Goal: Task Accomplishment & Management: Use online tool/utility

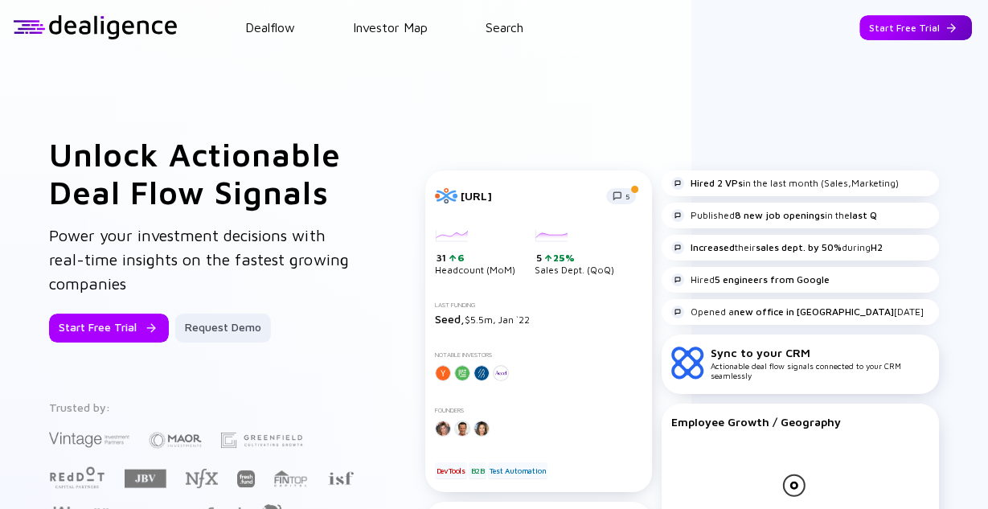
click at [887, 35] on div "Start Free Trial" at bounding box center [915, 27] width 113 height 25
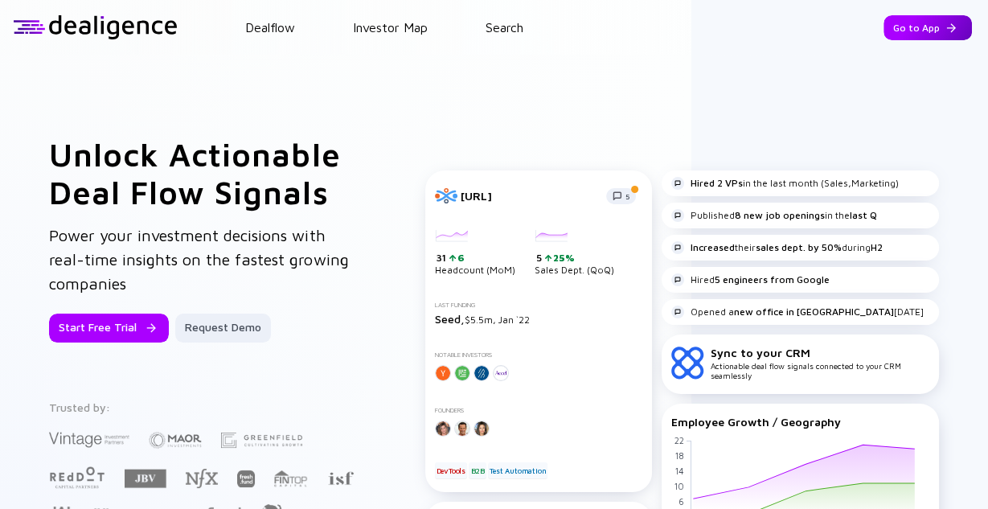
click at [931, 27] on div "Go to App" at bounding box center [927, 27] width 88 height 25
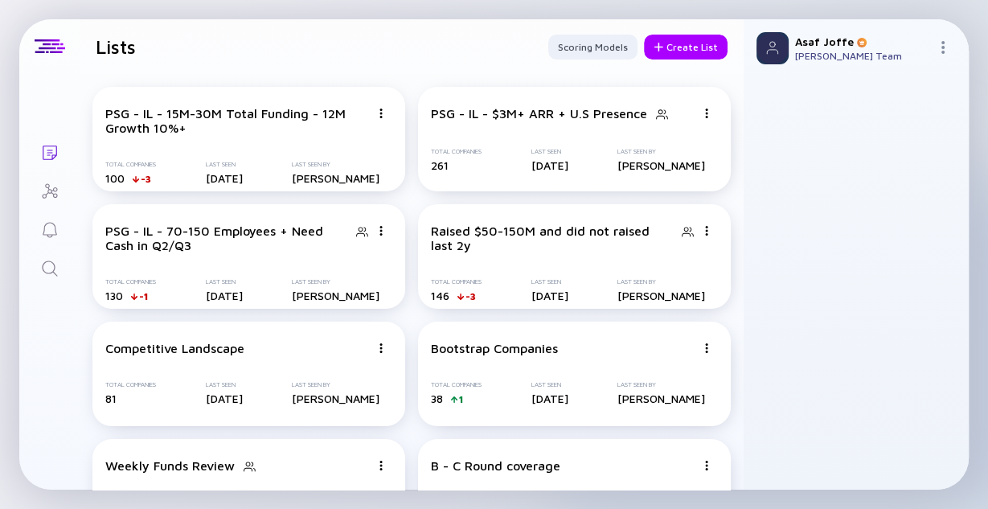
click at [49, 267] on icon "Search" at bounding box center [49, 268] width 19 height 19
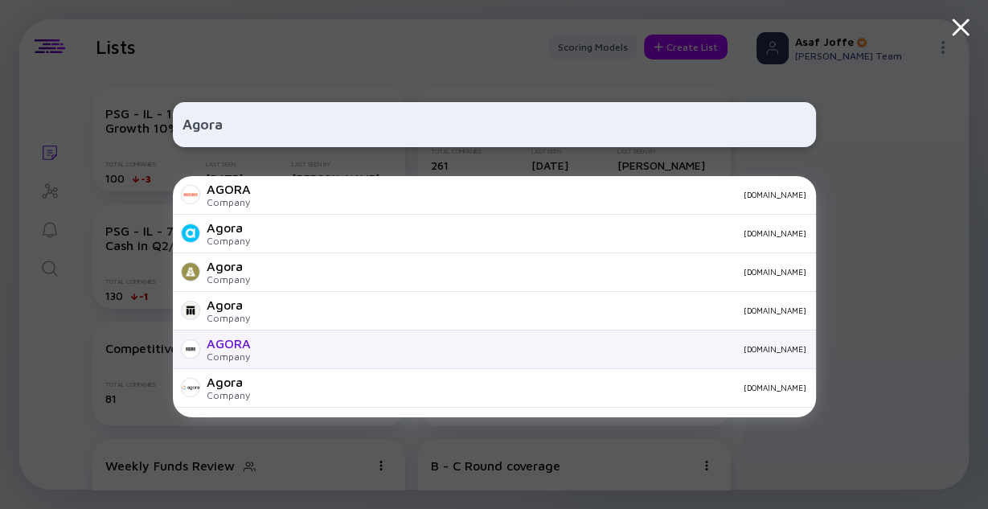
scroll to position [64, 0]
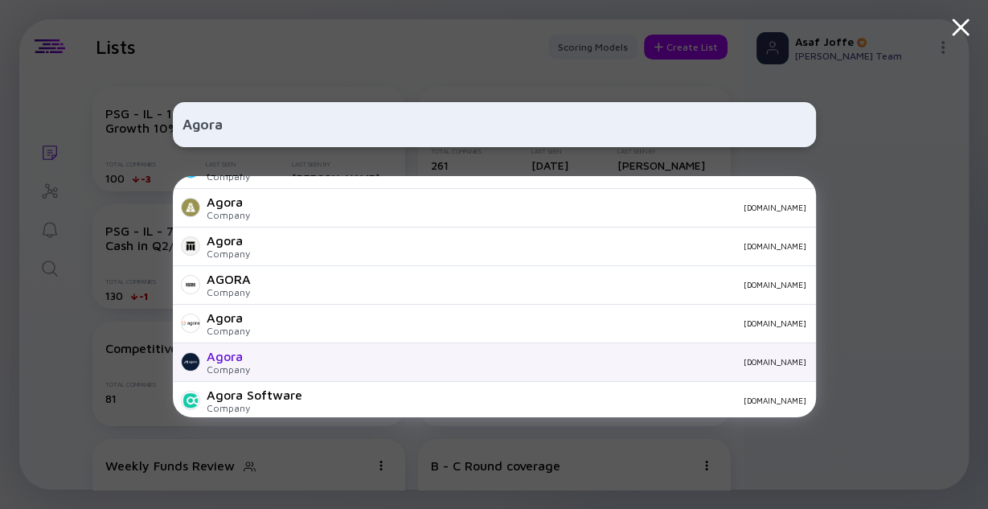
type input "Agora"
click at [282, 354] on div "Agora Company [DOMAIN_NAME]" at bounding box center [494, 362] width 643 height 39
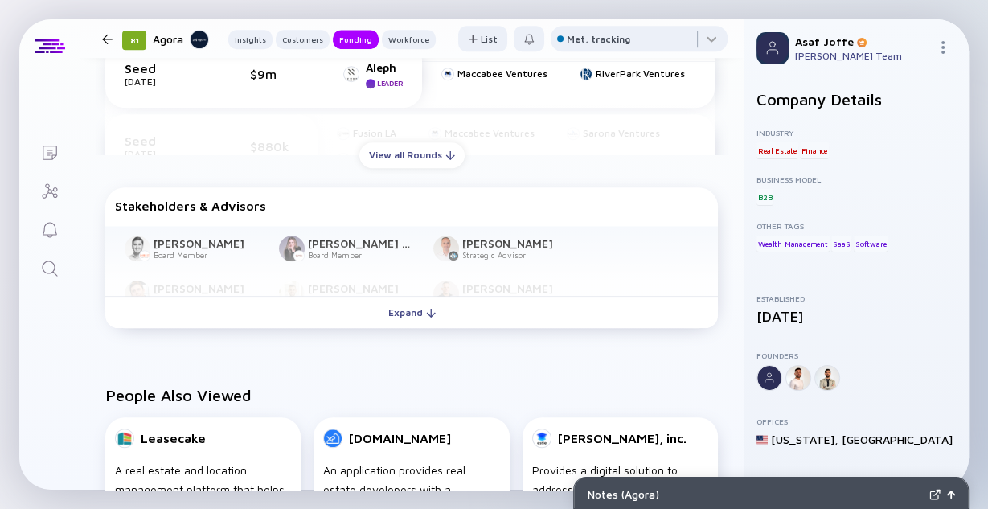
scroll to position [1029, 0]
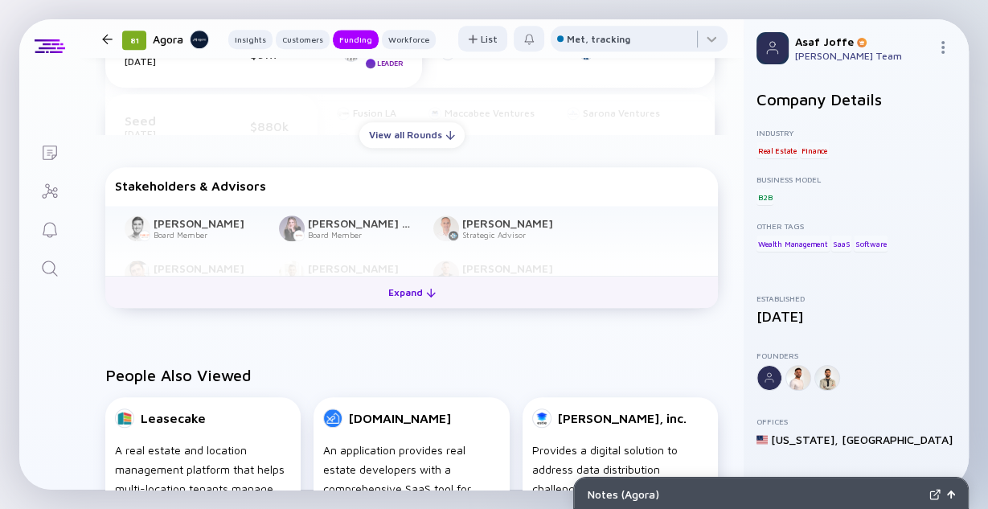
click at [395, 299] on div "Expand" at bounding box center [412, 292] width 67 height 25
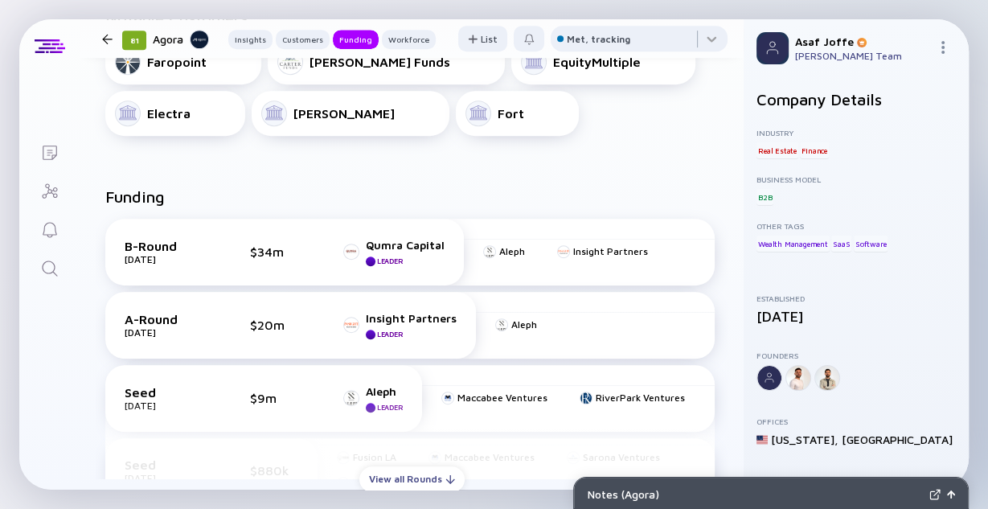
scroll to position [707, 0]
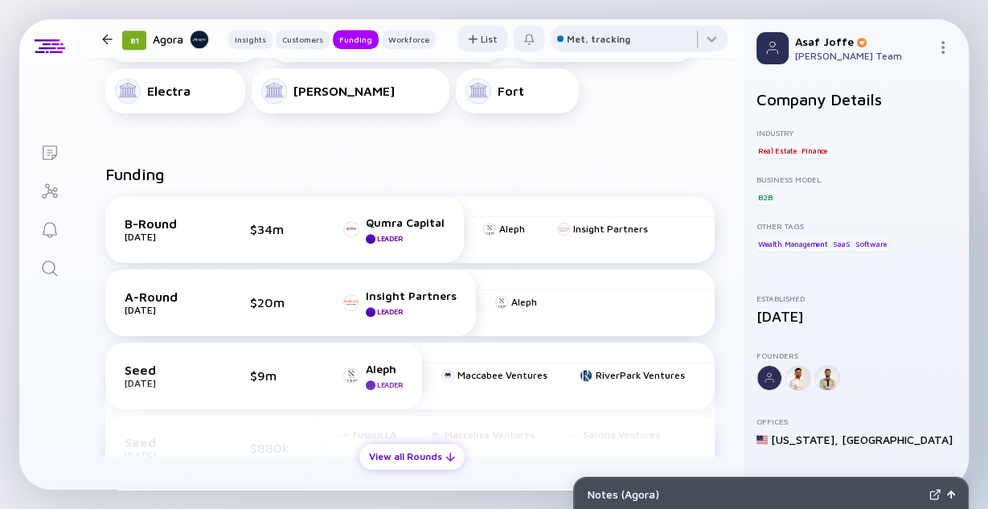
click at [381, 457] on div "View all Rounds" at bounding box center [411, 456] width 105 height 25
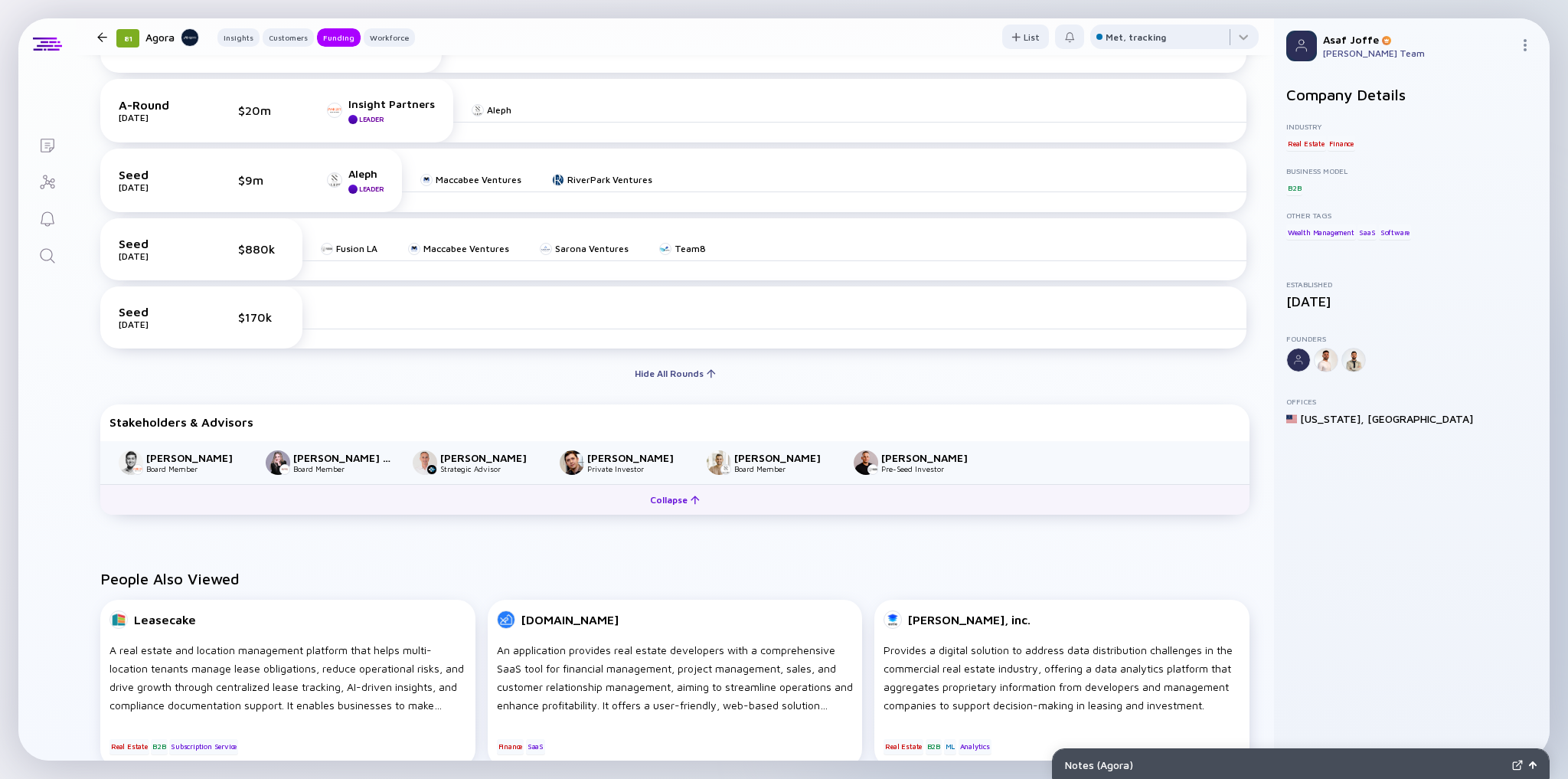
scroll to position [857, 0]
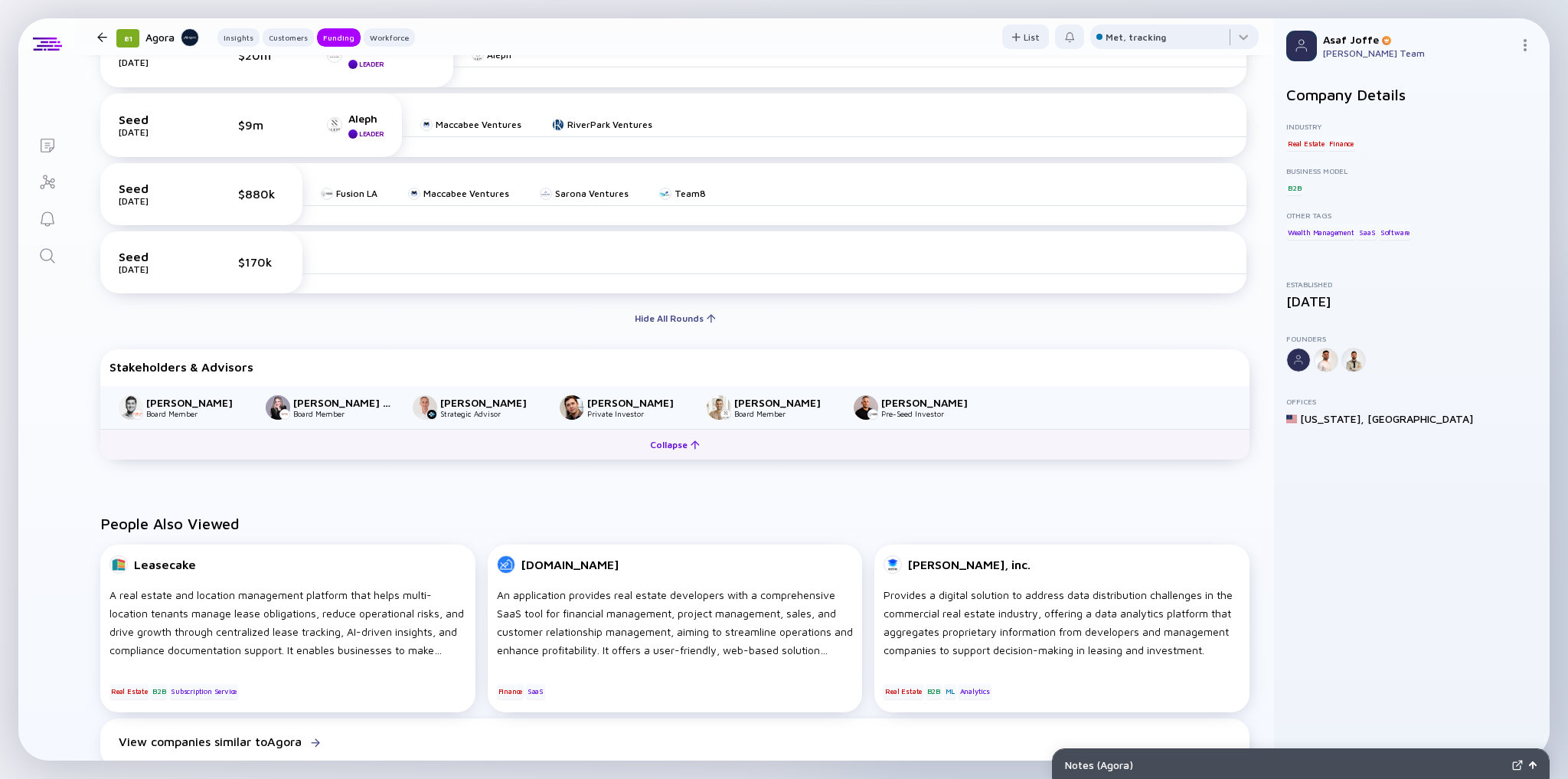
click at [554, 447] on button "Collapse" at bounding box center [674, 444] width 1150 height 30
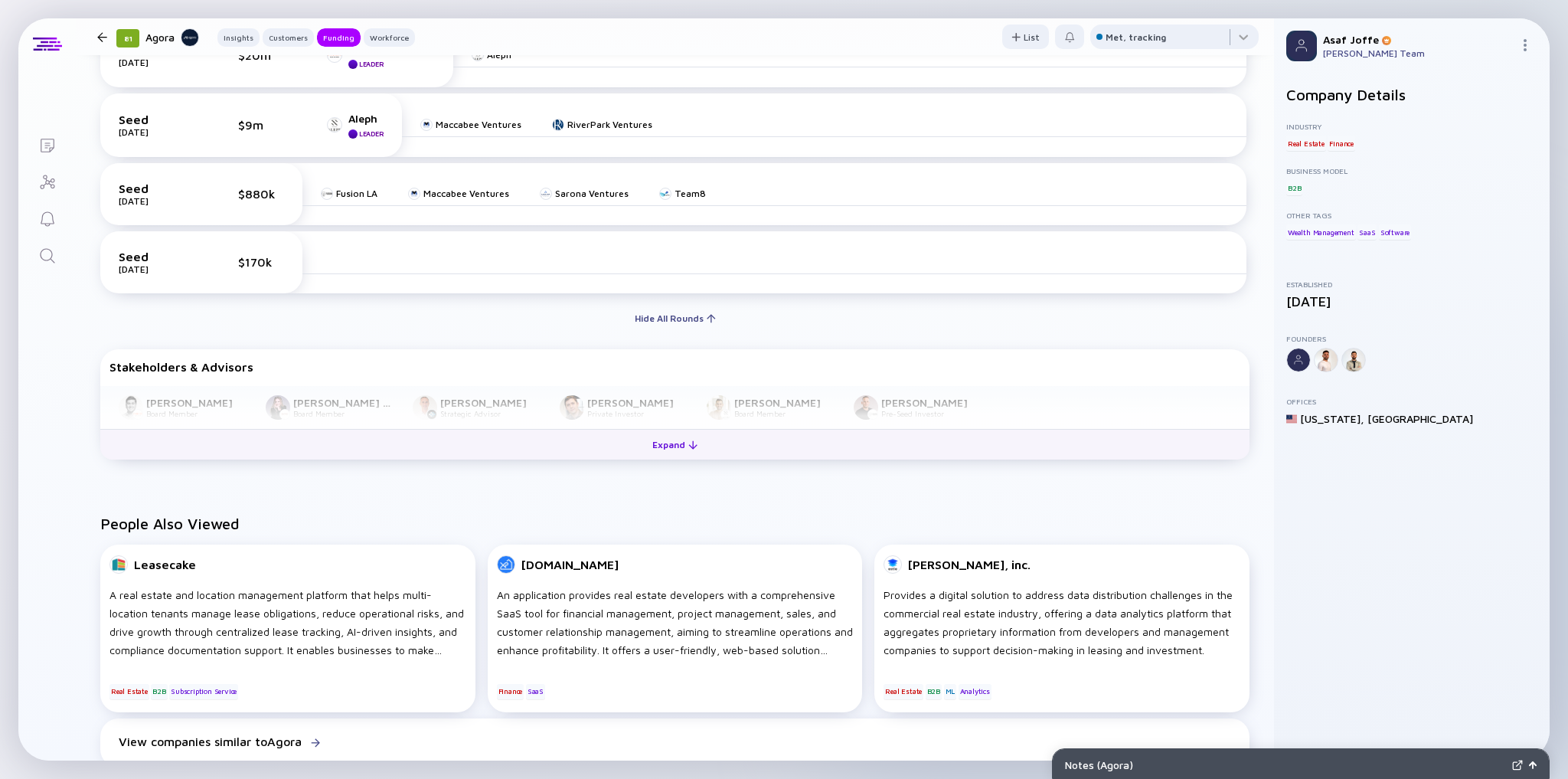
click at [689, 444] on div at bounding box center [694, 445] width 10 height 10
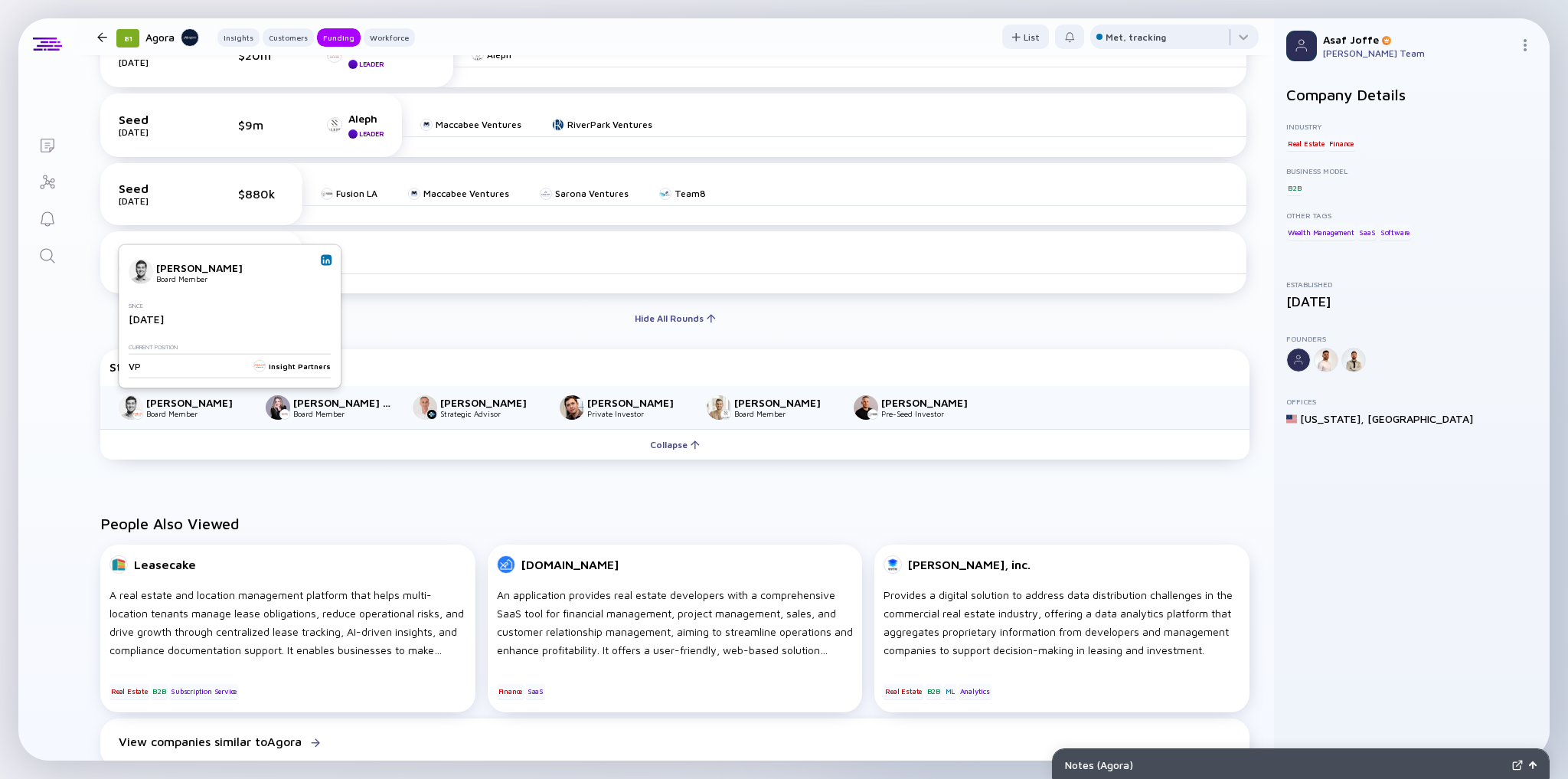
click at [326, 261] on img at bounding box center [326, 260] width 8 height 8
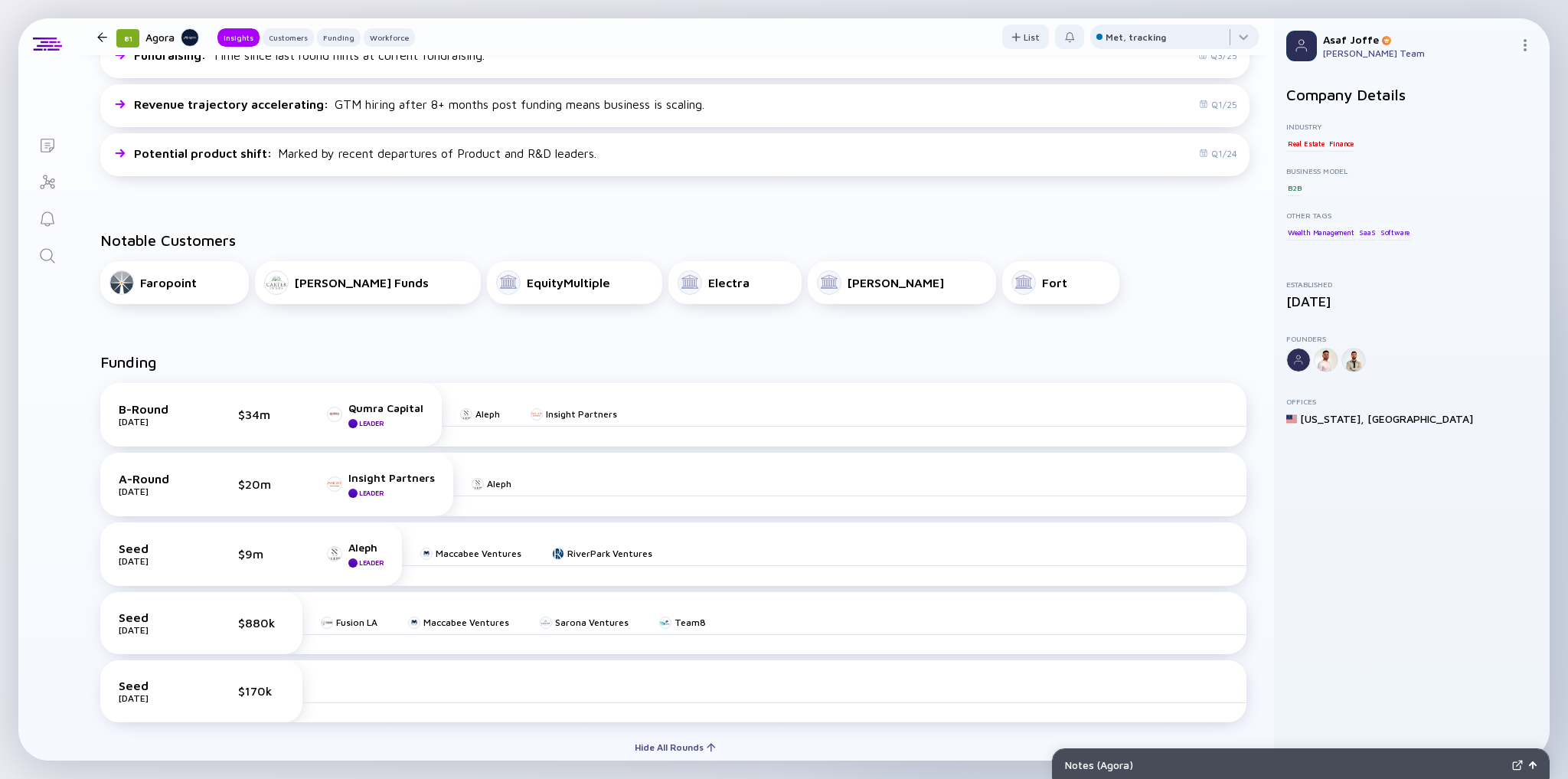
scroll to position [0, 0]
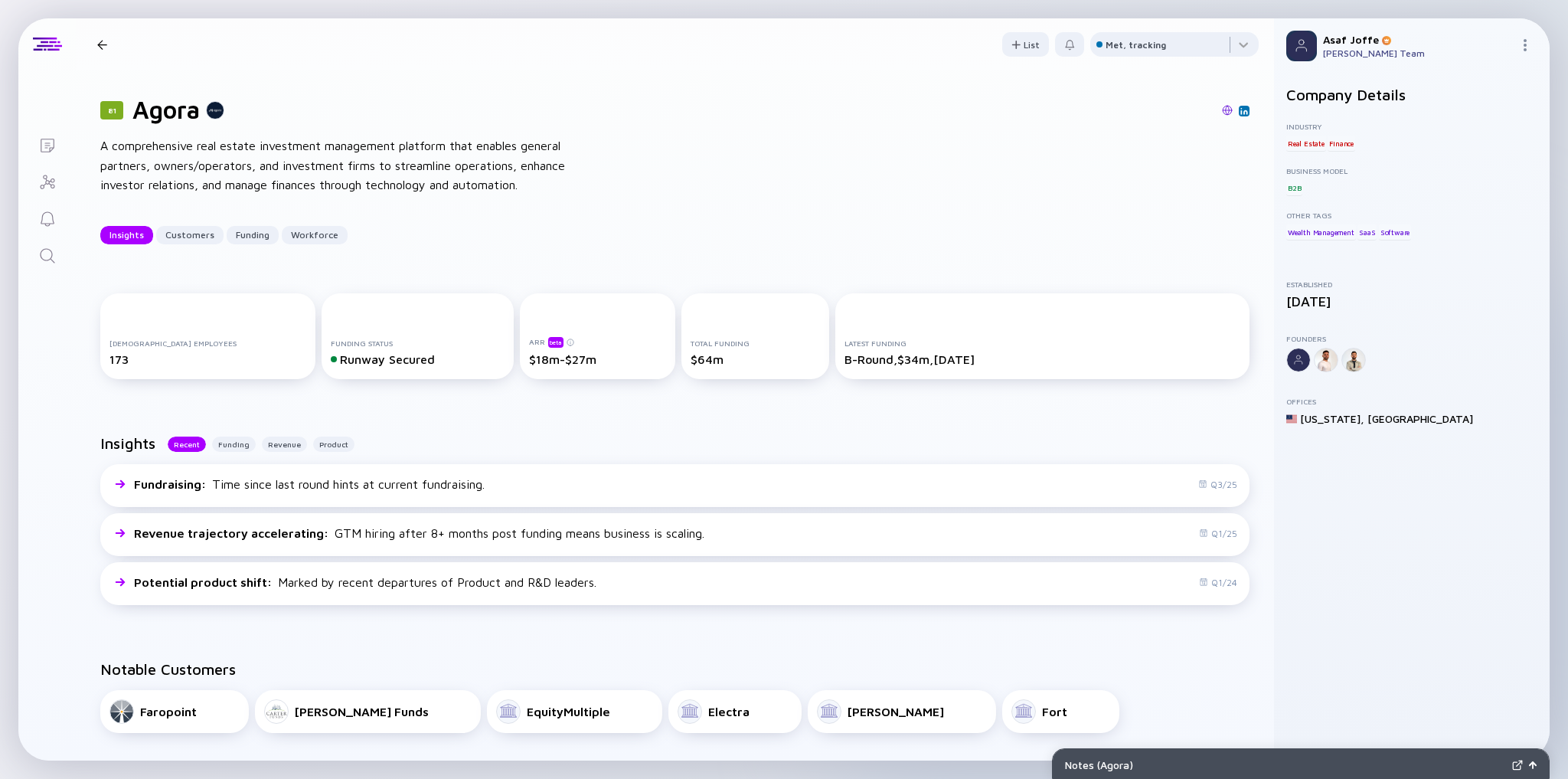
click at [940, 114] on img at bounding box center [1227, 110] width 10 height 10
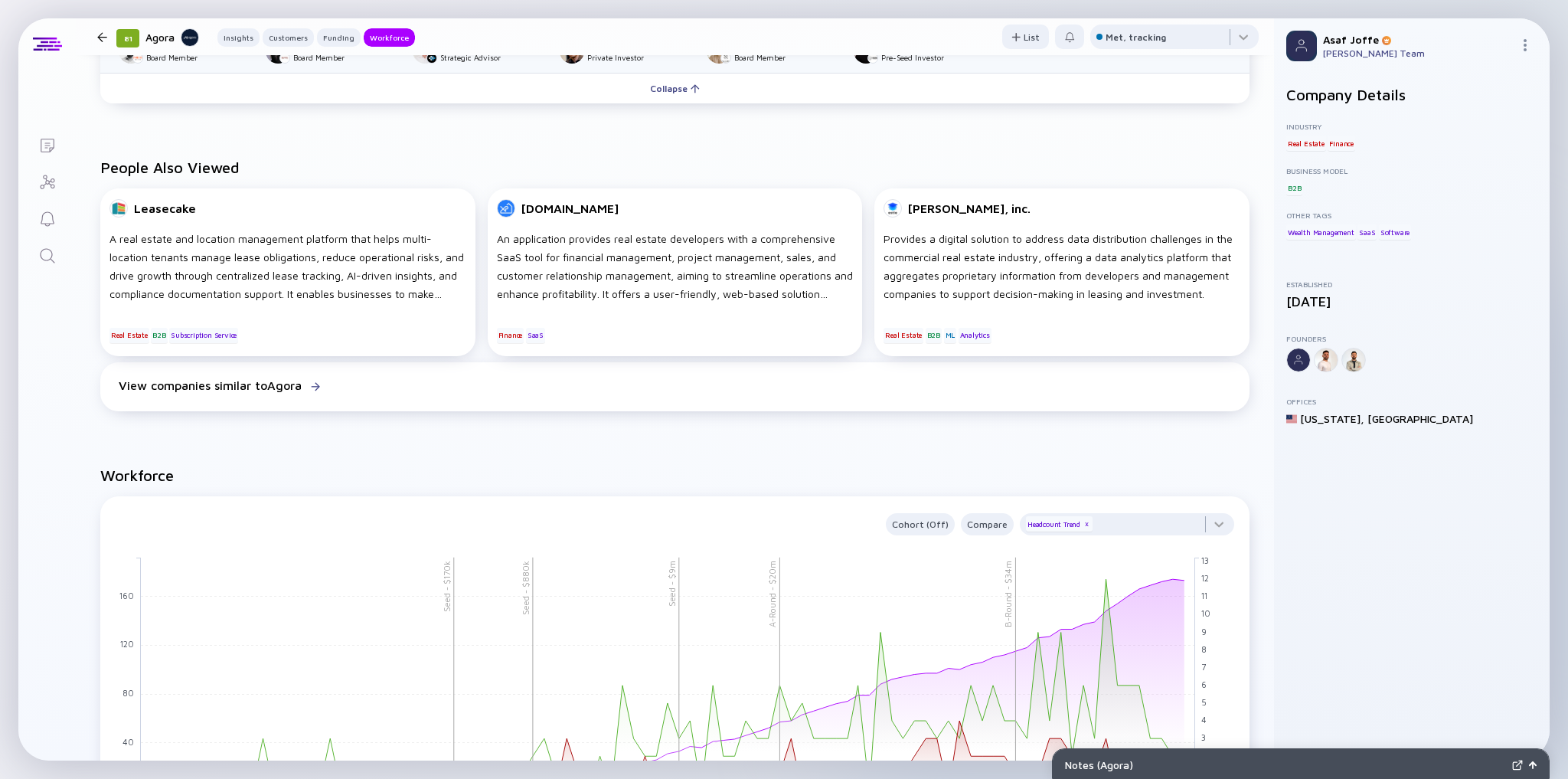
scroll to position [992, 0]
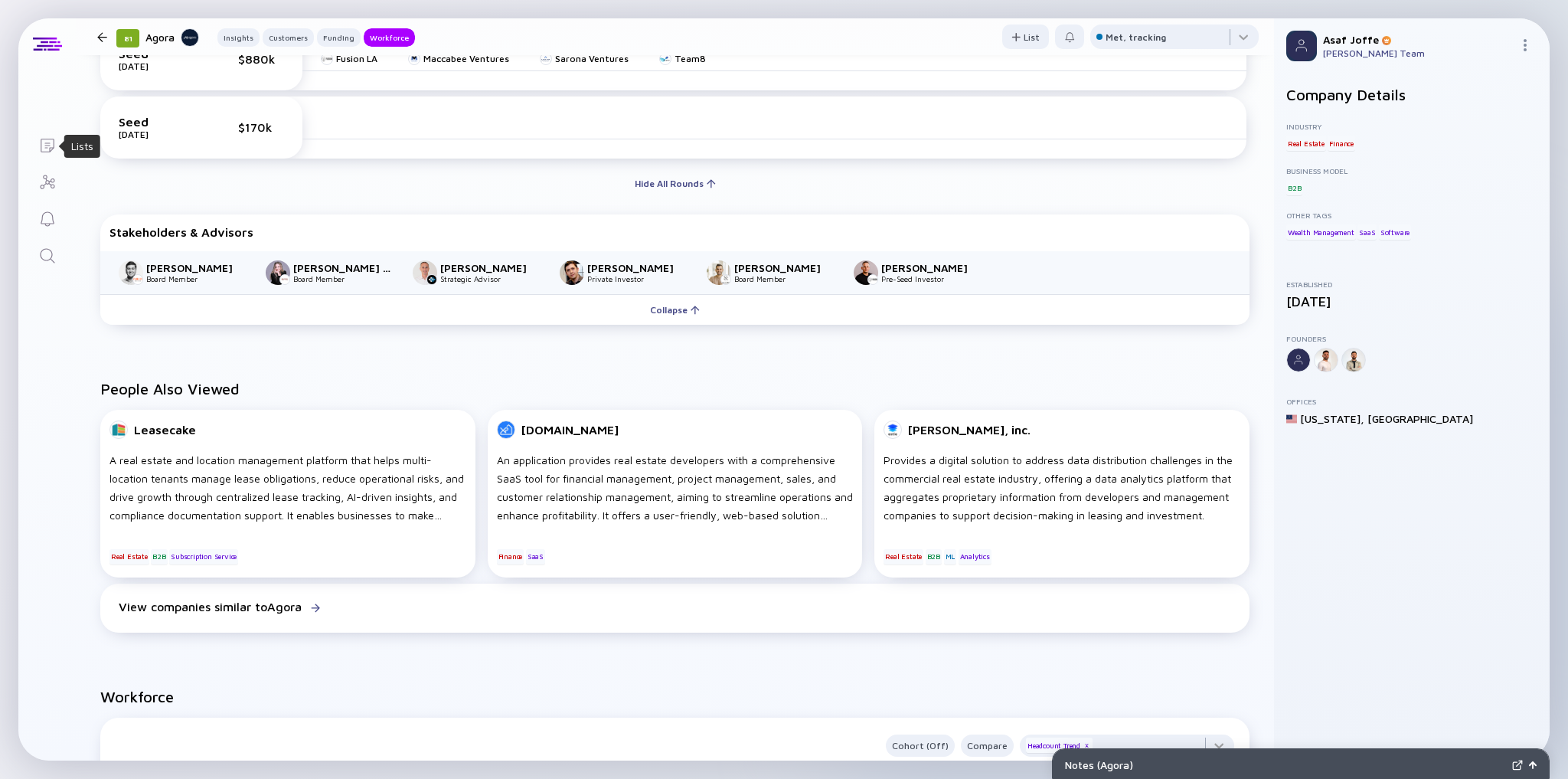
click at [49, 147] on icon "Lists" at bounding box center [47, 145] width 18 height 18
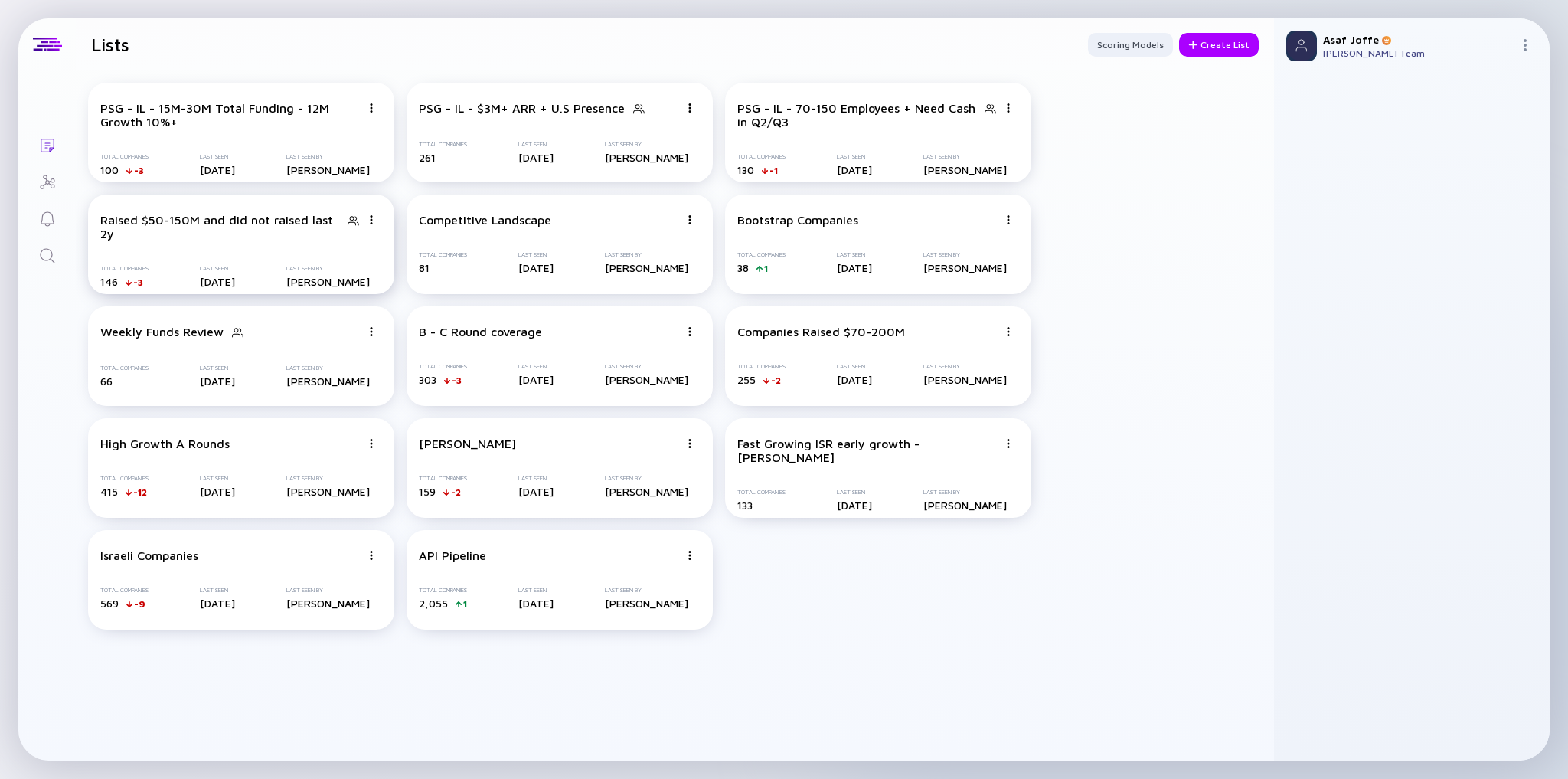
click at [303, 229] on div "Raised $50-150M and did not raised last 2y" at bounding box center [219, 226] width 239 height 28
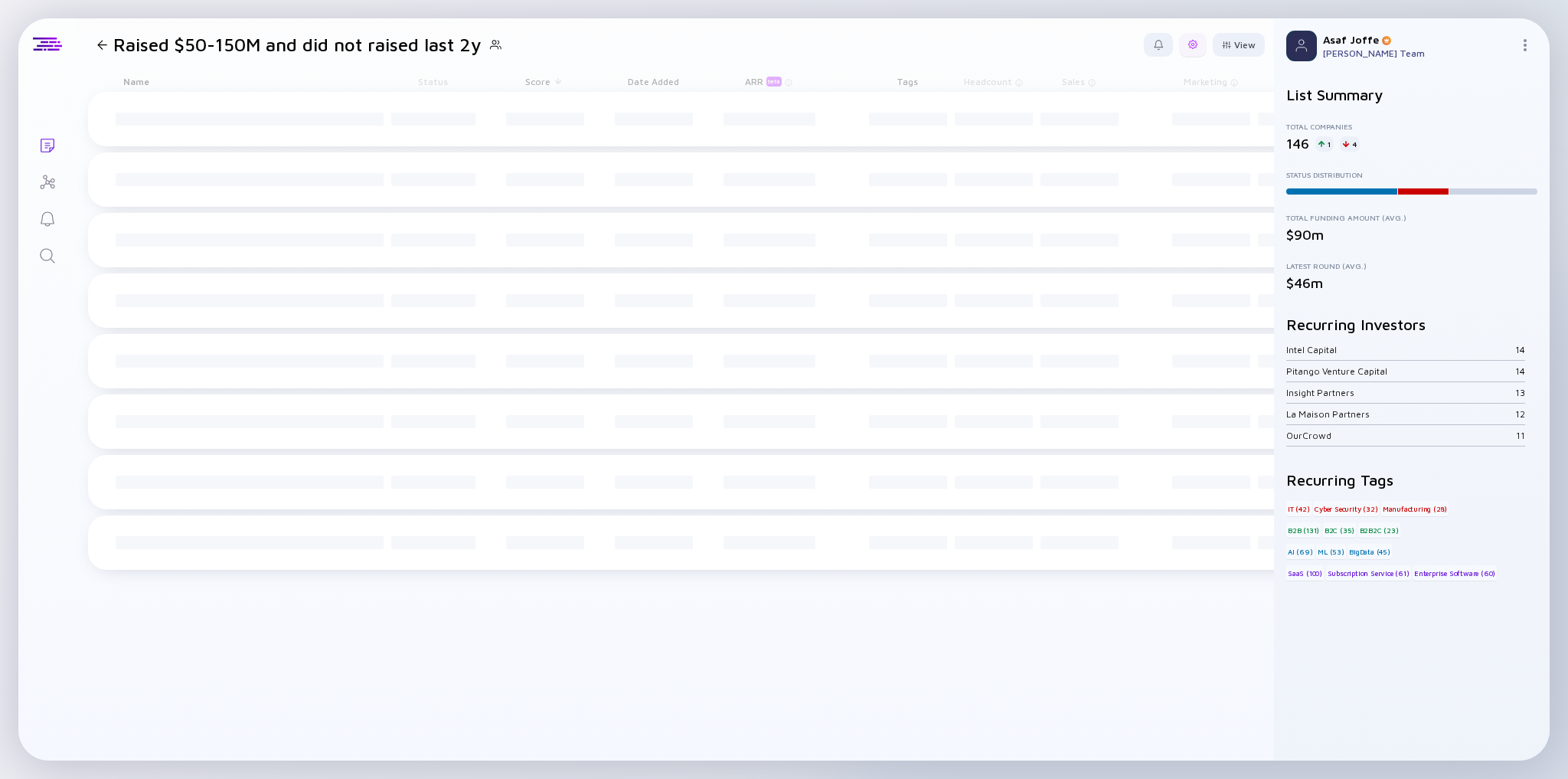
click at [940, 49] on div at bounding box center [1194, 45] width 10 height 10
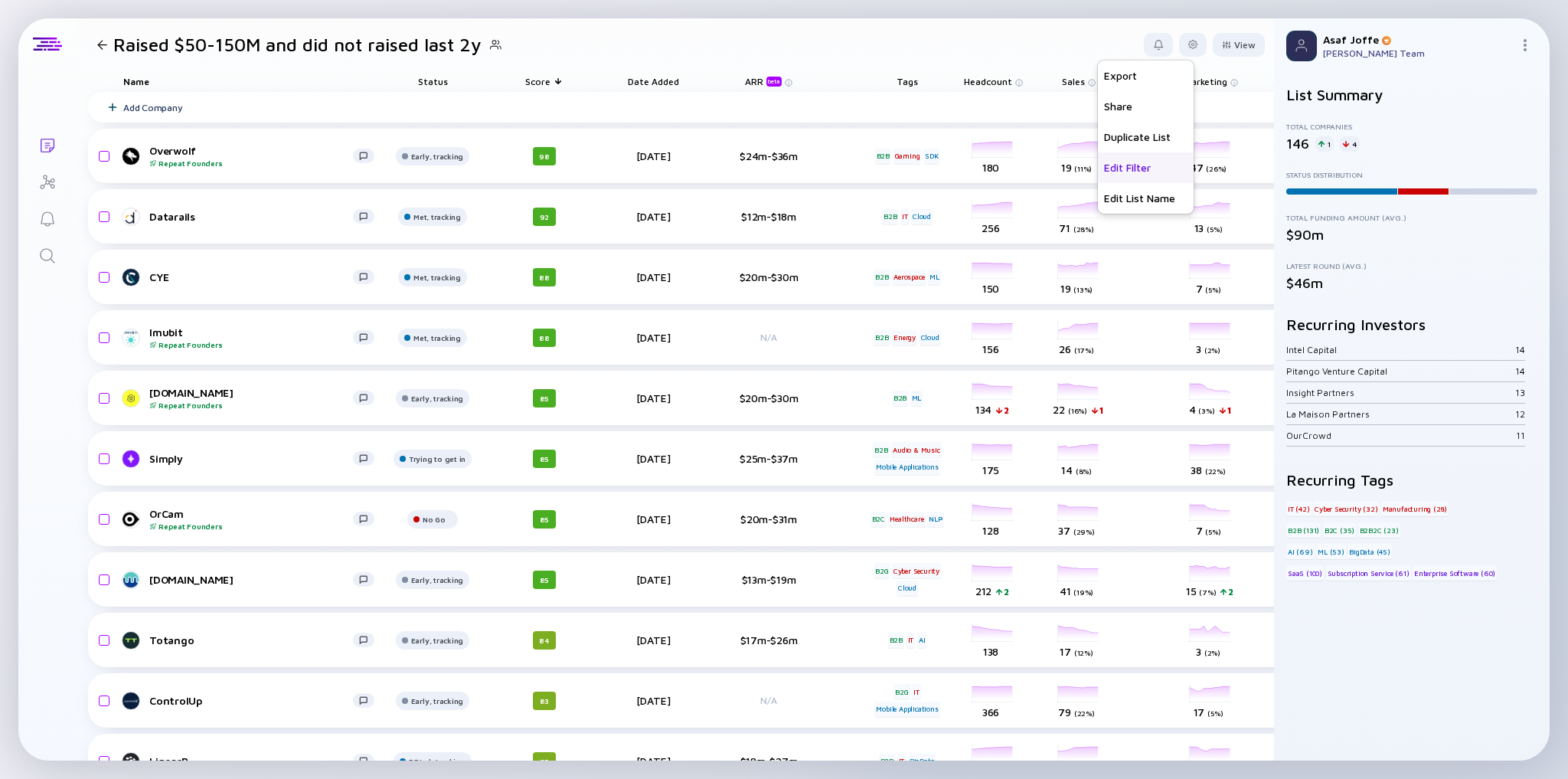
click at [940, 170] on div "Edit Filter" at bounding box center [1146, 167] width 95 height 30
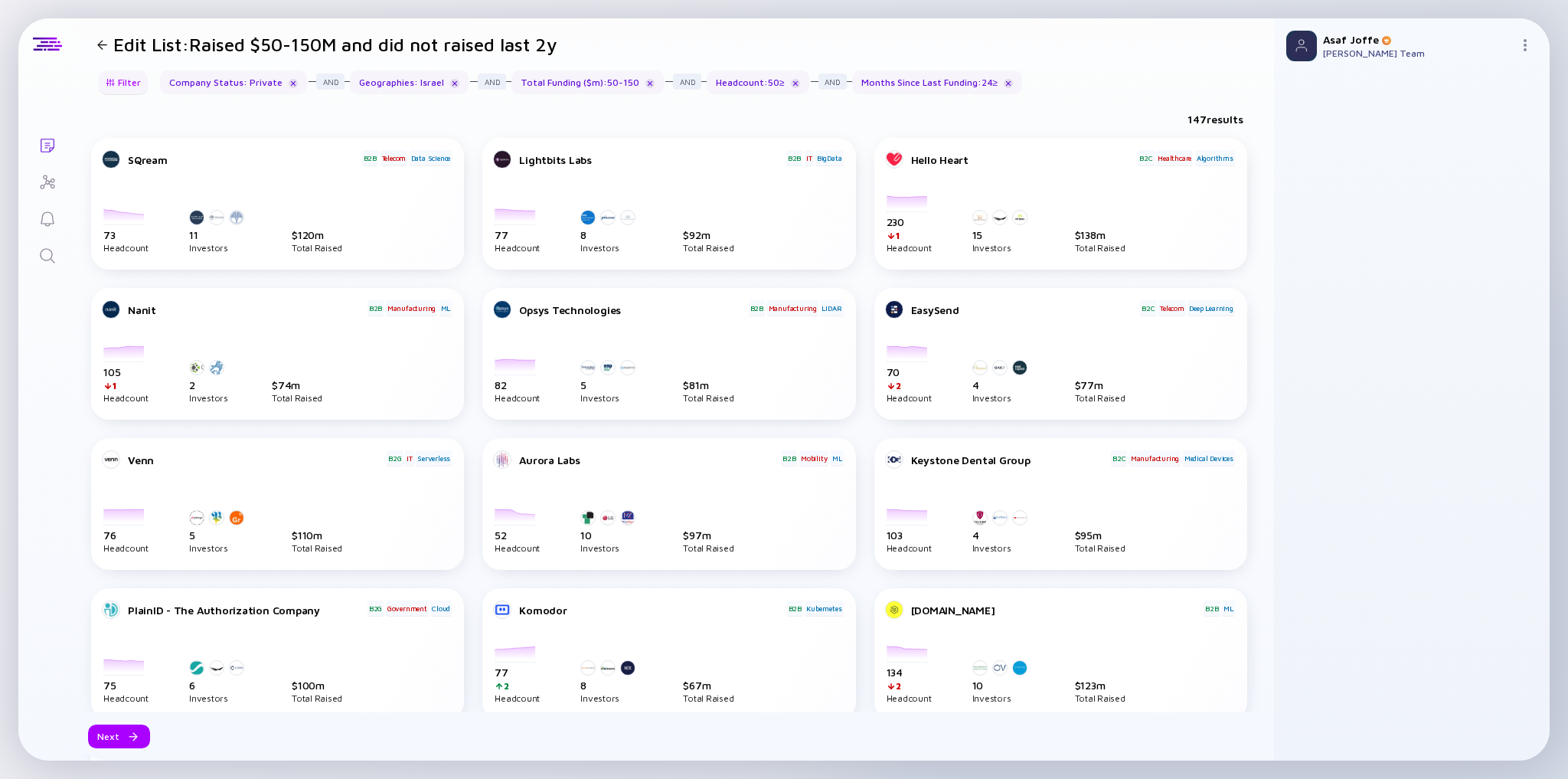
click at [133, 82] on div "Filter" at bounding box center [123, 82] width 53 height 24
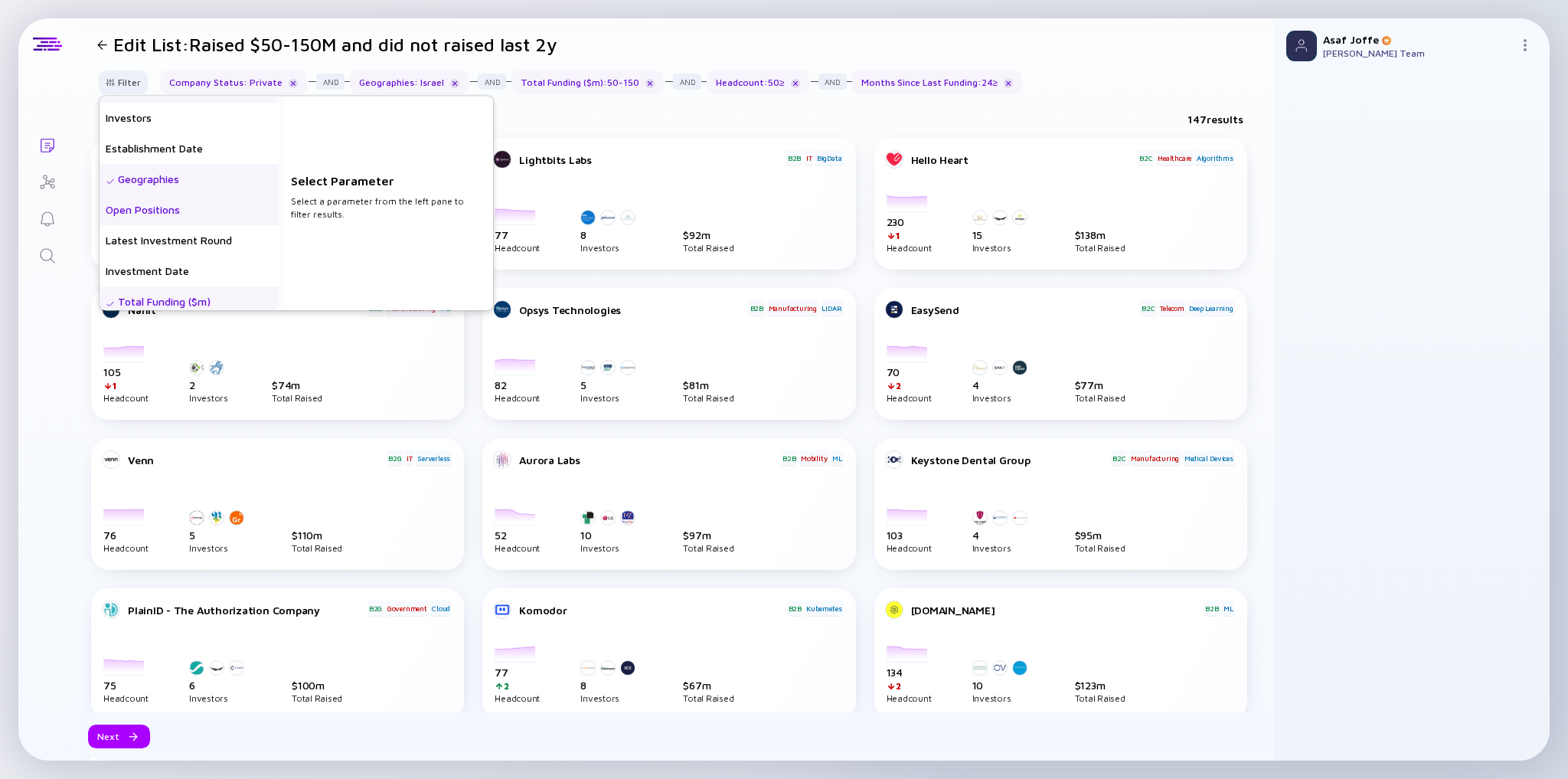
scroll to position [184, 0]
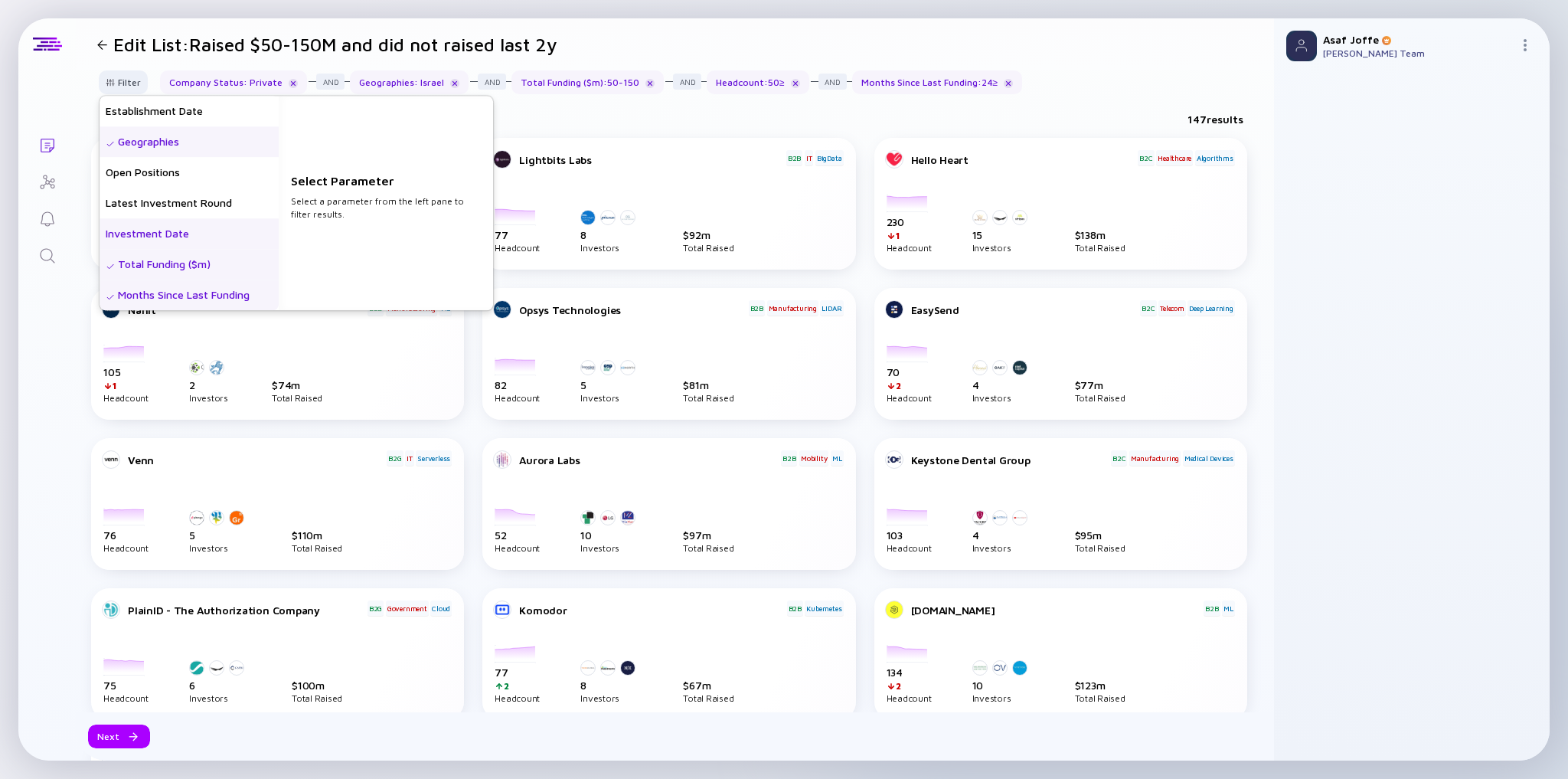
click at [203, 240] on div "Investment Date" at bounding box center [189, 233] width 179 height 30
click at [598, 120] on div "147 results" at bounding box center [675, 122] width 1198 height 31
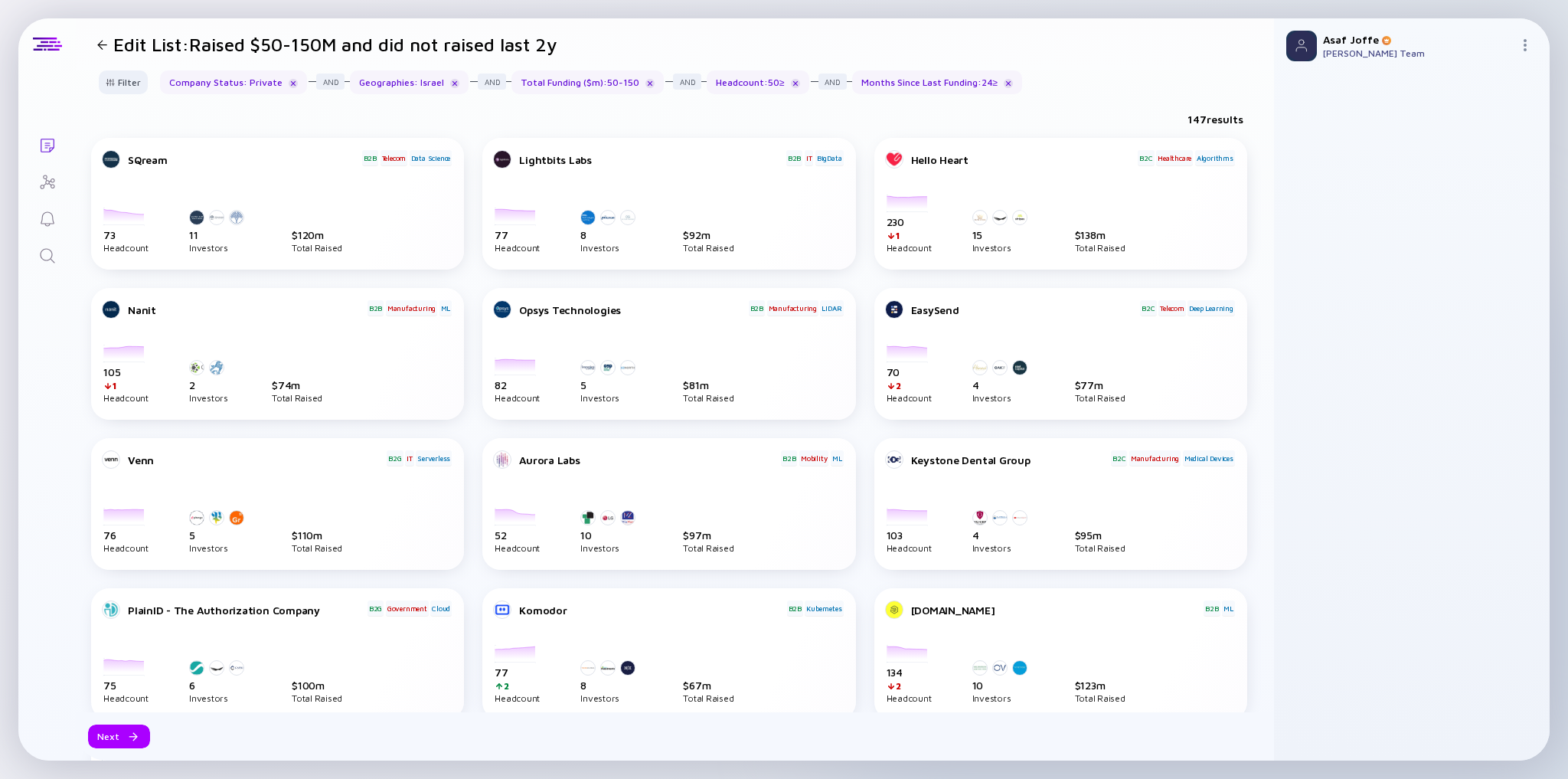
click at [105, 47] on div at bounding box center [102, 45] width 10 height 10
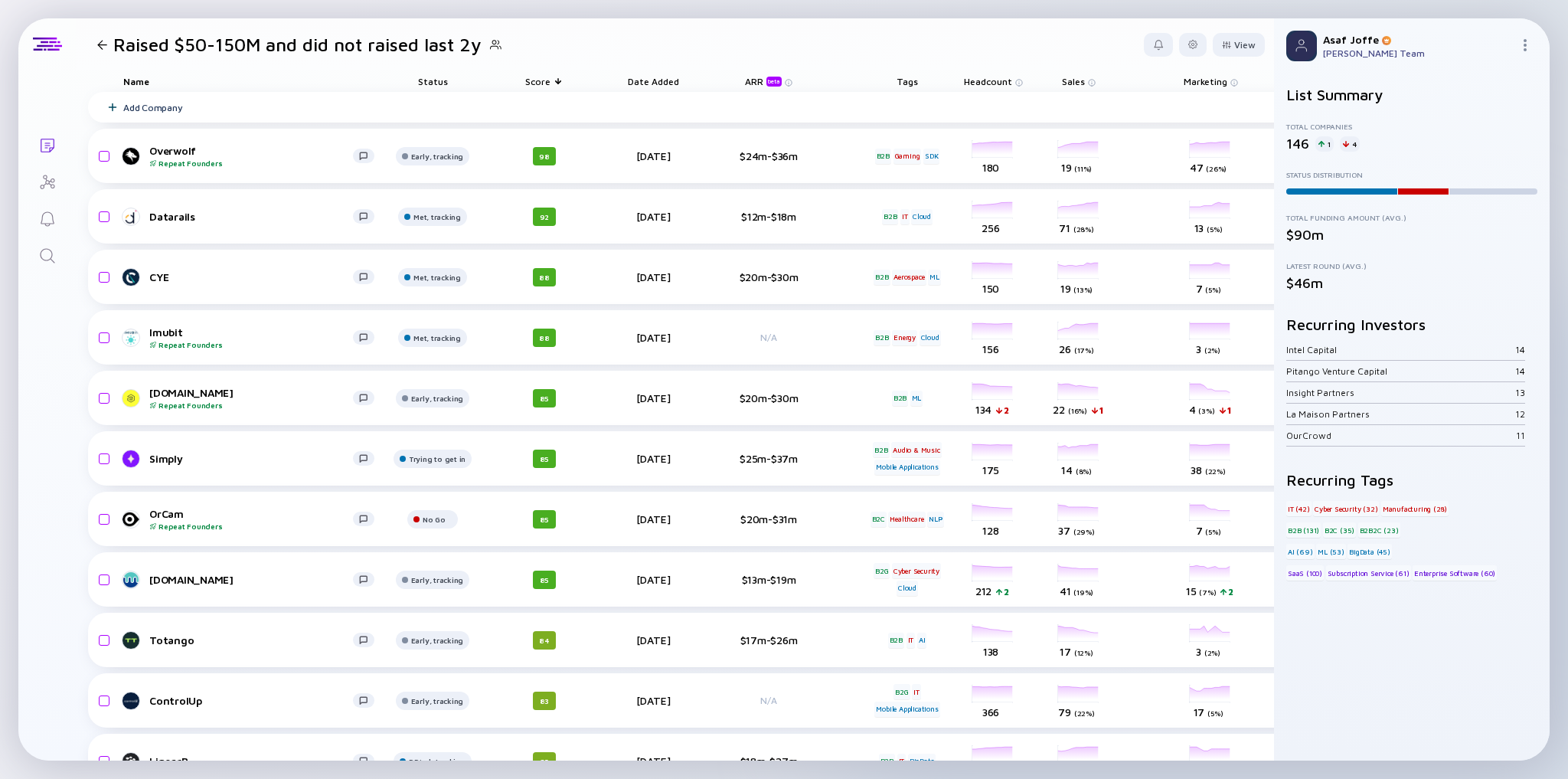
click at [46, 251] on icon "Search" at bounding box center [47, 255] width 18 height 18
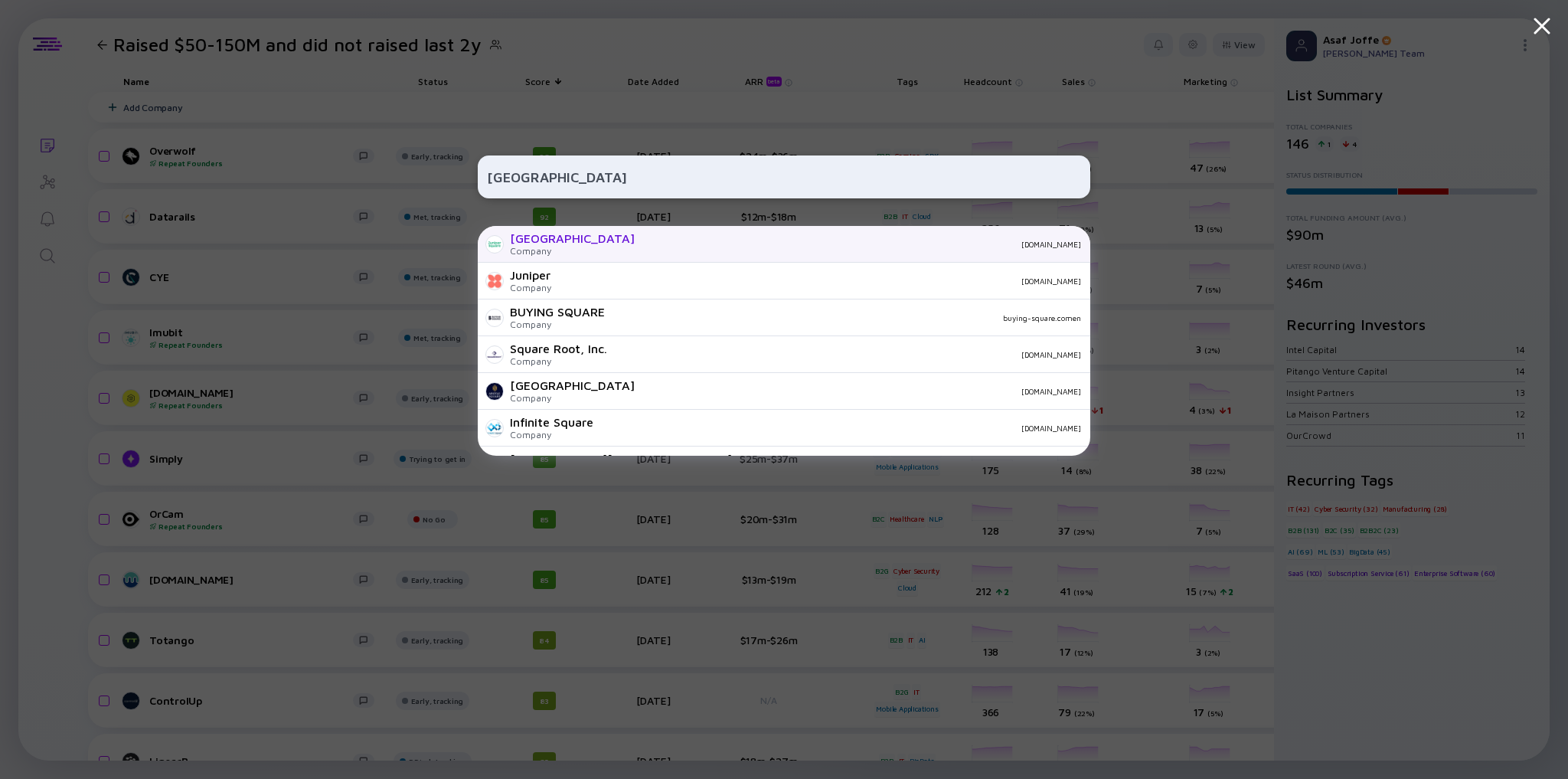
type input "[GEOGRAPHIC_DATA]"
click at [571, 250] on div "Company" at bounding box center [572, 250] width 125 height 11
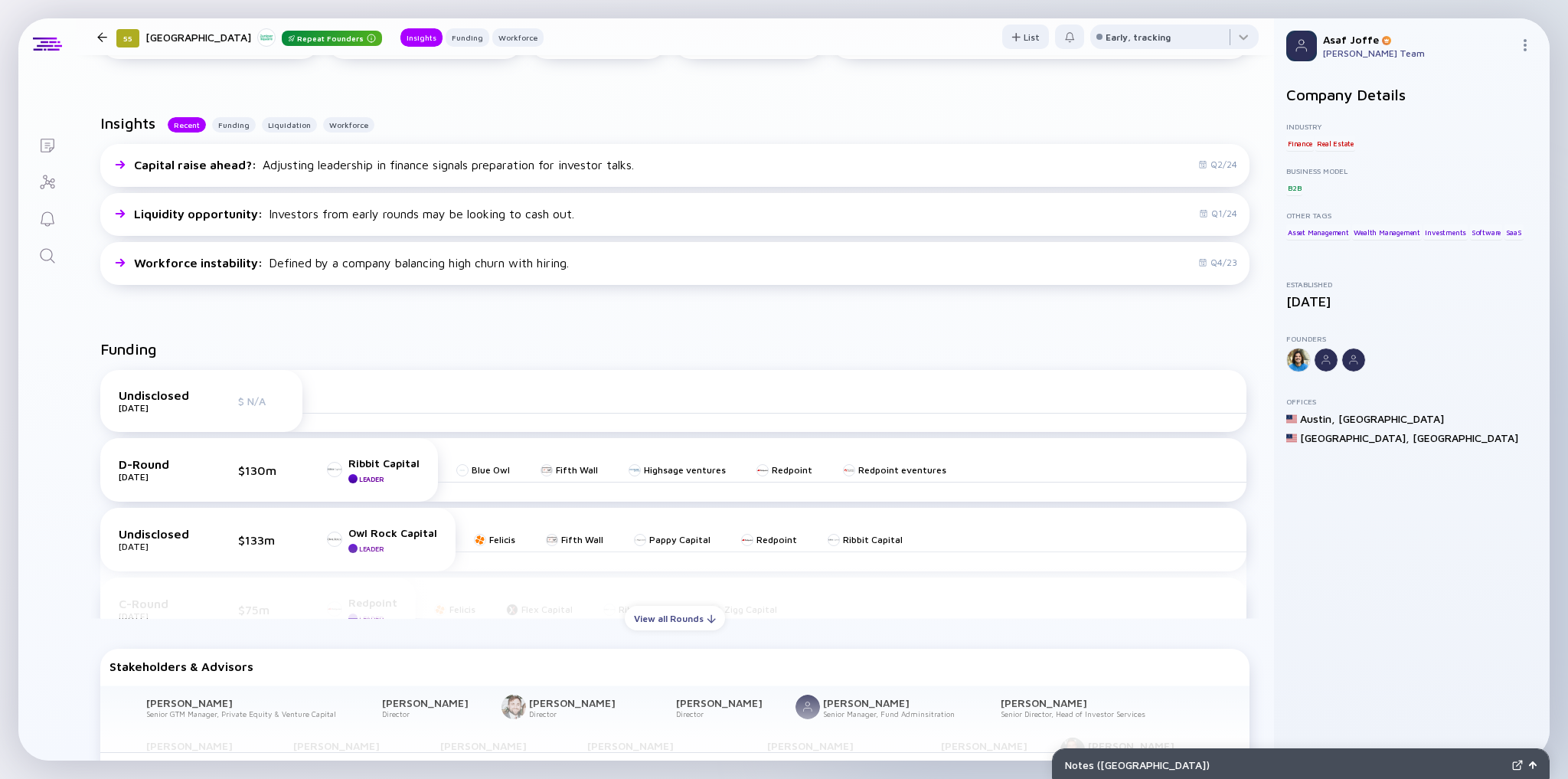
scroll to position [368, 0]
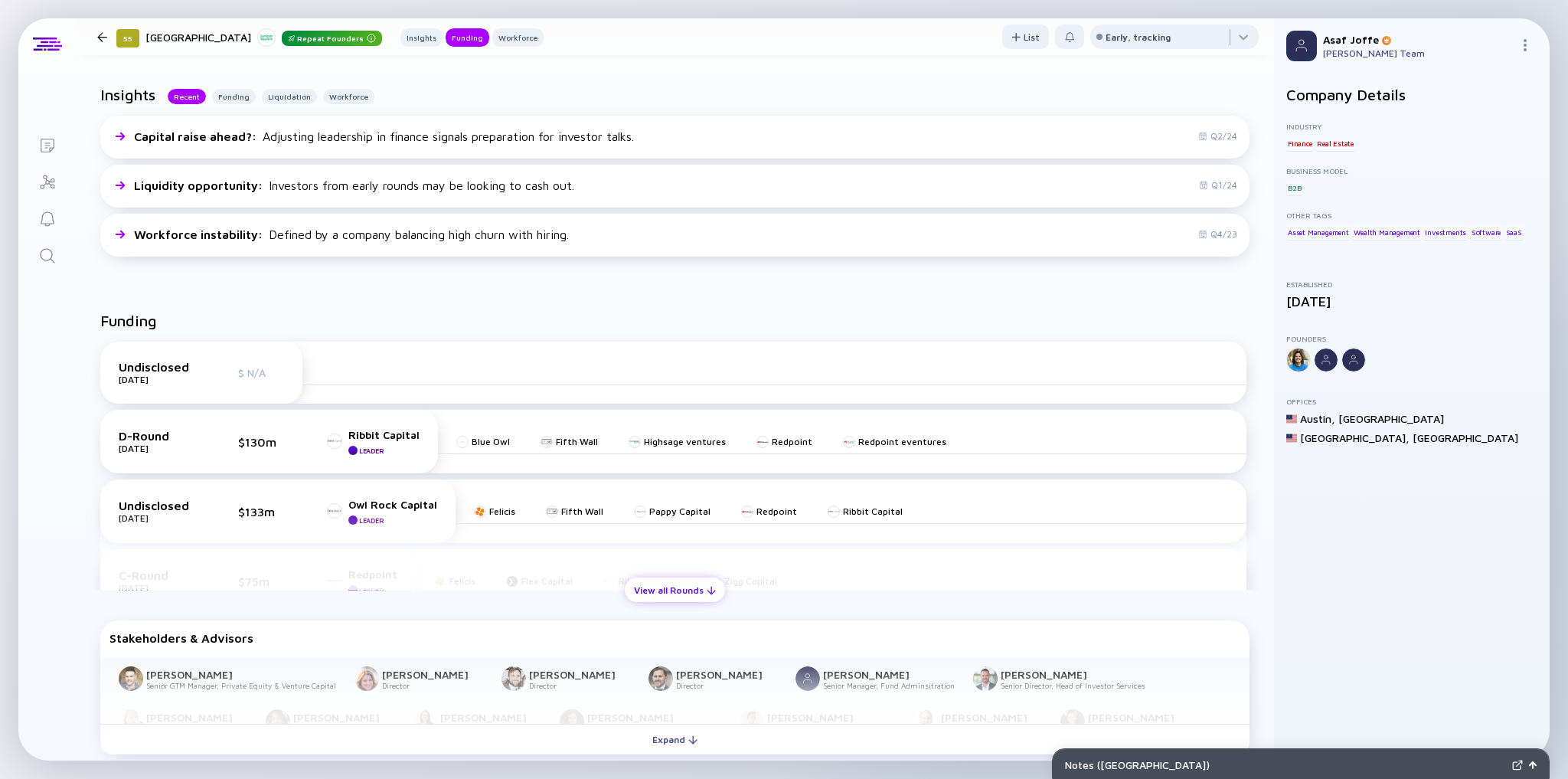
click at [665, 484] on div "View all Rounds" at bounding box center [674, 589] width 100 height 24
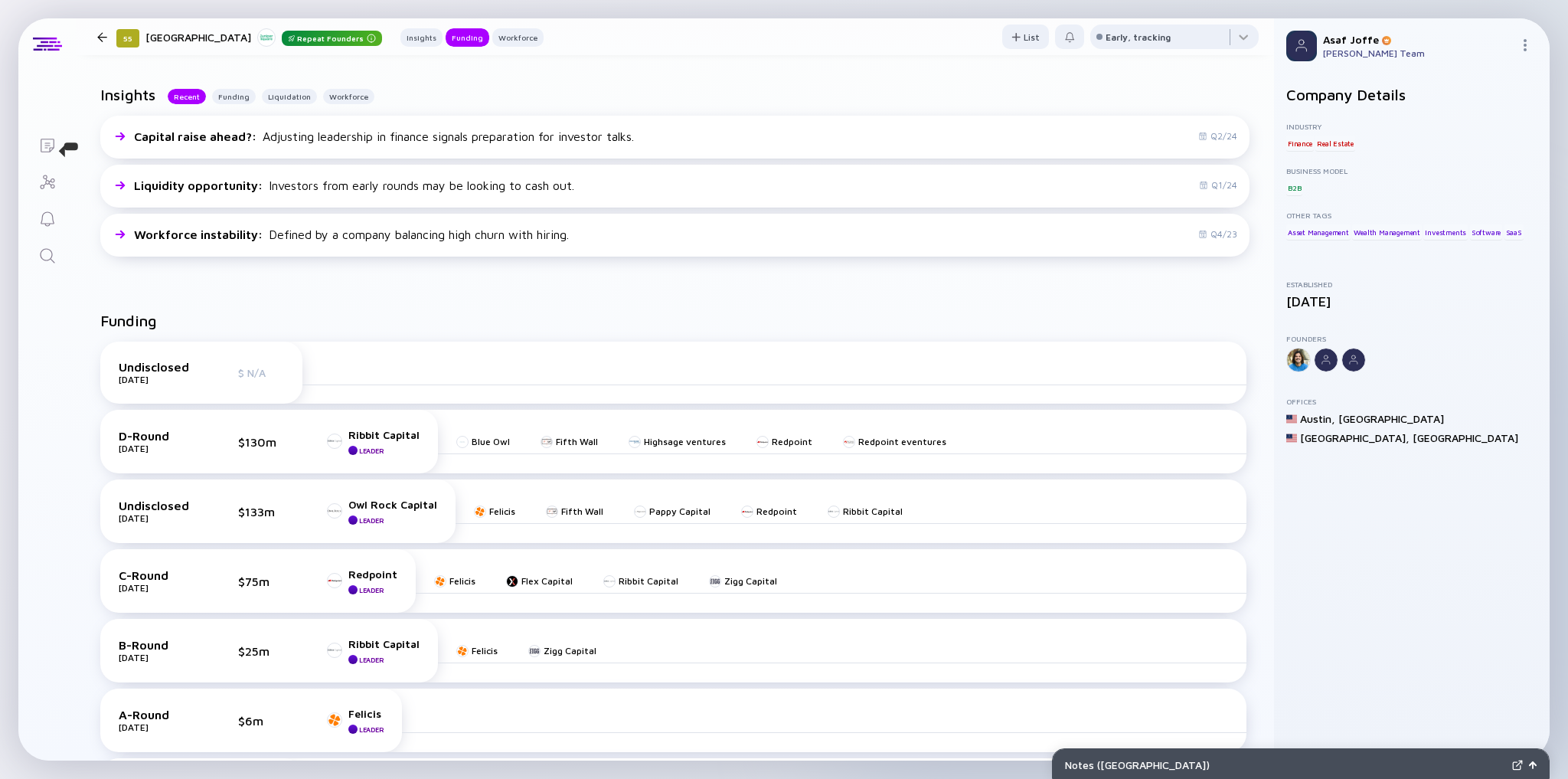
click at [52, 146] on icon "Lists" at bounding box center [47, 145] width 18 height 18
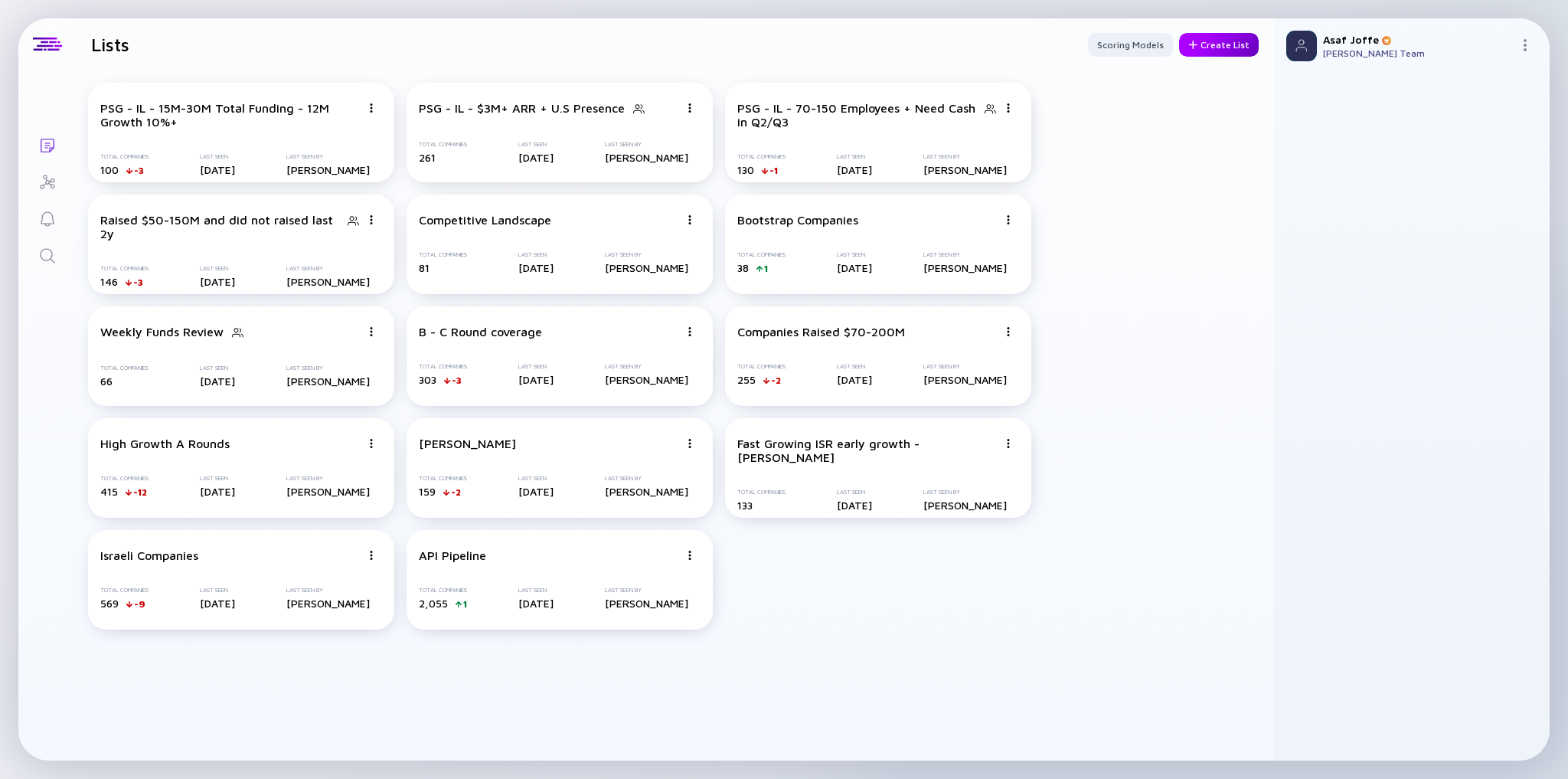
click at [940, 46] on div at bounding box center [1194, 45] width 10 height 9
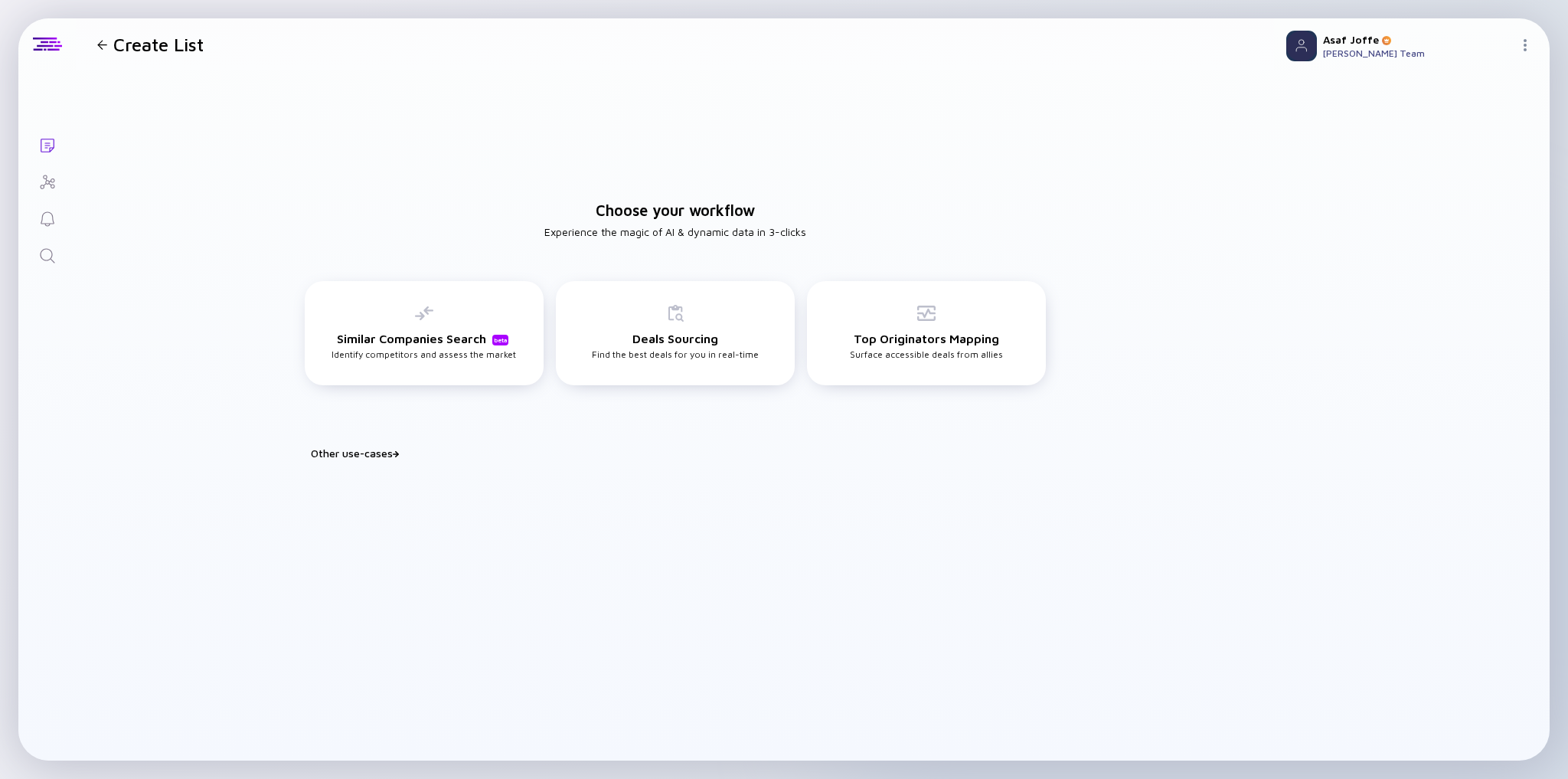
click at [389, 461] on div "Build Watchlist Score & prioritize deals to identify your next best play Portfo…" at bounding box center [675, 471] width 766 height 25
click at [676, 324] on div "Deals Sourcing Find the best deals for you in real-time" at bounding box center [674, 331] width 167 height 56
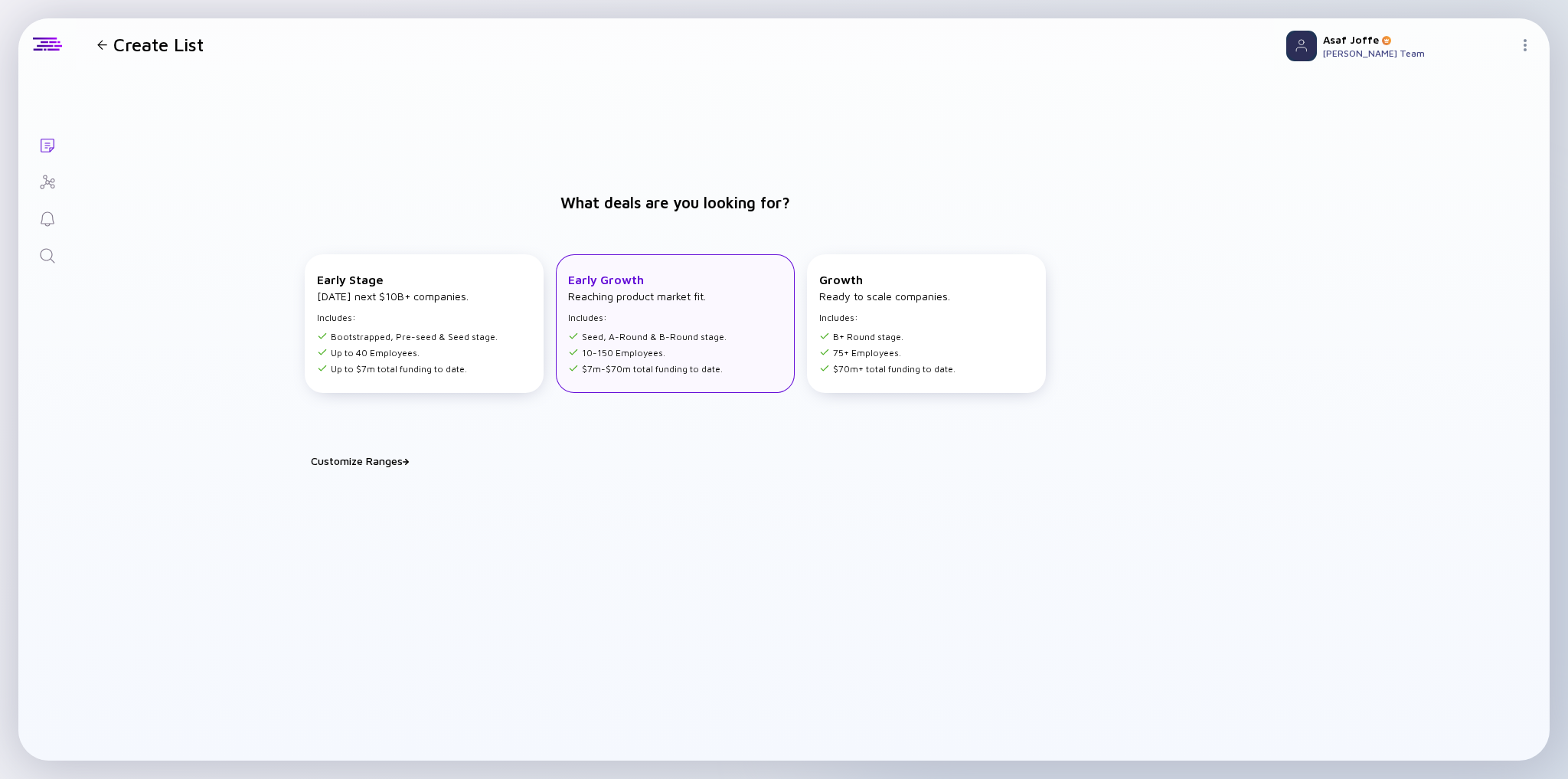
click at [609, 326] on ul "Seed, A-Round & B-Round stage. 10-150 Employees. $7m-$70m total funding to date." at bounding box center [647, 350] width 158 height 49
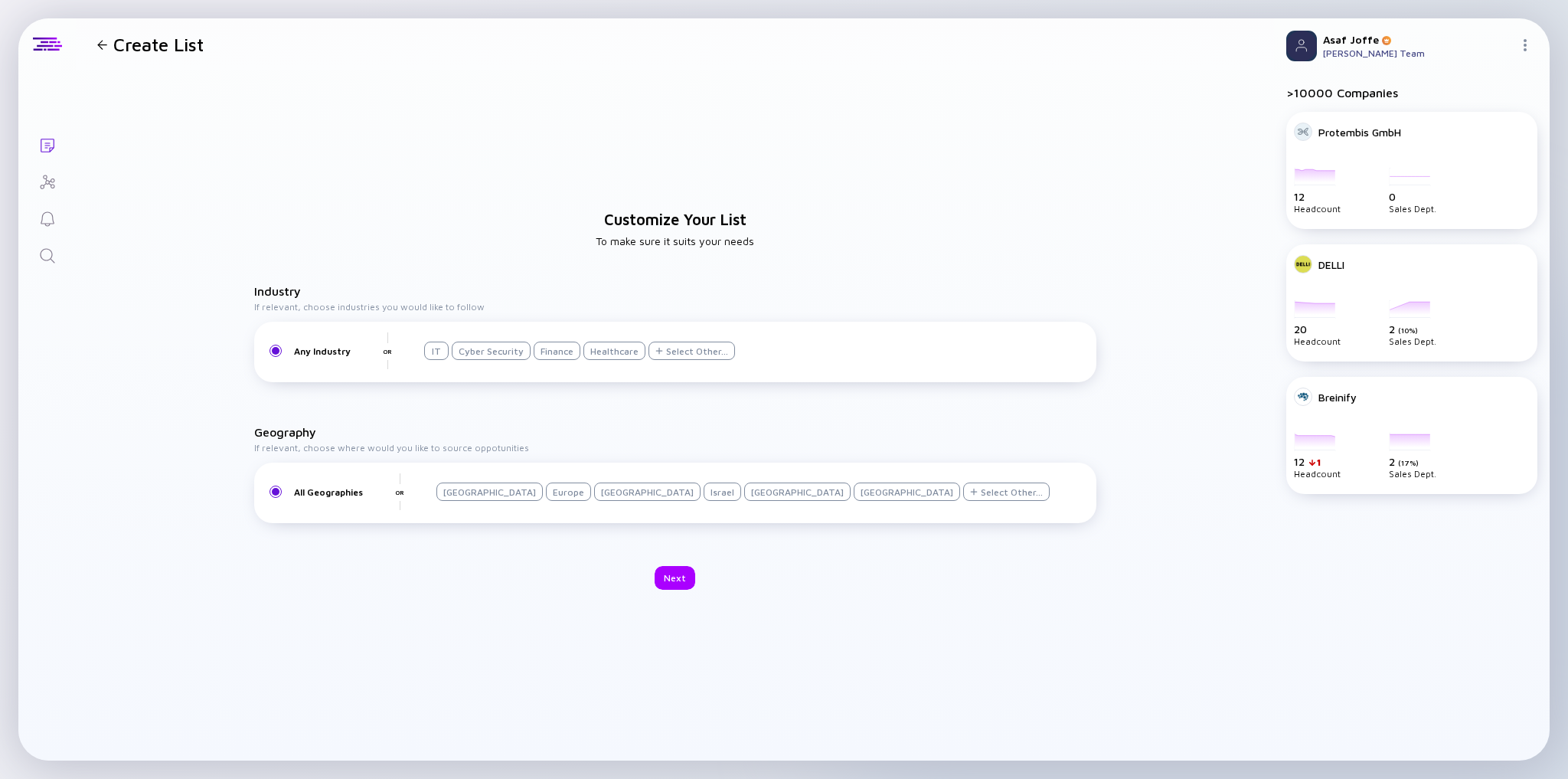
click at [704, 484] on div "Israel" at bounding box center [722, 490] width 37 height 18
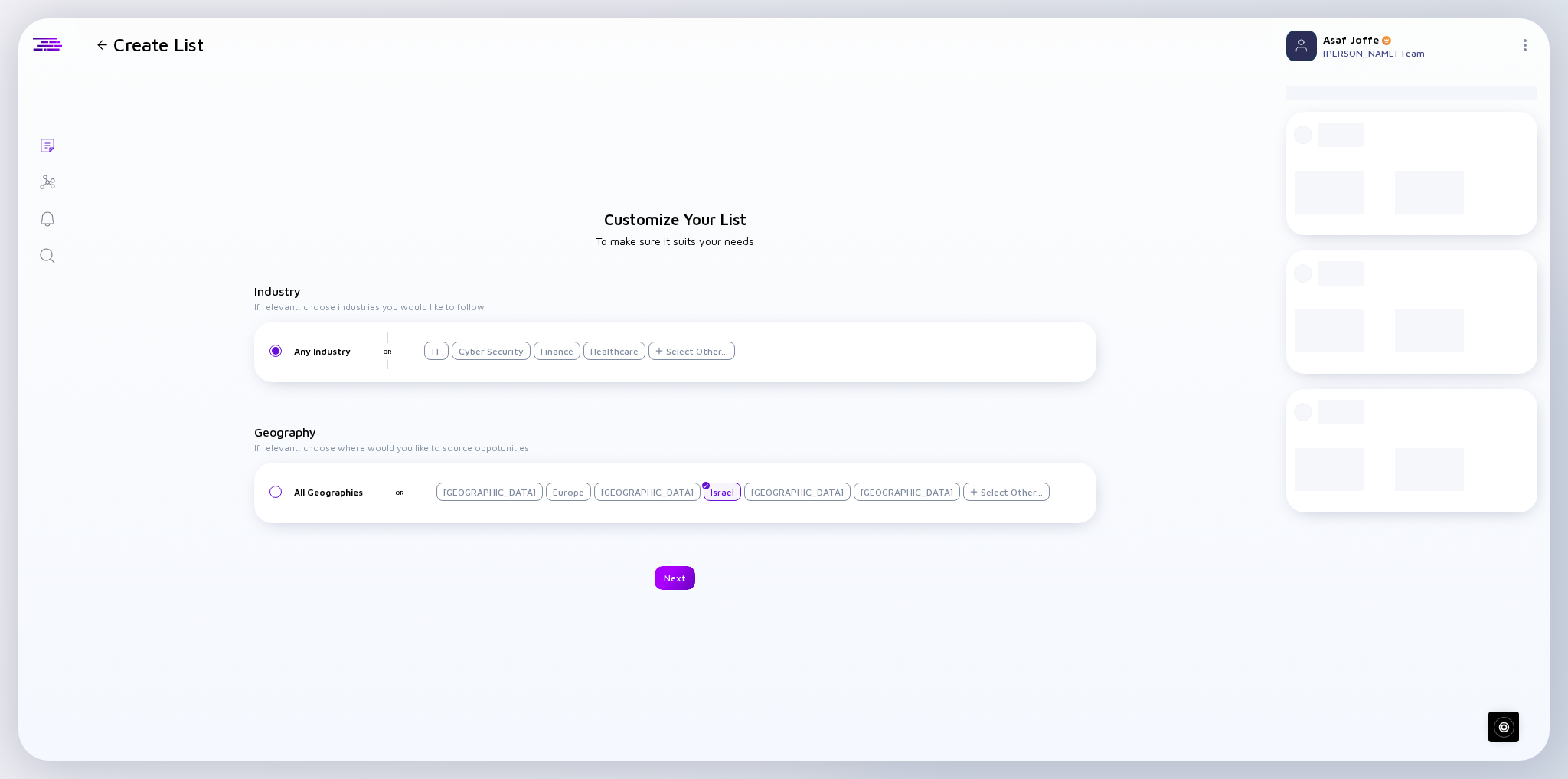
click at [665, 484] on div "Next" at bounding box center [674, 577] width 41 height 24
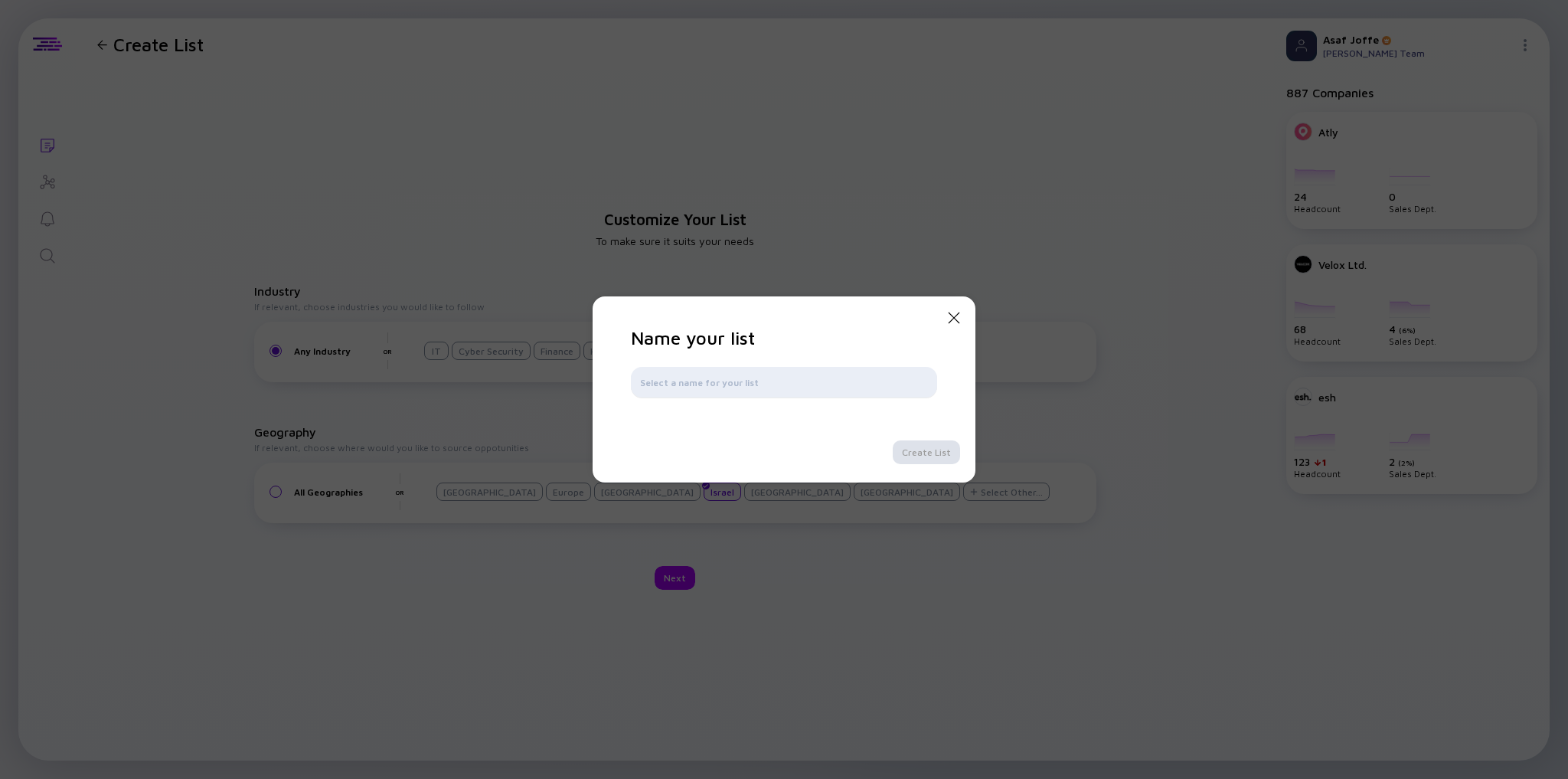
click at [798, 381] on input "text" at bounding box center [784, 382] width 288 height 15
type input "$30M+ Rounds FY'25"
click at [935, 448] on div "Create List" at bounding box center [926, 451] width 68 height 24
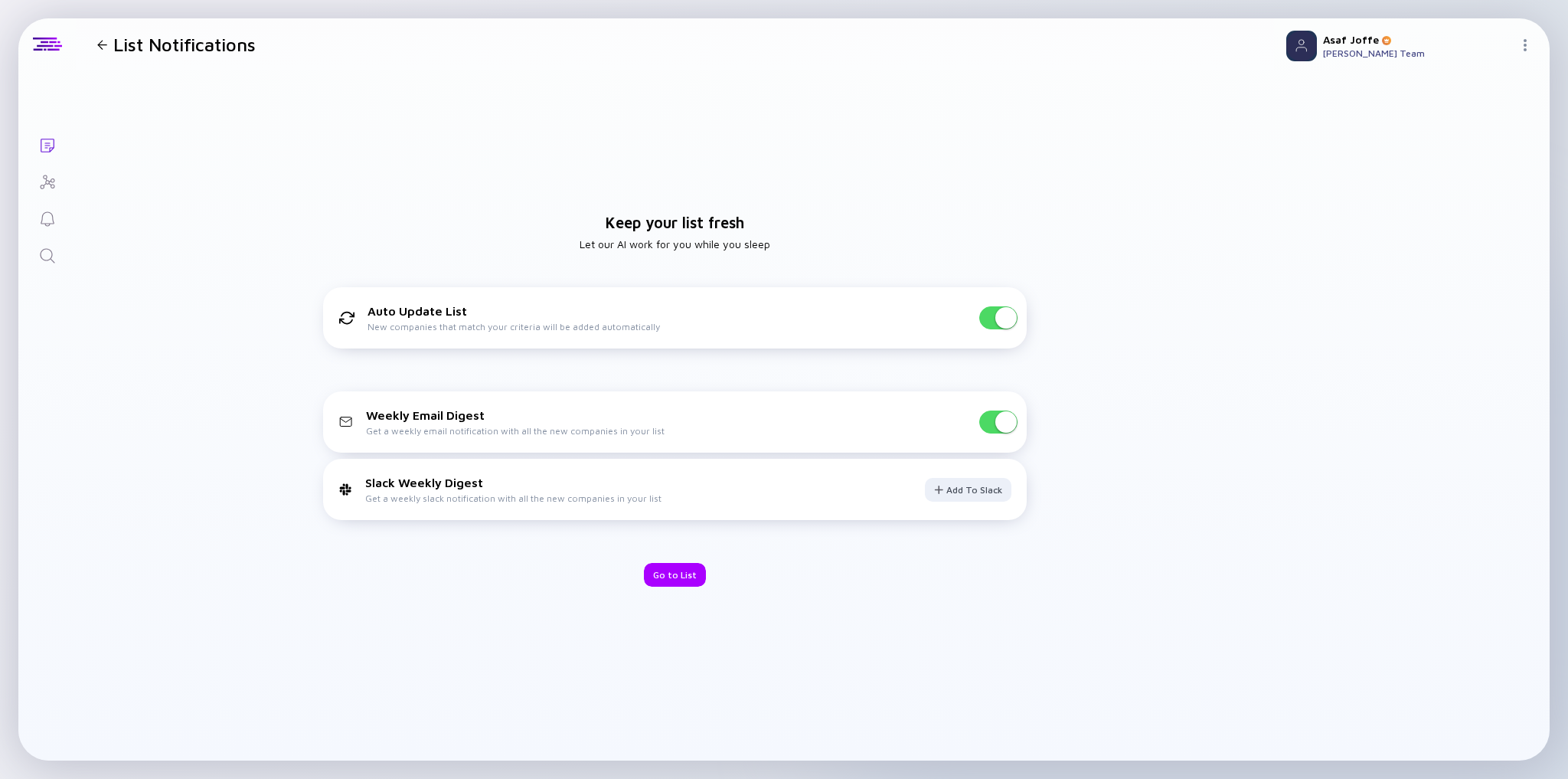
click at [940, 313] on span at bounding box center [1006, 317] width 22 height 22
click at [940, 440] on div "Weekly Email Digest Get a weekly email notification with all the new companies …" at bounding box center [675, 422] width 705 height 61
click at [940, 429] on span at bounding box center [998, 422] width 38 height 23
click at [659, 484] on div "Go to List" at bounding box center [674, 574] width 62 height 24
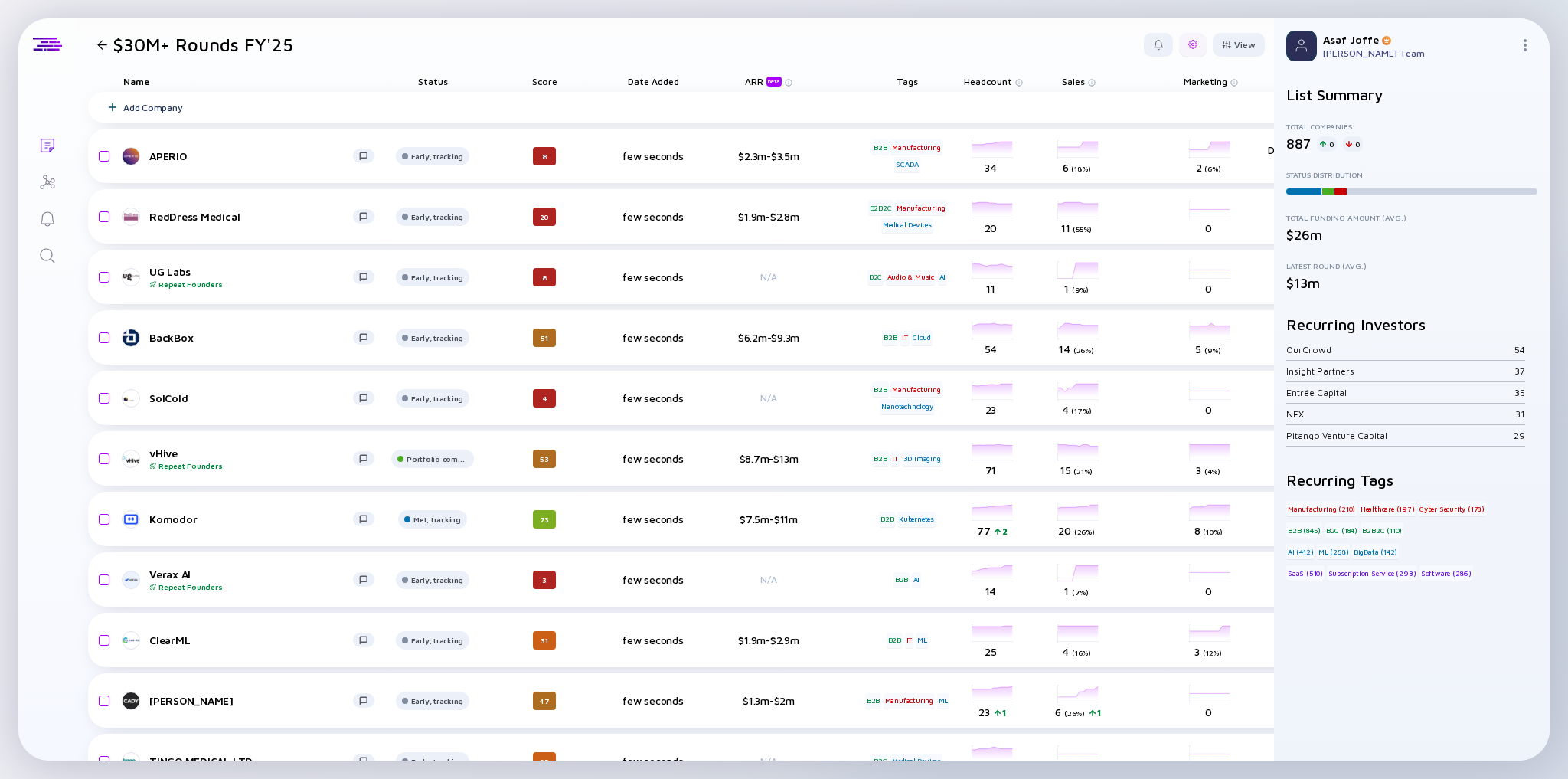
click at [940, 49] on div at bounding box center [1194, 45] width 10 height 10
click at [940, 174] on div "Edit Filter" at bounding box center [1146, 167] width 95 height 30
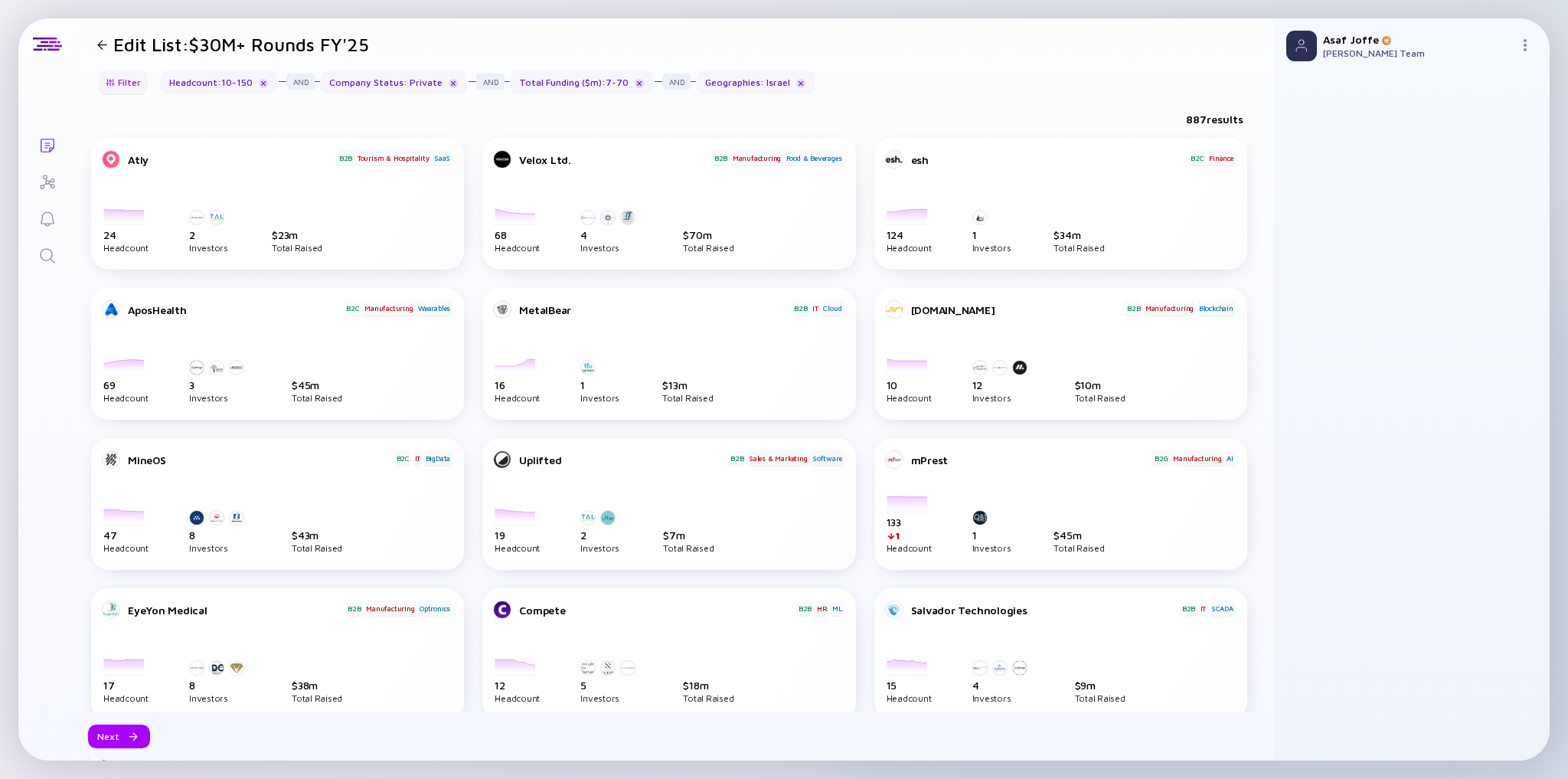
click at [120, 85] on div "Filter" at bounding box center [123, 82] width 53 height 24
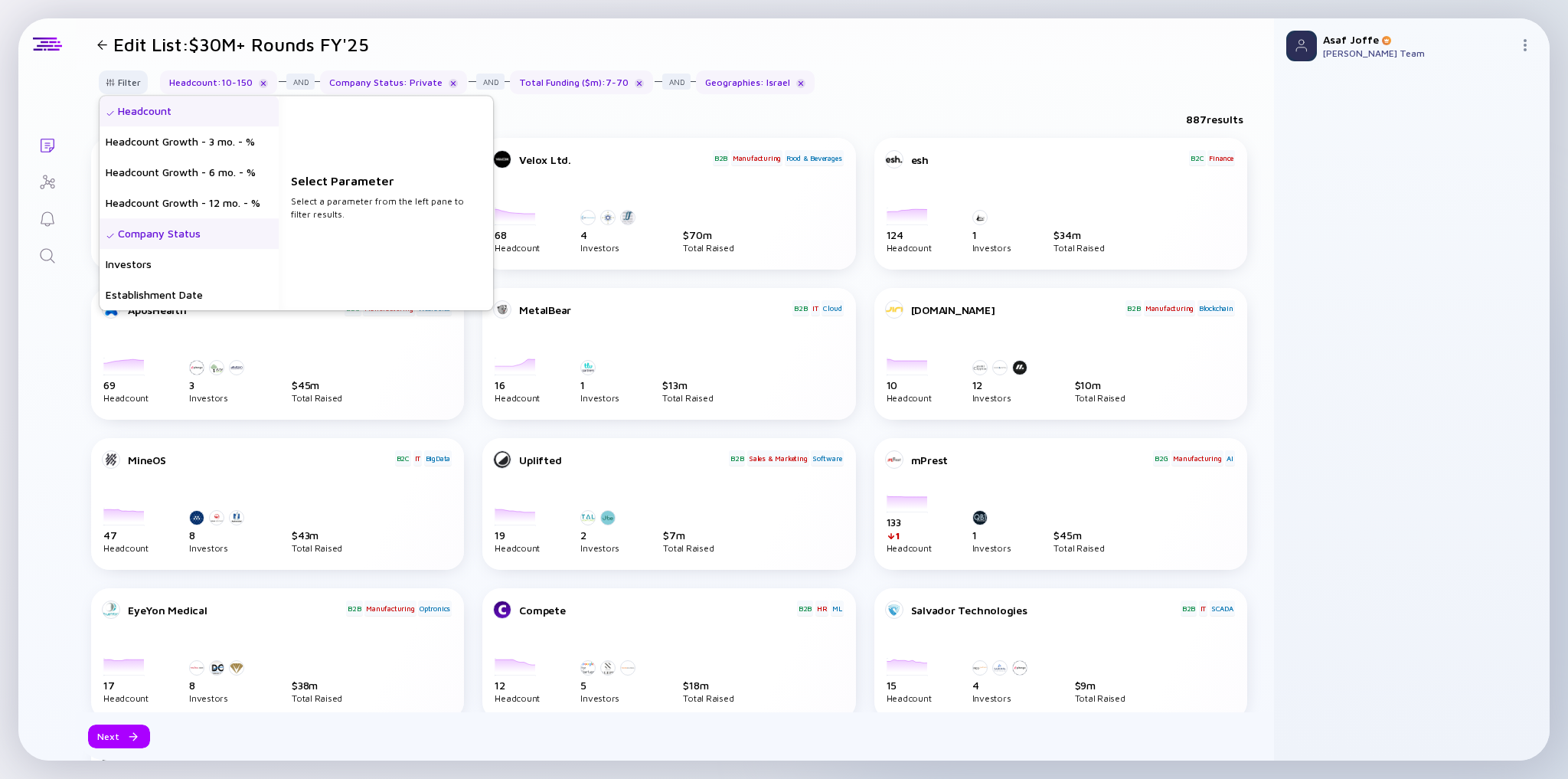
click at [186, 119] on div "Headcount" at bounding box center [189, 110] width 179 height 30
drag, startPoint x: 336, startPoint y: 239, endPoint x: 206, endPoint y: 233, distance: 130.1
click at [205, 234] on div "Headcount Headcount Growth - 3 mo. - % Headcount Growth - 6 mo. - % Headcount G…" at bounding box center [295, 202] width 393 height 214
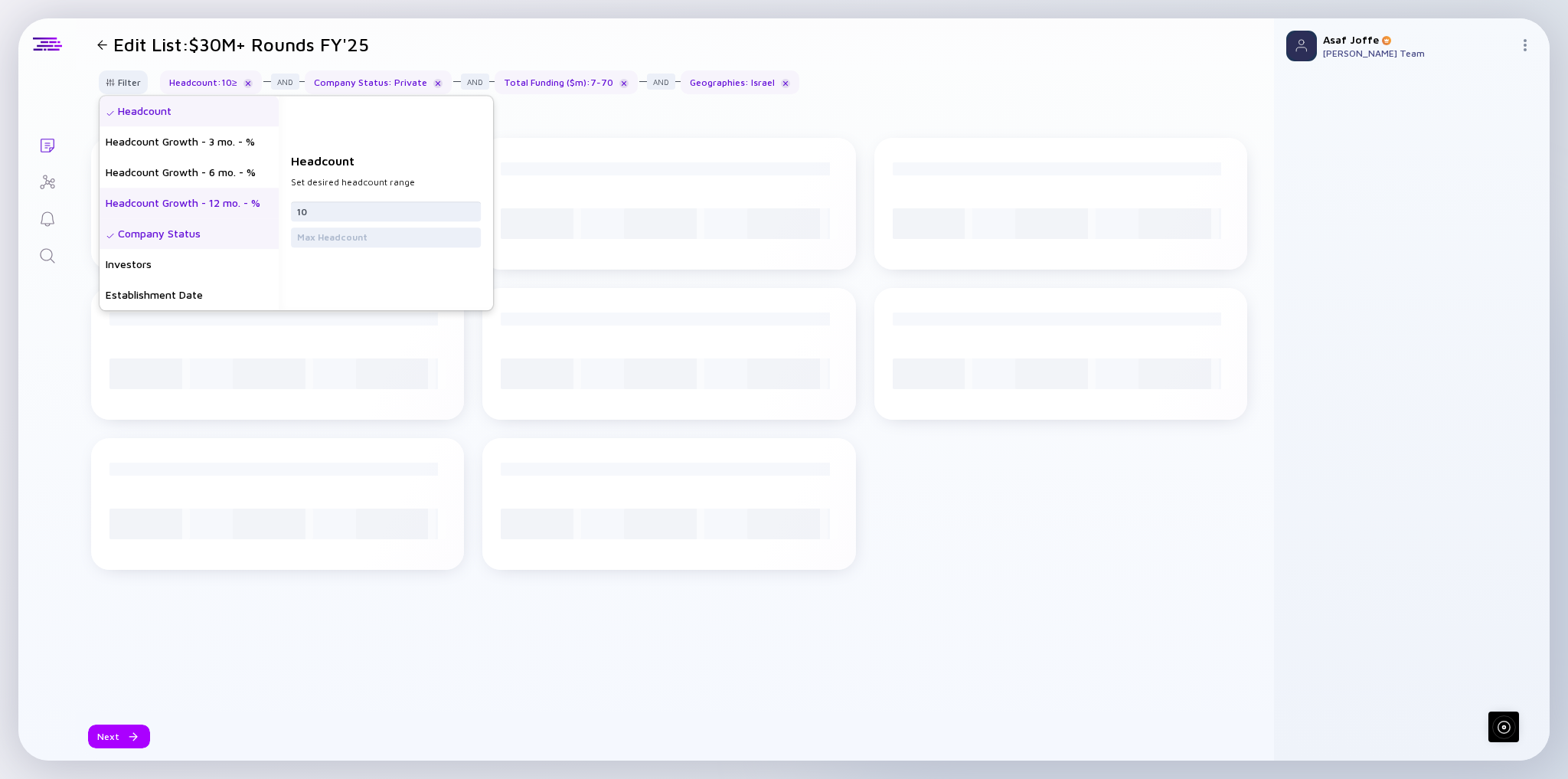
drag, startPoint x: 332, startPoint y: 212, endPoint x: 271, endPoint y: 213, distance: 61.0
click at [271, 213] on div "Headcount Headcount Growth - 3 mo. - % Headcount Growth - 6 mo. - % Headcount G…" at bounding box center [295, 202] width 393 height 214
click at [208, 240] on div "Company Status" at bounding box center [189, 233] width 179 height 30
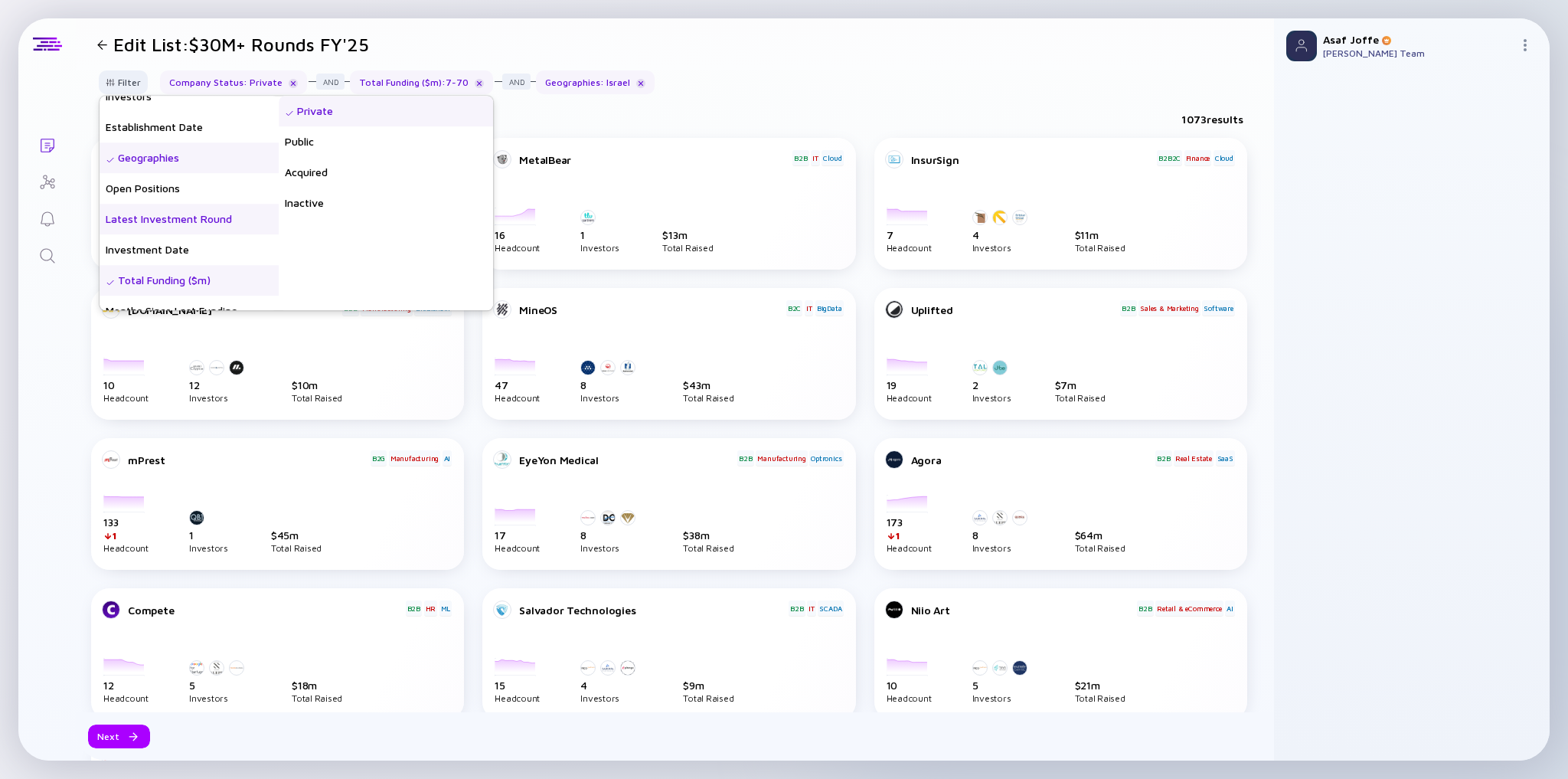
scroll to position [184, 0]
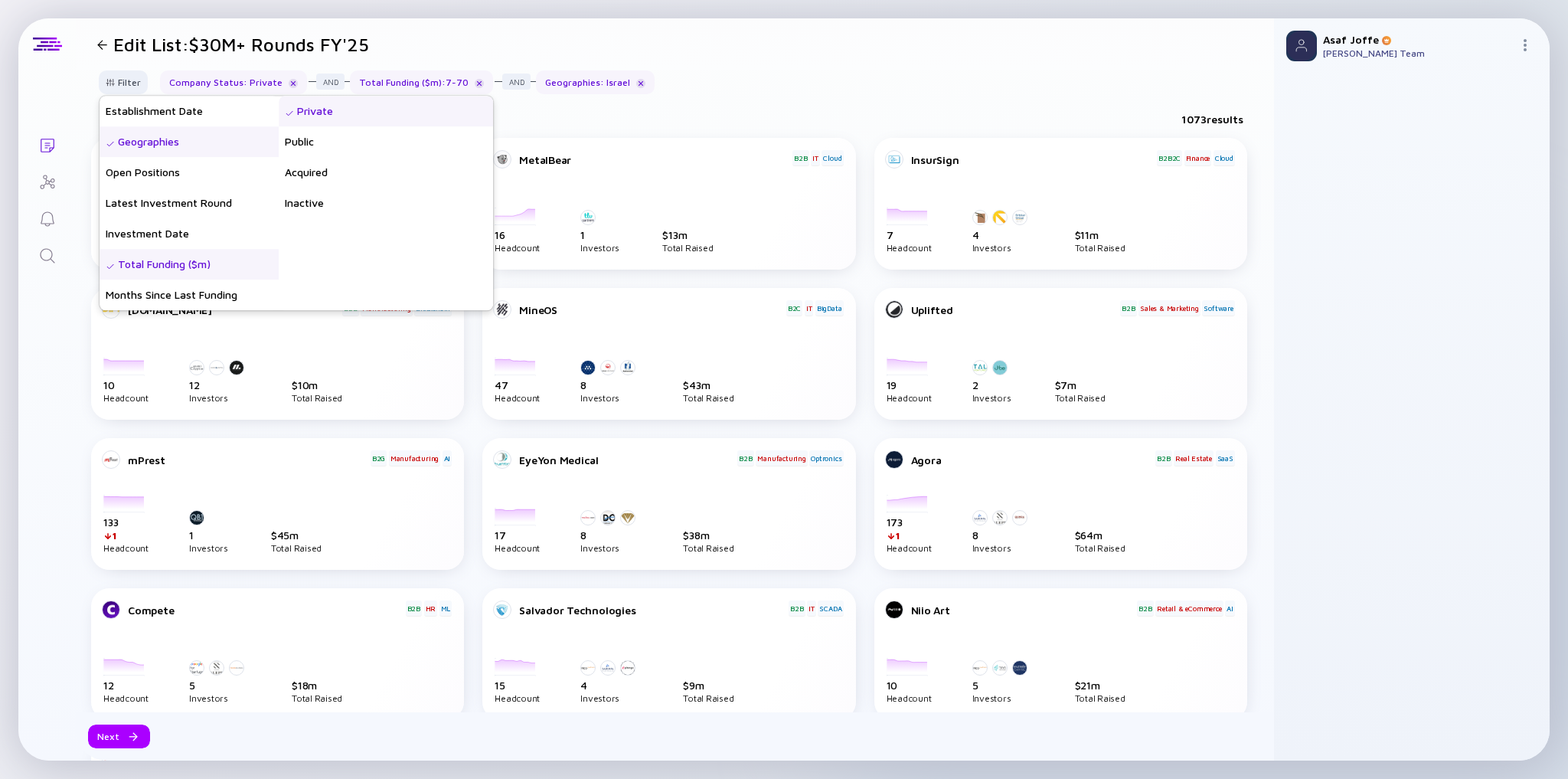
click at [205, 265] on div "Total Funding ($m)" at bounding box center [189, 264] width 179 height 30
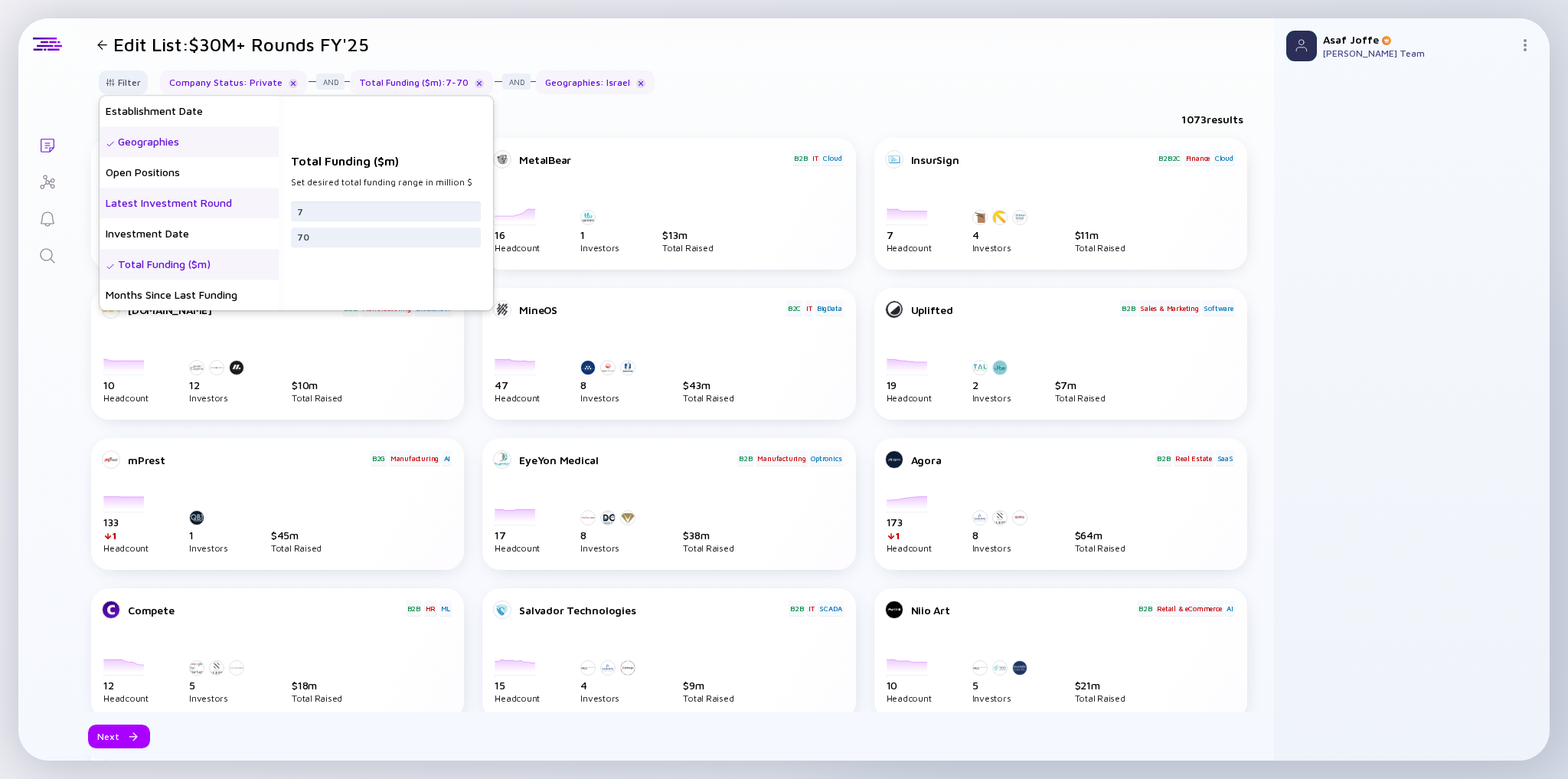
click at [277, 212] on div "Headcount Headcount Growth - 3 mo. - % Headcount Growth - 6 mo. - % Headcount G…" at bounding box center [295, 202] width 393 height 214
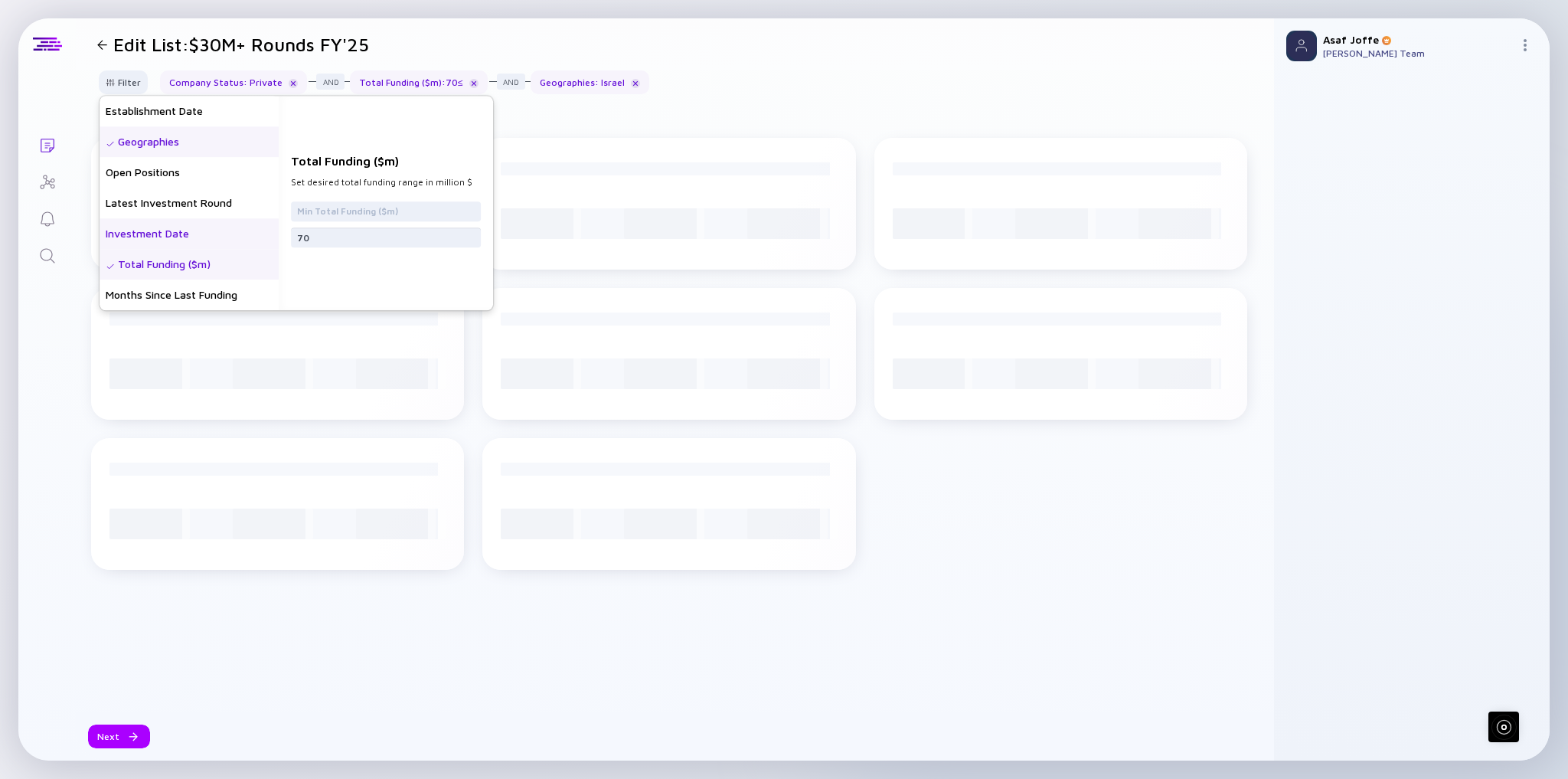
drag, startPoint x: 329, startPoint y: 237, endPoint x: 271, endPoint y: 237, distance: 58.0
click at [271, 237] on div "Headcount Headcount Growth - 3 mo. - % Headcount Growth - 6 mo. - % Headcount G…" at bounding box center [295, 202] width 393 height 214
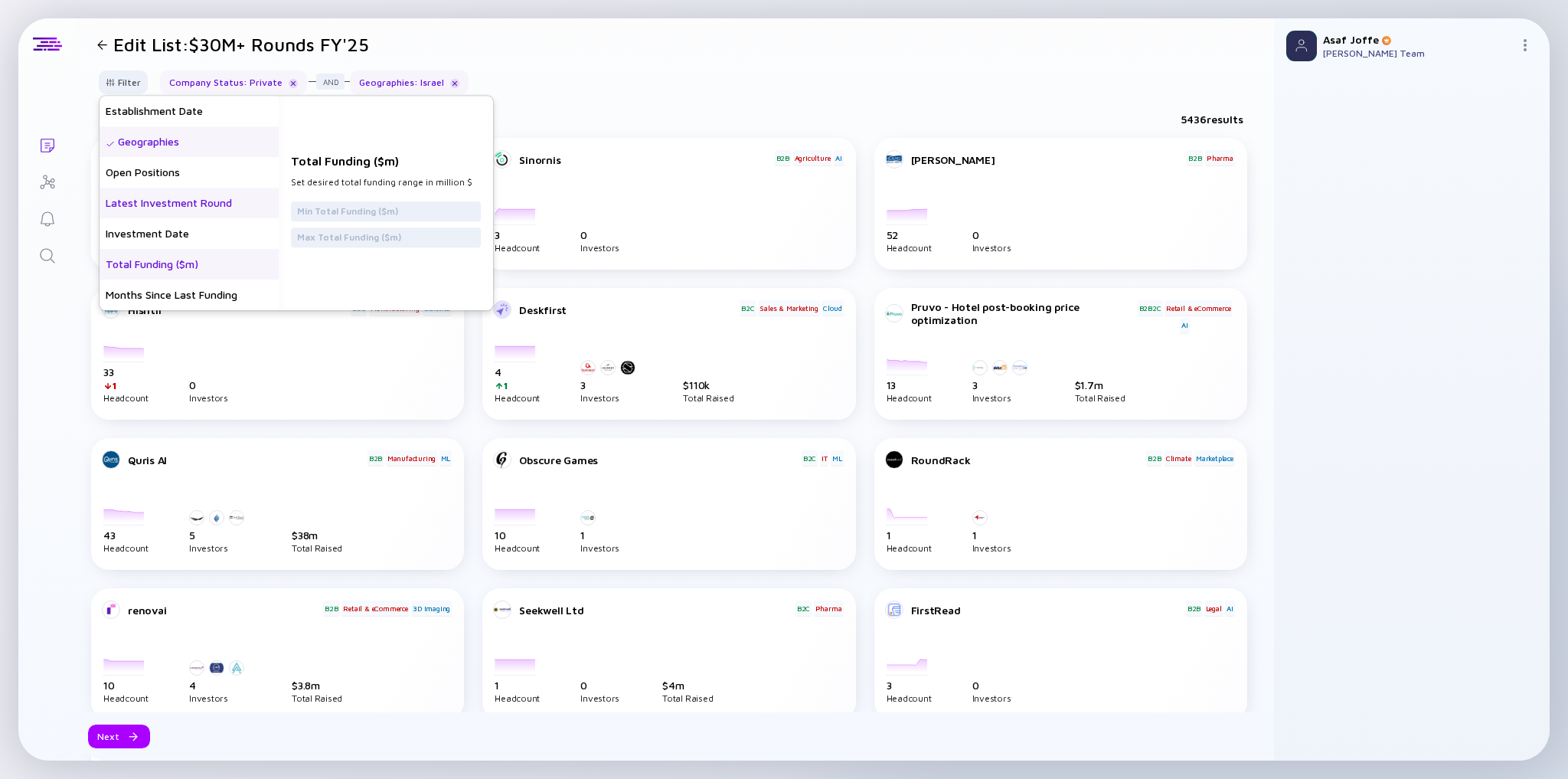
click at [205, 208] on div "Latest Investment Round" at bounding box center [189, 203] width 179 height 30
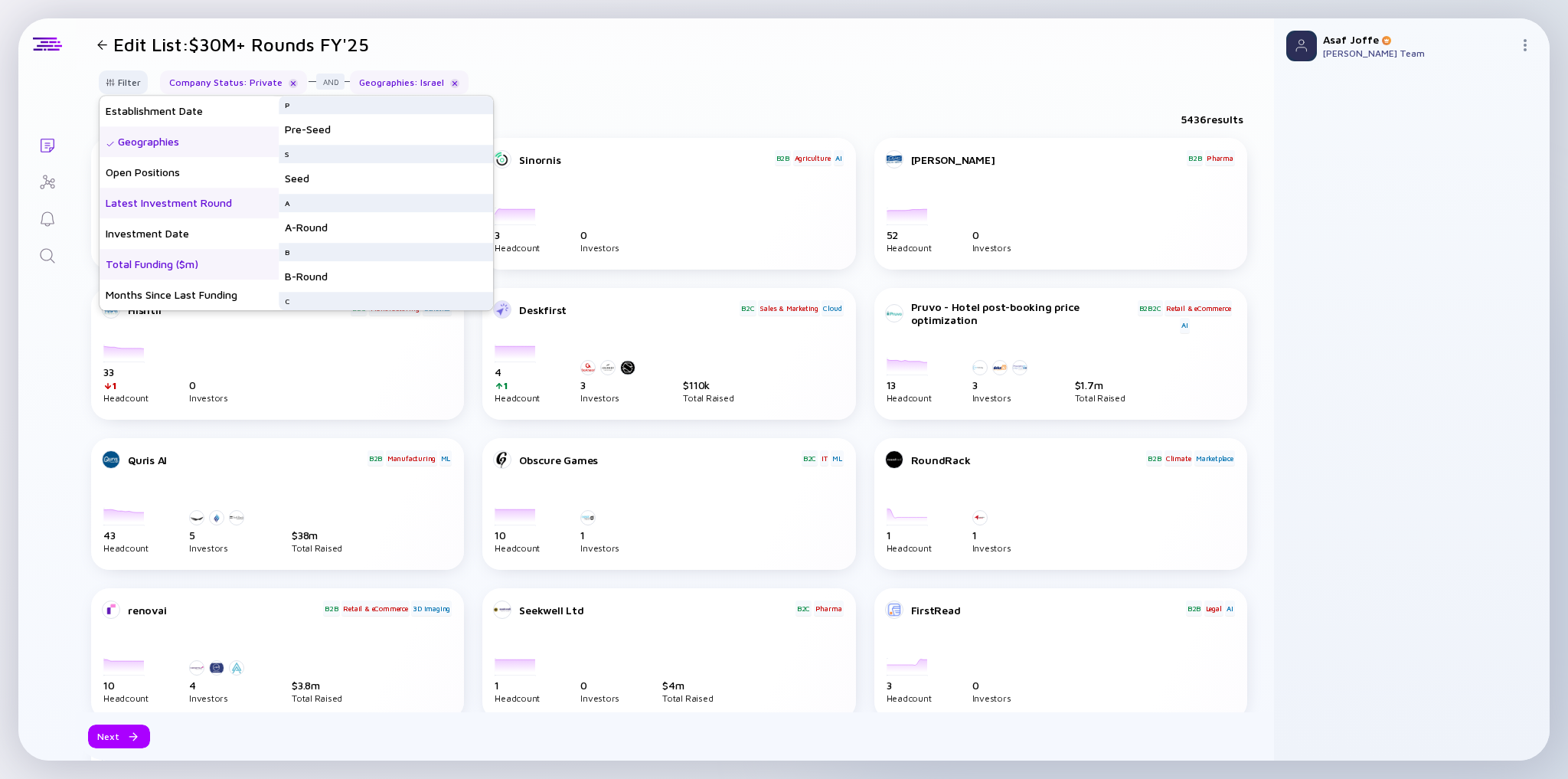
click at [200, 262] on div "Total Funding ($m)" at bounding box center [189, 264] width 179 height 30
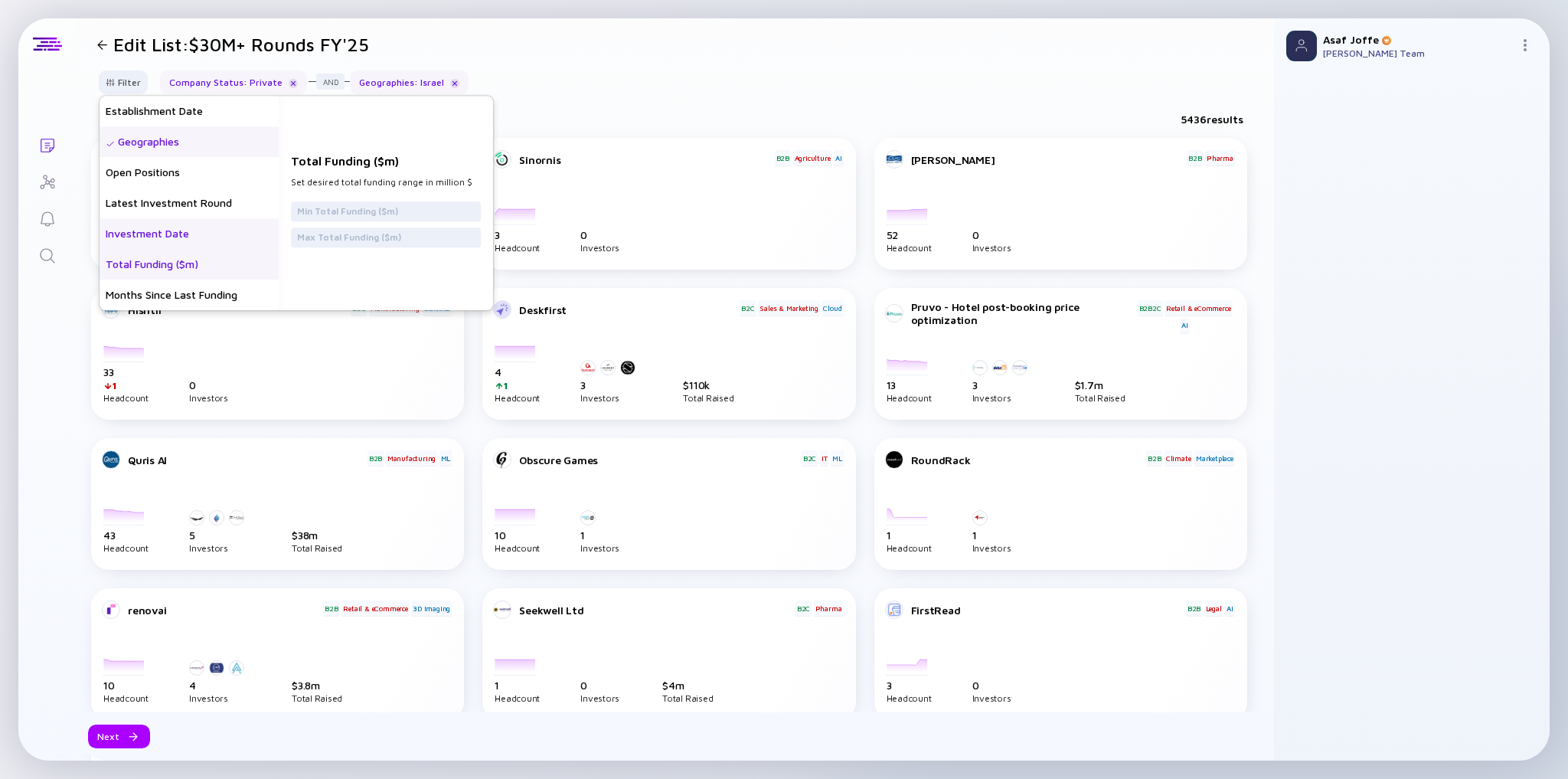
click at [199, 226] on div "Investment Date" at bounding box center [189, 233] width 179 height 30
click at [339, 209] on input "date" at bounding box center [386, 211] width 177 height 15
click at [474, 213] on input "date" at bounding box center [386, 211] width 177 height 15
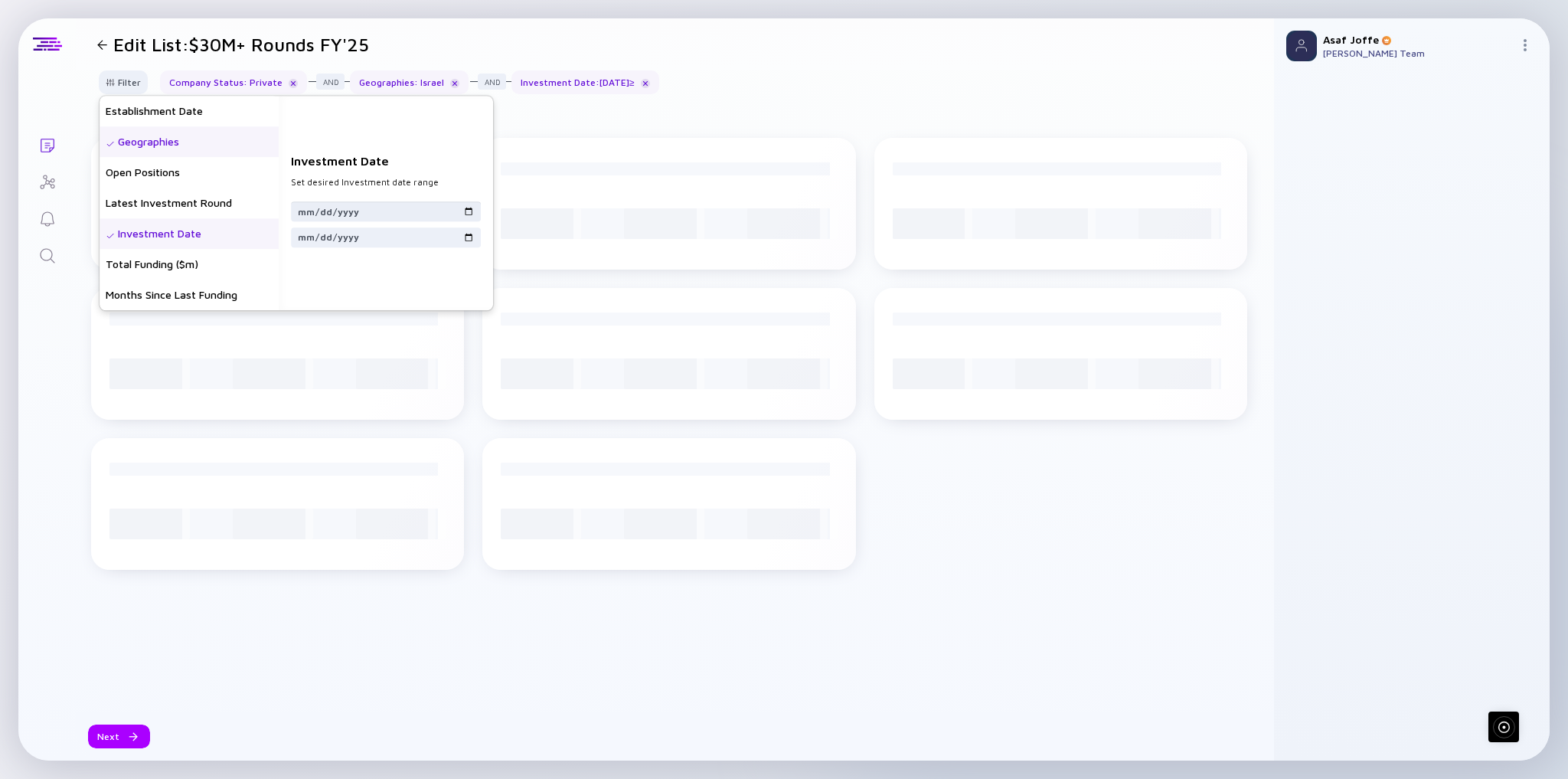
type input "[DATE]"
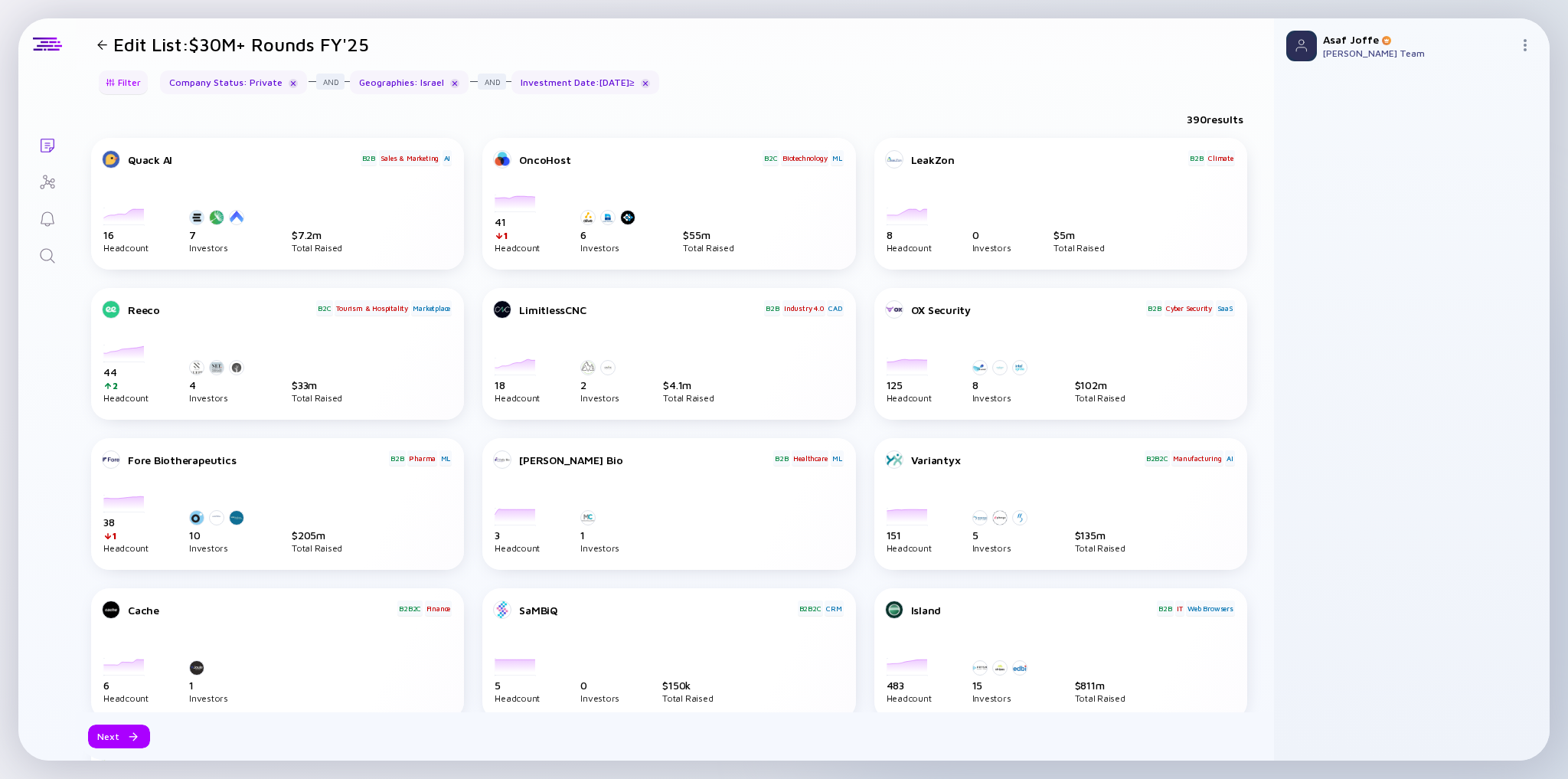
click at [127, 85] on div "Filter" at bounding box center [123, 82] width 53 height 24
click at [127, 76] on div "Filter" at bounding box center [123, 82] width 53 height 24
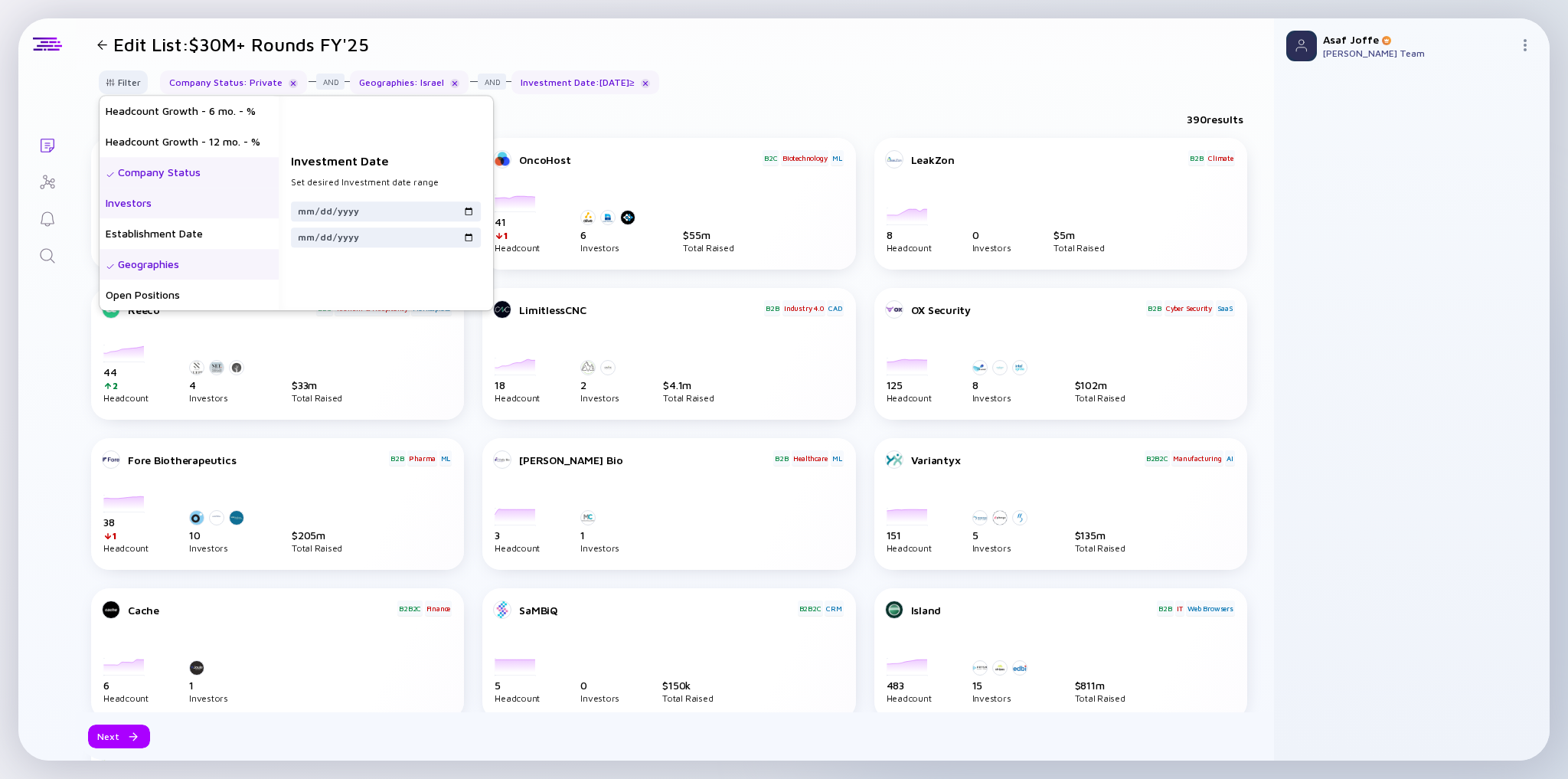
scroll to position [123, 0]
click at [189, 261] on div "Latest Investment Round" at bounding box center [189, 264] width 179 height 30
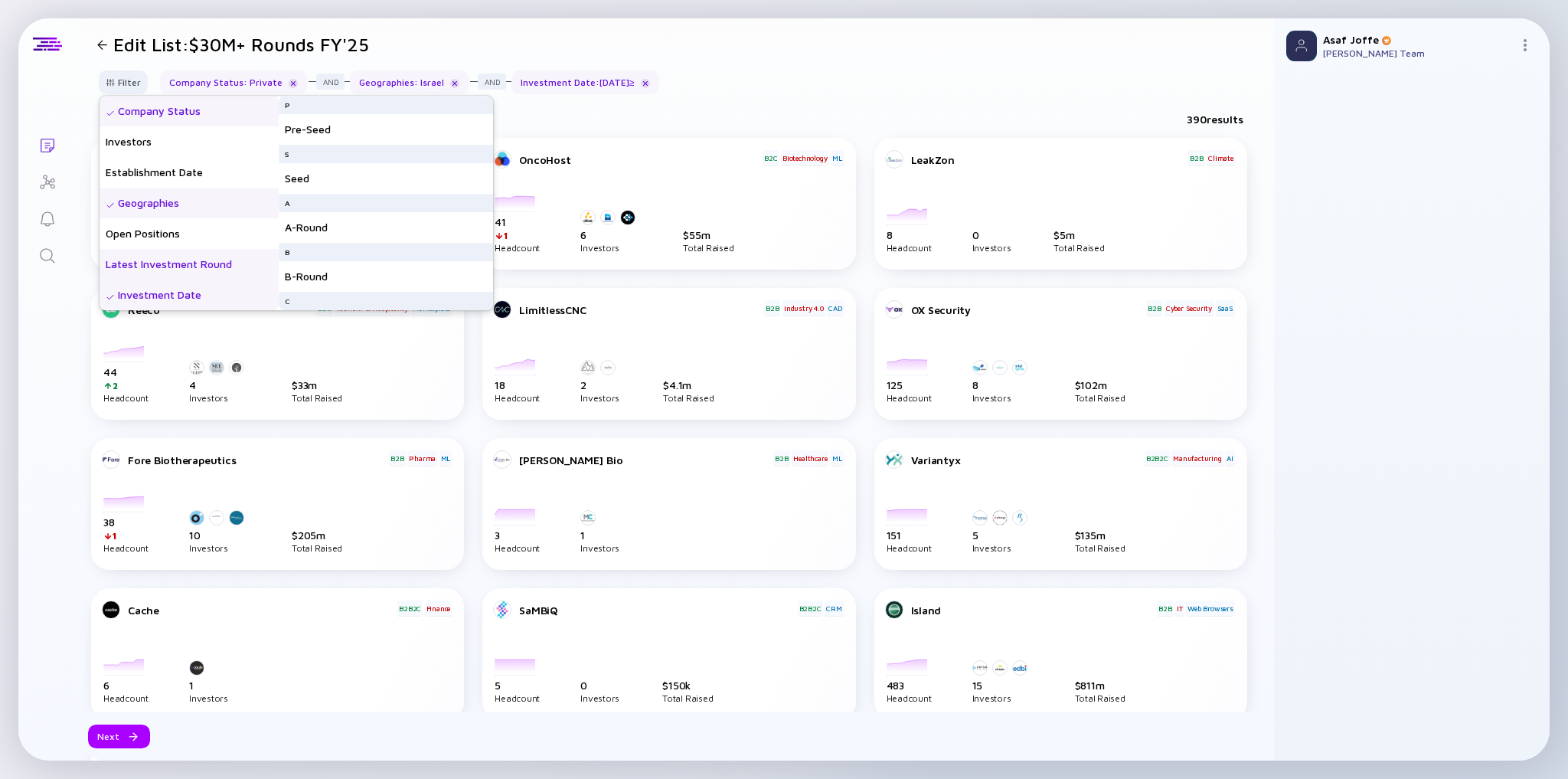
click at [189, 261] on div "Latest Investment Round" at bounding box center [189, 264] width 179 height 30
click at [187, 267] on div "Latest Investment Round" at bounding box center [189, 264] width 179 height 30
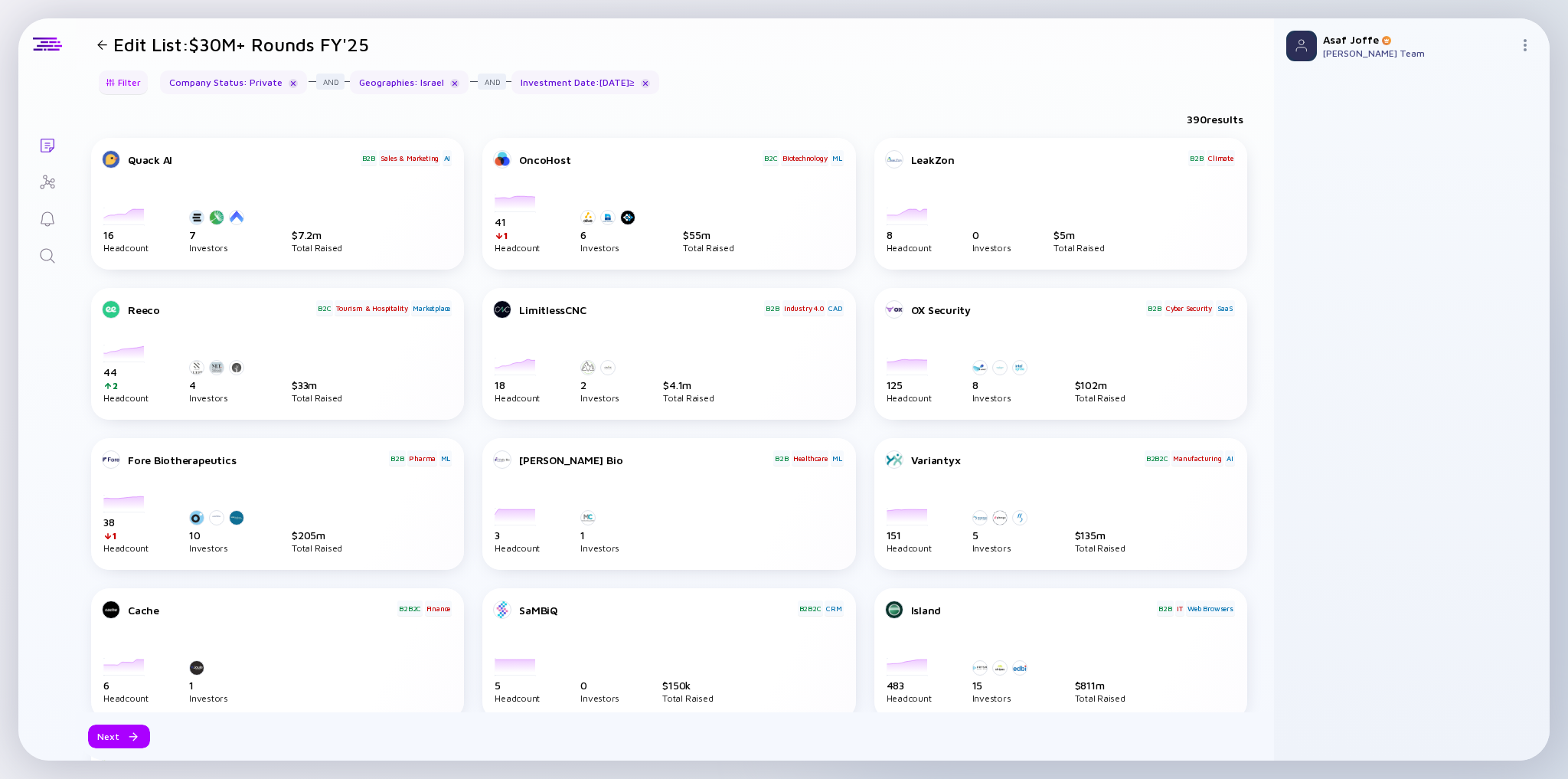
click at [144, 78] on div "Filter" at bounding box center [123, 82] width 53 height 24
click at [142, 87] on div "Filter" at bounding box center [123, 82] width 53 height 24
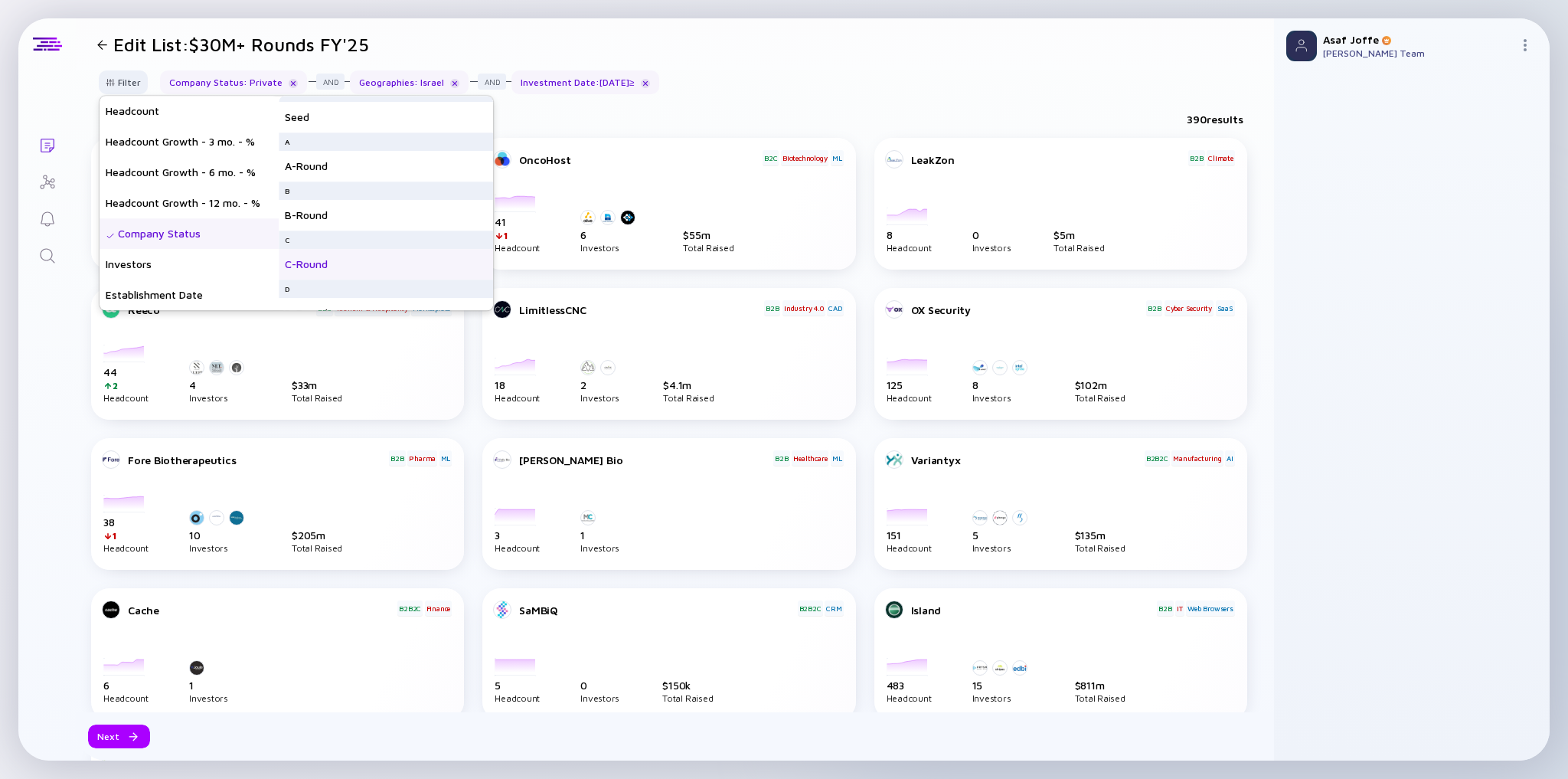
click at [351, 262] on div "C-Round" at bounding box center [386, 264] width 214 height 30
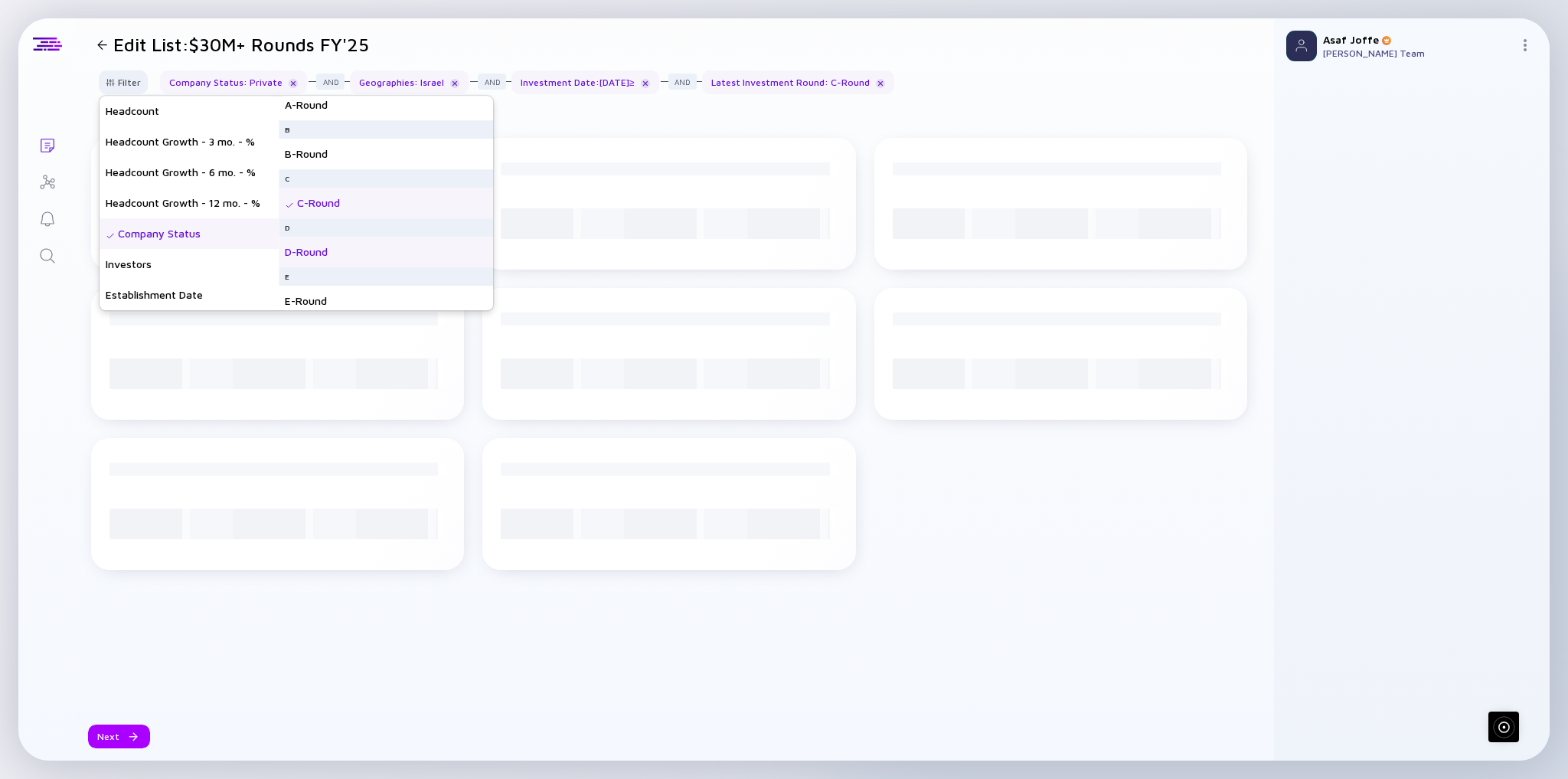
click at [352, 244] on div "D-Round" at bounding box center [386, 251] width 214 height 30
click at [352, 239] on div "E-Round" at bounding box center [386, 240] width 214 height 30
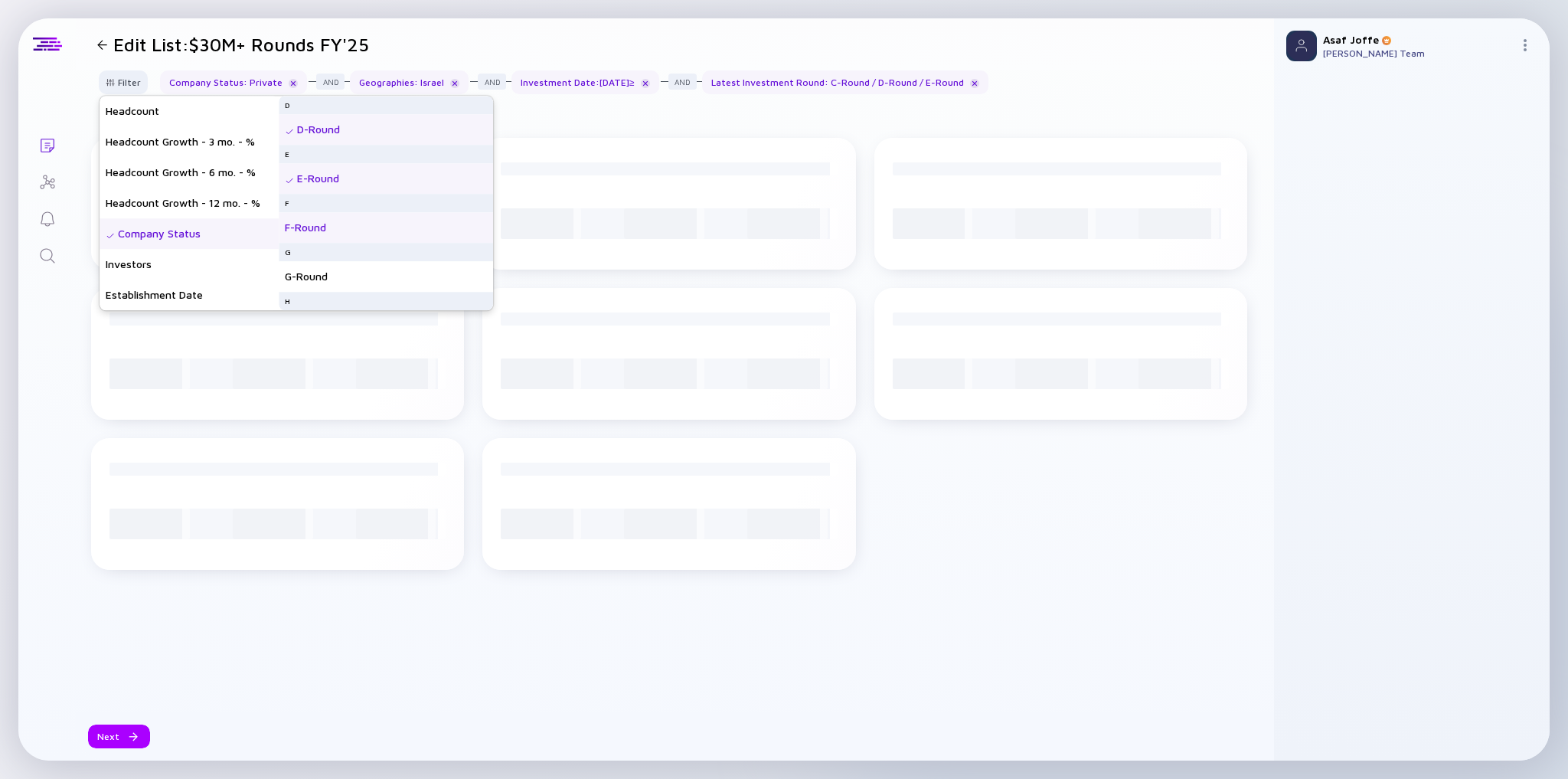
click at [350, 232] on div "F-Round" at bounding box center [386, 228] width 214 height 30
click at [350, 275] on div "G-Round" at bounding box center [386, 276] width 214 height 30
click at [350, 261] on div "H-Round" at bounding box center [386, 264] width 214 height 30
click at [346, 248] on div "I-Round" at bounding box center [386, 246] width 214 height 30
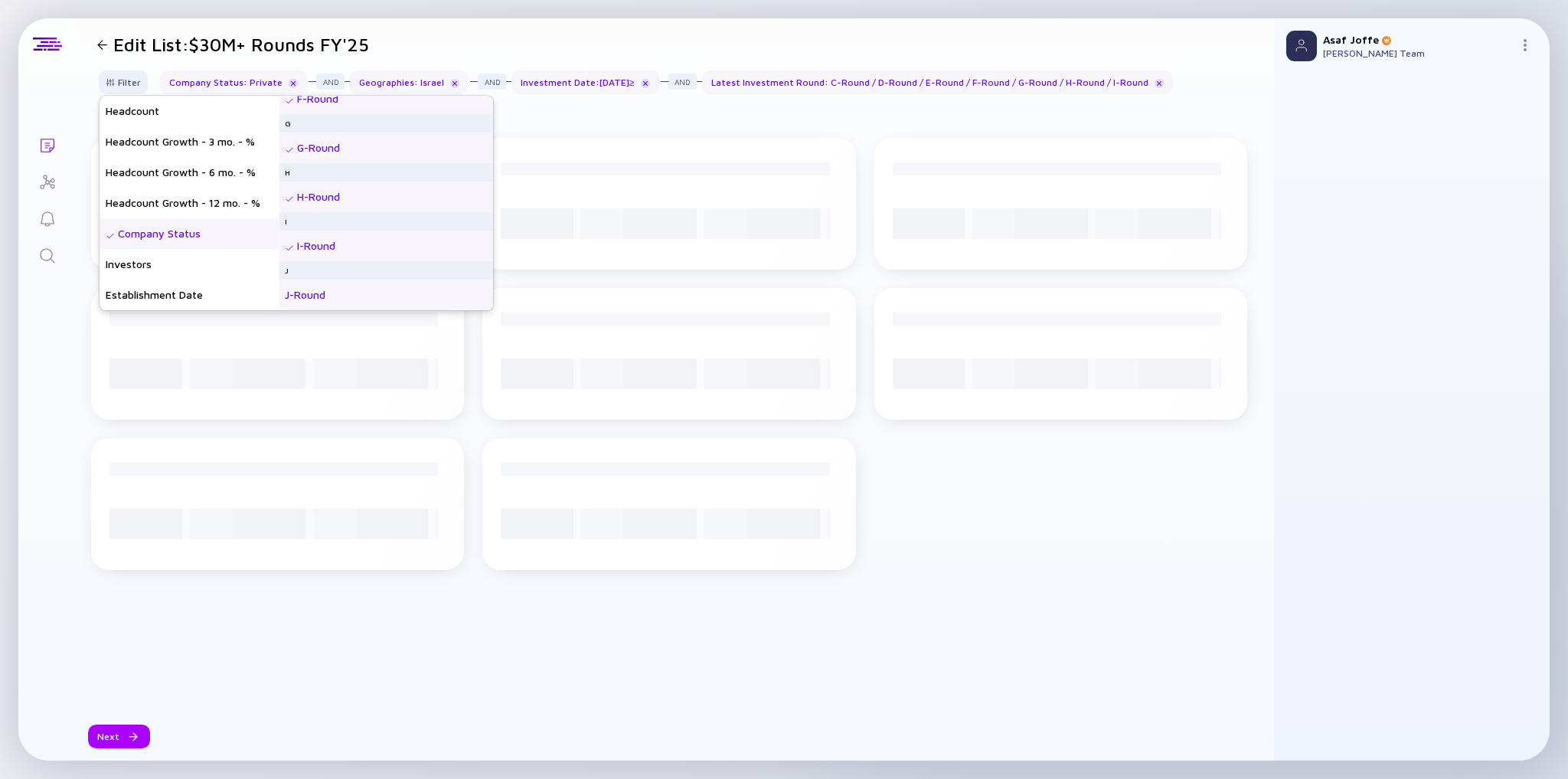
click at [352, 286] on div "J-Round" at bounding box center [386, 294] width 214 height 30
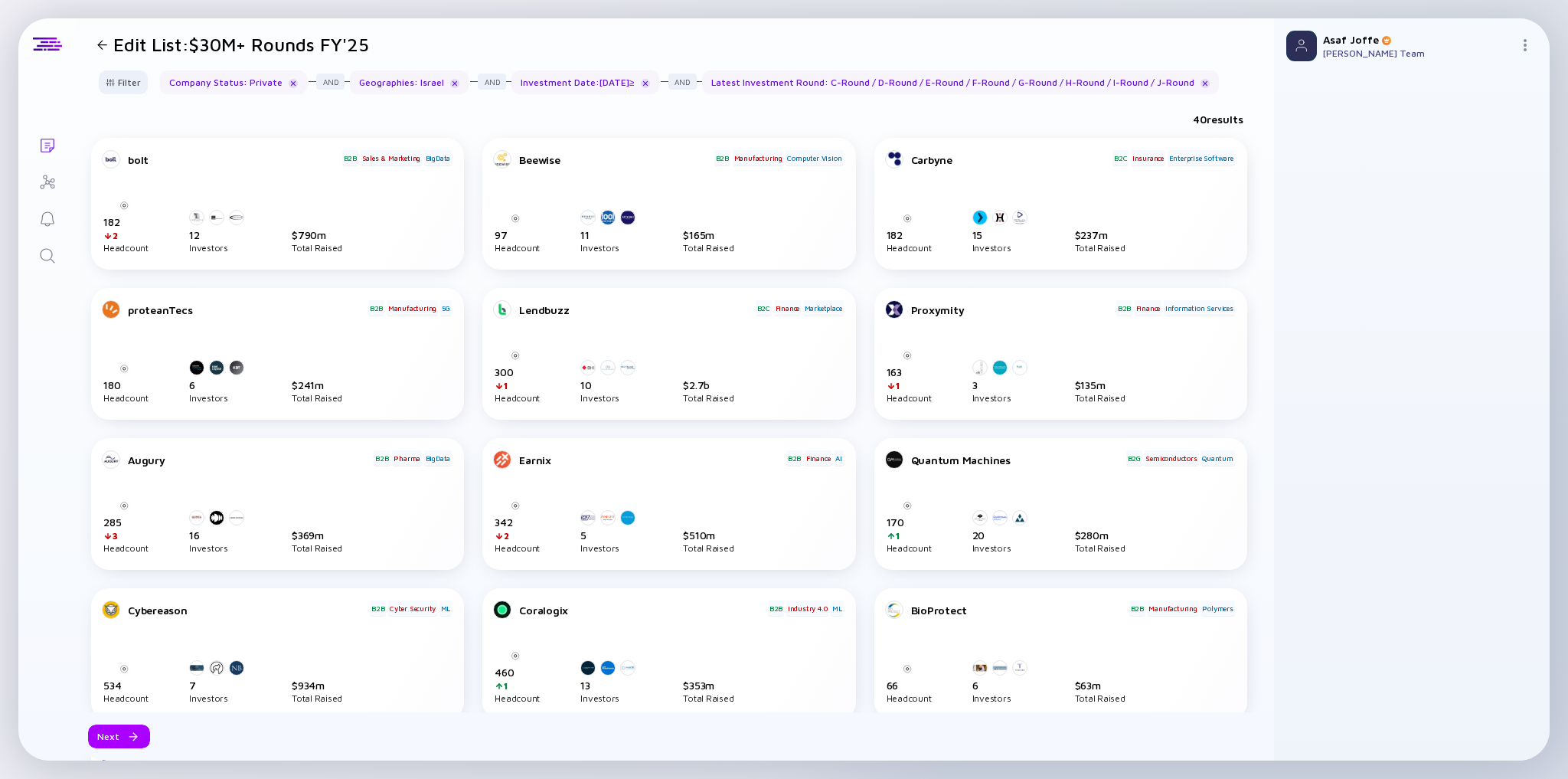
click at [940, 51] on header "Edit List: $30M+ Rounds FY'25" at bounding box center [675, 44] width 1198 height 52
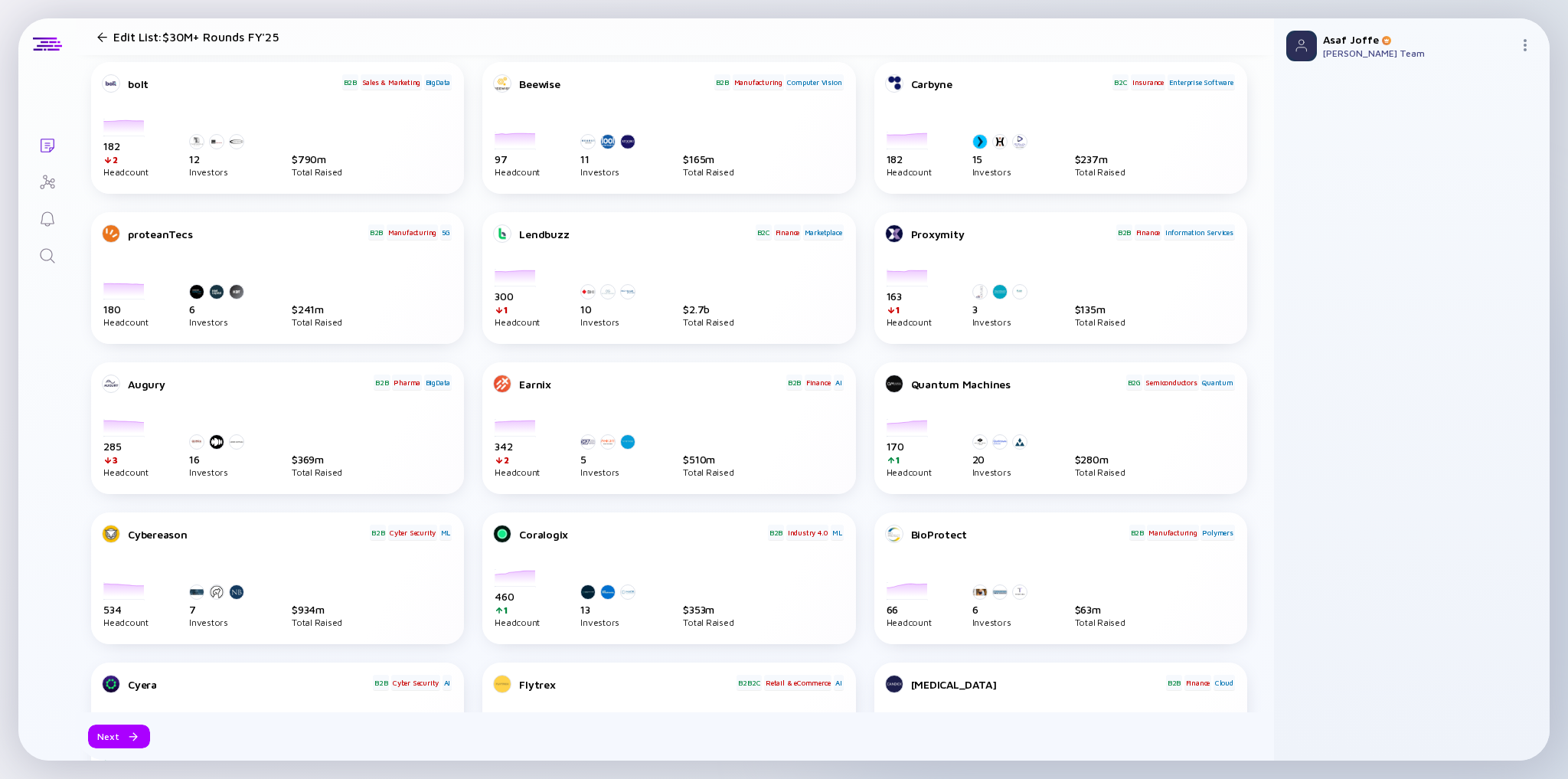
scroll to position [0, 0]
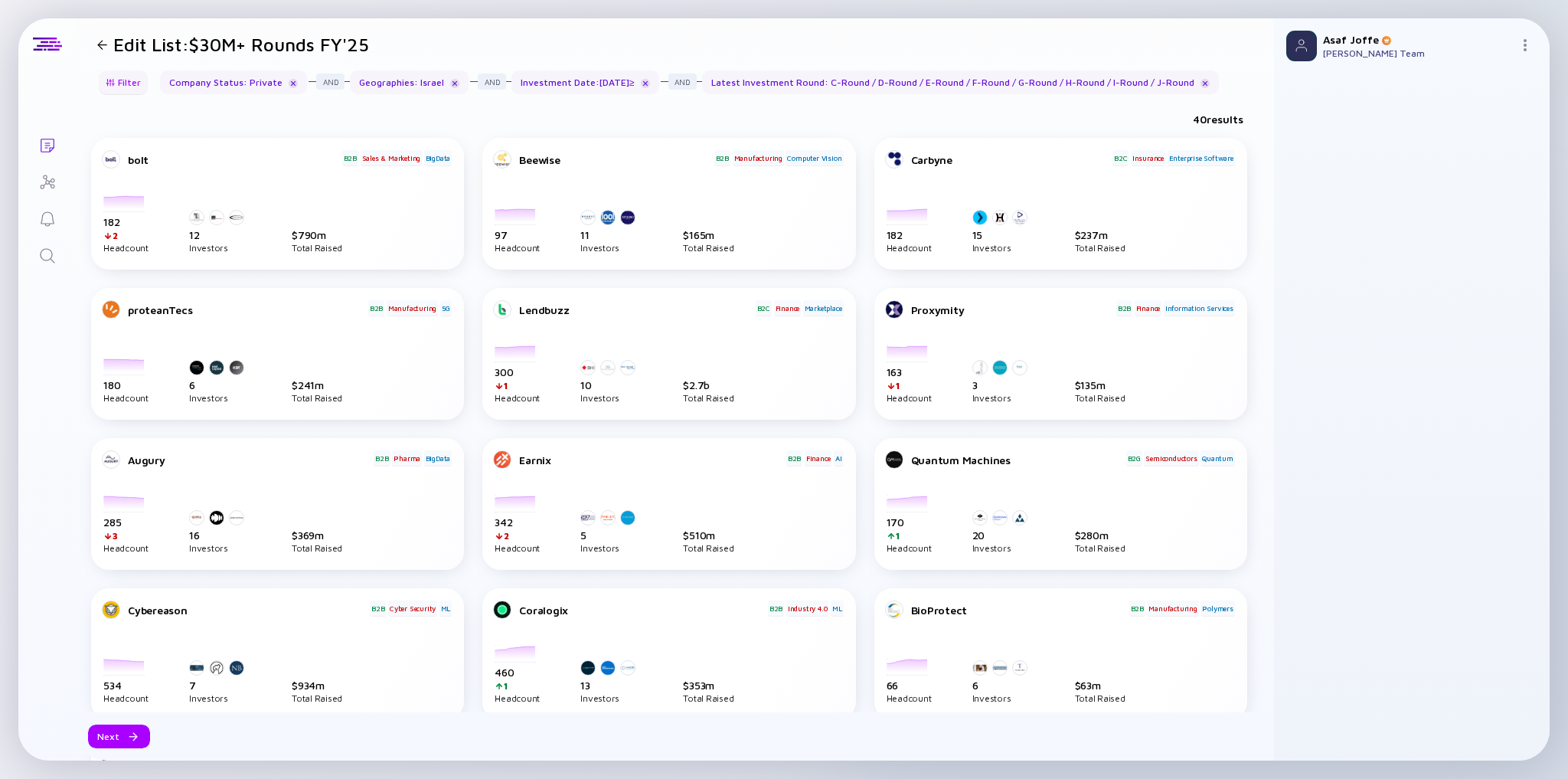
click at [105, 74] on div "Filter" at bounding box center [123, 82] width 53 height 24
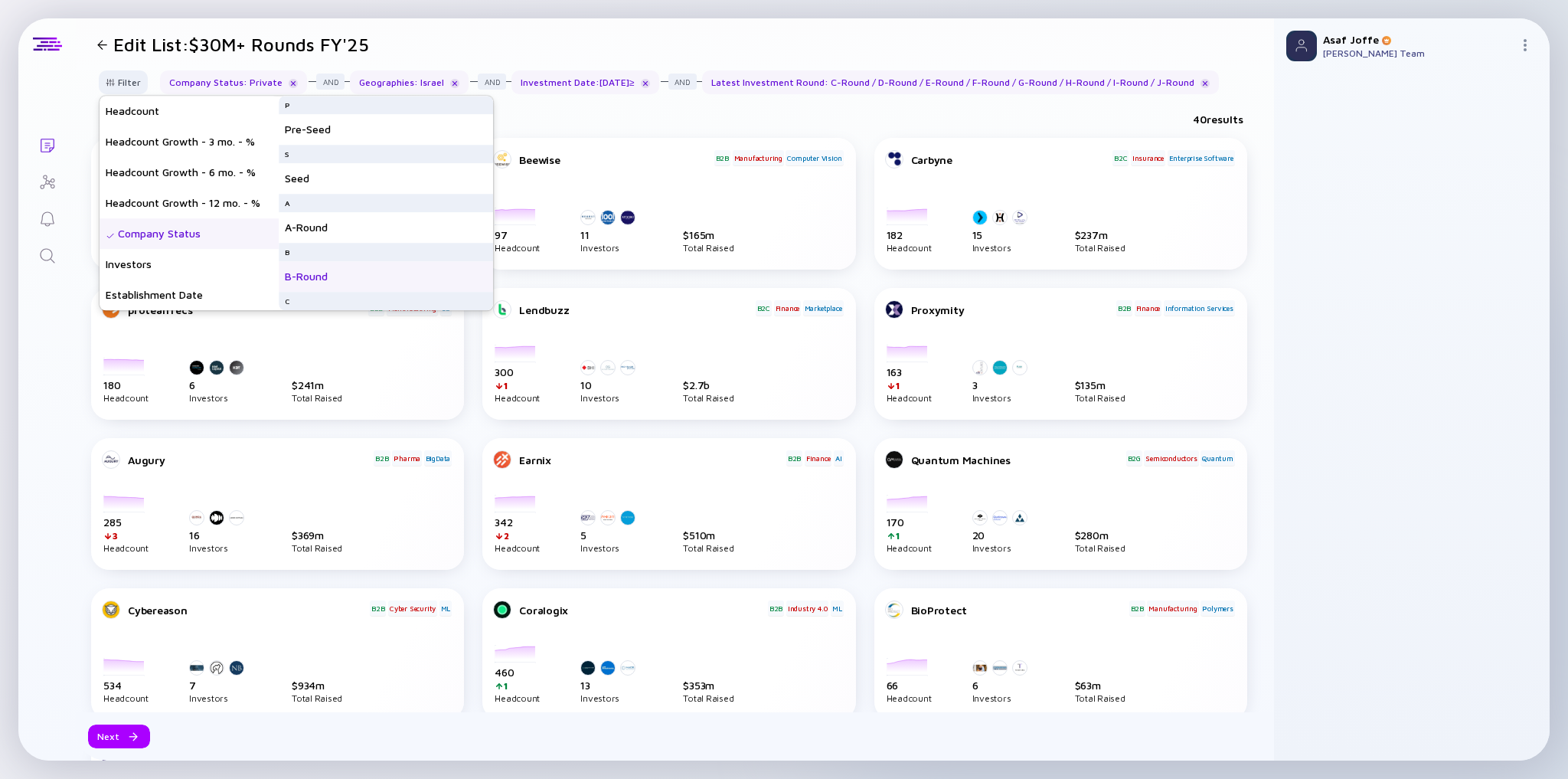
click at [333, 275] on div "B-Round" at bounding box center [386, 276] width 214 height 30
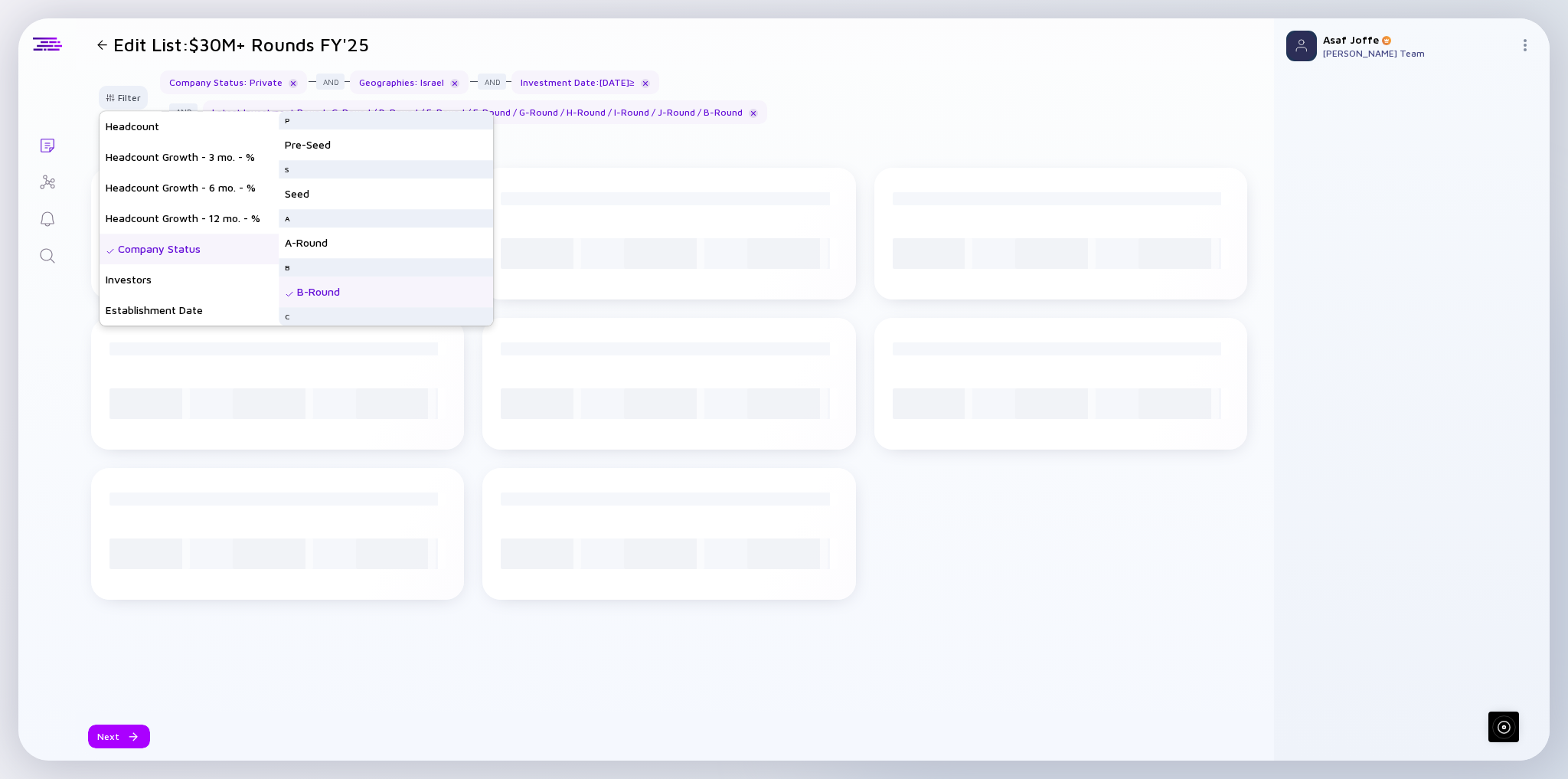
click at [853, 45] on header "Edit List: $30M+ Rounds FY'25" at bounding box center [675, 44] width 1198 height 52
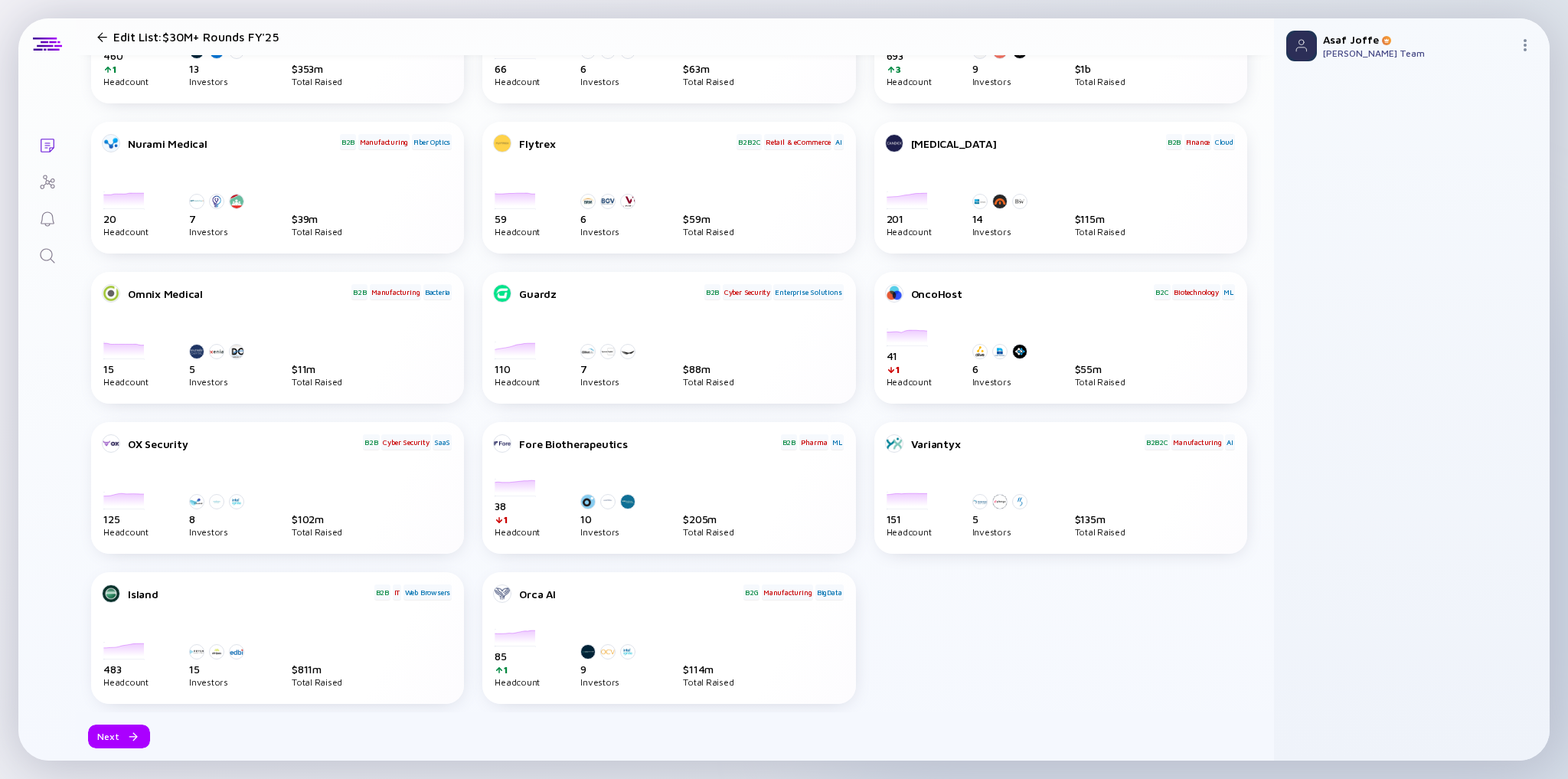
scroll to position [553, 0]
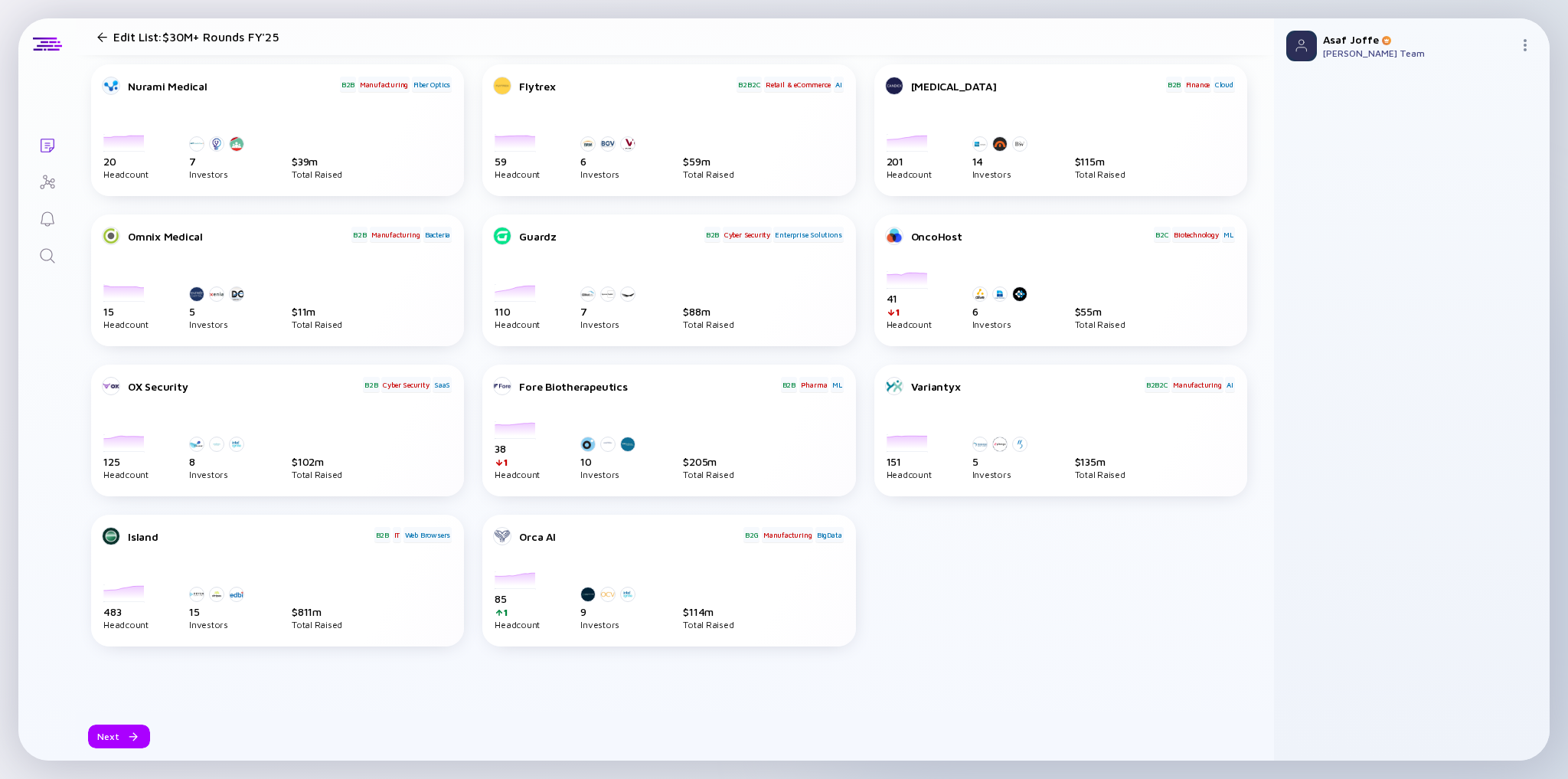
click at [96, 37] on div at bounding box center [102, 37] width 22 height 10
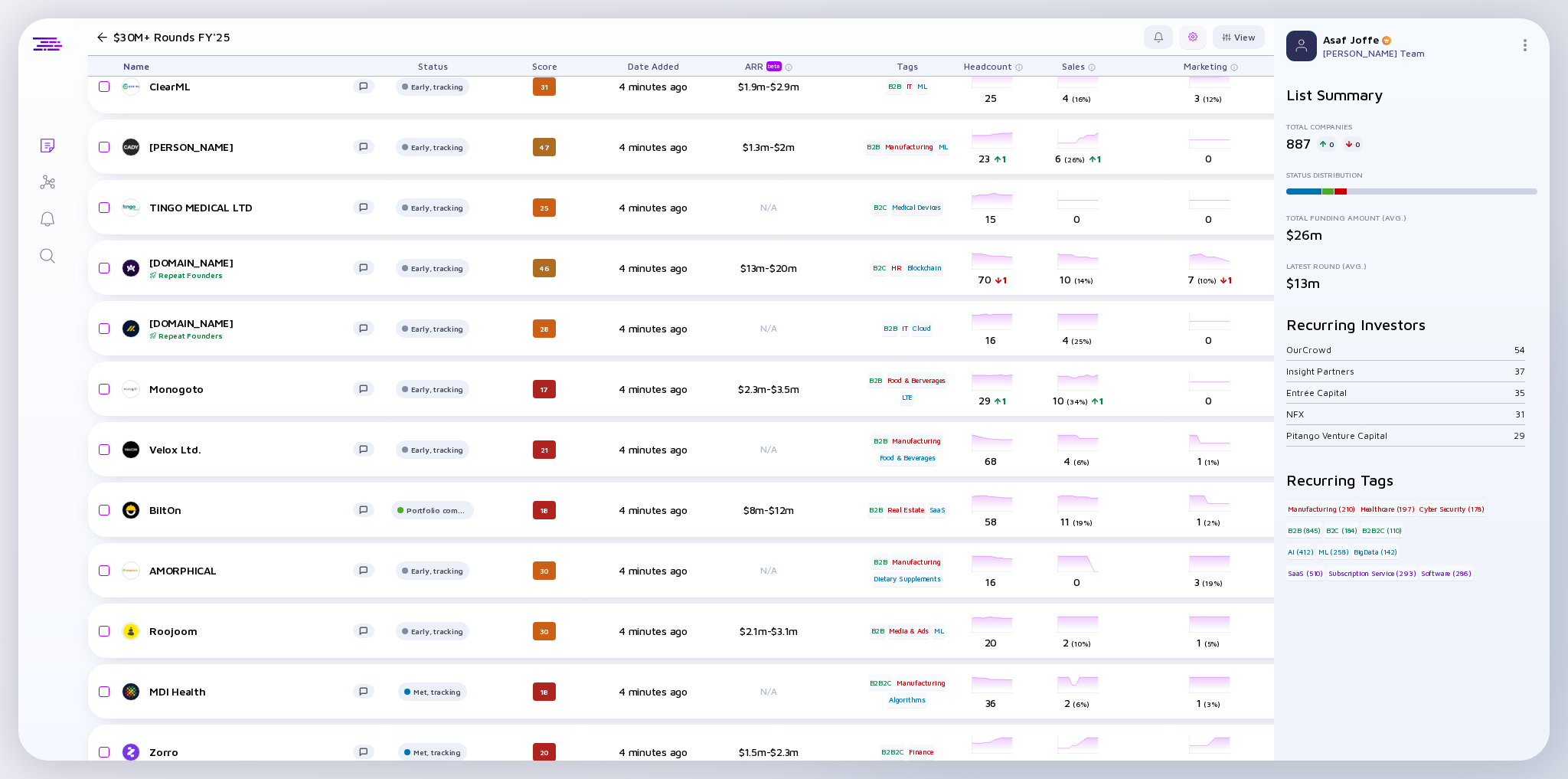
click at [940, 38] on div at bounding box center [1194, 37] width 10 height 10
click at [940, 158] on div "Edit Filter" at bounding box center [1146, 159] width 95 height 30
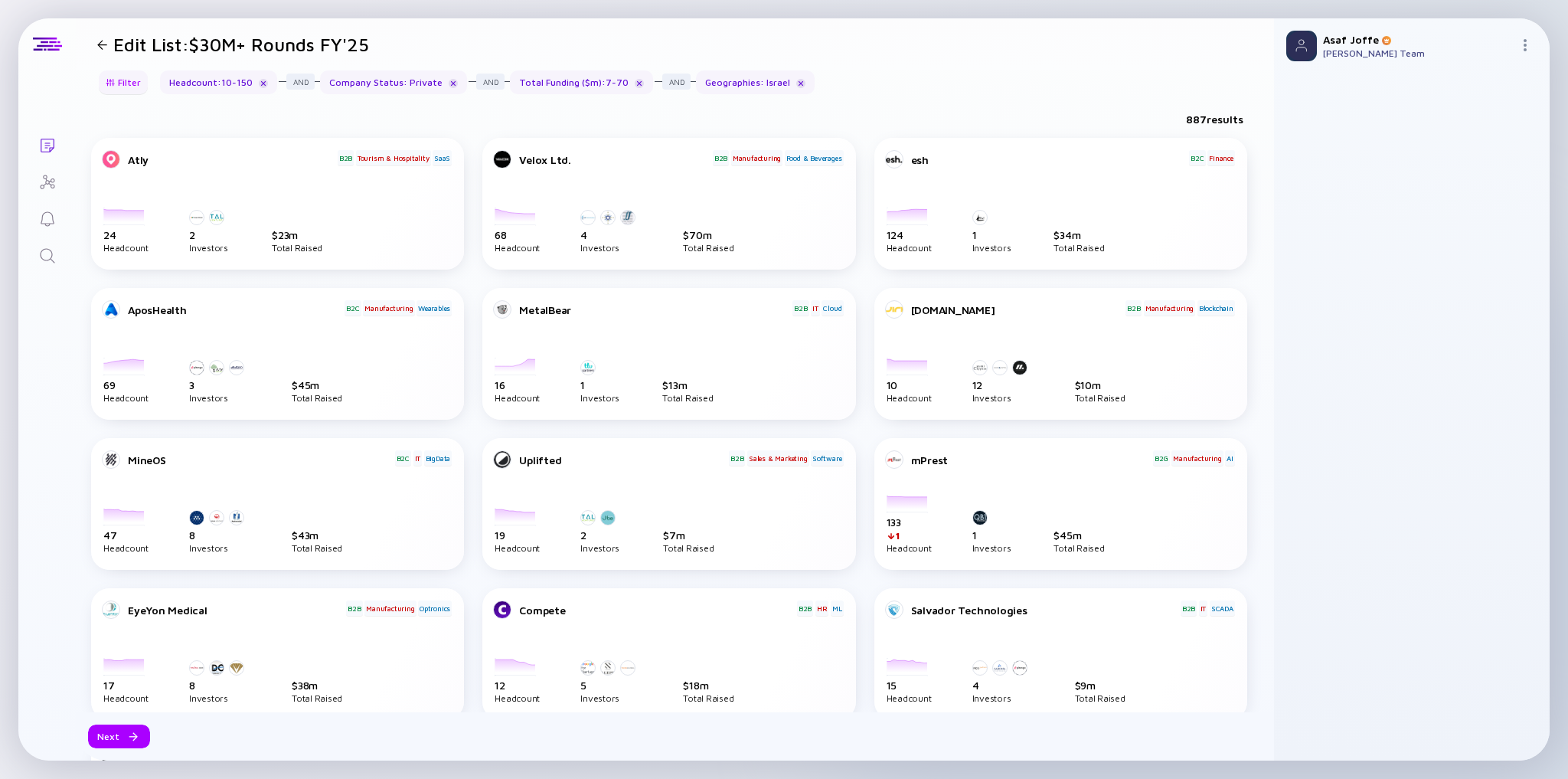
click at [127, 84] on div "Filter" at bounding box center [123, 82] width 53 height 24
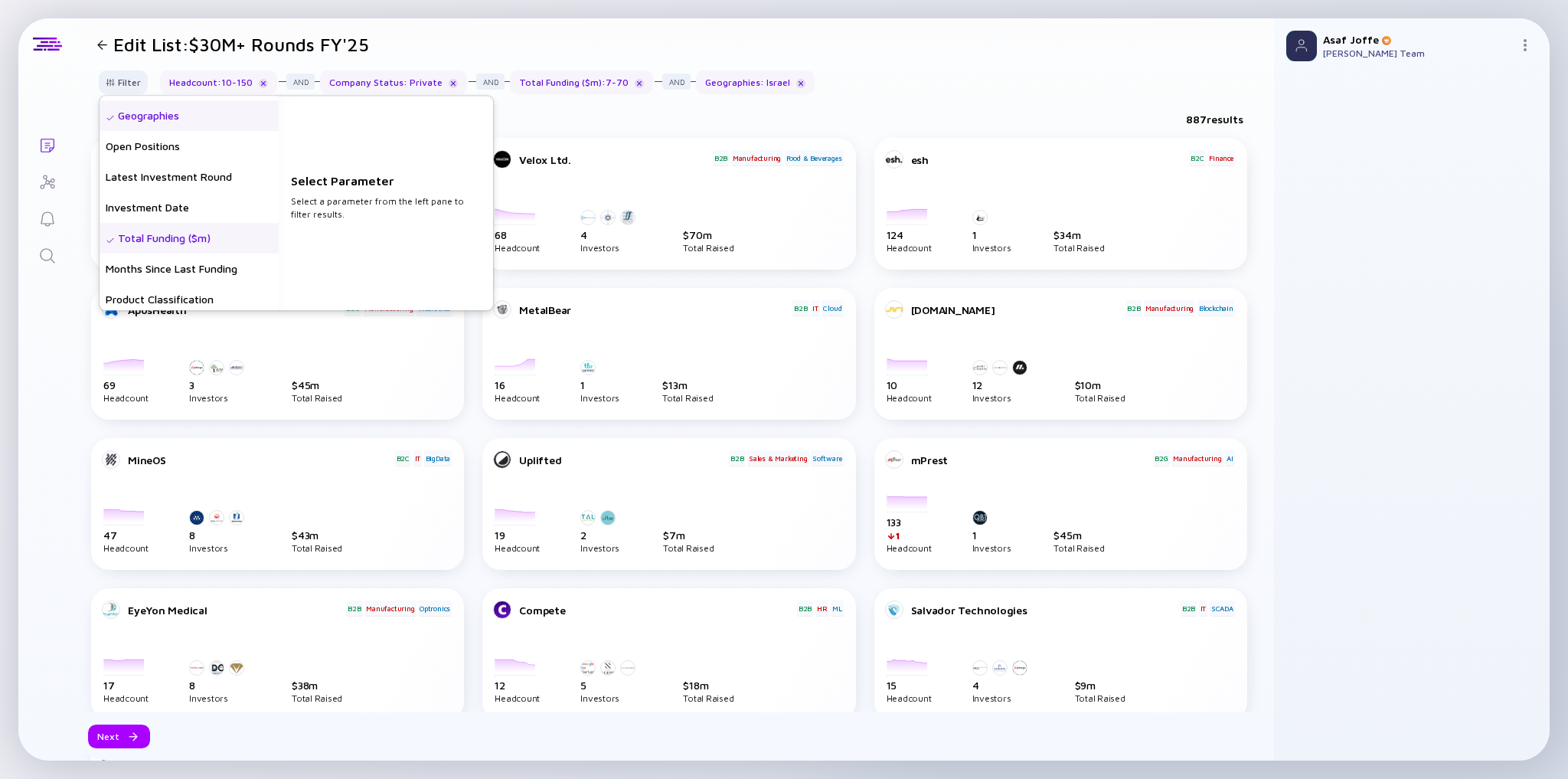
scroll to position [245, 0]
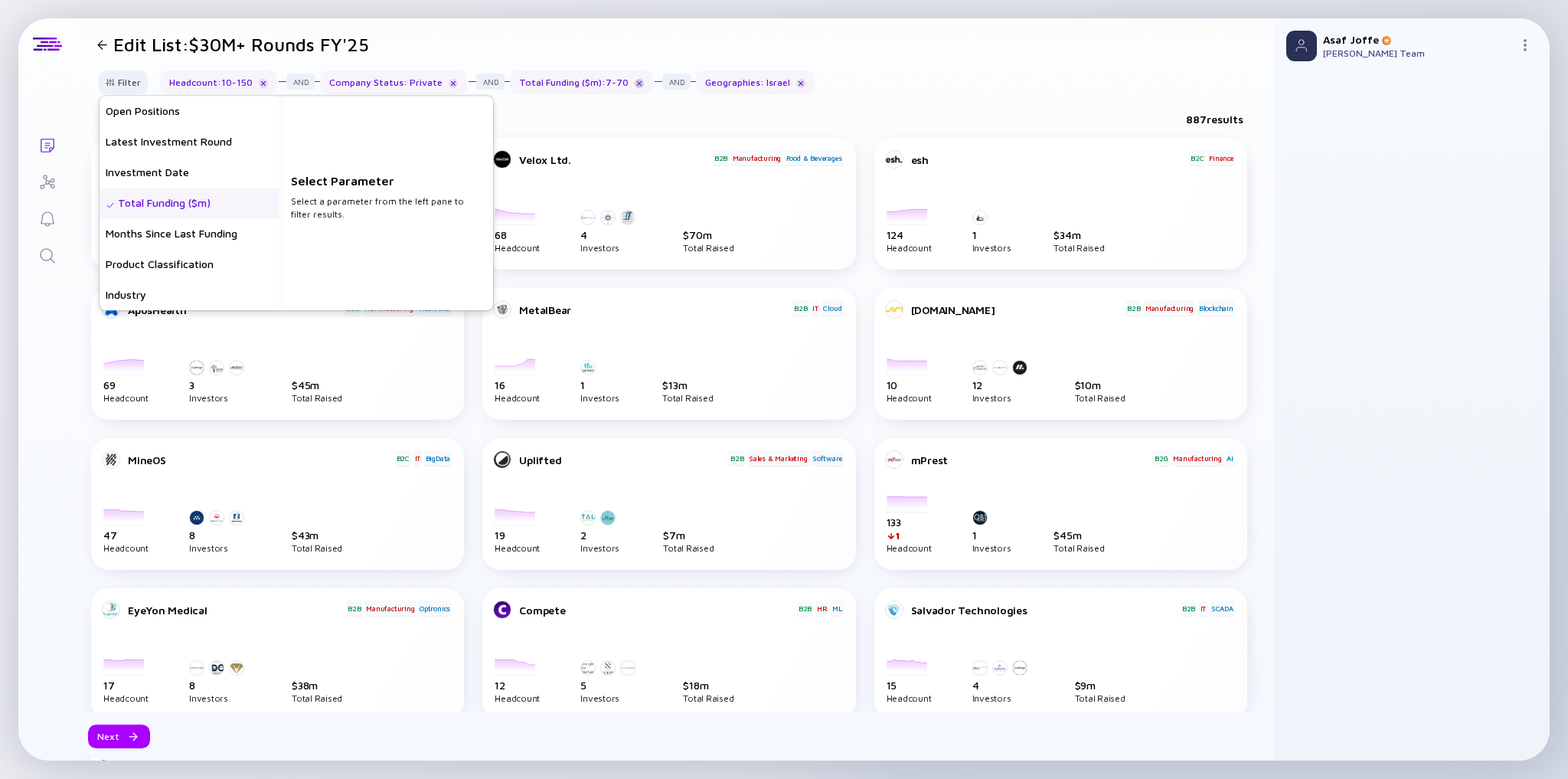
click at [634, 85] on div at bounding box center [639, 84] width 10 height 10
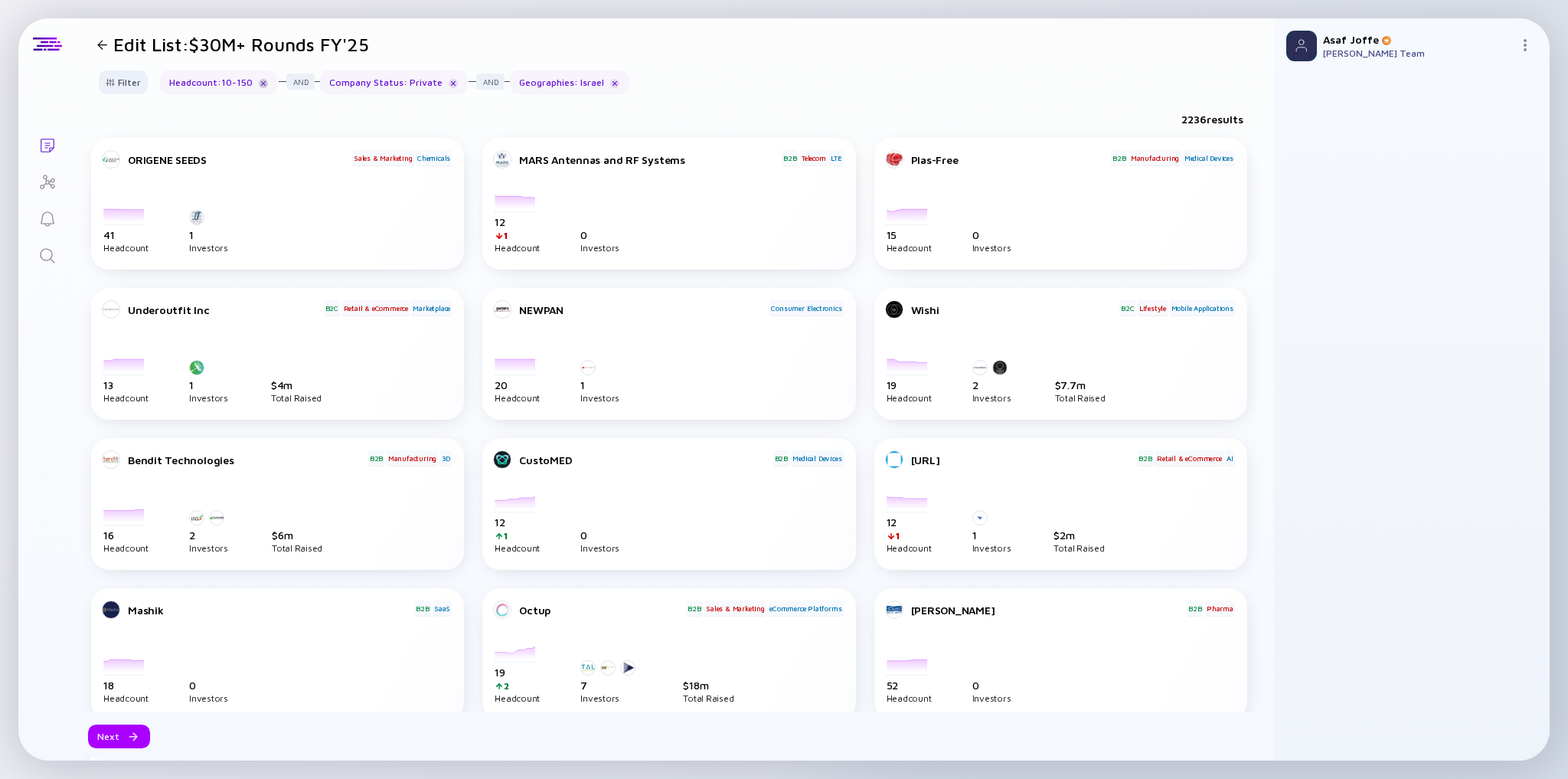
click at [265, 81] on div at bounding box center [264, 84] width 10 height 10
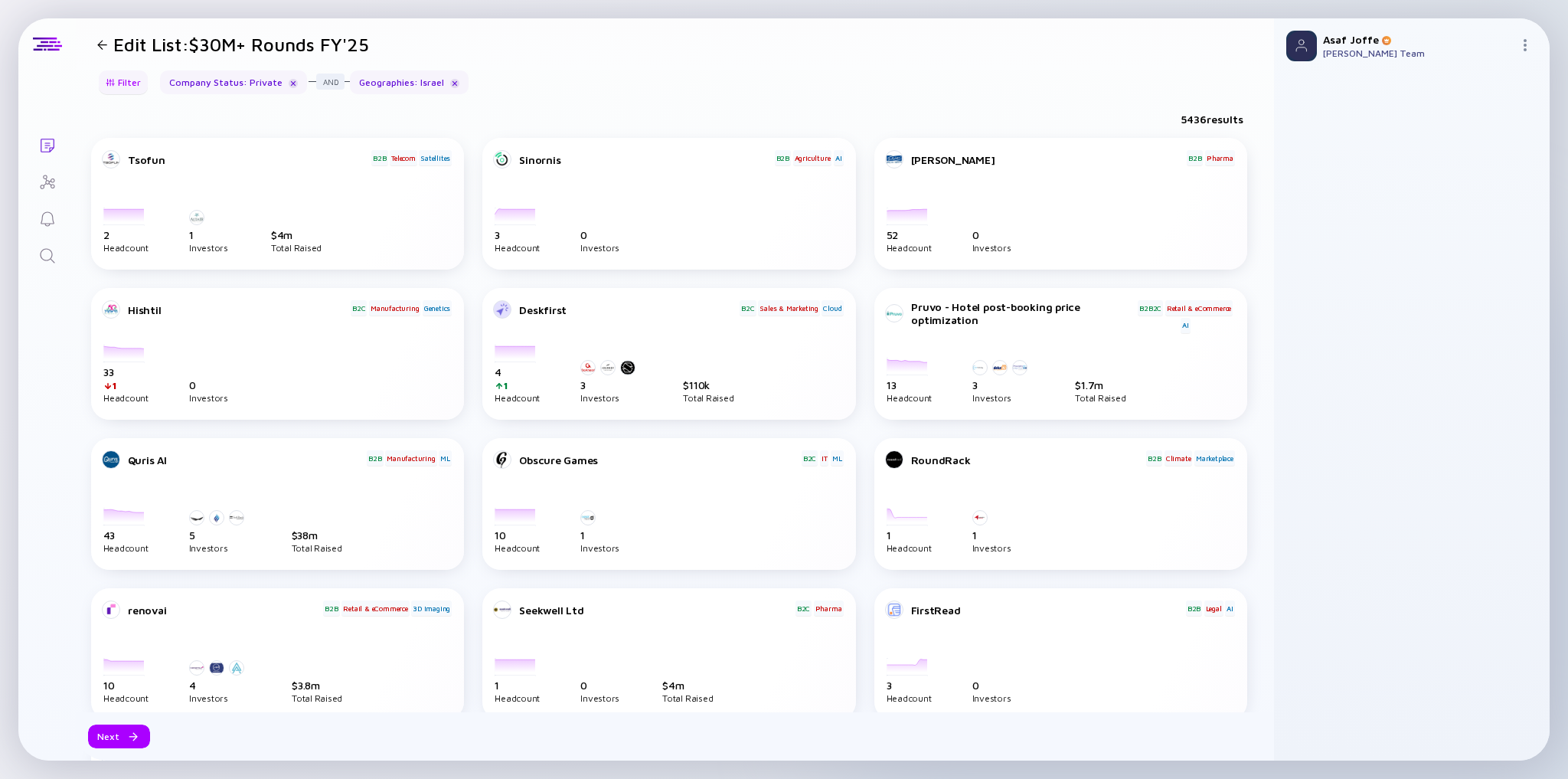
click at [121, 87] on div "Filter" at bounding box center [123, 82] width 53 height 24
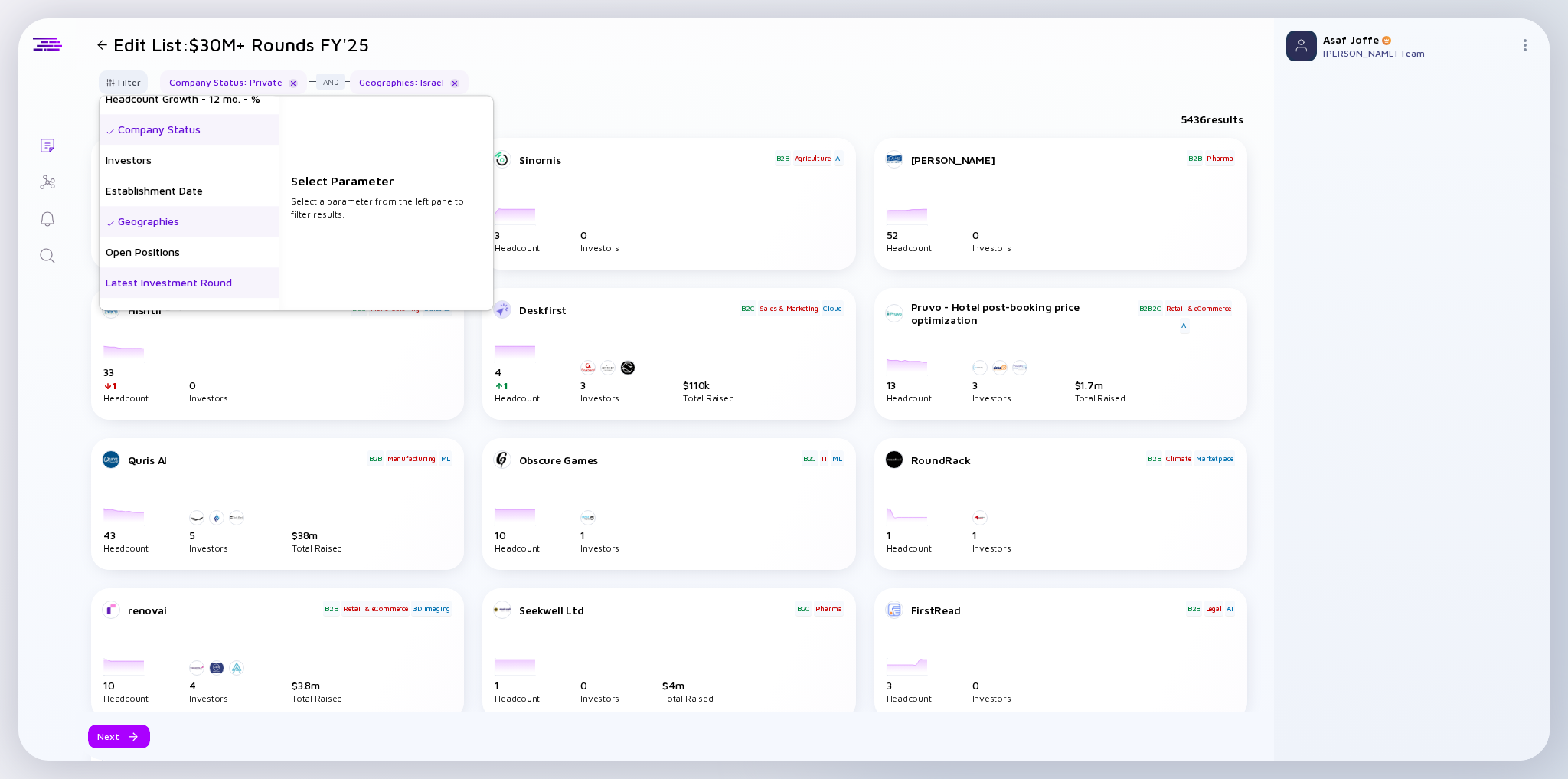
scroll to position [123, 0]
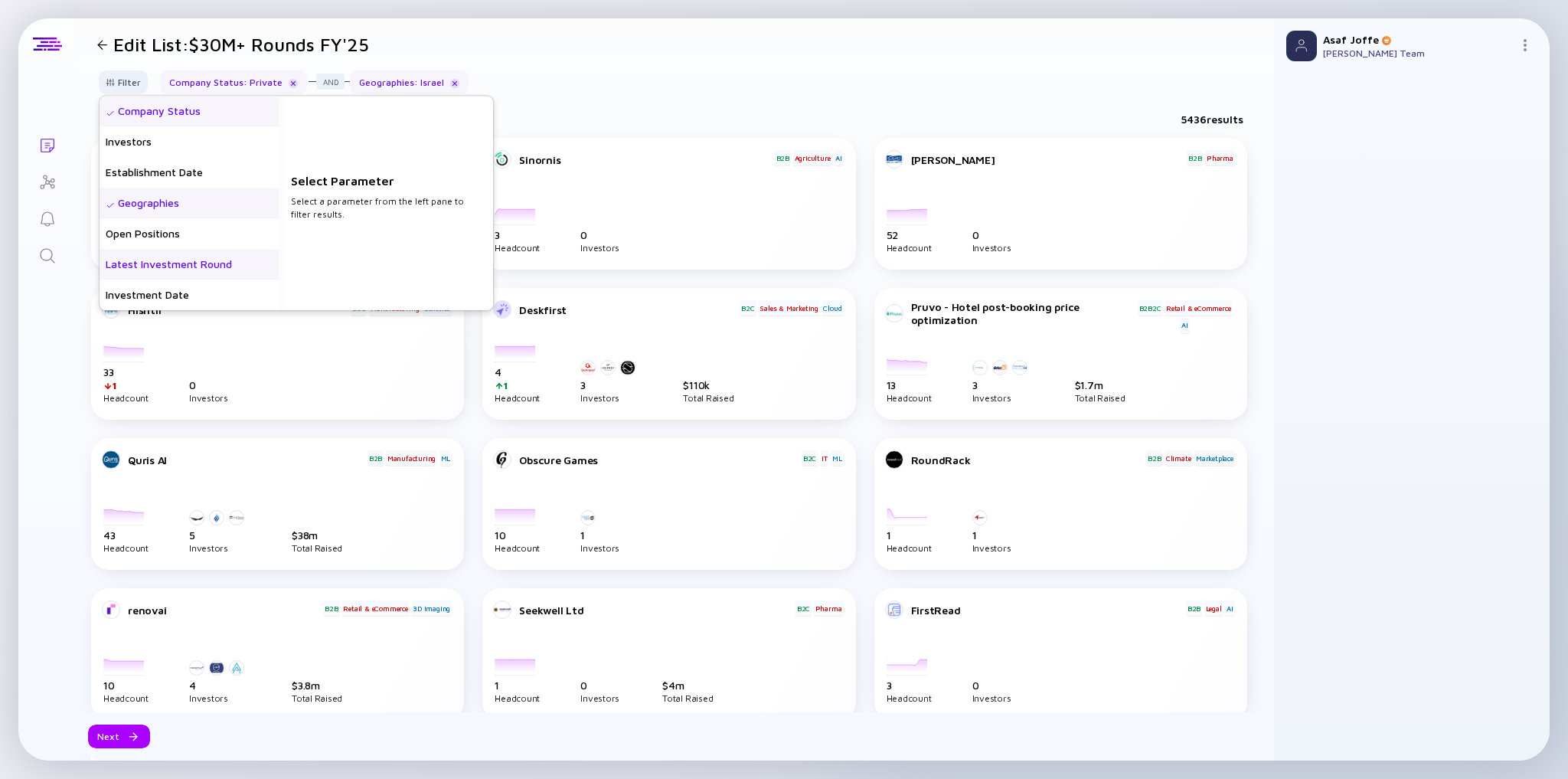
click at [203, 261] on div "Latest Investment Round" at bounding box center [189, 264] width 179 height 30
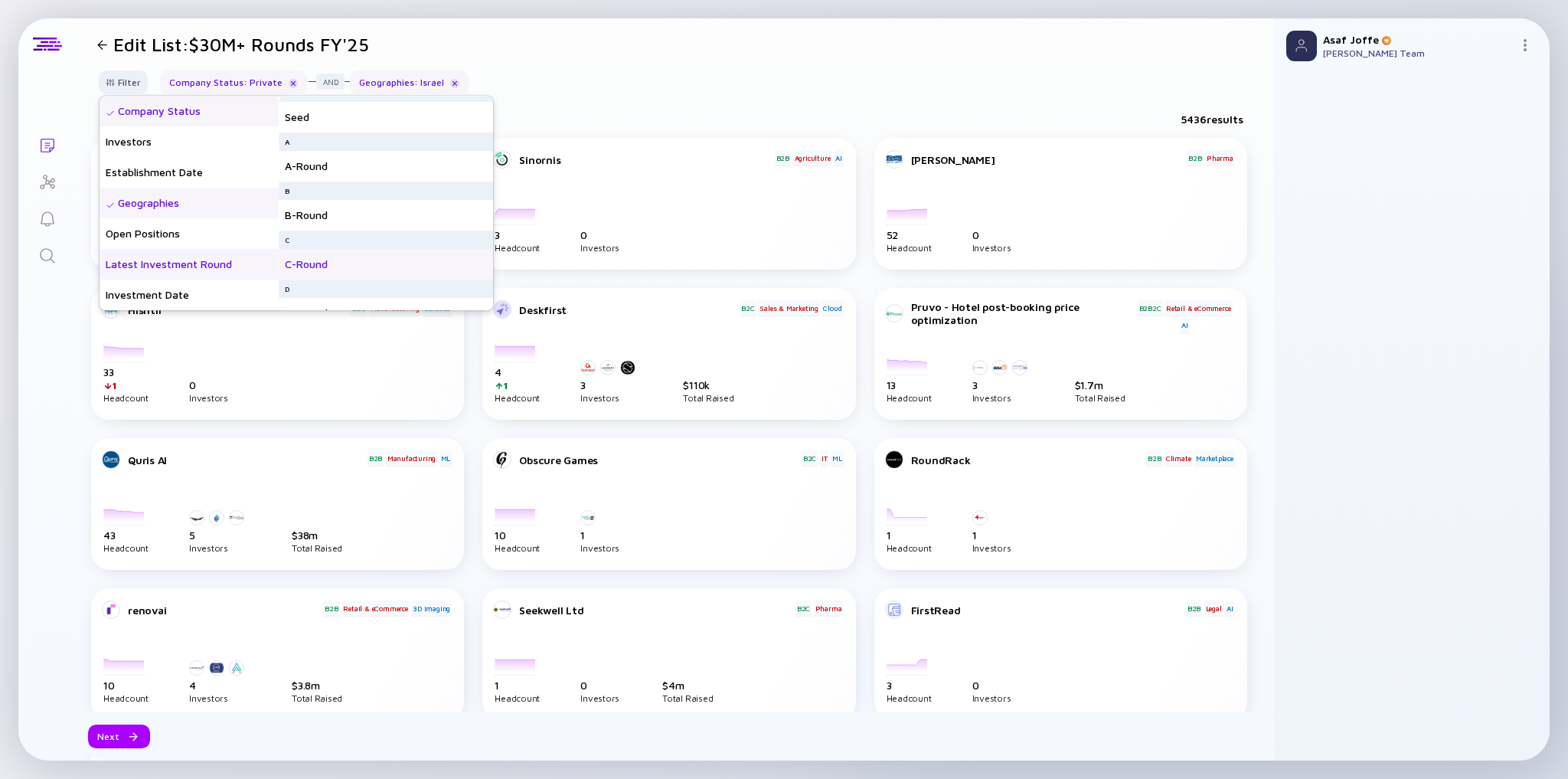
click at [346, 275] on div "C-Round" at bounding box center [386, 264] width 214 height 30
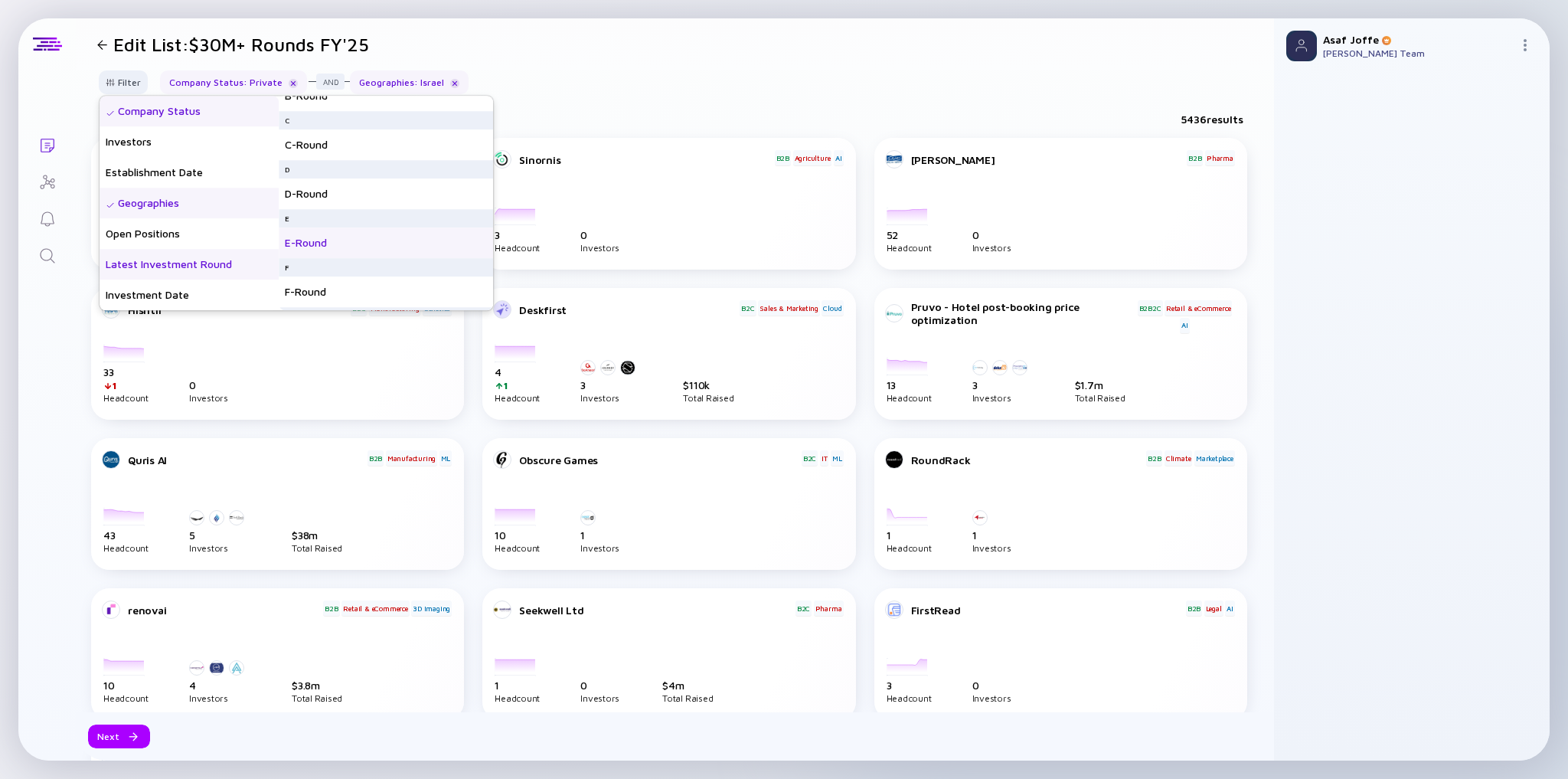
scroll to position [184, 0]
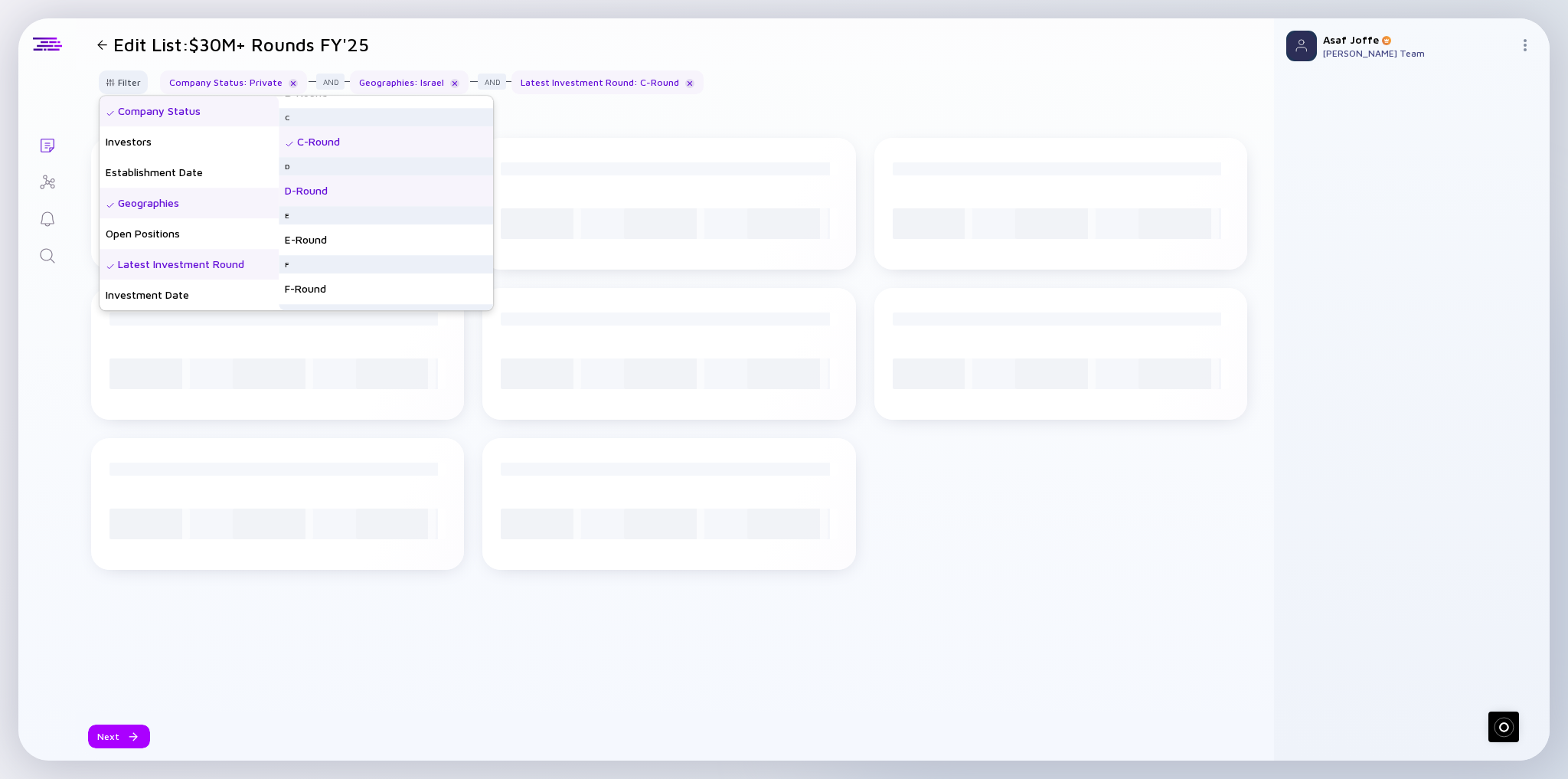
click at [332, 187] on div "D-Round" at bounding box center [386, 190] width 214 height 30
click at [346, 240] on div "E-Round" at bounding box center [386, 240] width 214 height 30
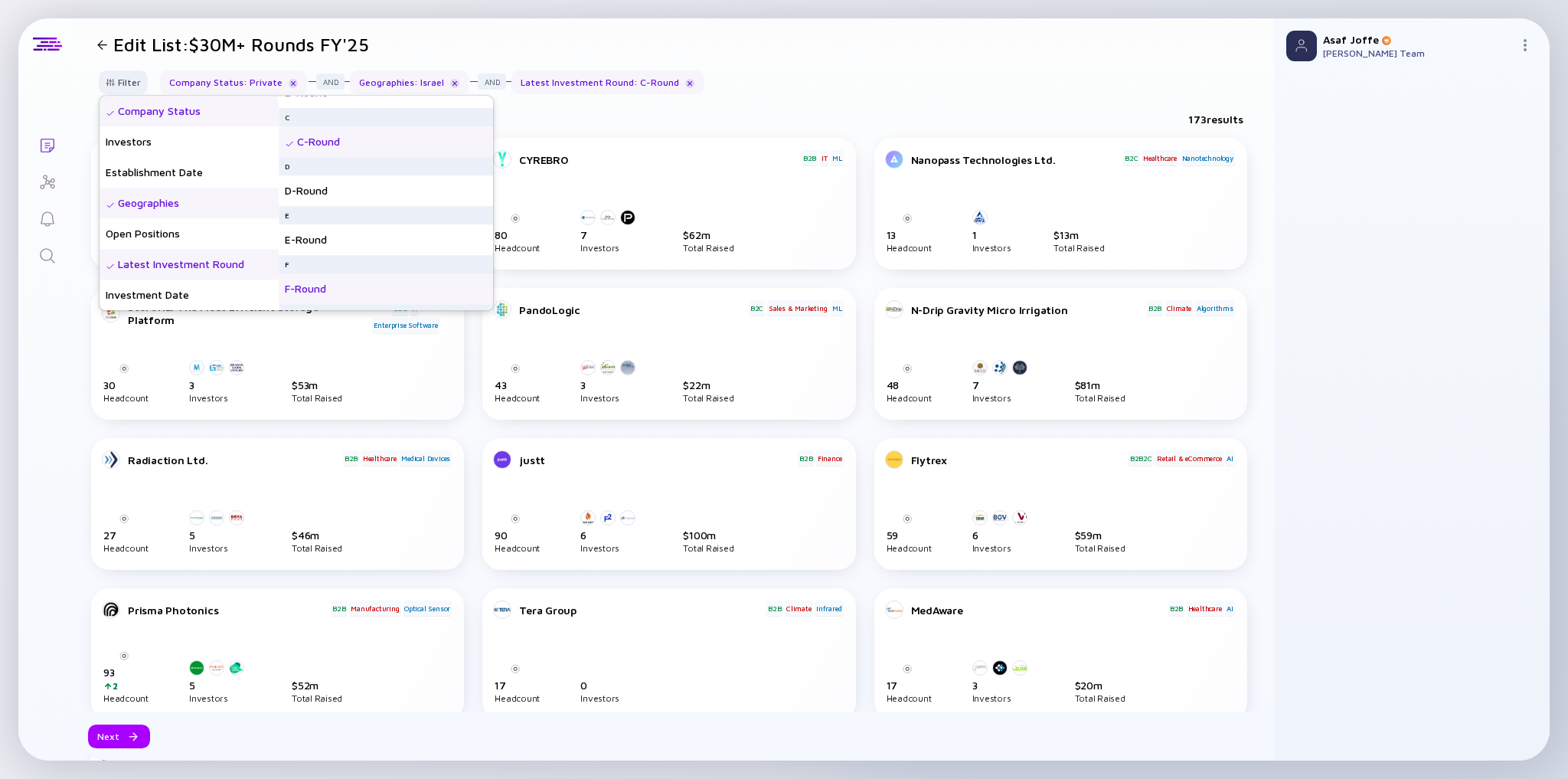
click at [352, 273] on div "F-Round" at bounding box center [386, 289] width 214 height 30
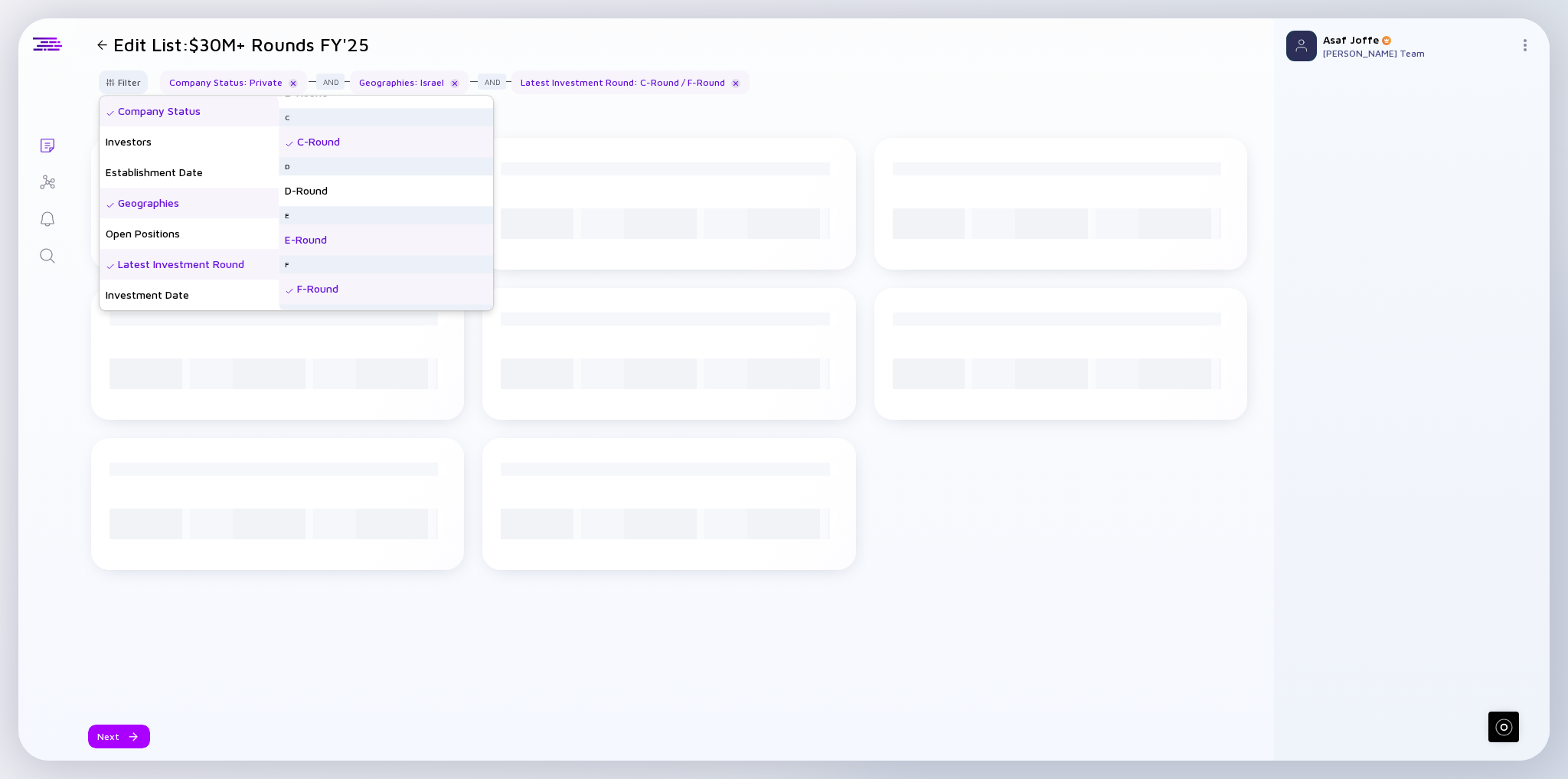
click at [365, 236] on div "E-Round" at bounding box center [386, 240] width 214 height 30
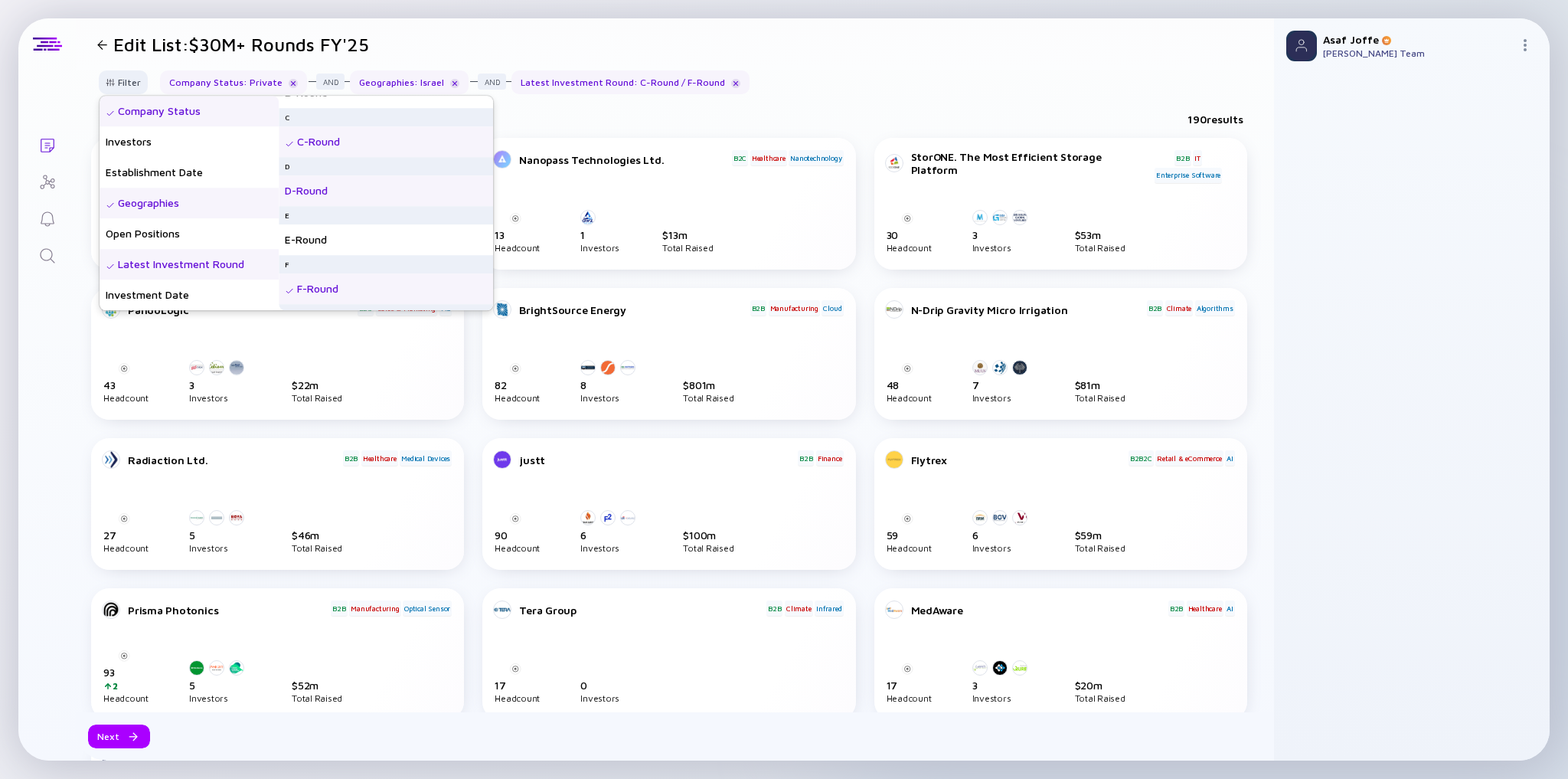
click at [369, 193] on div "D-Round" at bounding box center [386, 190] width 214 height 30
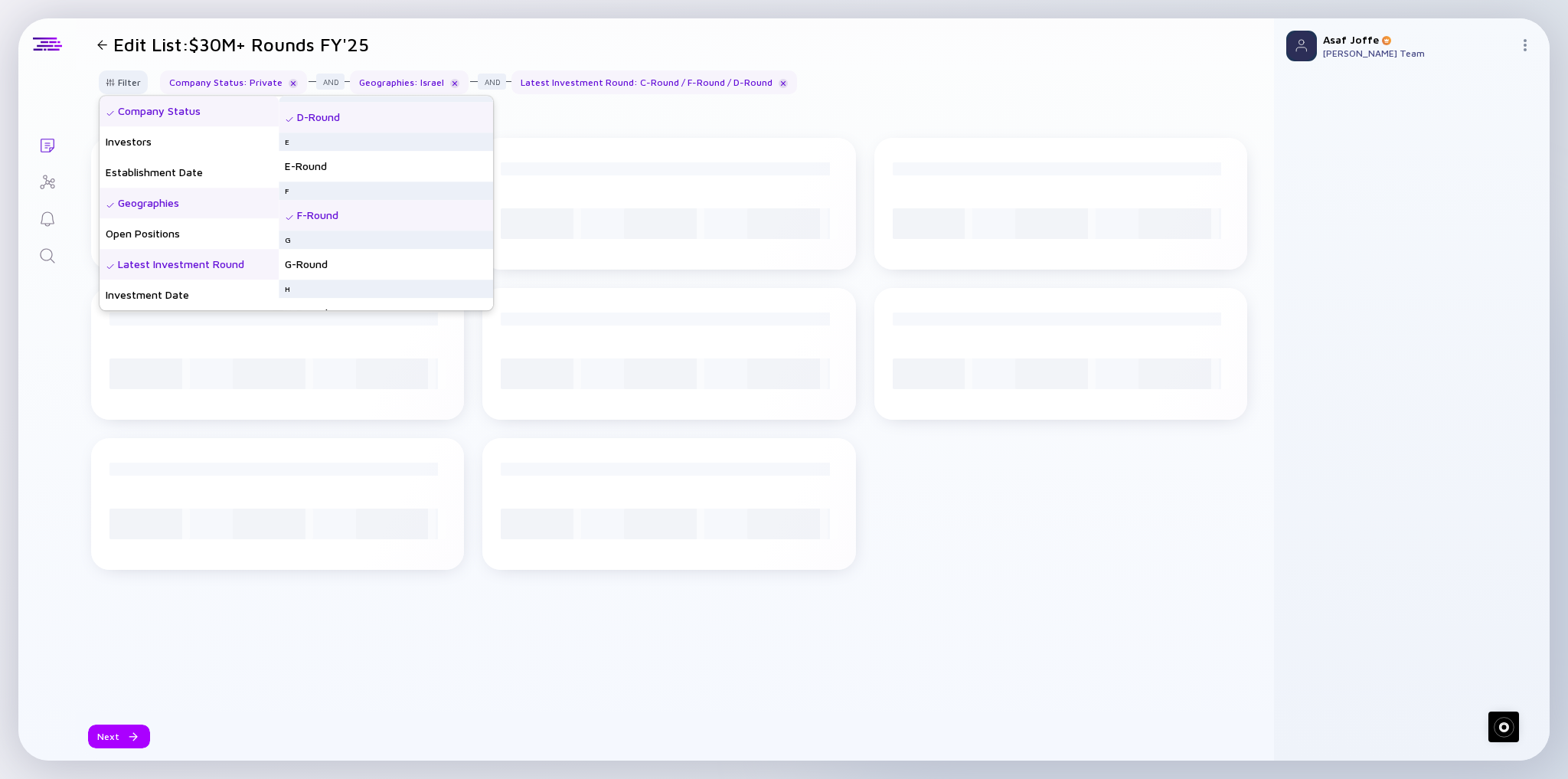
scroll to position [368, 0]
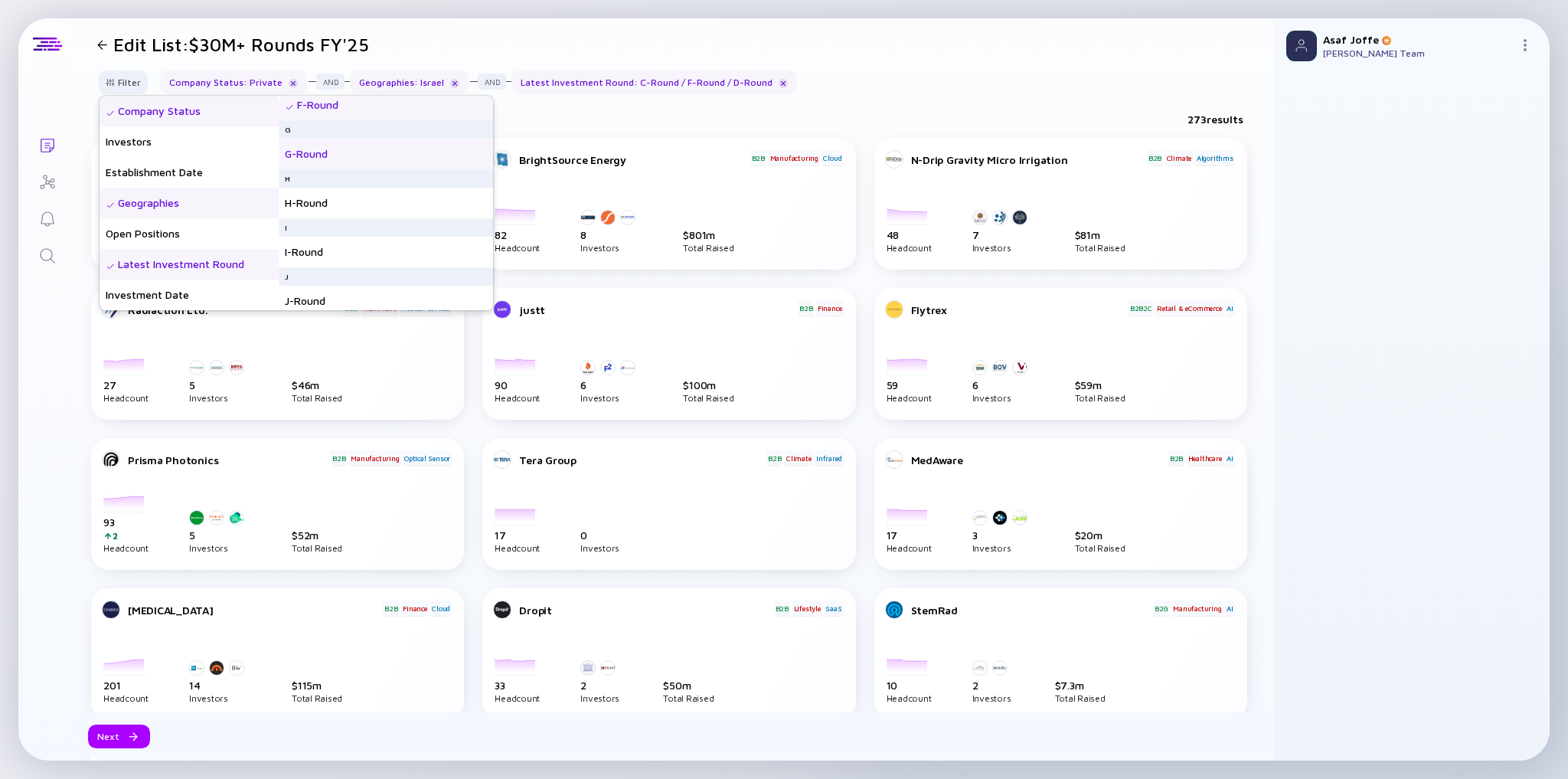
click at [357, 158] on div "G-Round" at bounding box center [386, 153] width 214 height 30
click at [353, 202] on div "H-Round" at bounding box center [386, 203] width 214 height 30
click at [352, 248] on div "I-Round" at bounding box center [386, 251] width 214 height 30
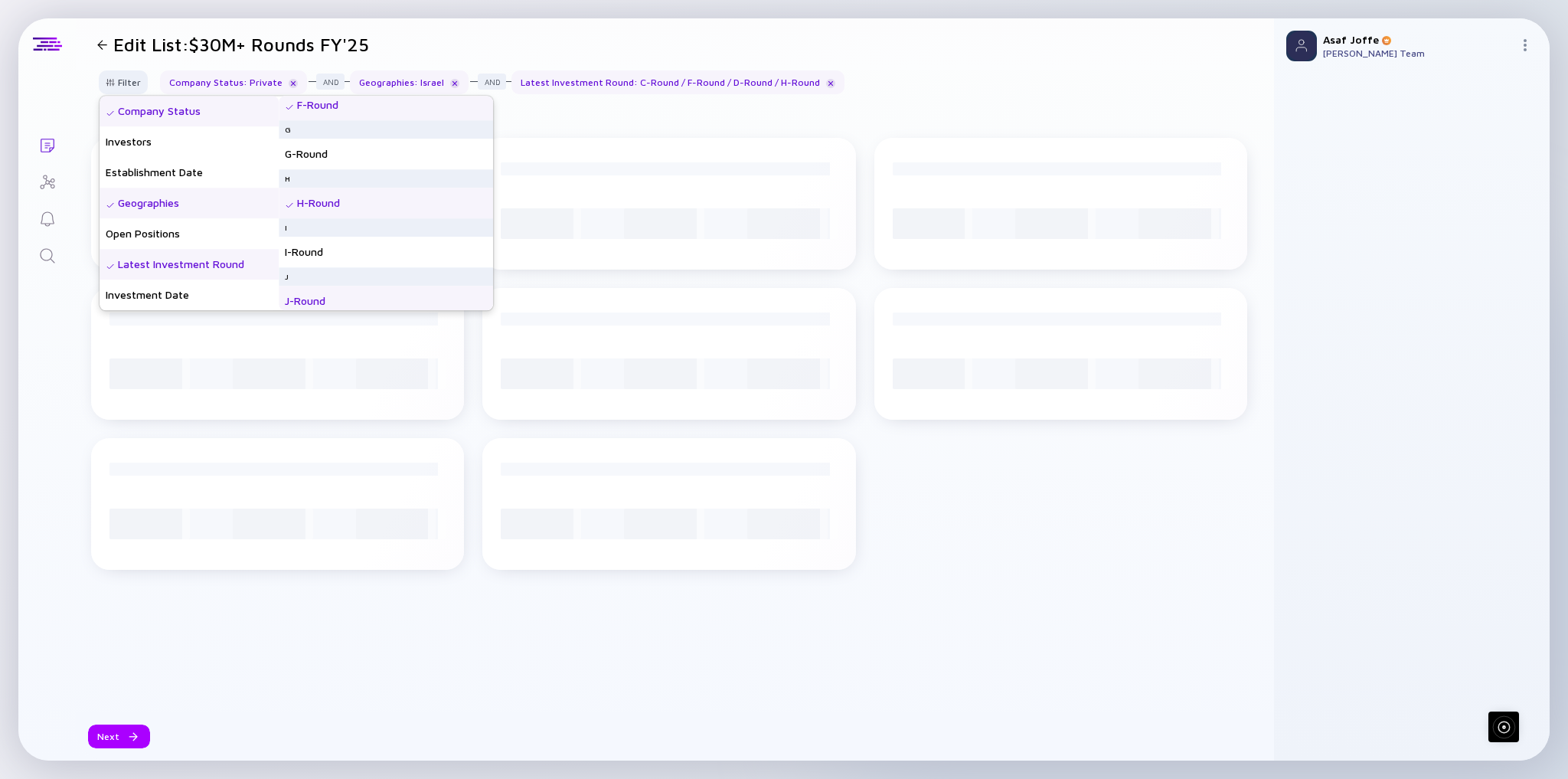
click at [351, 291] on div "J-Round" at bounding box center [386, 301] width 214 height 30
click at [353, 158] on div "G-Round" at bounding box center [386, 153] width 214 height 30
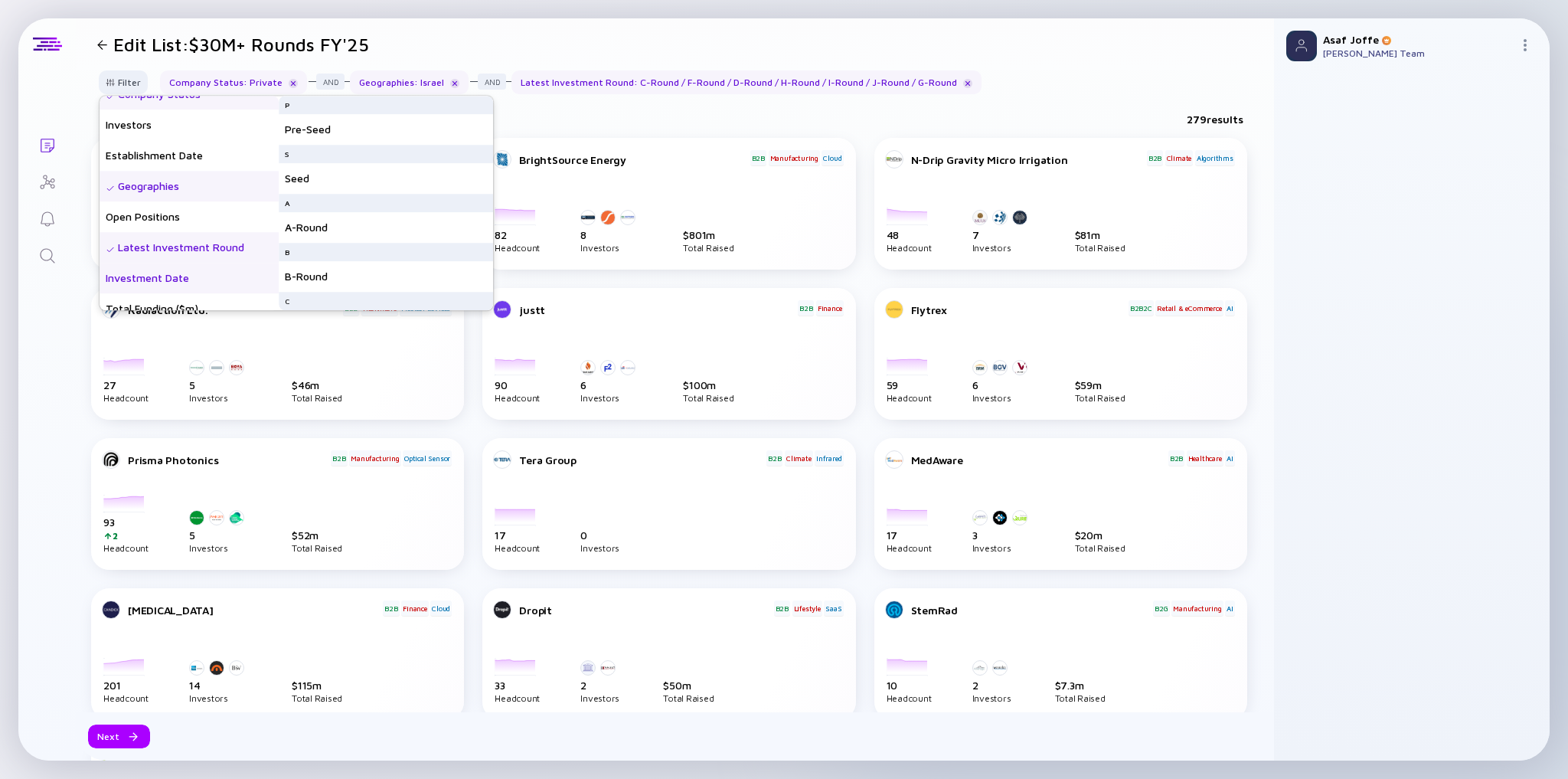
scroll to position [184, 0]
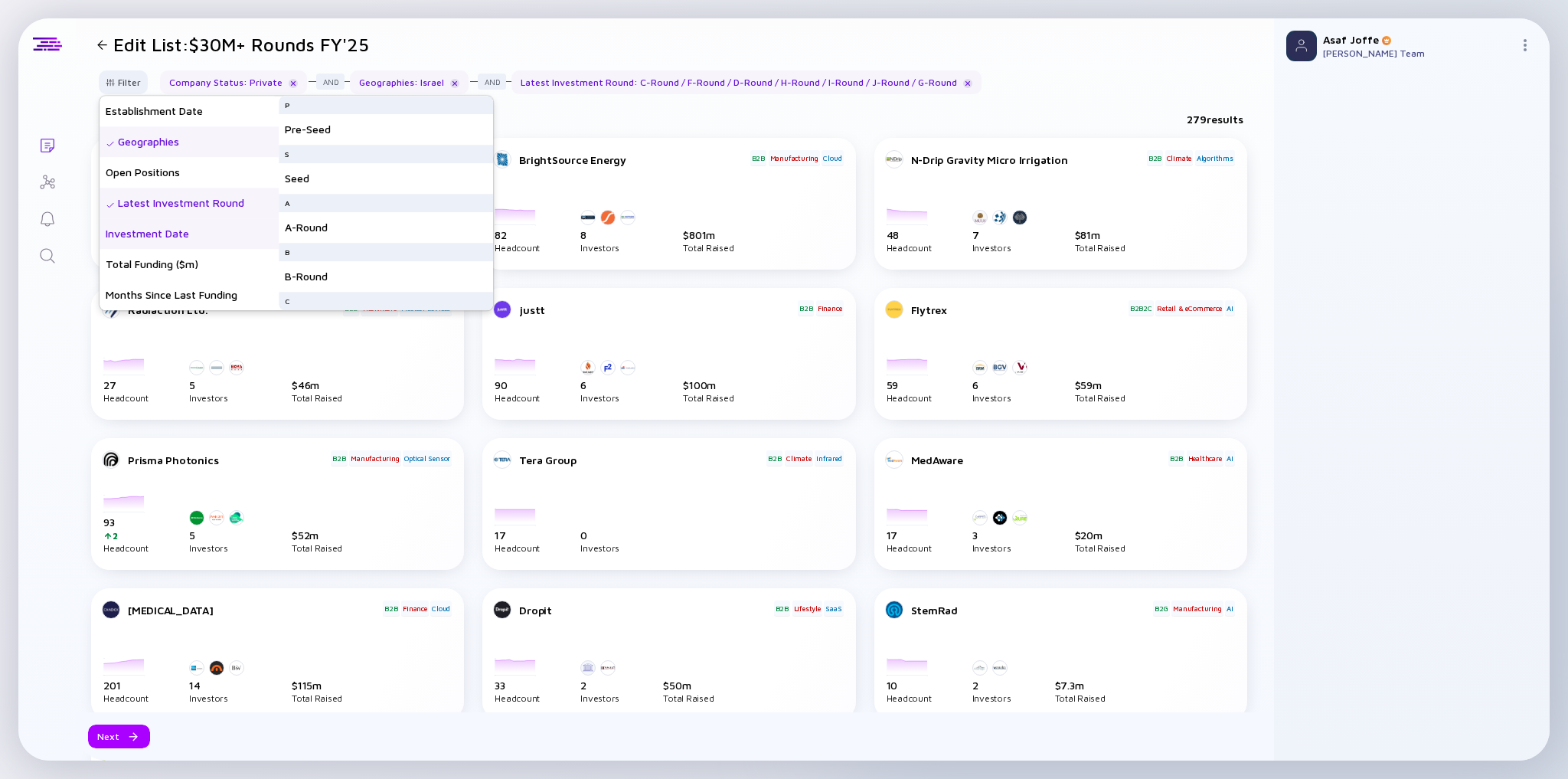
click at [154, 232] on div "Investment Date" at bounding box center [189, 233] width 179 height 30
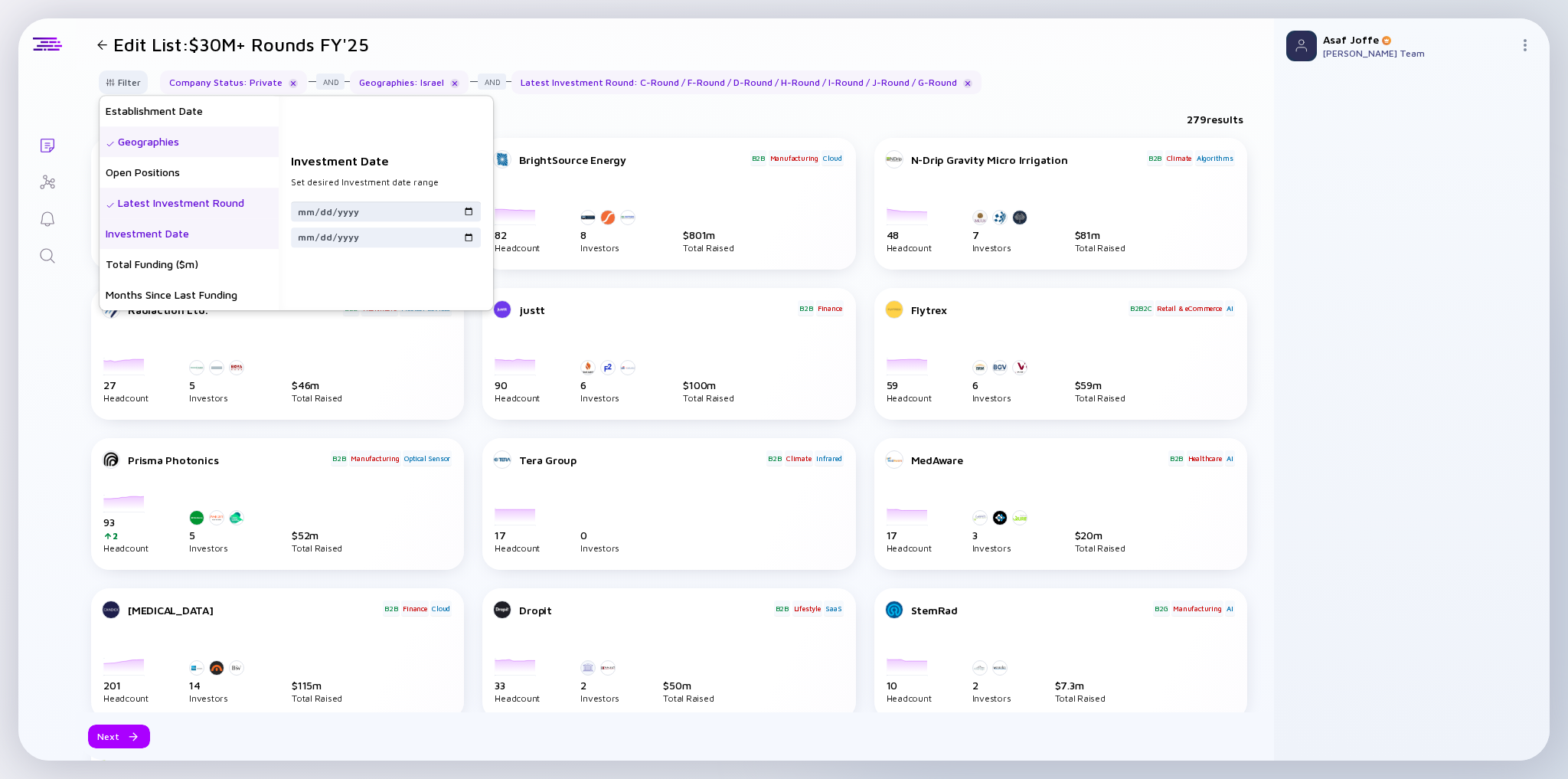
click at [474, 213] on input "date" at bounding box center [386, 211] width 177 height 15
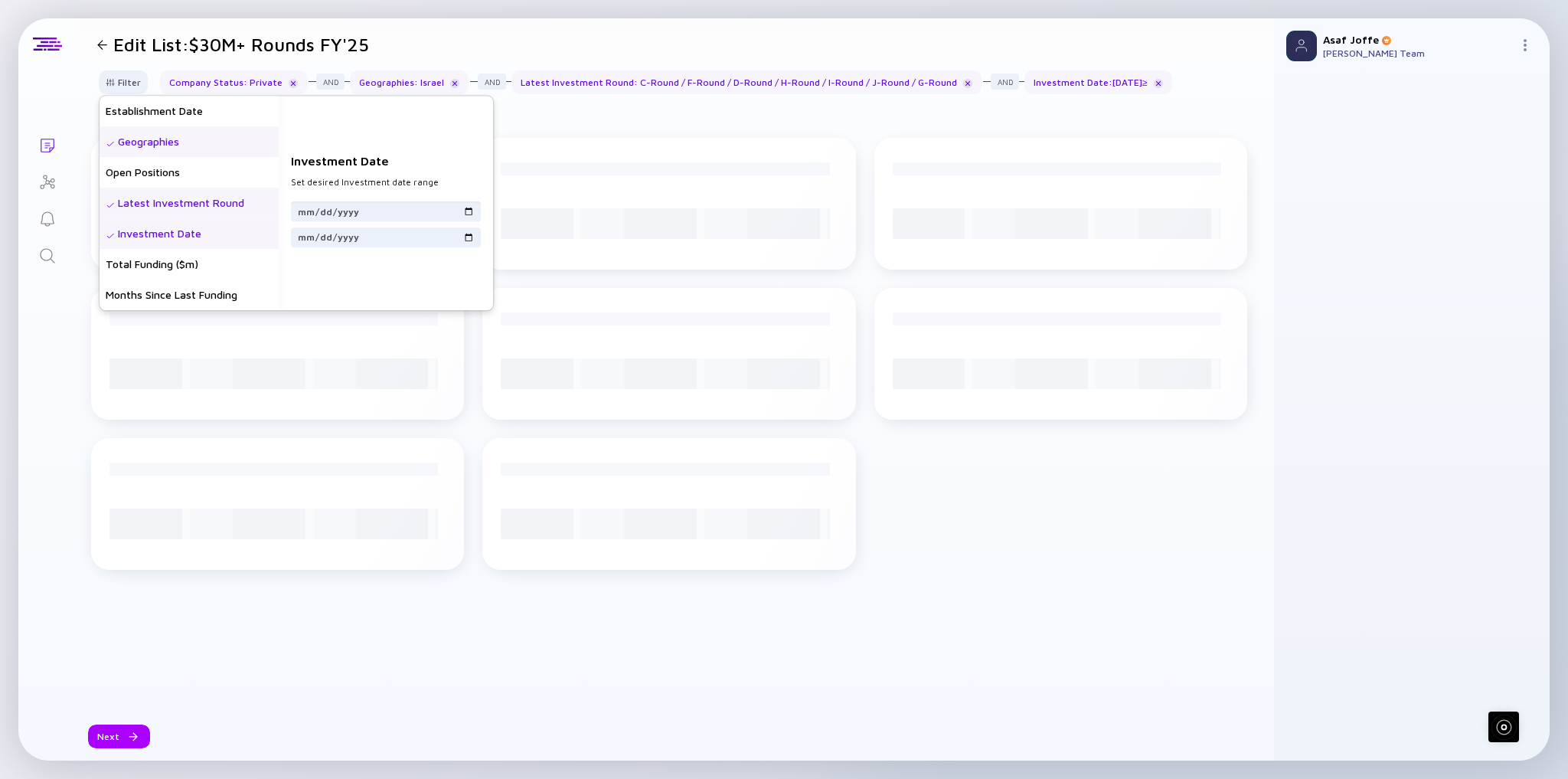
type input "[DATE]"
click at [607, 111] on div "Filter Headcount Headcount Growth - 3 mo. - % Headcount Growth - 6 mo. - % Head…" at bounding box center [675, 415] width 1198 height 689
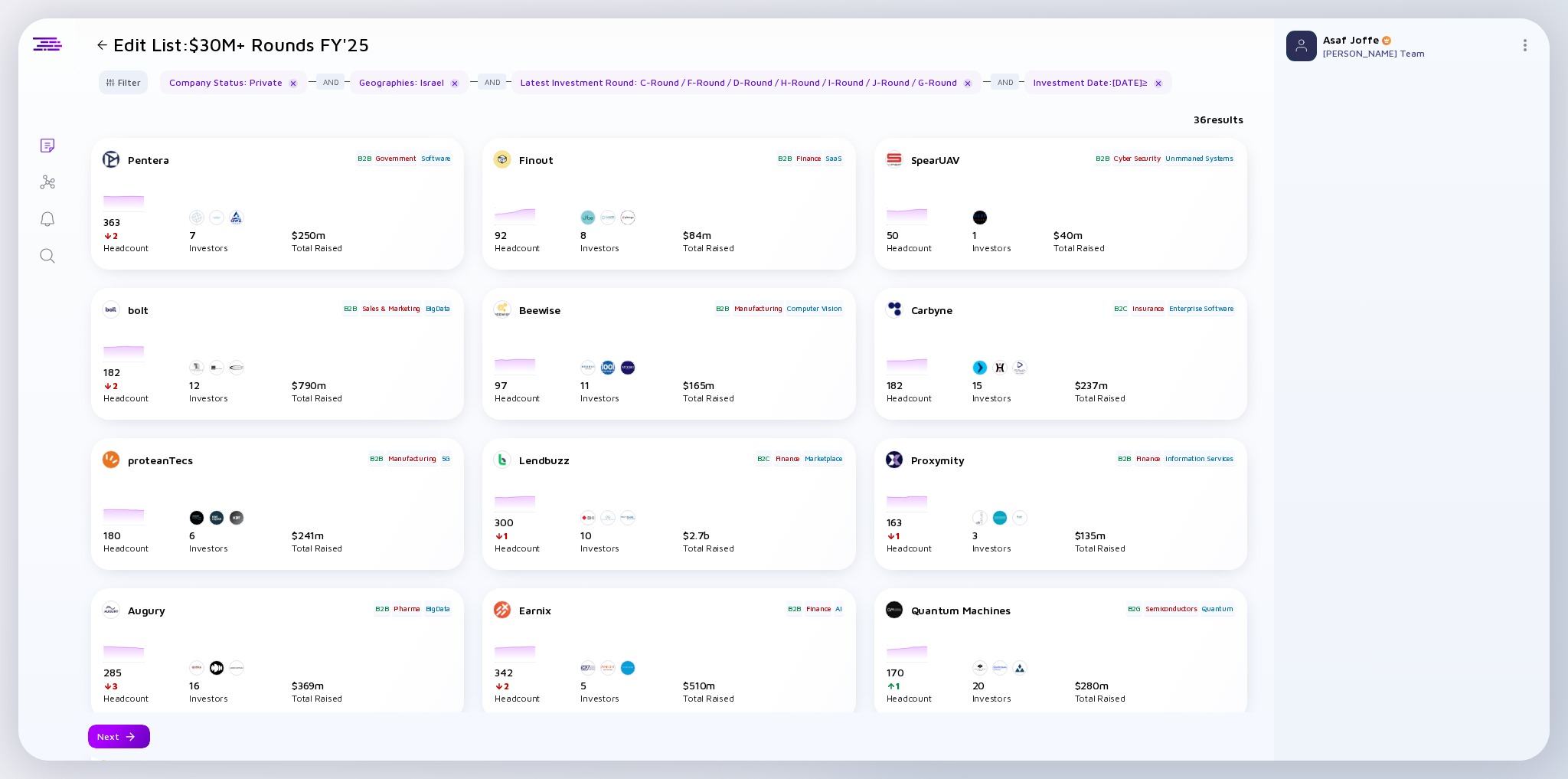
click at [123, 484] on div "Next" at bounding box center [118, 735] width 62 height 24
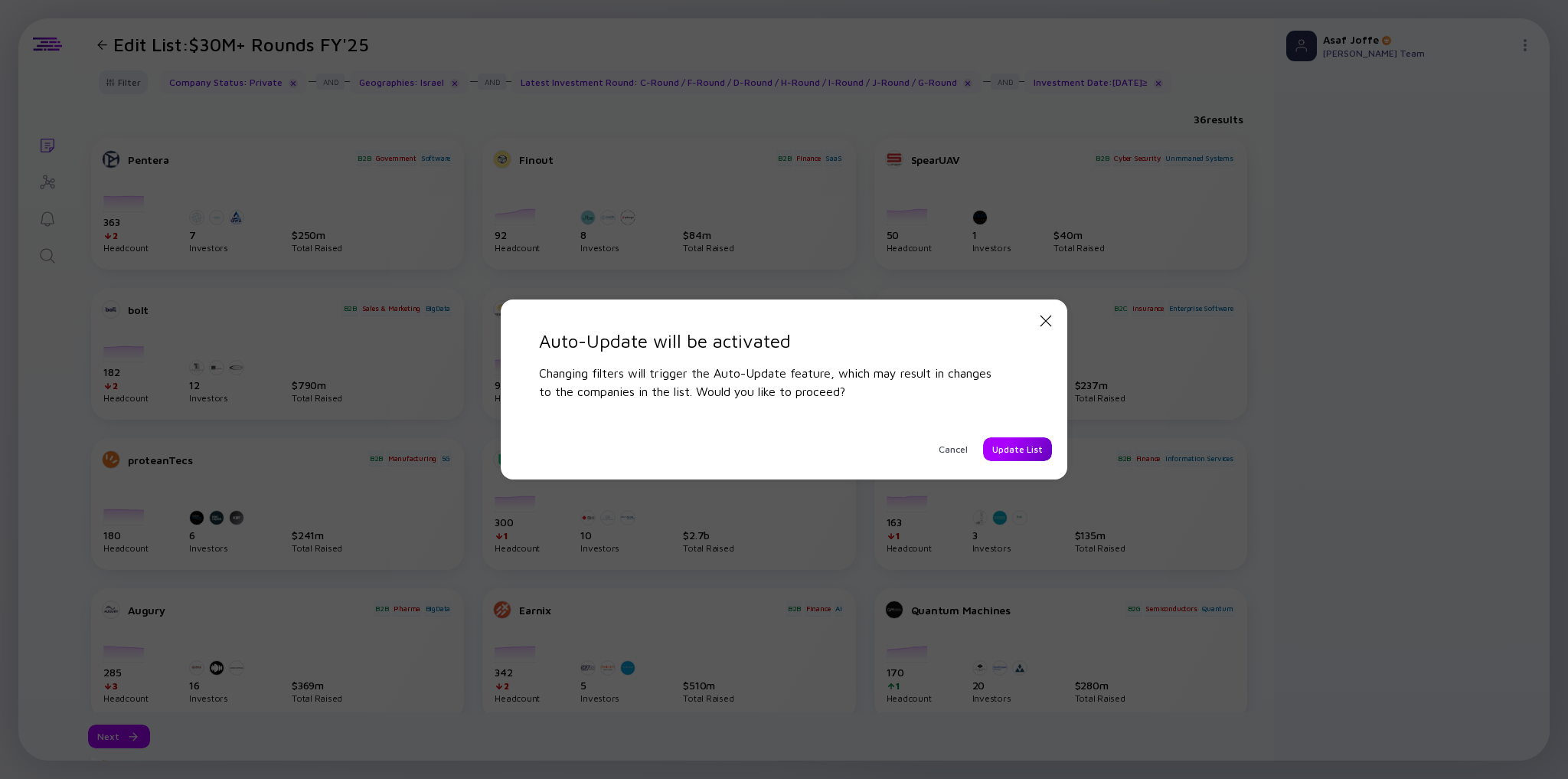
click at [940, 455] on div "Update List" at bounding box center [1017, 449] width 69 height 24
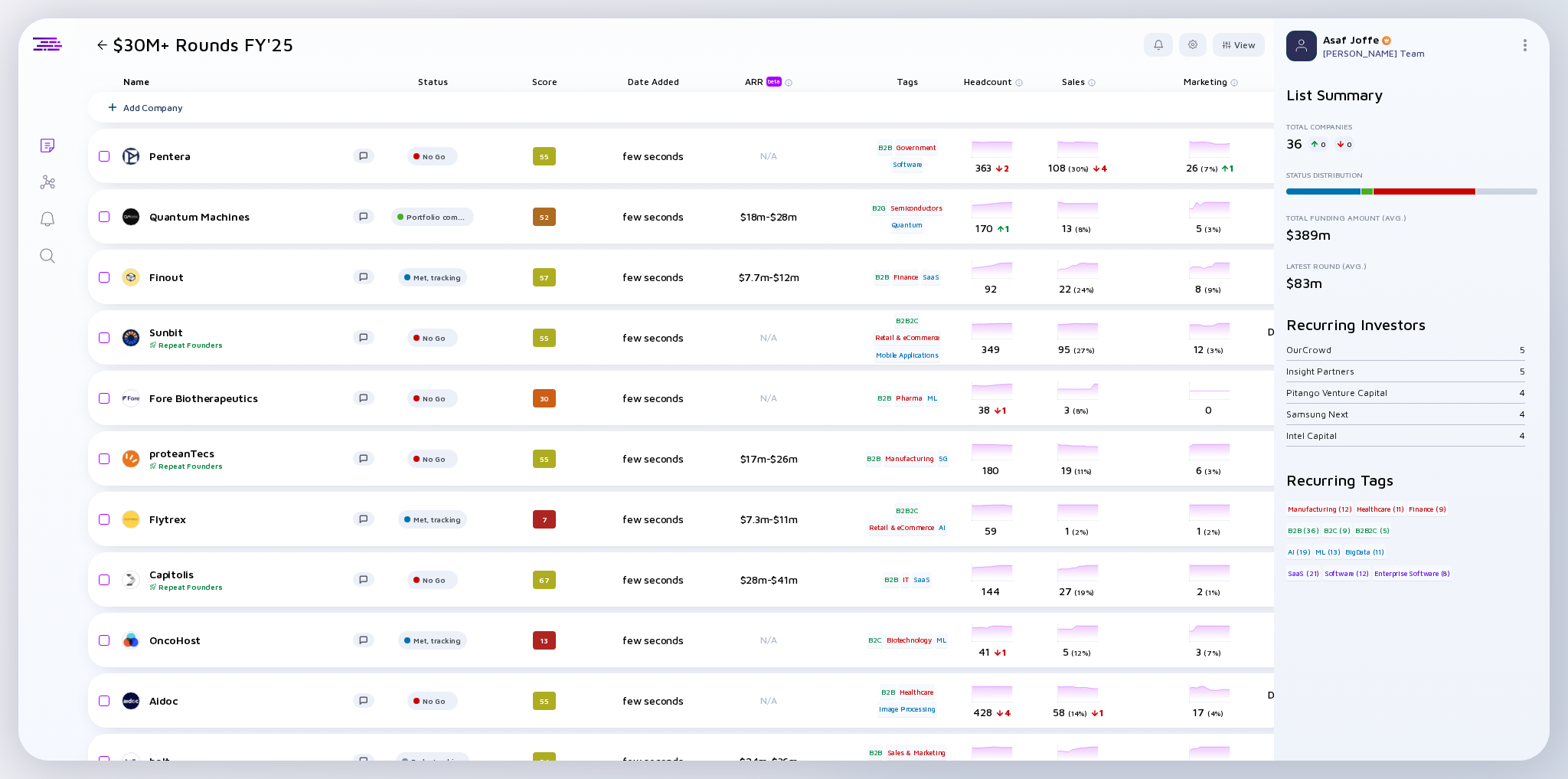
scroll to position [0, 251]
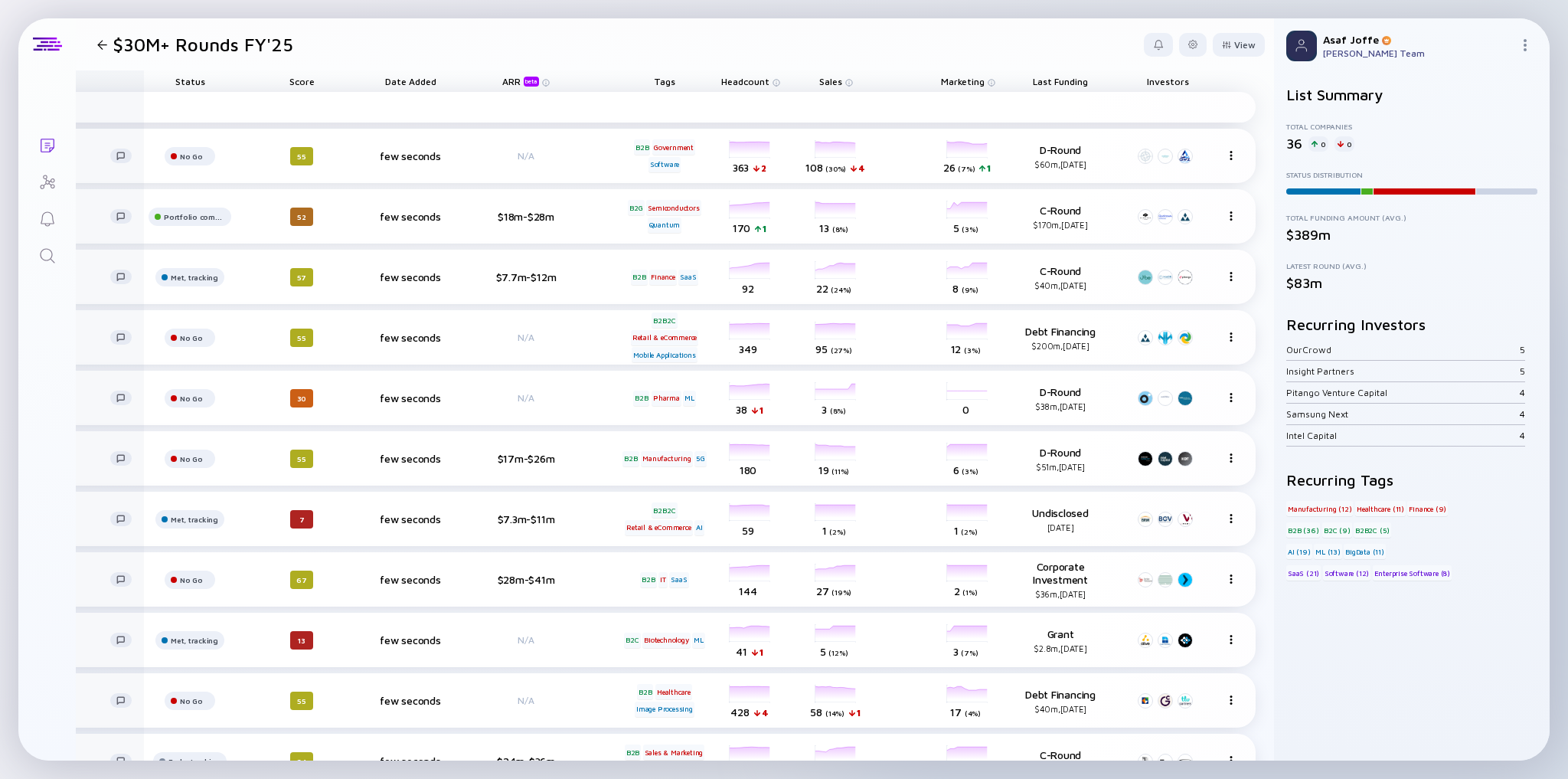
drag, startPoint x: 1029, startPoint y: 85, endPoint x: 143, endPoint y: 118, distance: 886.6
click at [143, 118] on div "Name Status Score Date Added ARR beta Tags Headcount Sales Marketing Last Fundi…" at bounding box center [553, 704] width 1441 height 1268
drag, startPoint x: 1046, startPoint y: 73, endPoint x: 143, endPoint y: 78, distance: 903.0
click at [143, 78] on div "Name Status Score Date Added ARR beta Tags Headcount Sales Marketing Last Fundi…" at bounding box center [551, 81] width 1411 height 22
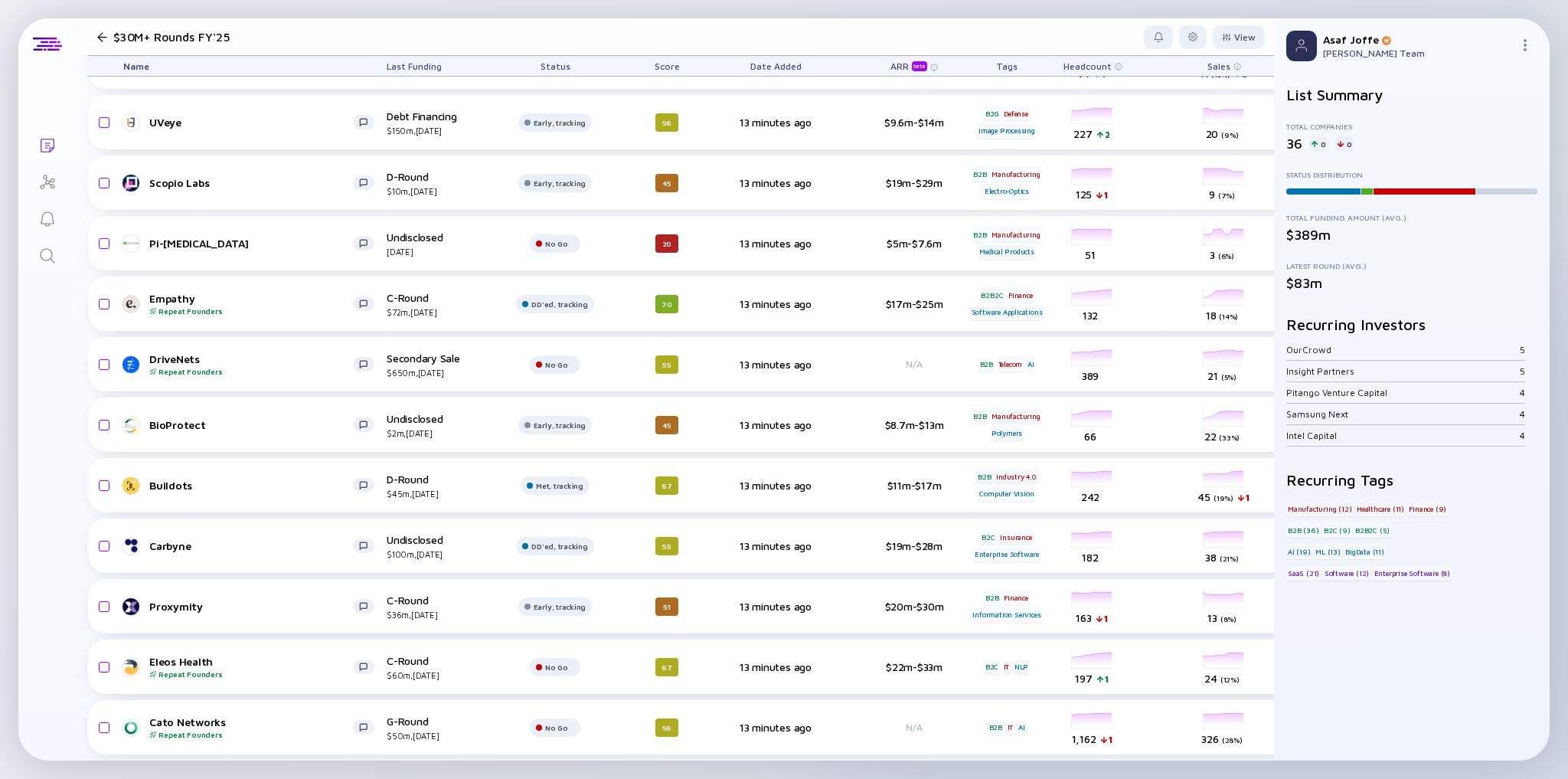
scroll to position [0, 0]
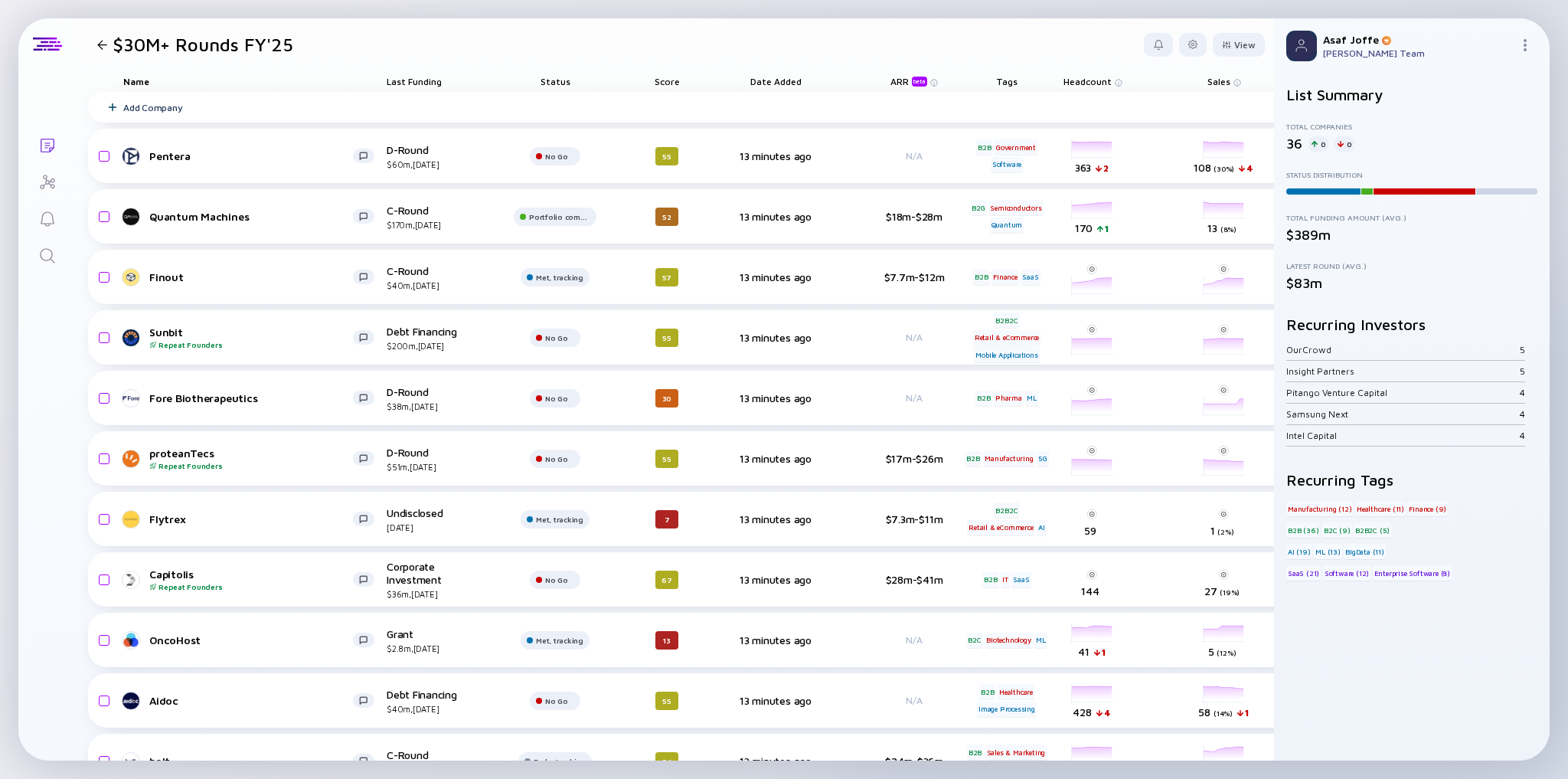
click at [144, 81] on div "Name" at bounding box center [249, 81] width 275 height 22
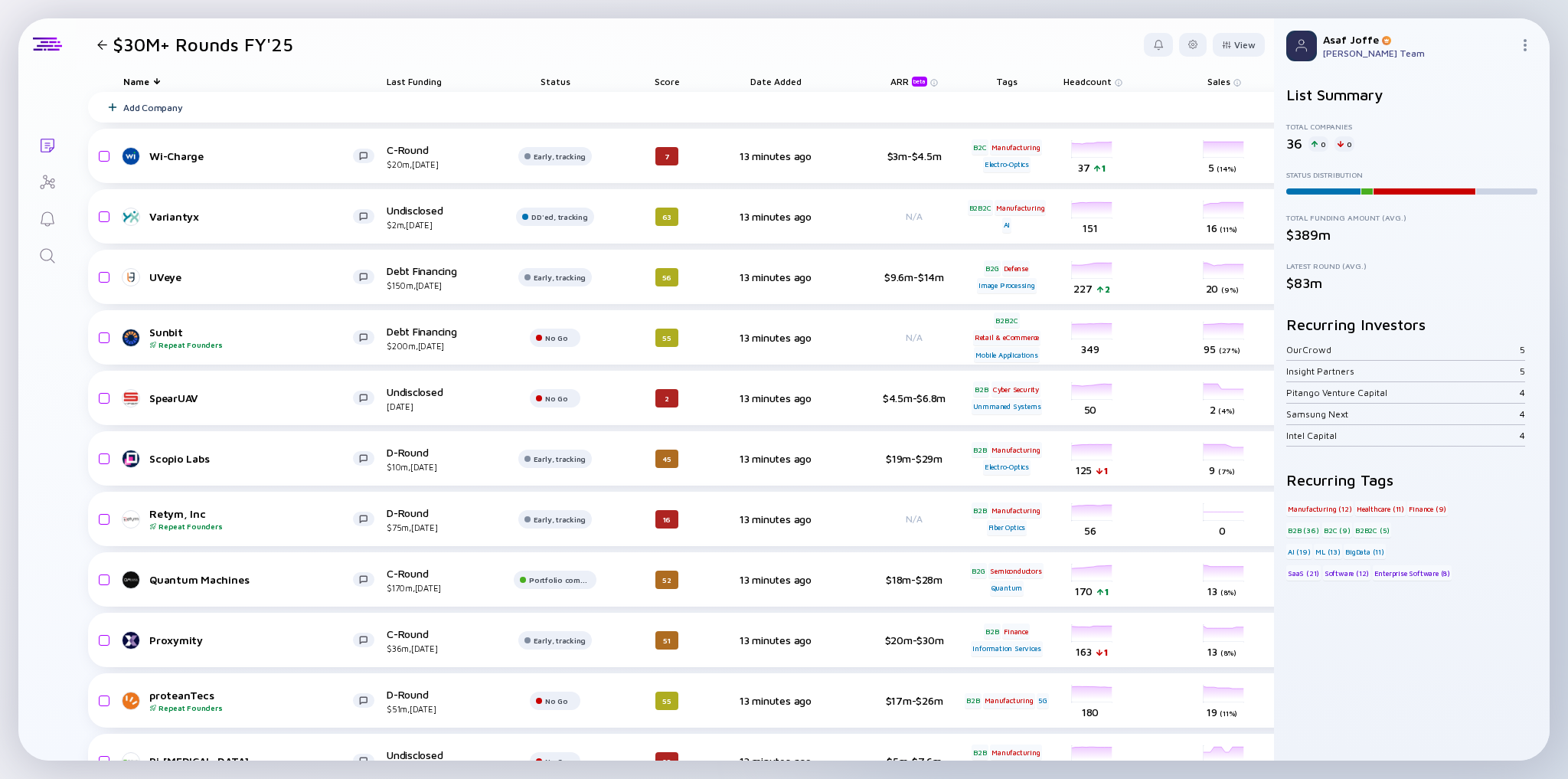
click at [151, 77] on div "Name" at bounding box center [249, 81] width 275 height 22
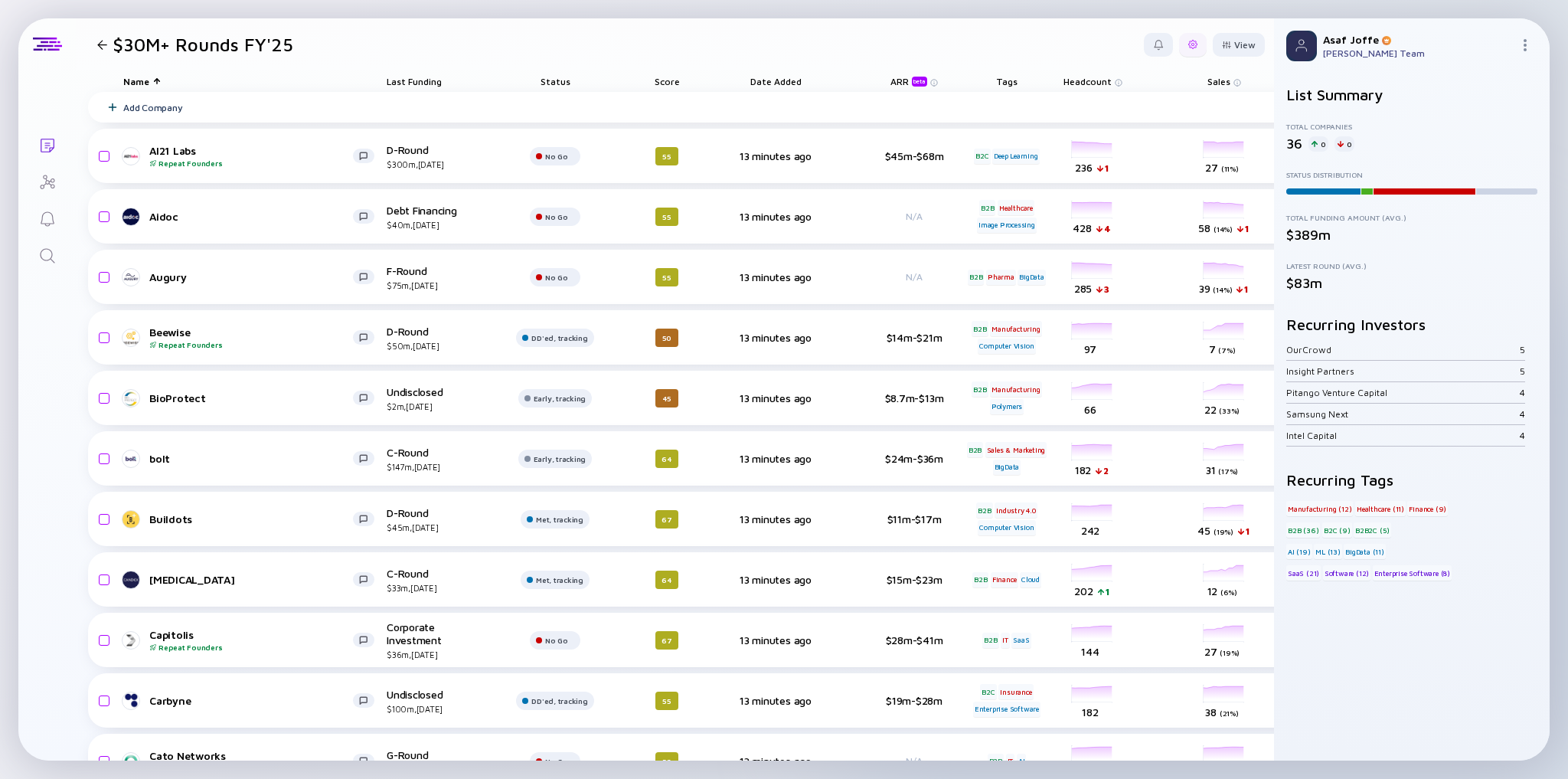
click at [1189, 42] on div at bounding box center [1193, 45] width 28 height 24
click at [1121, 164] on div "Edit Filter" at bounding box center [1146, 167] width 95 height 30
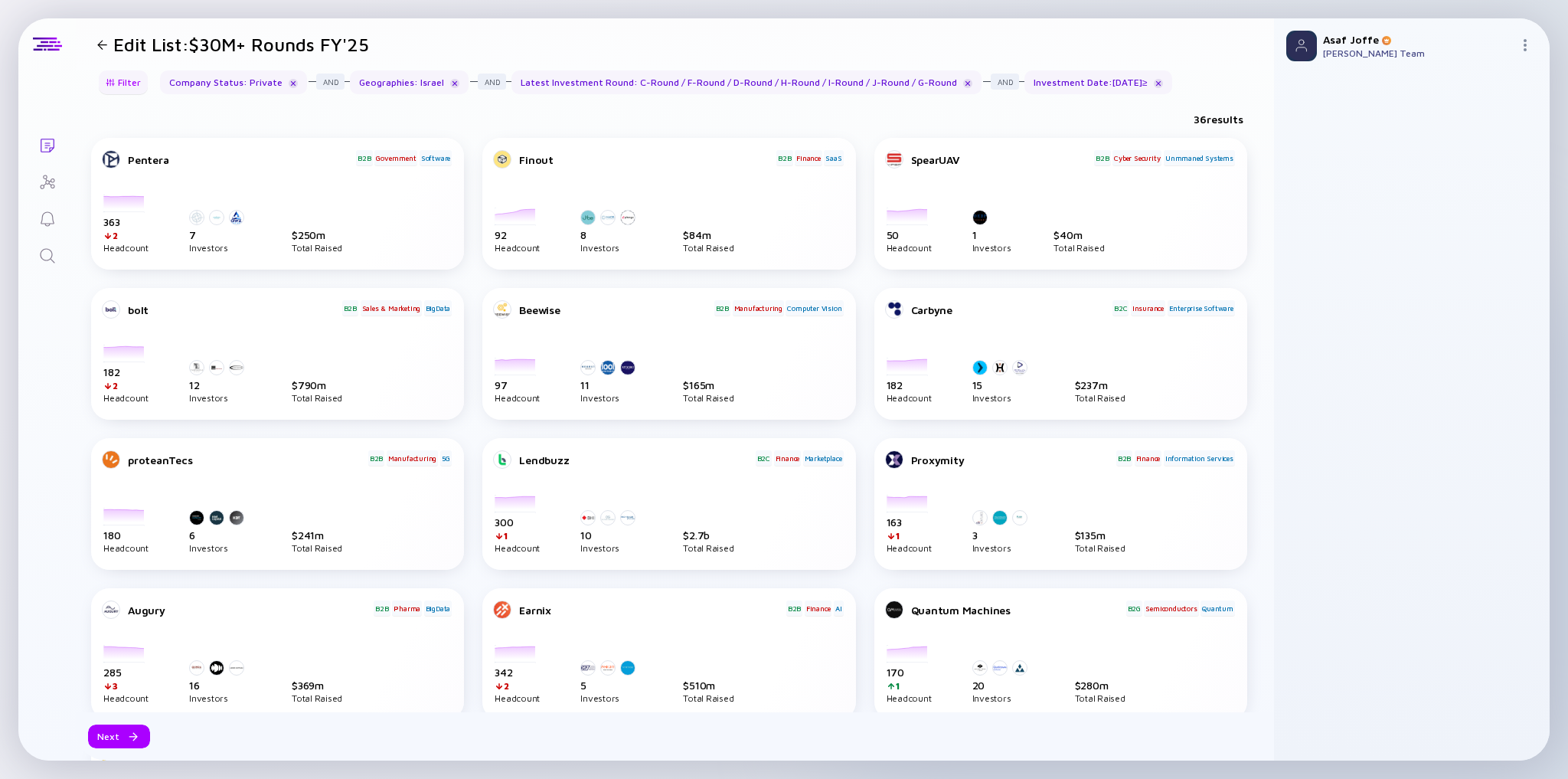
click at [131, 83] on div "Filter" at bounding box center [123, 82] width 53 height 24
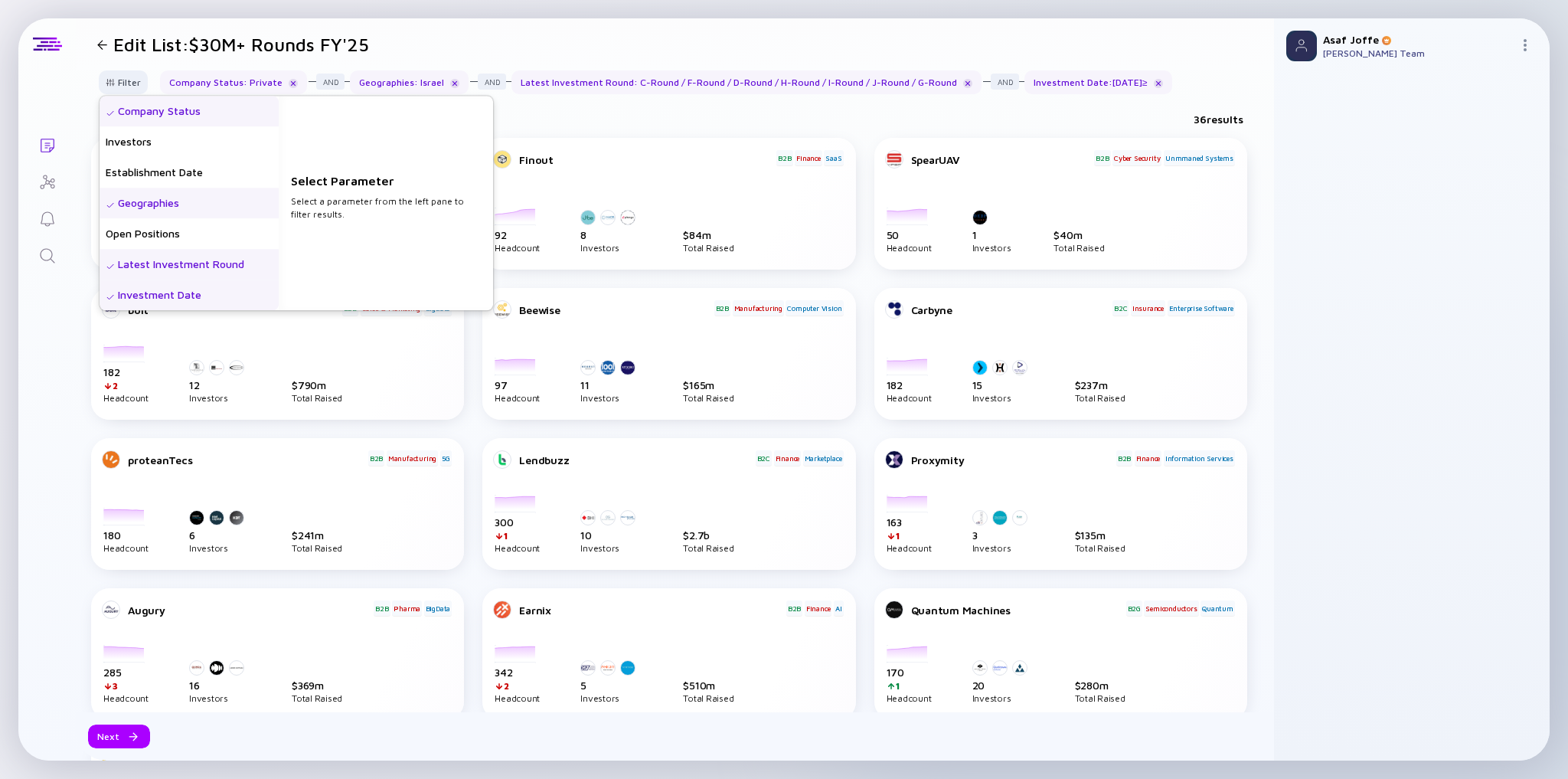
scroll to position [184, 0]
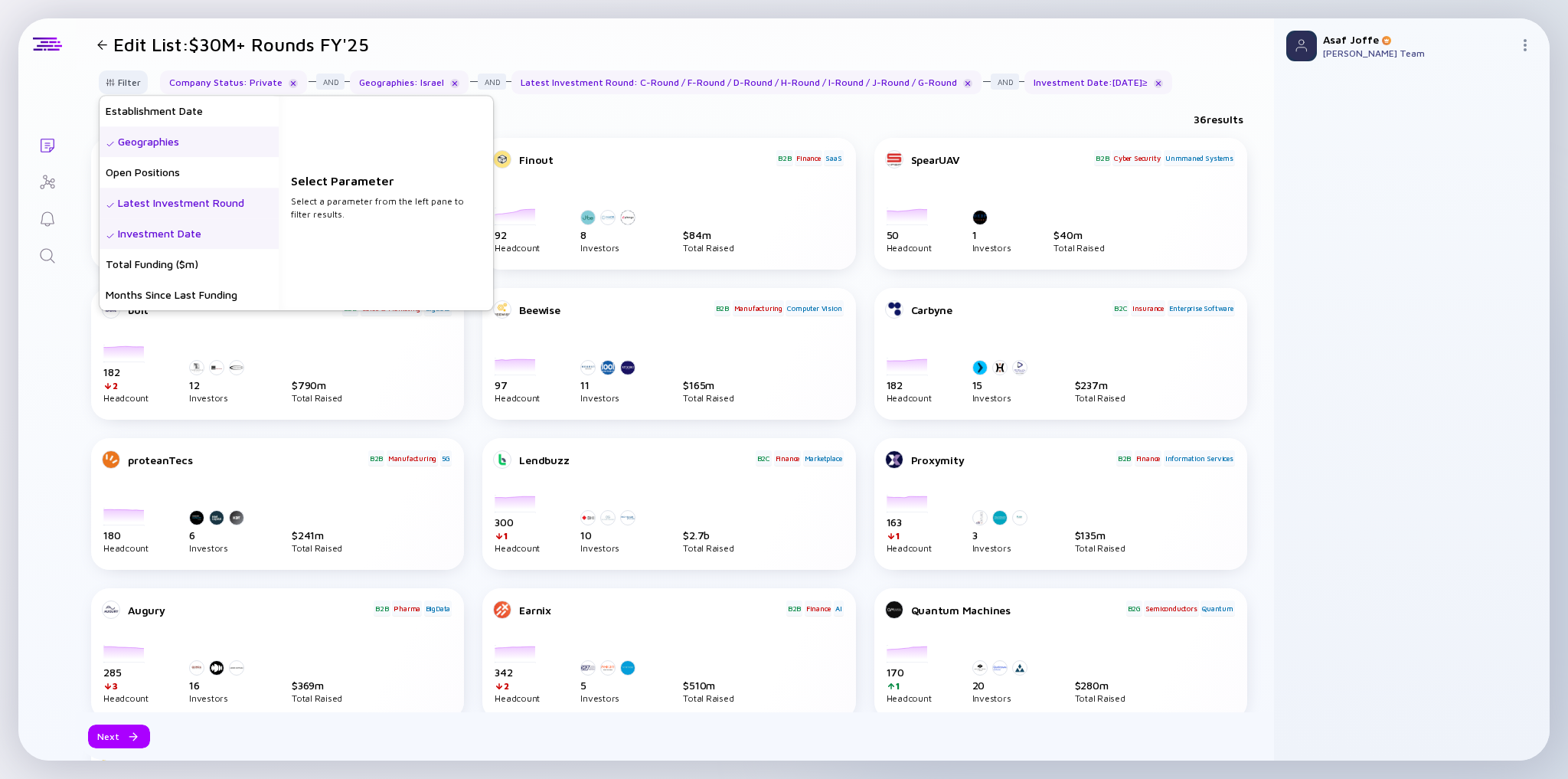
click at [209, 210] on div "Latest Investment Round" at bounding box center [189, 203] width 179 height 30
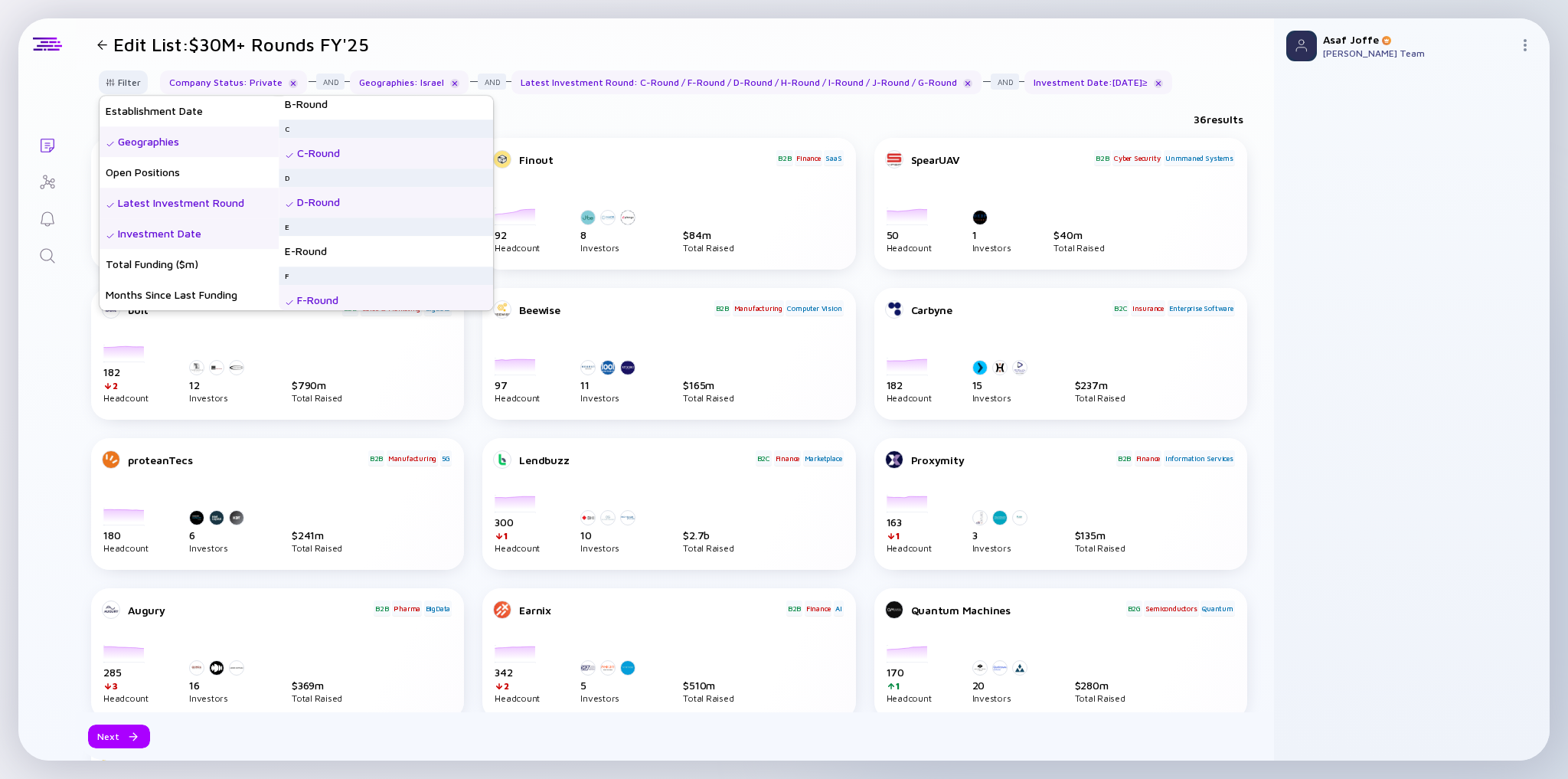
scroll to position [245, 0]
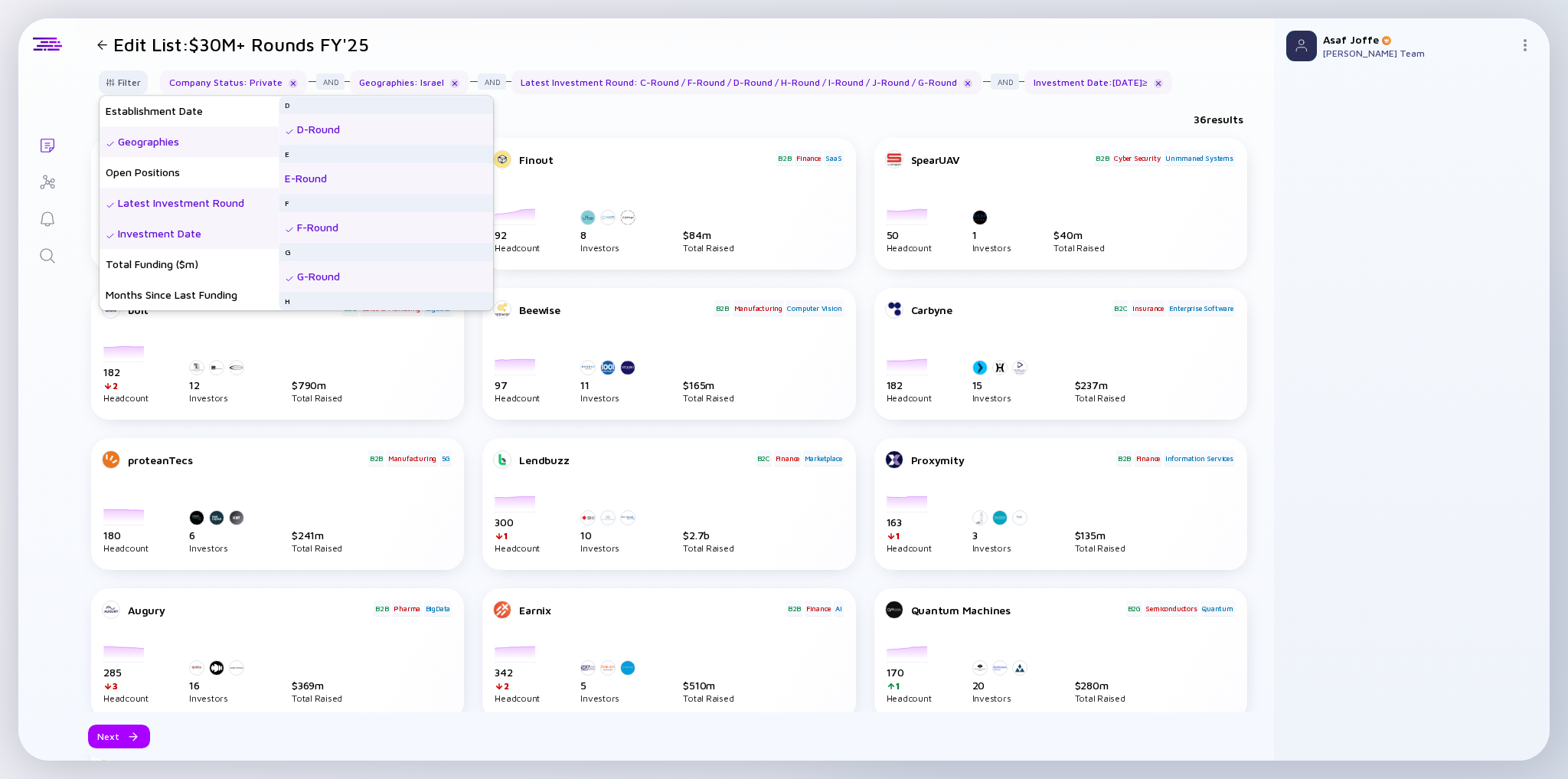
click at [314, 177] on div "E-Round" at bounding box center [386, 178] width 214 height 30
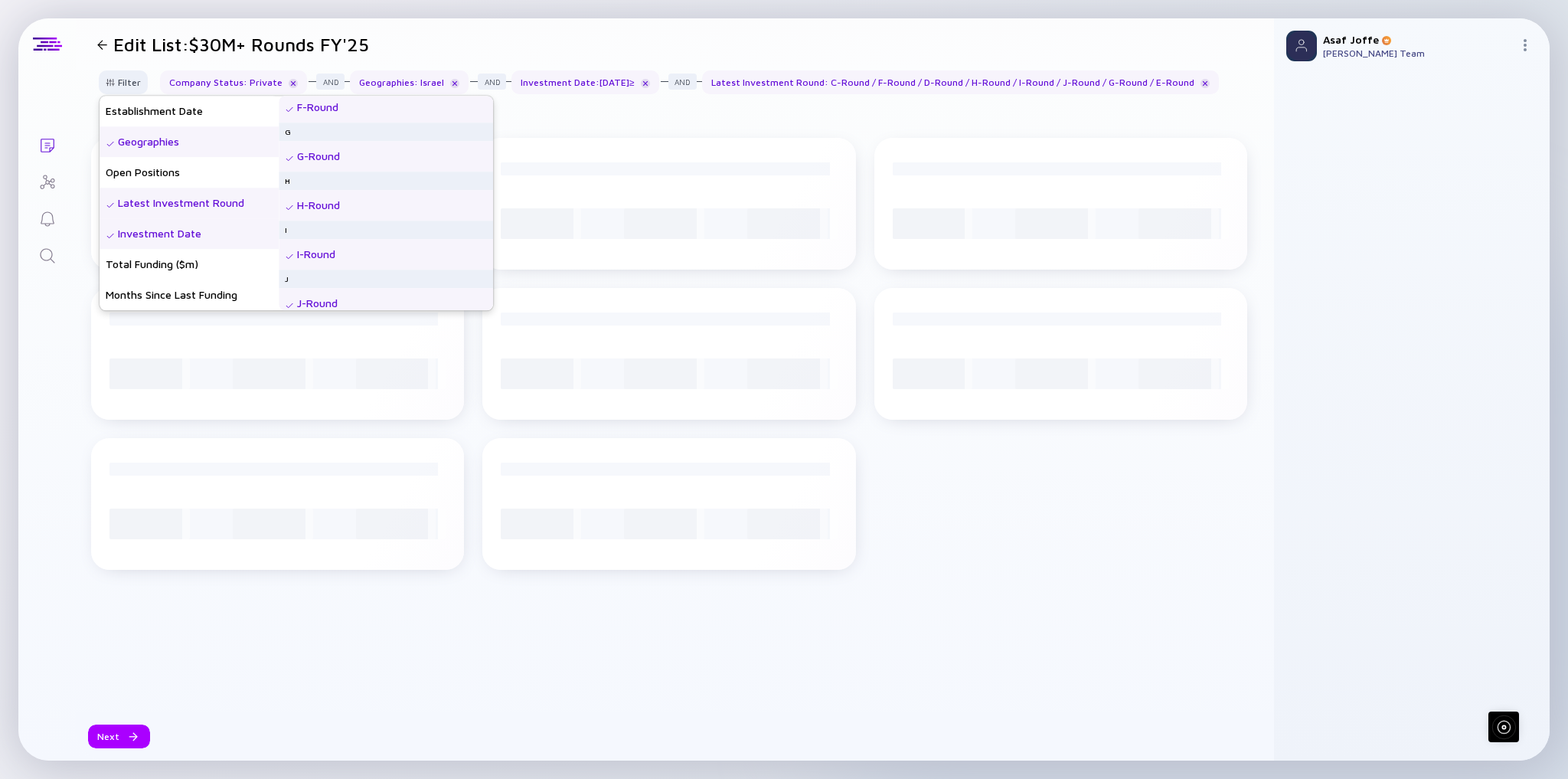
scroll to position [373, 0]
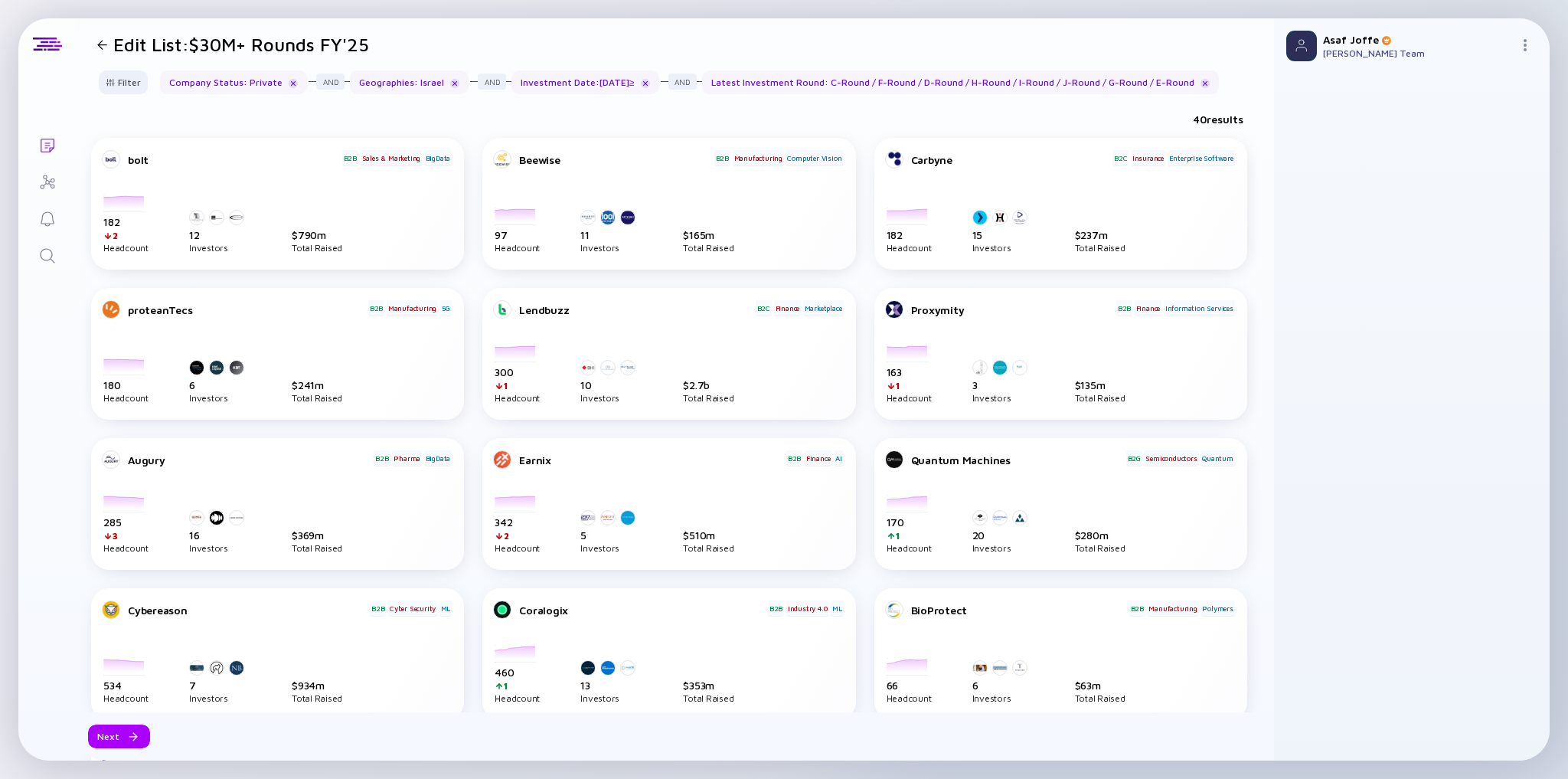
click at [906, 111] on div "40 results" at bounding box center [675, 122] width 1198 height 31
click at [102, 735] on div "Next" at bounding box center [118, 735] width 62 height 24
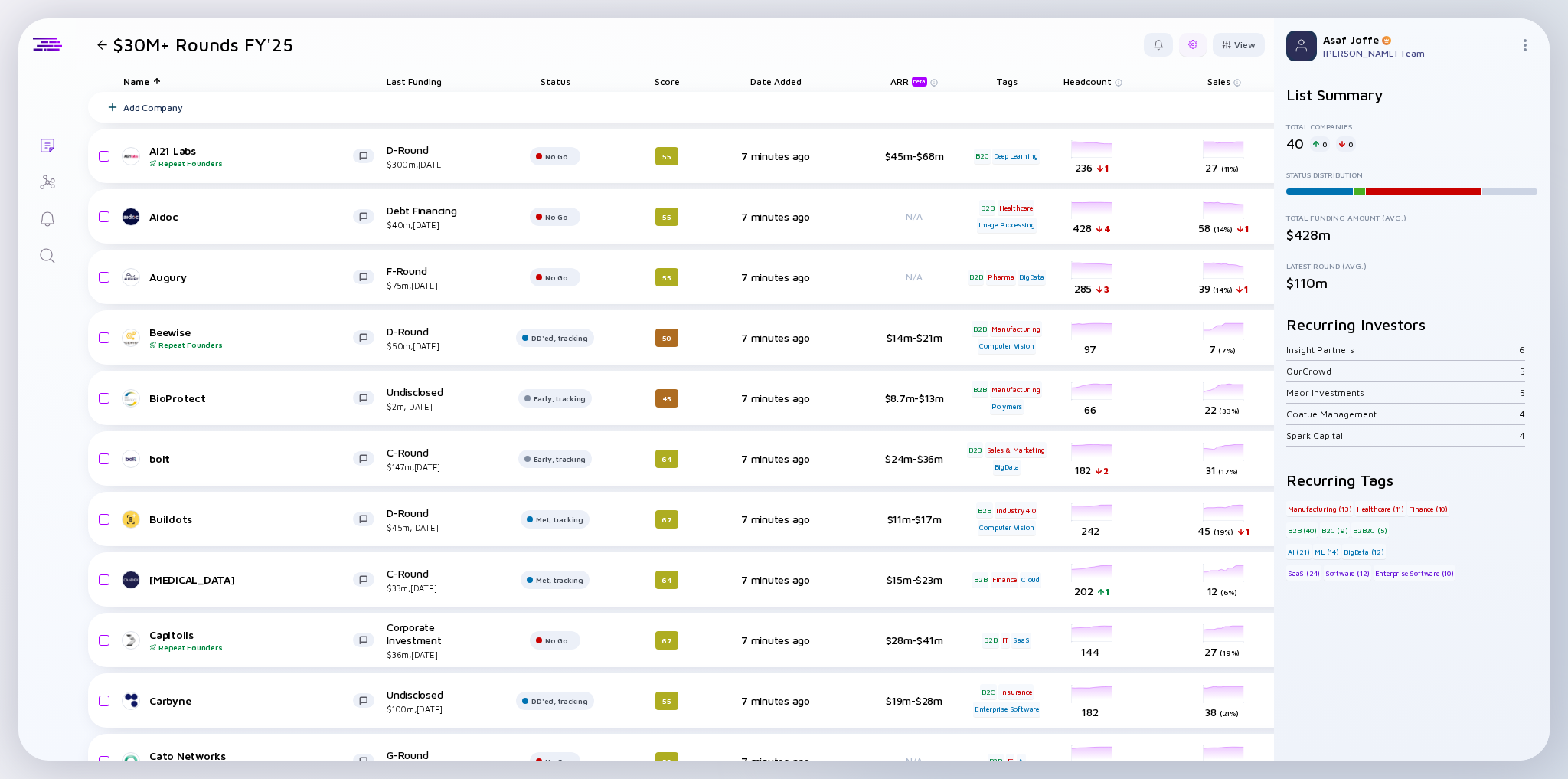
click at [1179, 48] on div at bounding box center [1193, 45] width 28 height 24
click at [1137, 175] on div "Edit Filter" at bounding box center [1146, 167] width 95 height 30
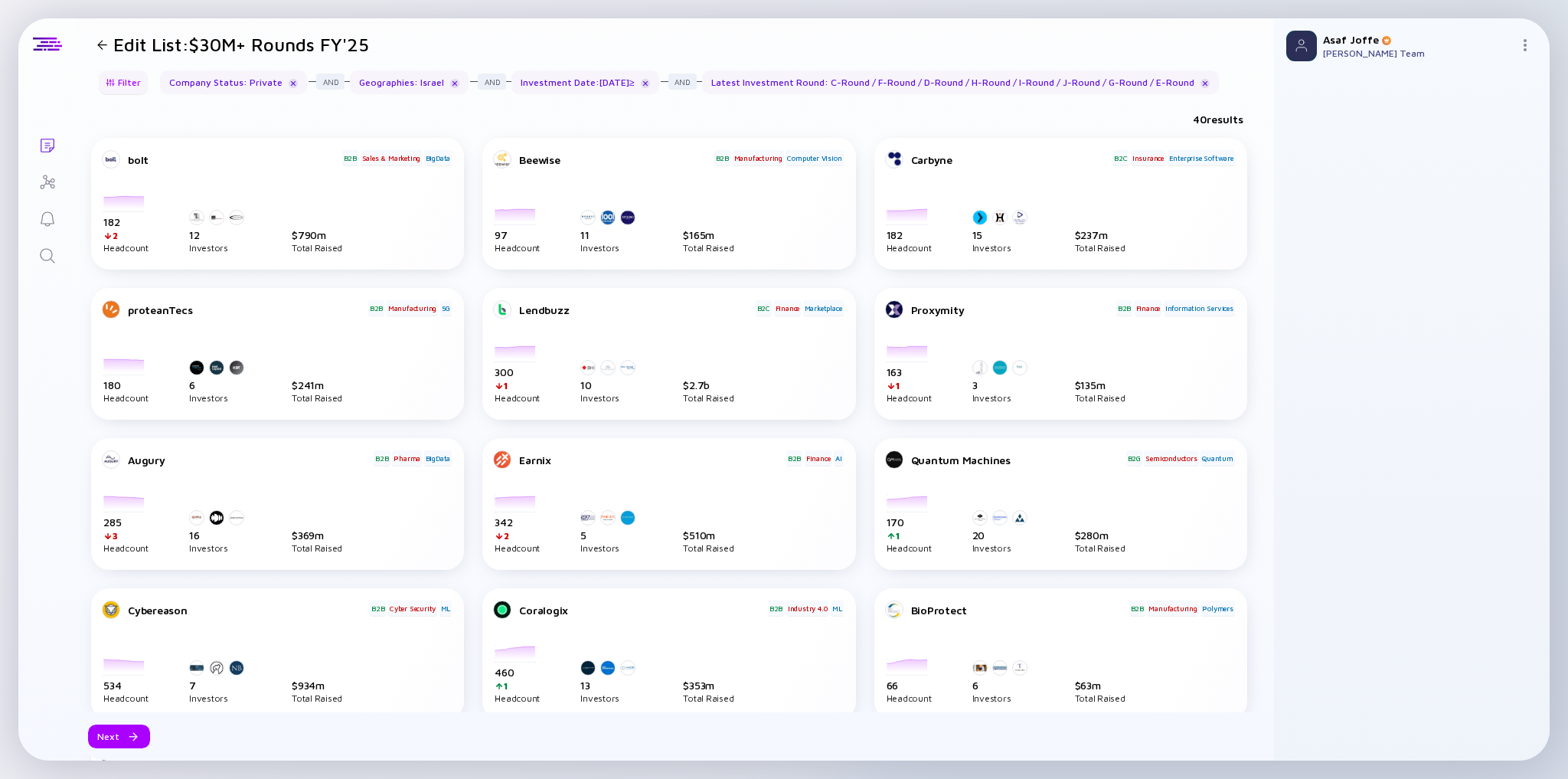
click at [119, 80] on div "Filter" at bounding box center [123, 82] width 53 height 24
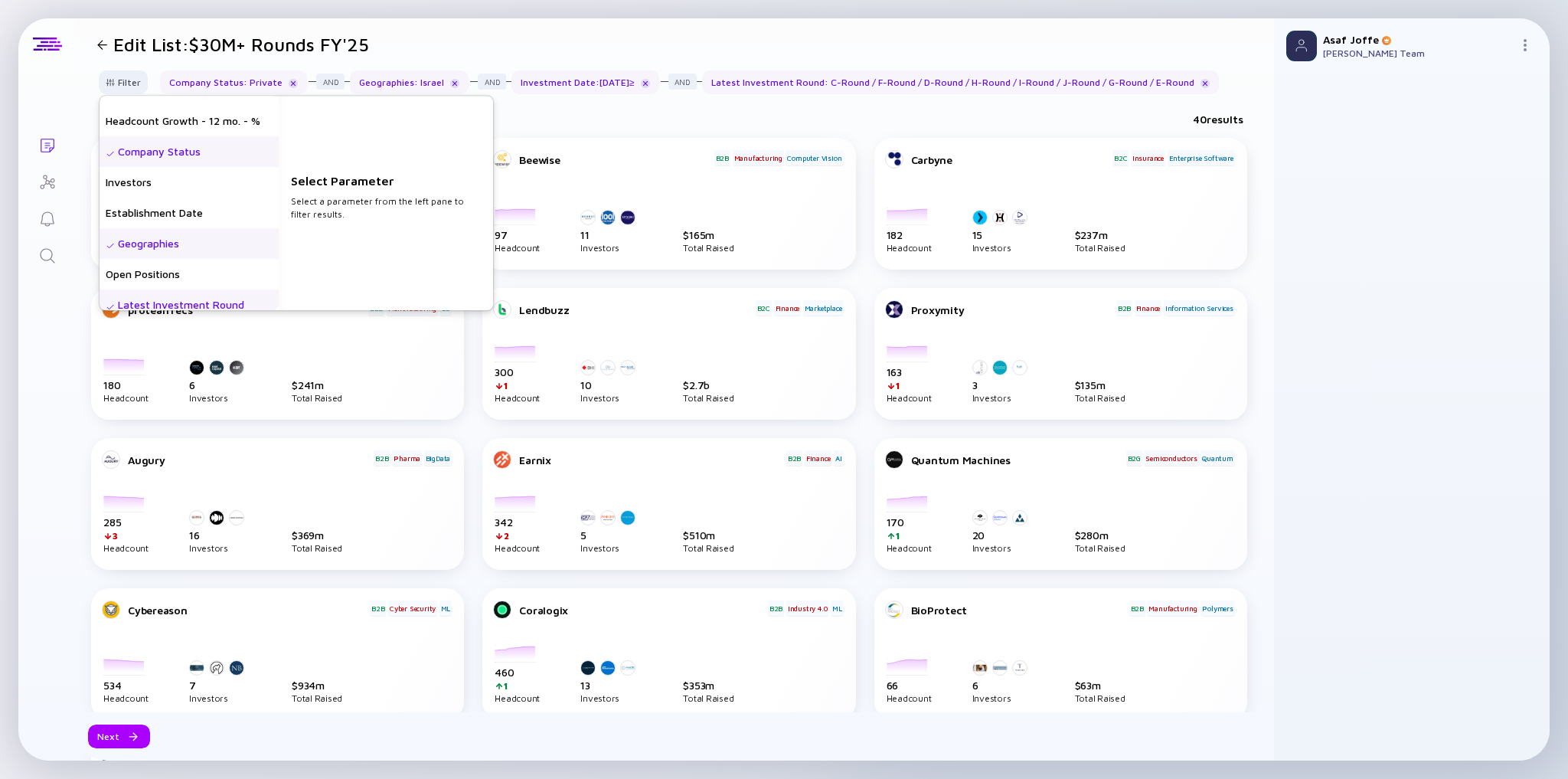
scroll to position [184, 0]
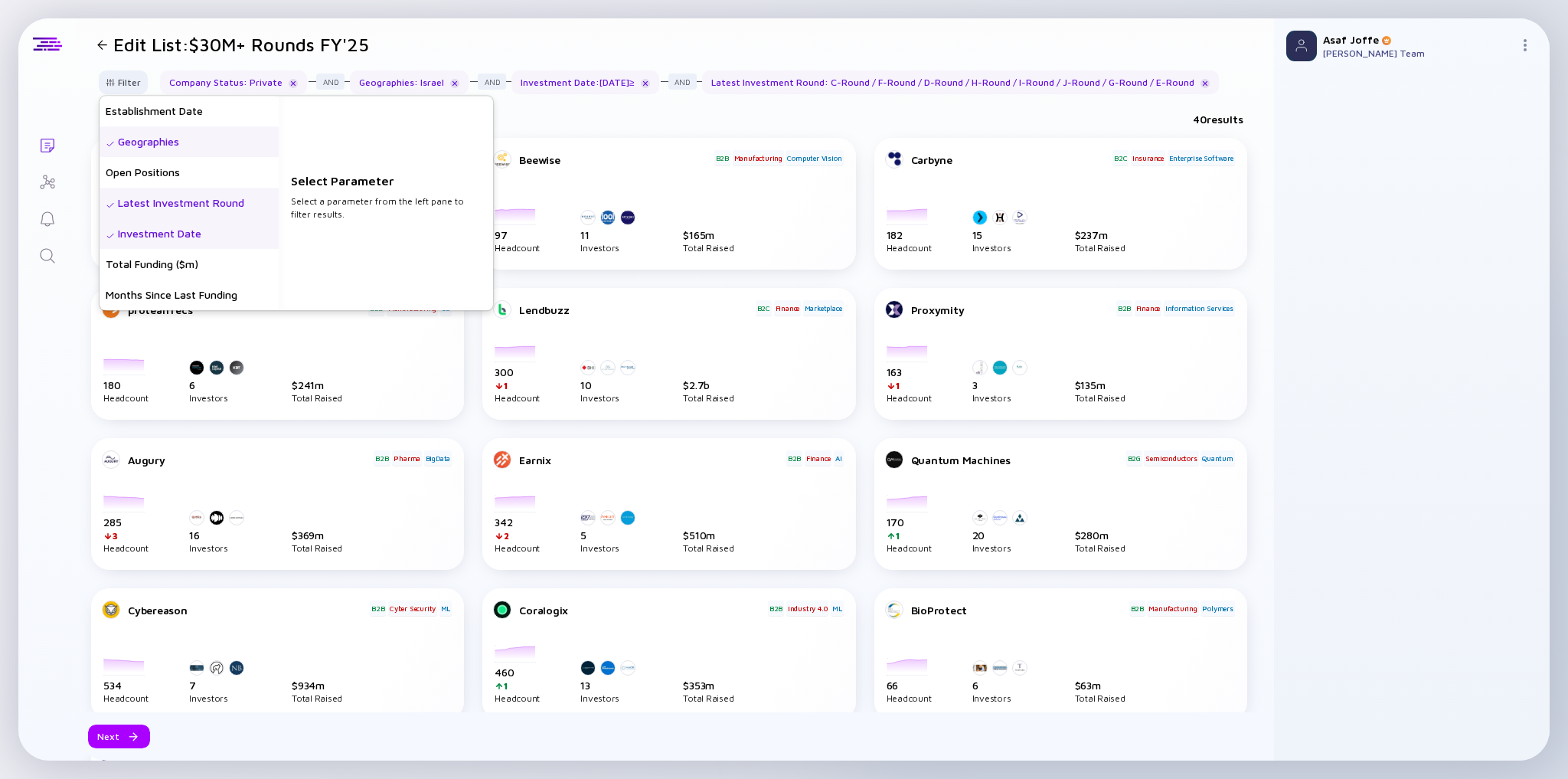
click at [181, 201] on div "Latest Investment Round" at bounding box center [189, 203] width 179 height 30
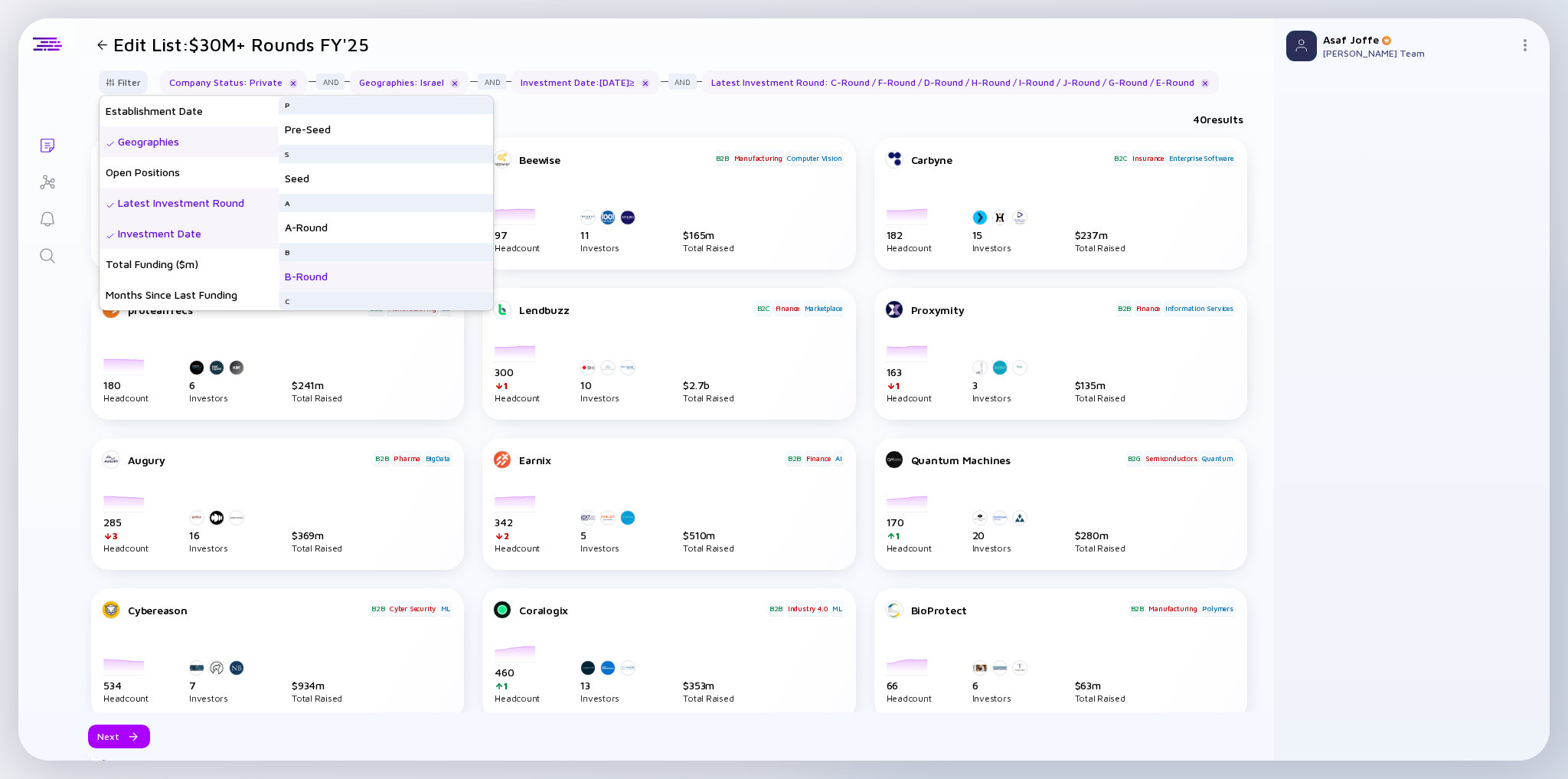
scroll to position [61, 0]
click at [350, 217] on div "B-Round" at bounding box center [386, 215] width 214 height 30
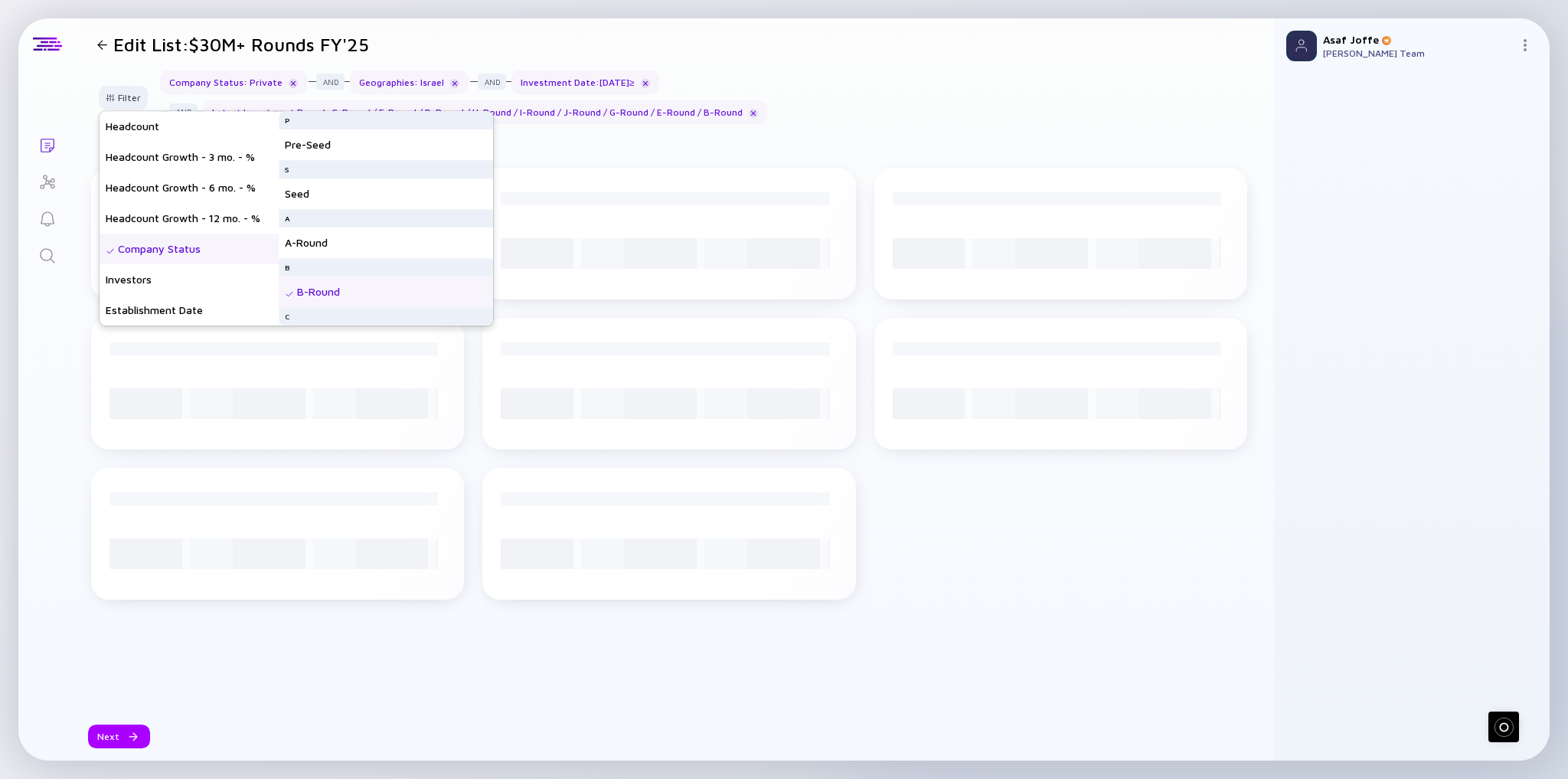
click at [754, 141] on div "Filter Headcount Headcount Growth - 3 mo. - % Headcount Growth - 6 mo. - % Head…" at bounding box center [675, 415] width 1198 height 689
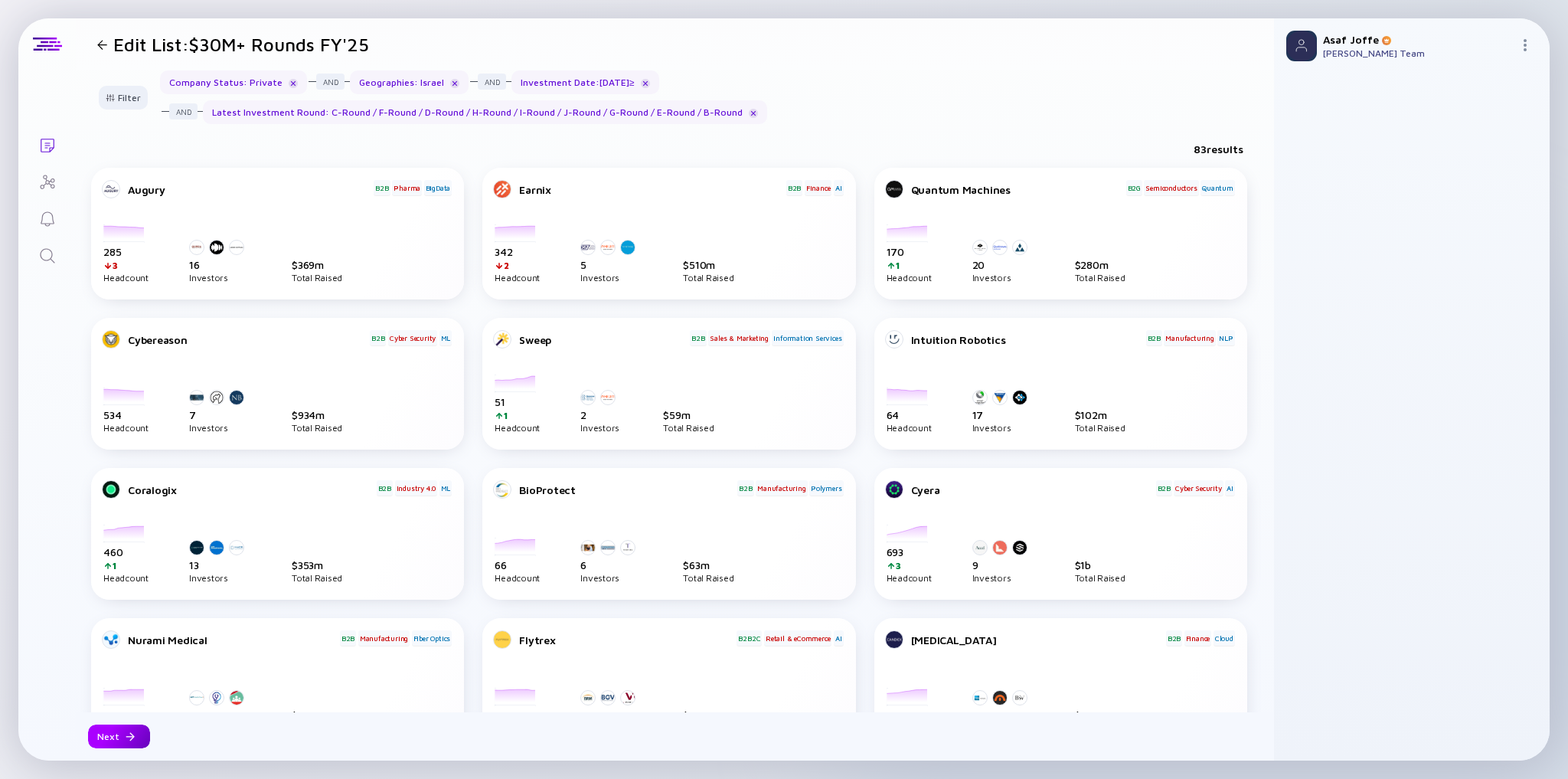
click at [118, 728] on div "Next" at bounding box center [118, 735] width 62 height 24
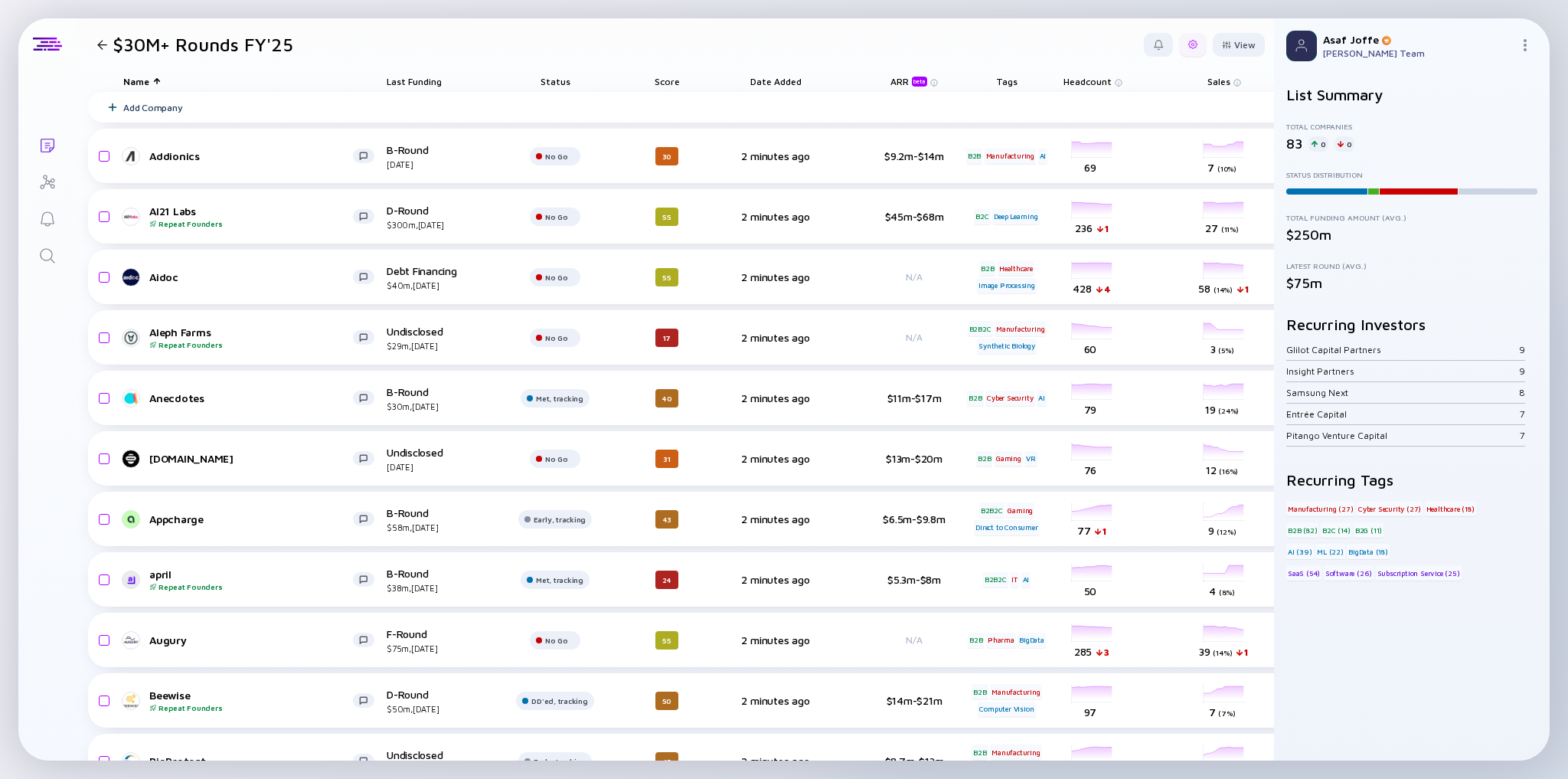
click at [1189, 46] on div at bounding box center [1194, 45] width 10 height 10
click at [1108, 177] on div "Edit Filter" at bounding box center [1146, 167] width 95 height 30
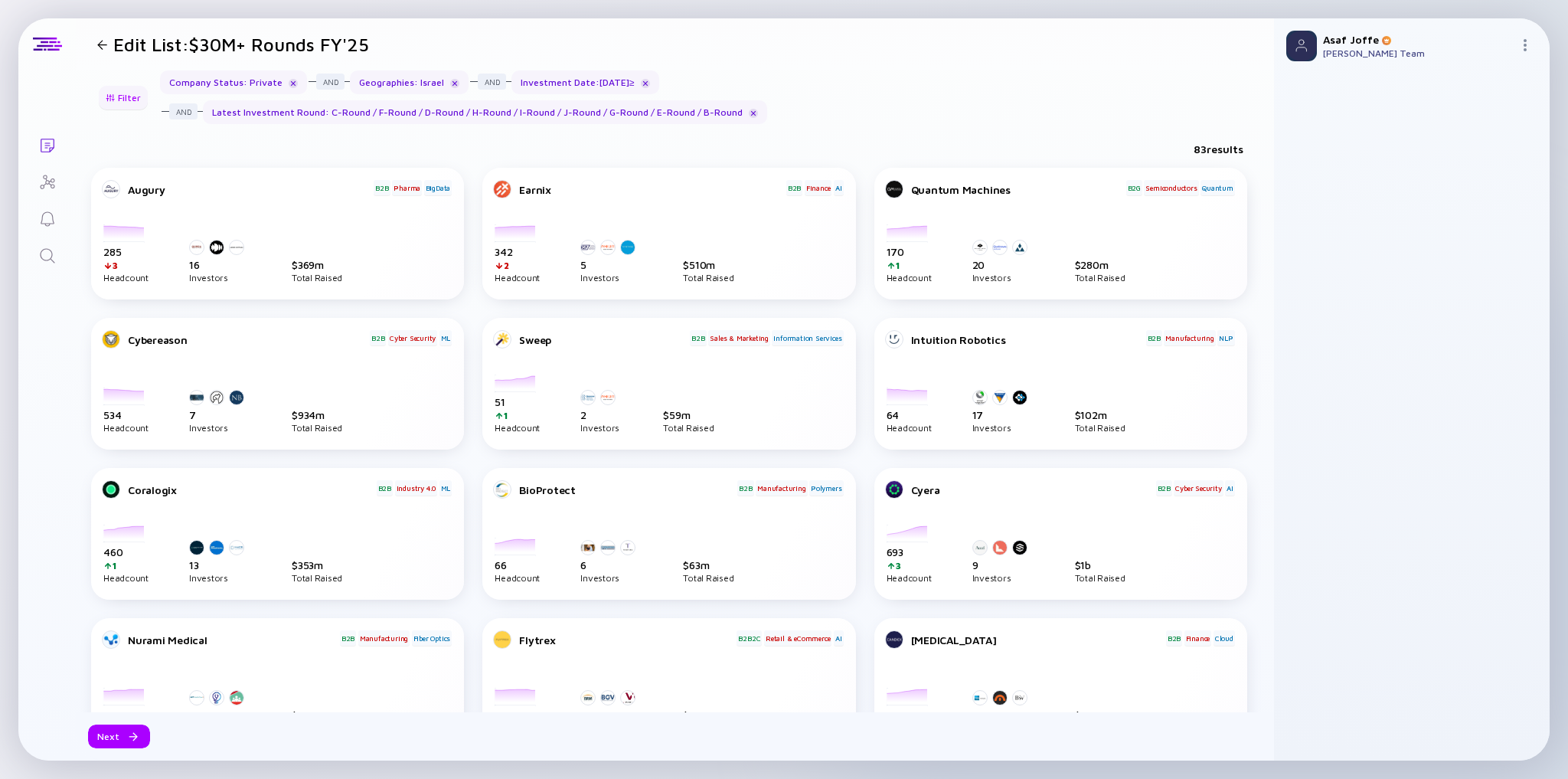
click at [131, 96] on div "Filter" at bounding box center [123, 97] width 53 height 24
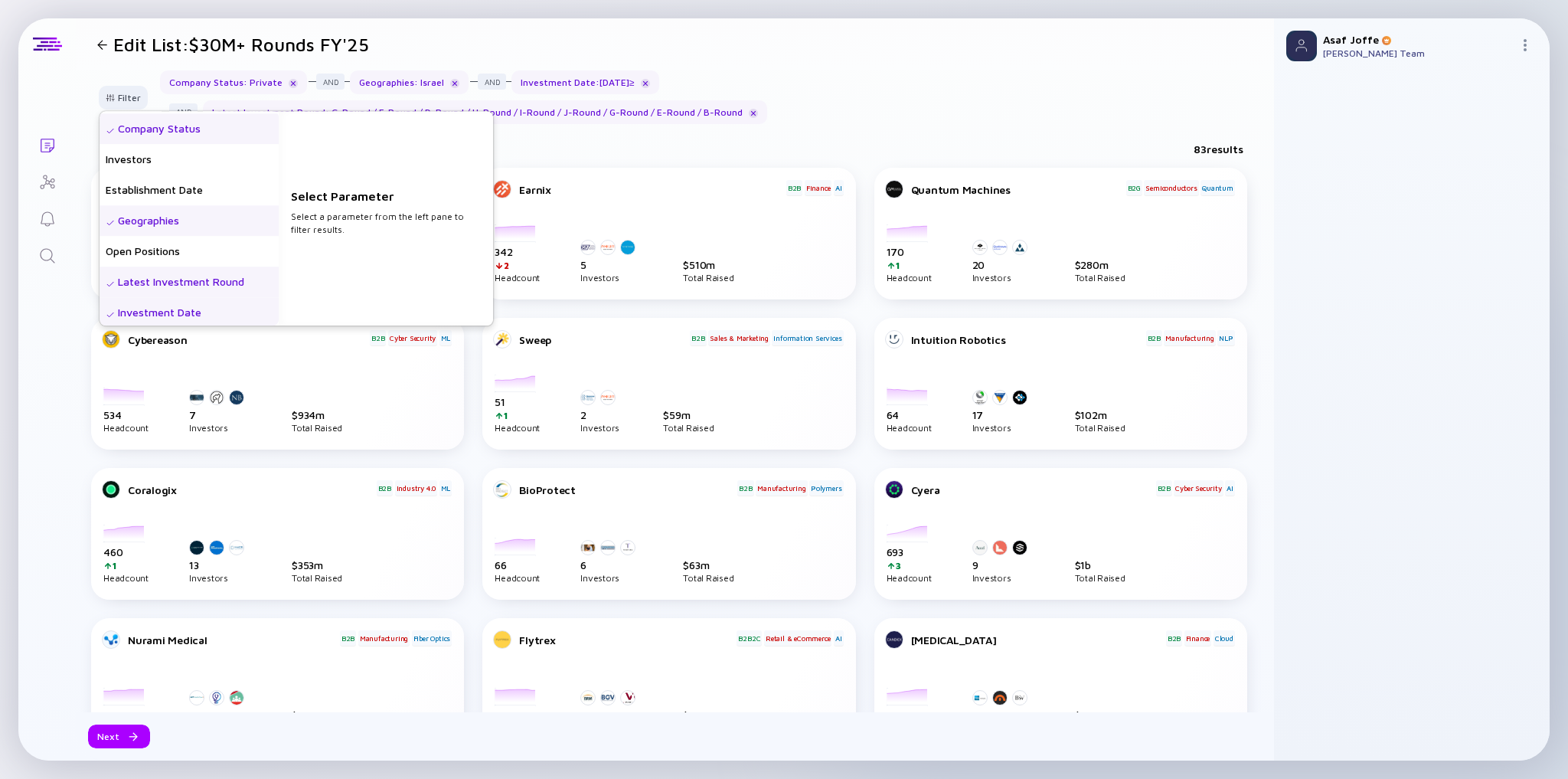
scroll to position [123, 0]
click at [231, 275] on div "Latest Investment Round" at bounding box center [189, 279] width 179 height 30
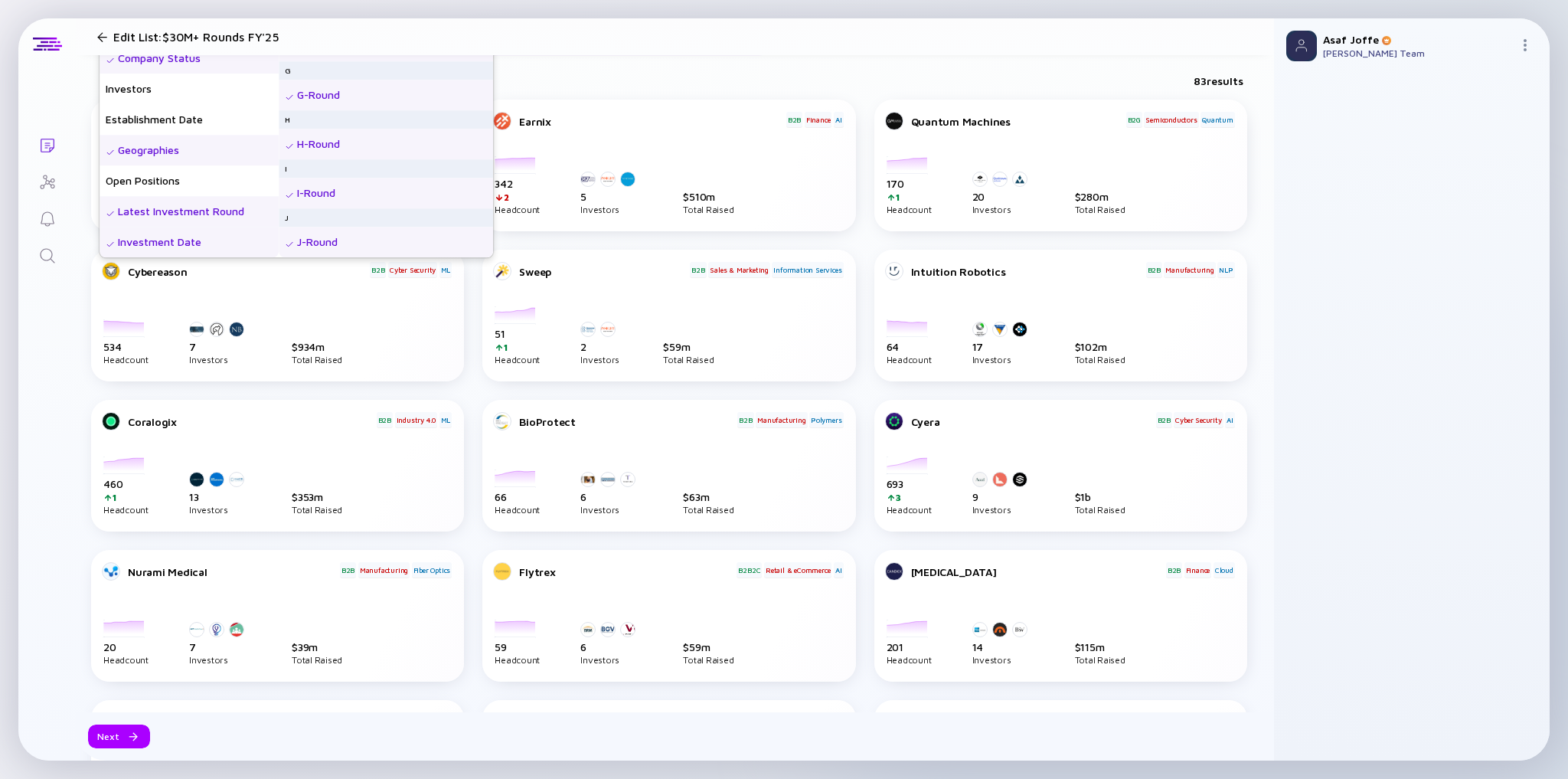
scroll to position [0, 0]
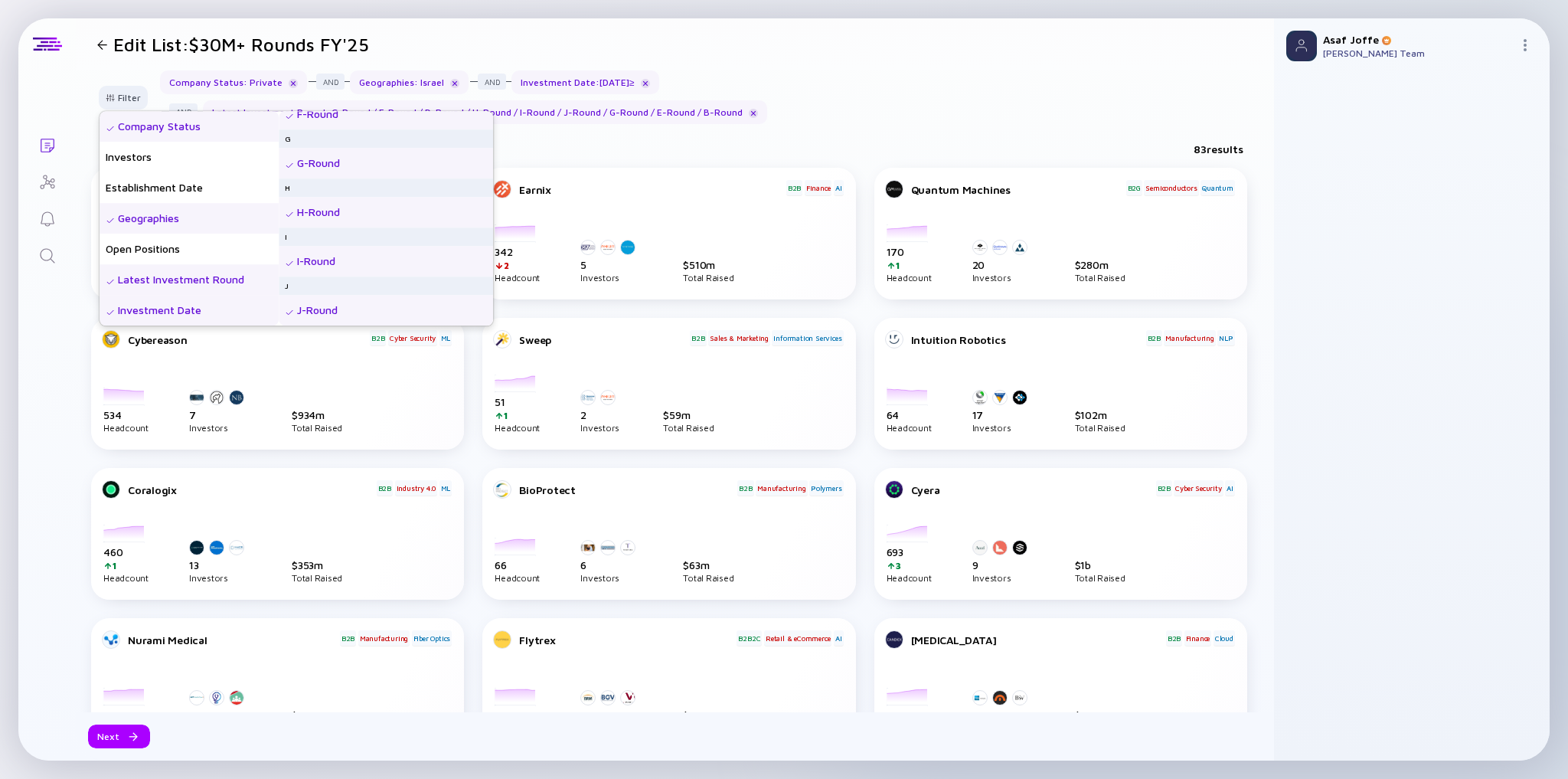
click at [882, 113] on div "Company Status : Private Geographies : Israel Investment Date : 01/01/2025 ≥ La…" at bounding box center [711, 97] width 1102 height 53
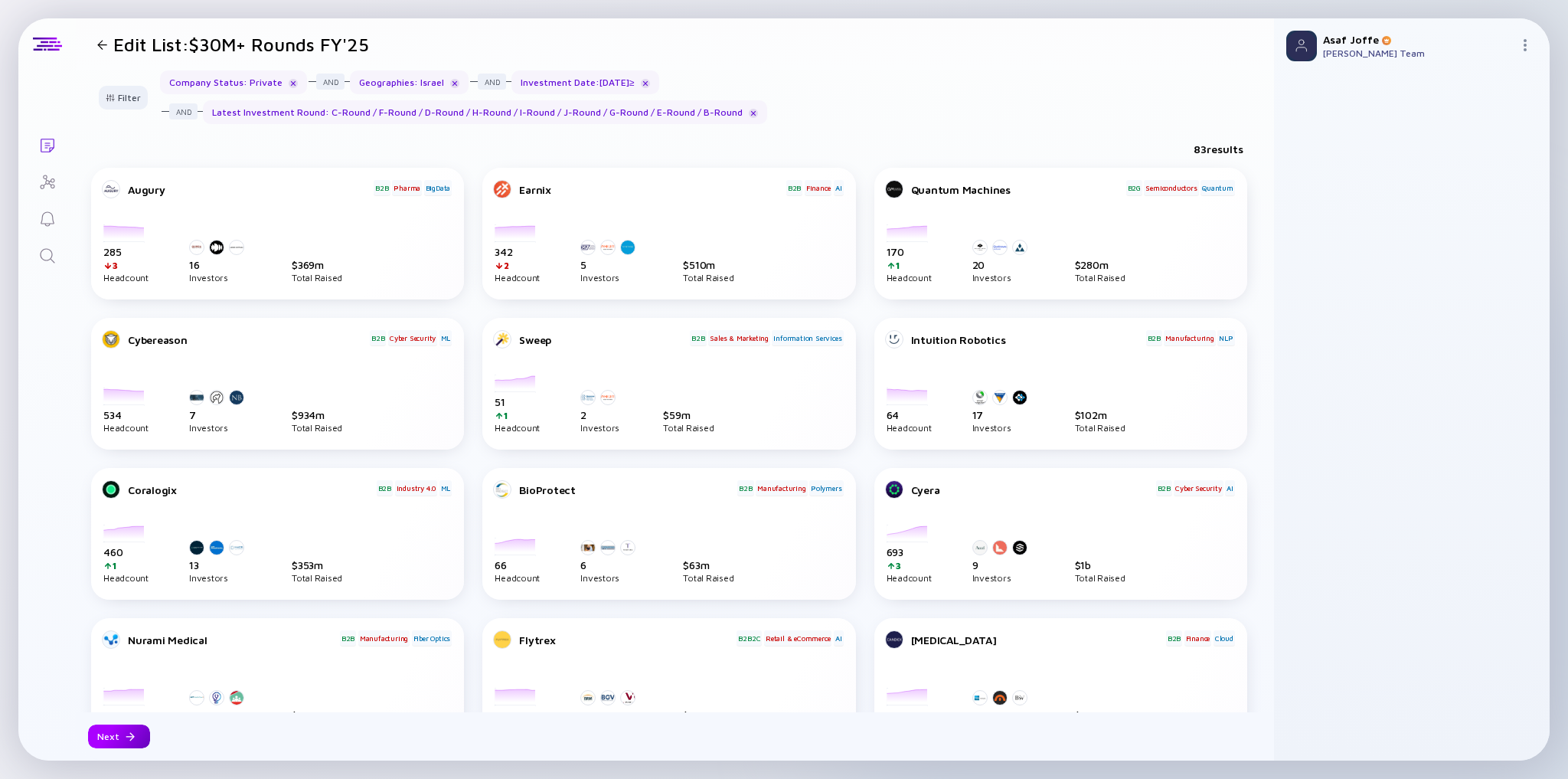
click at [131, 731] on div at bounding box center [131, 736] width 10 height 10
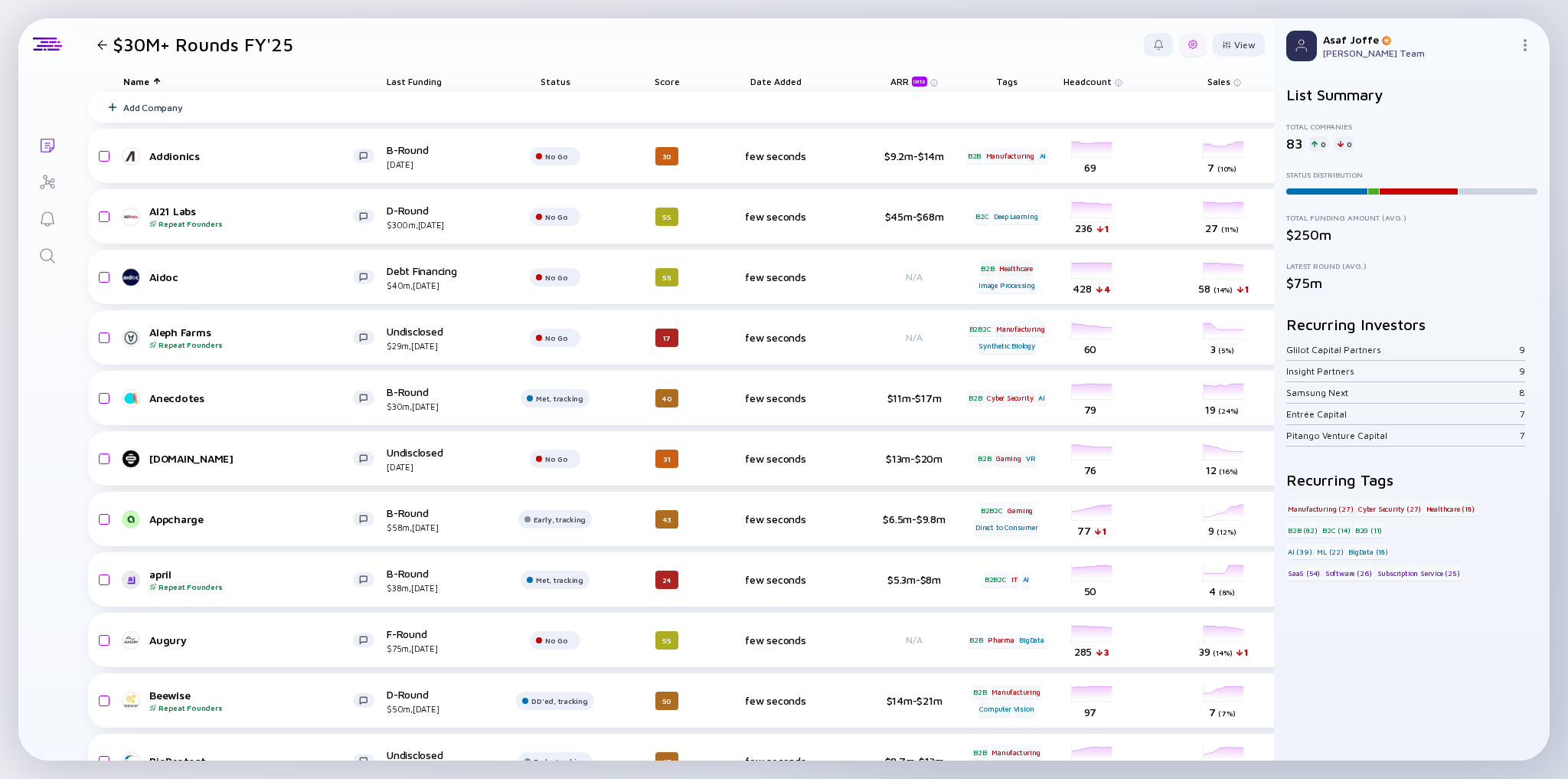
click at [1189, 49] on div at bounding box center [1194, 45] width 10 height 10
click at [1150, 167] on div "Edit Filter" at bounding box center [1146, 167] width 95 height 30
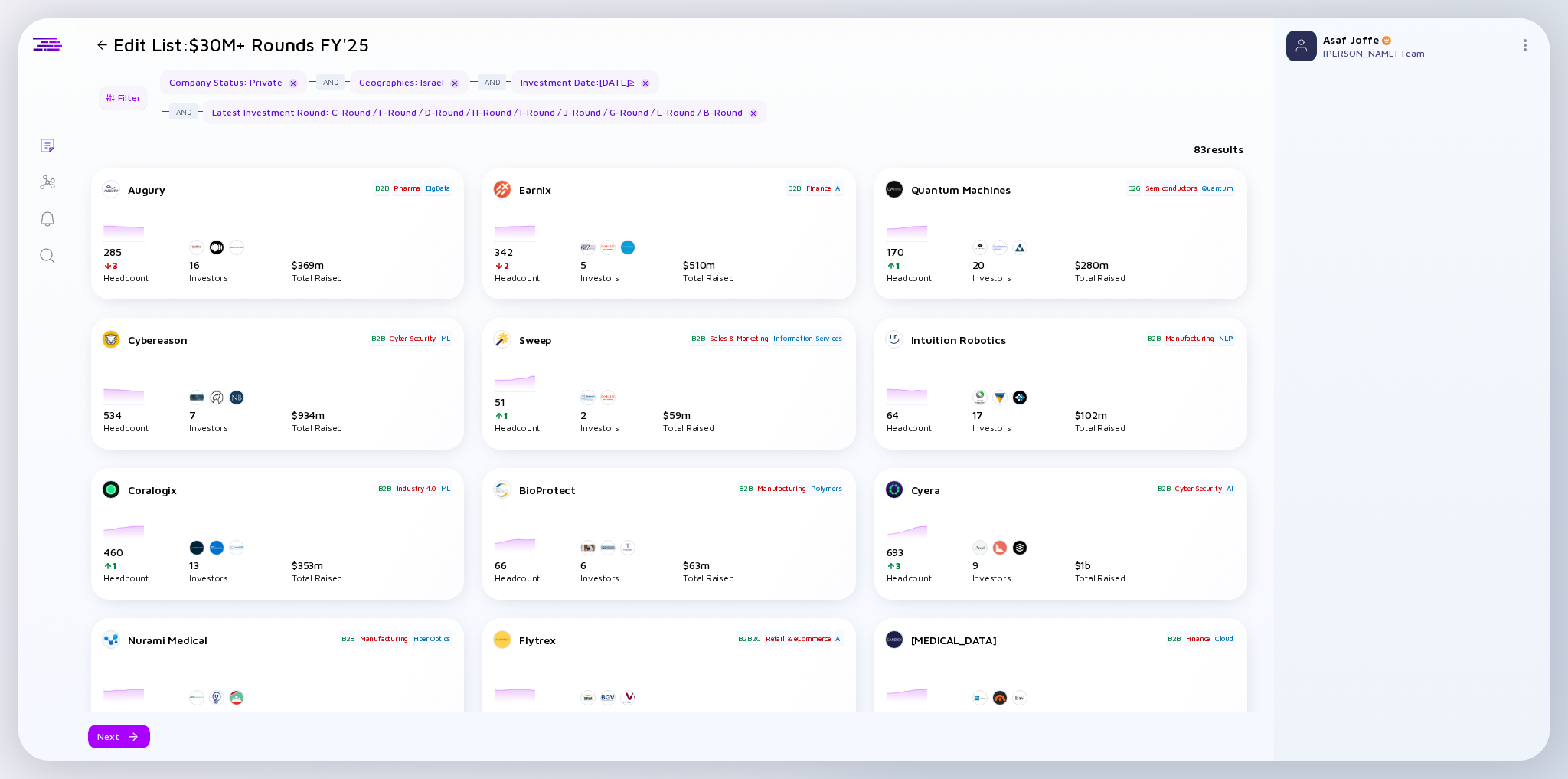
click at [118, 99] on div "Filter" at bounding box center [123, 97] width 53 height 24
click at [125, 91] on div "Filter" at bounding box center [123, 97] width 53 height 24
click at [124, 97] on div "Filter" at bounding box center [123, 97] width 53 height 24
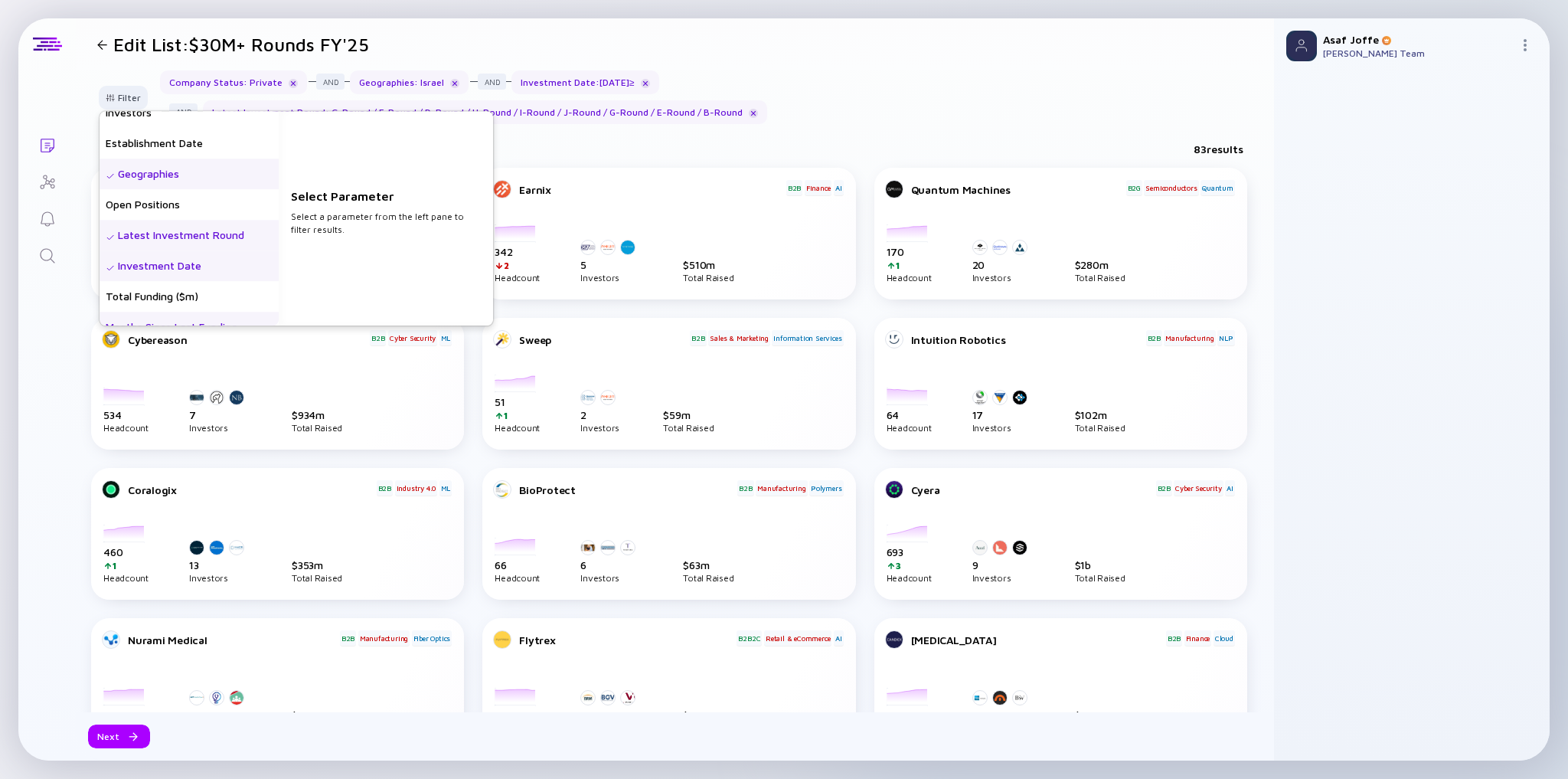
scroll to position [123, 0]
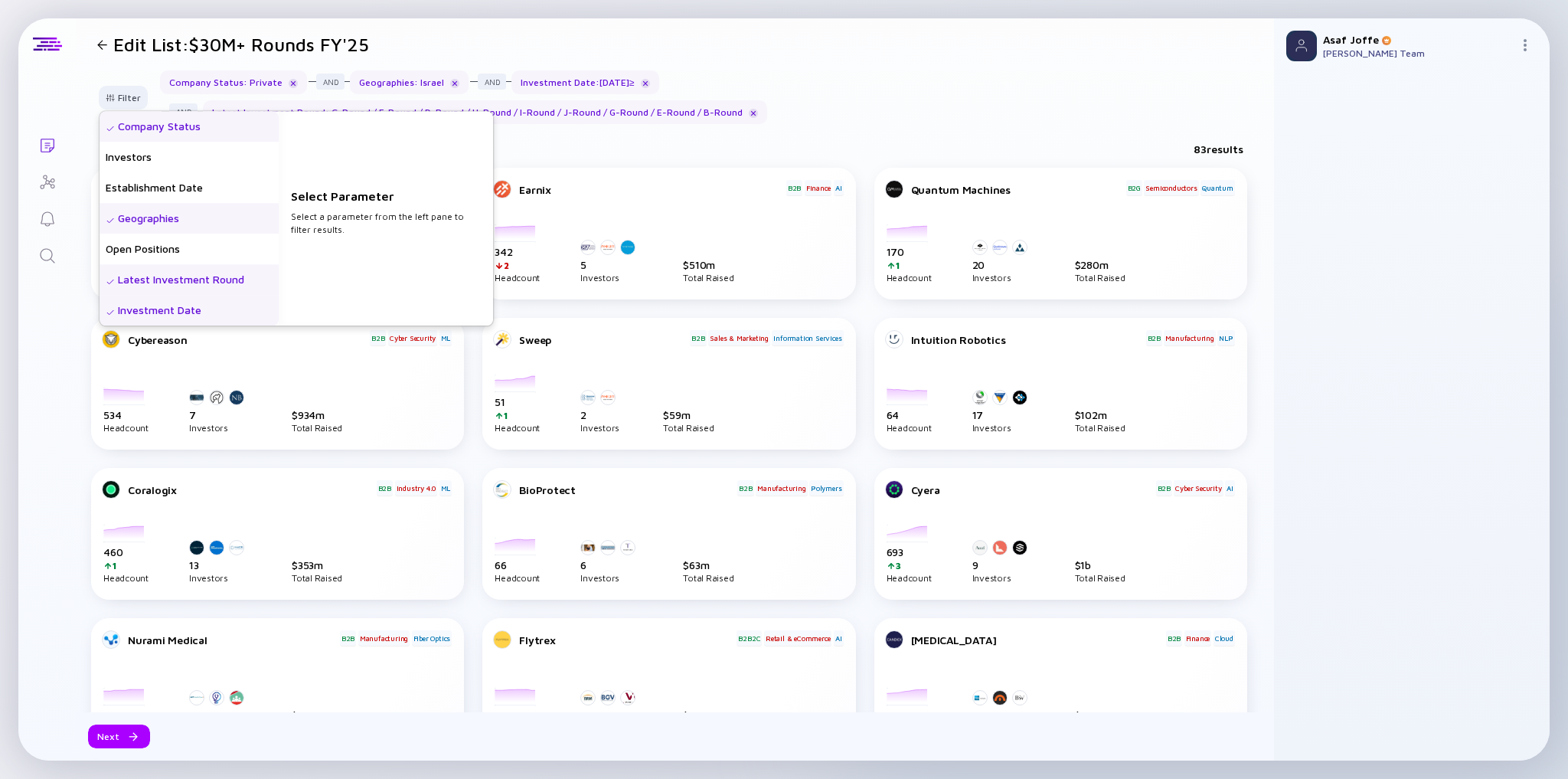
click at [212, 278] on div "Latest Investment Round" at bounding box center [189, 279] width 179 height 30
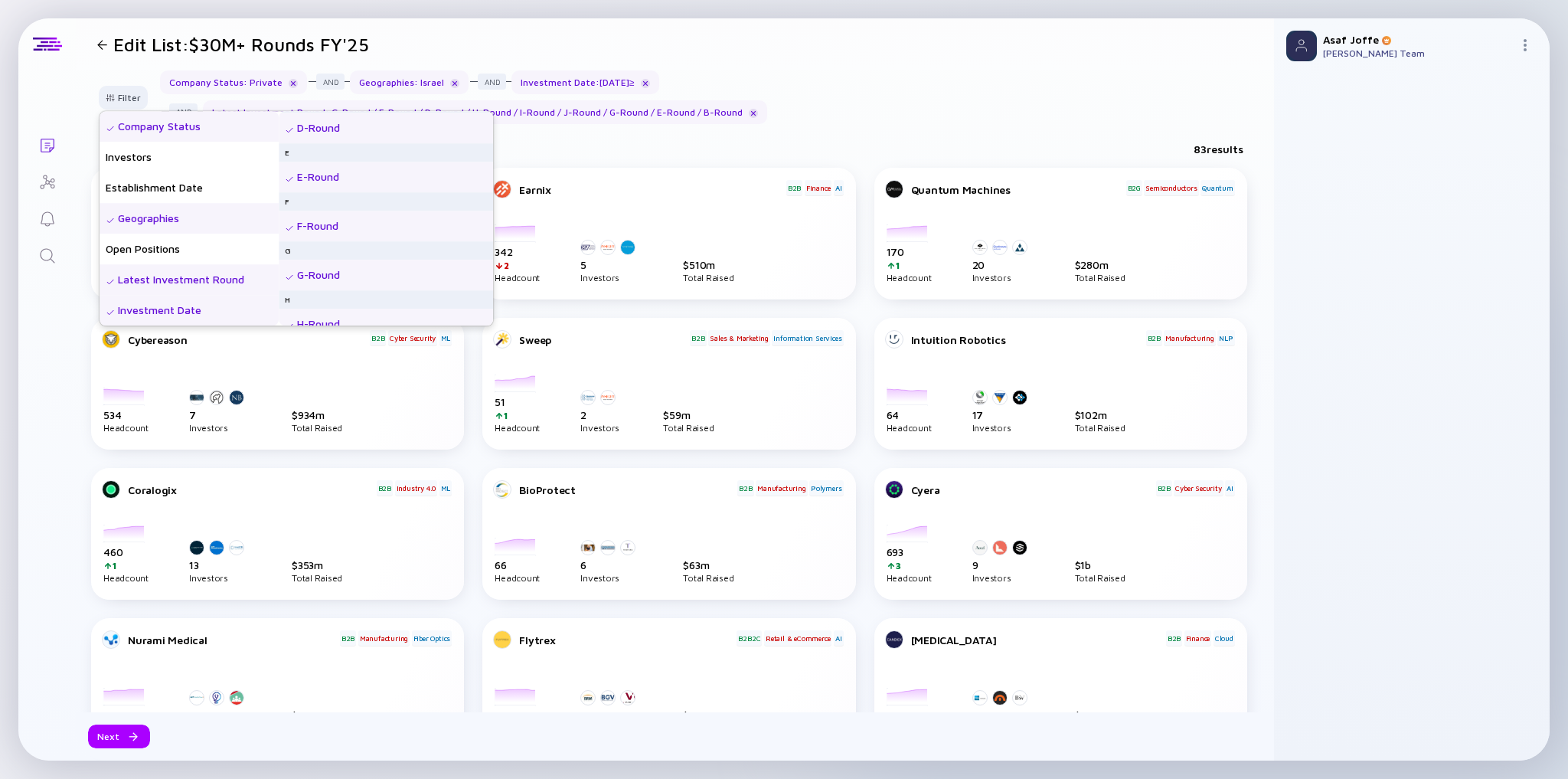
scroll to position [251, 0]
click at [891, 52] on header "Edit List: $30M+ Rounds FY'25" at bounding box center [675, 44] width 1198 height 52
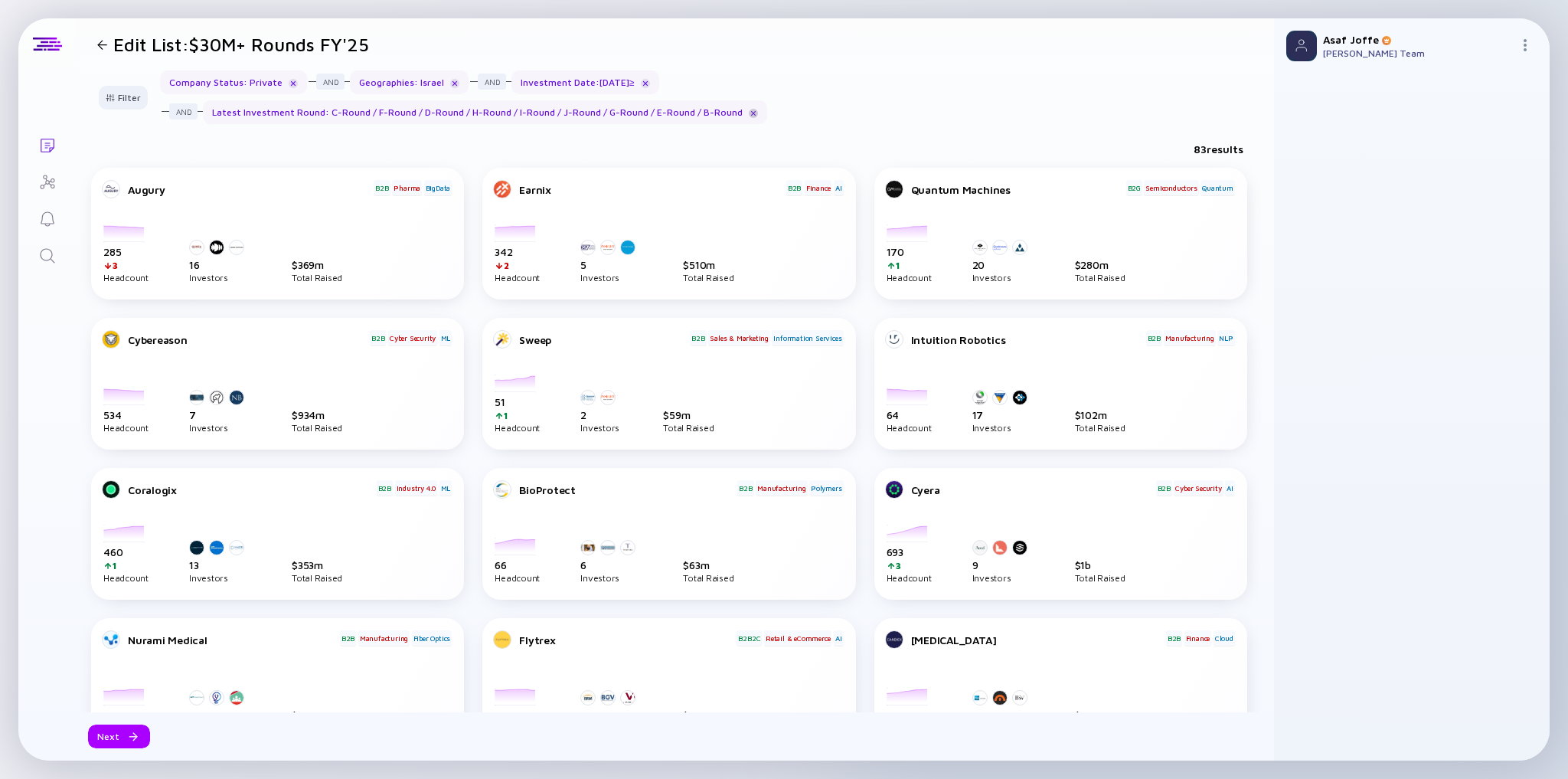
click at [749, 113] on div at bounding box center [754, 113] width 10 height 10
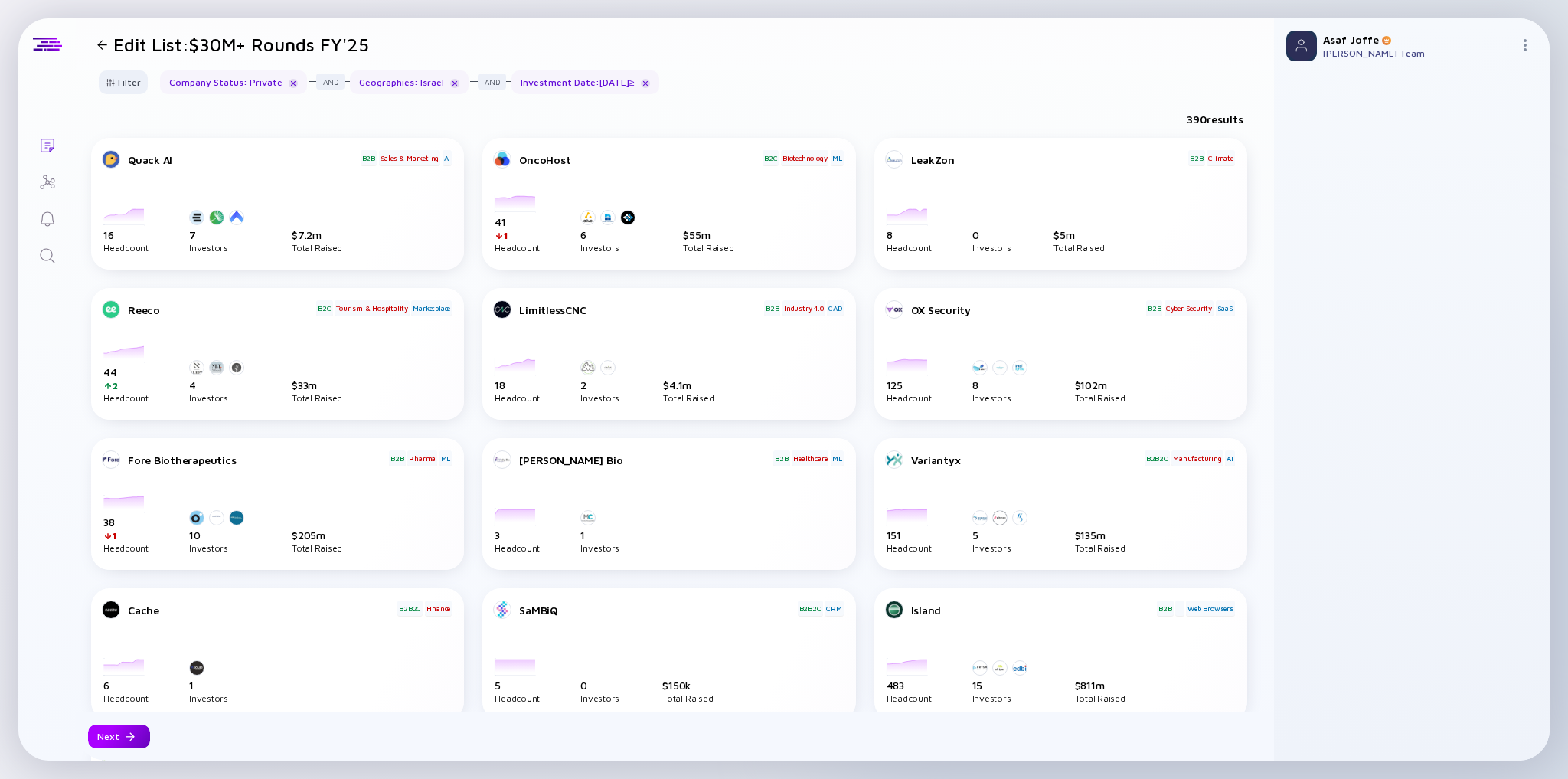
click at [141, 739] on div "Next" at bounding box center [118, 735] width 62 height 24
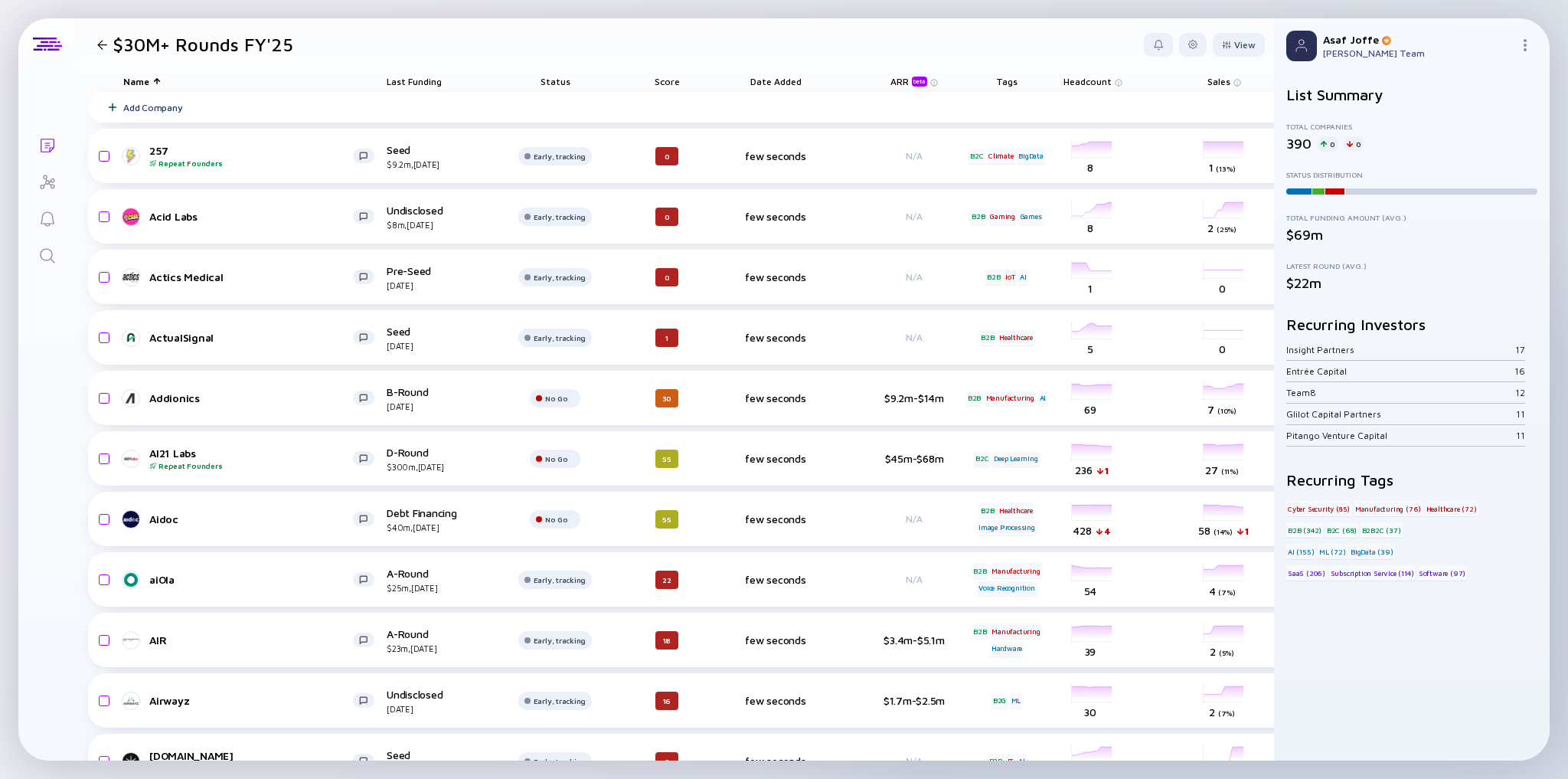
click at [432, 84] on span "Last Funding" at bounding box center [414, 82] width 55 height 11
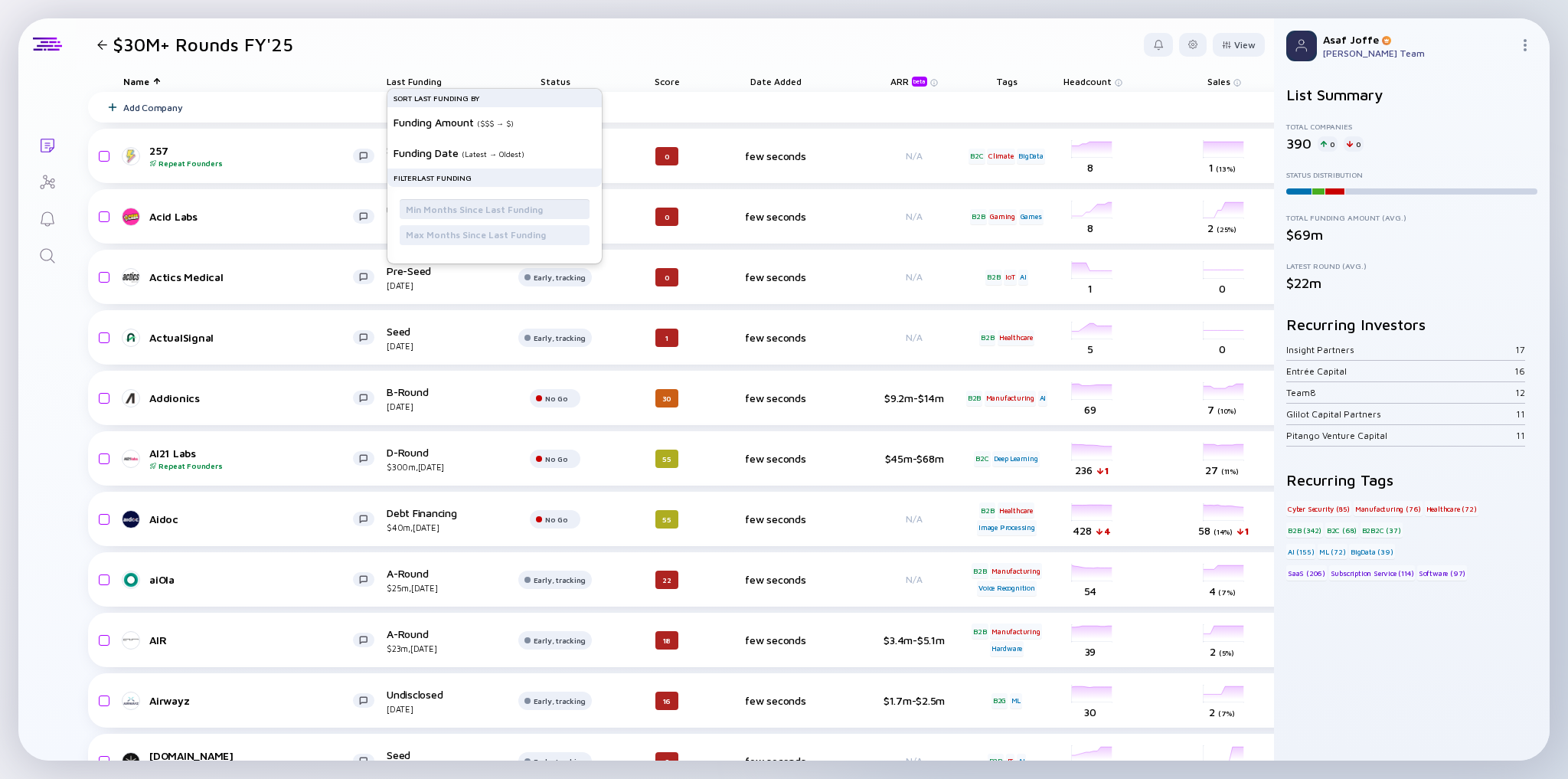
click at [467, 210] on input "text" at bounding box center [494, 209] width 177 height 15
click at [588, 52] on header "$30M+ Rounds FY'25 View" at bounding box center [675, 44] width 1198 height 52
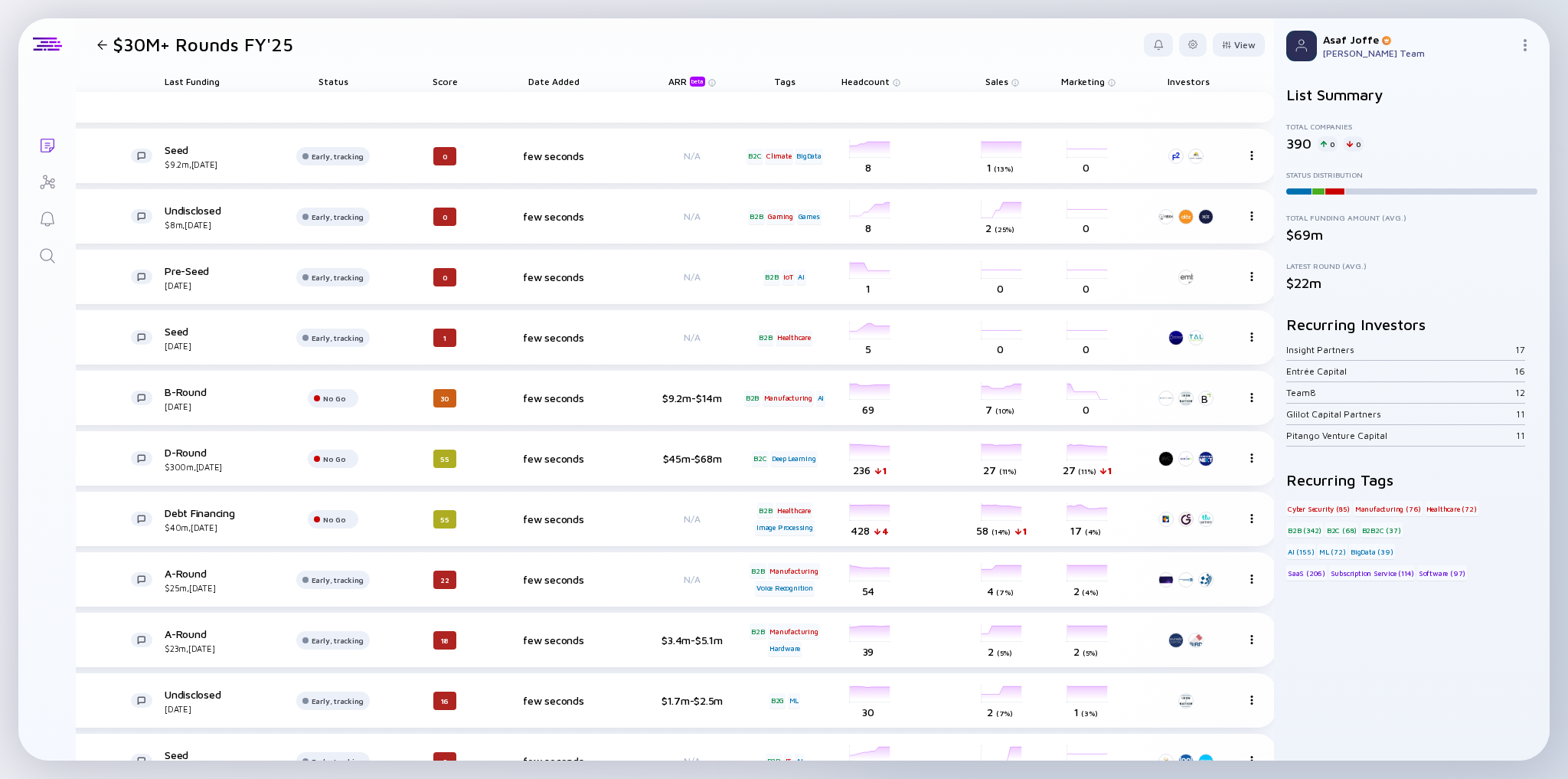
scroll to position [0, 251]
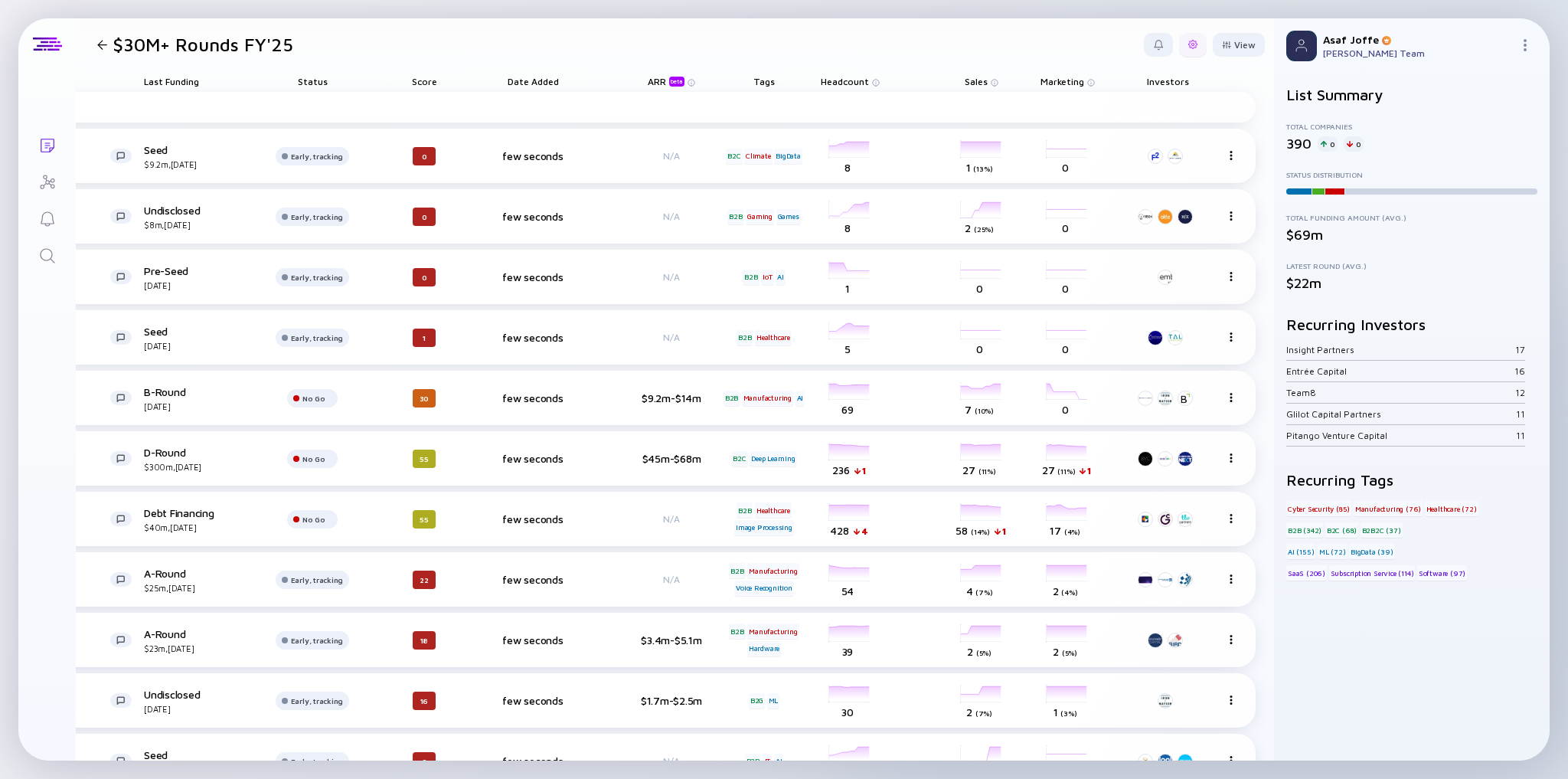
click at [1190, 55] on div at bounding box center [1193, 45] width 28 height 24
click at [1222, 41] on div at bounding box center [1227, 45] width 10 height 9
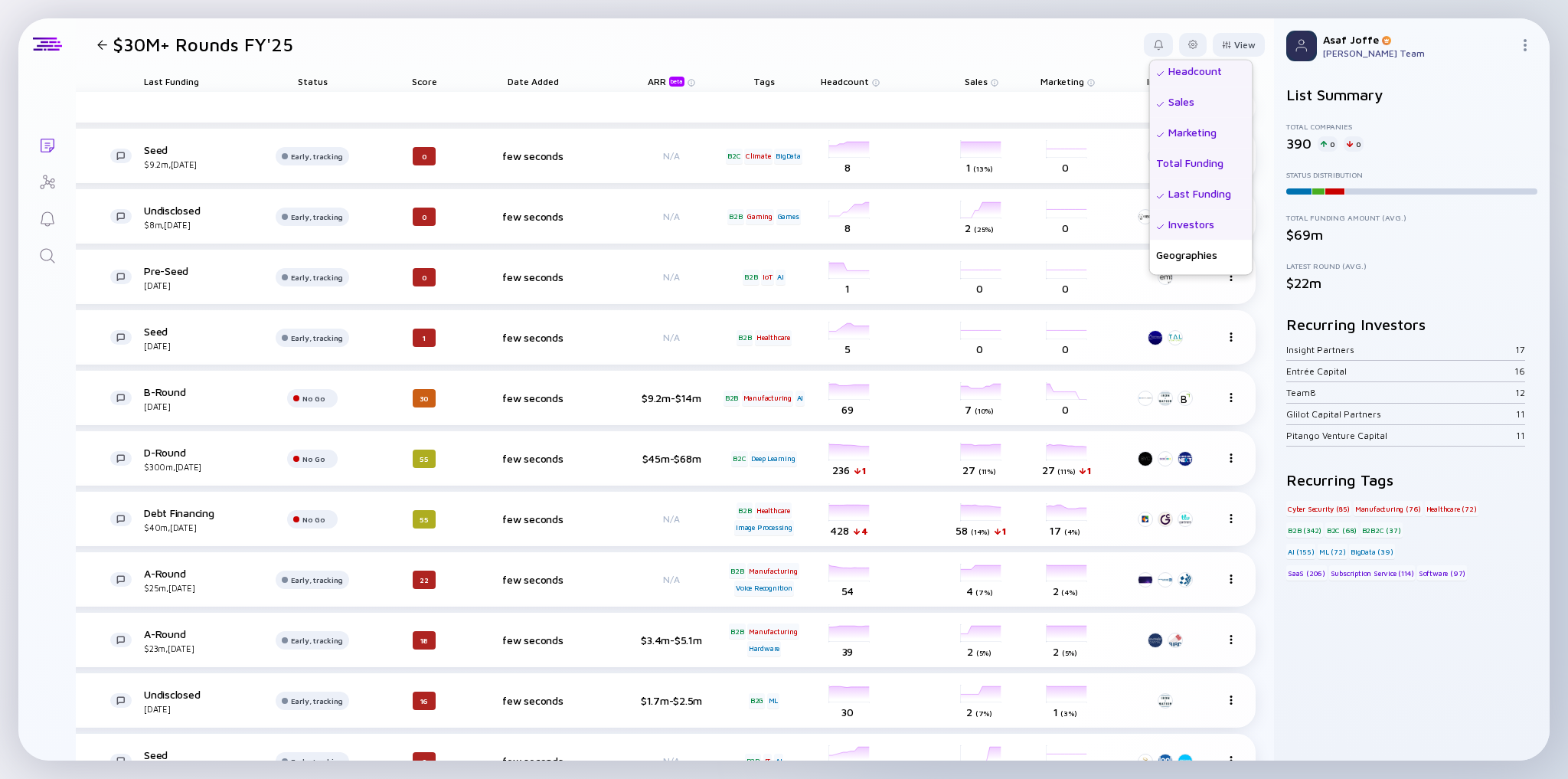
scroll to position [245, 0]
click at [914, 52] on header "$30M+ Rounds FY'25 View Name Status Score Tags ARR beta Founders Date Added Hea…" at bounding box center [675, 44] width 1198 height 52
click at [151, 84] on span "Last Funding" at bounding box center [171, 82] width 55 height 11
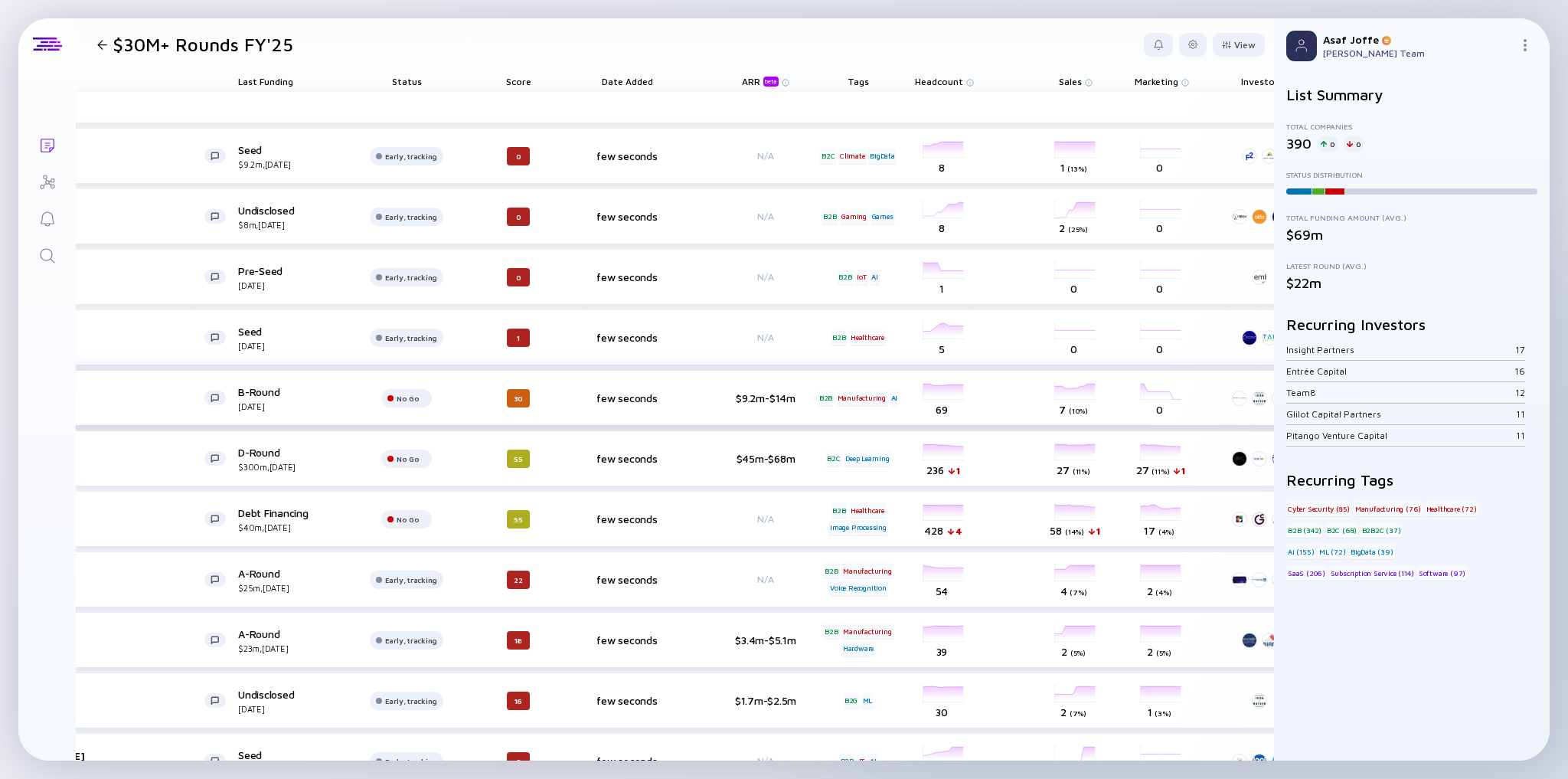
scroll to position [0, 114]
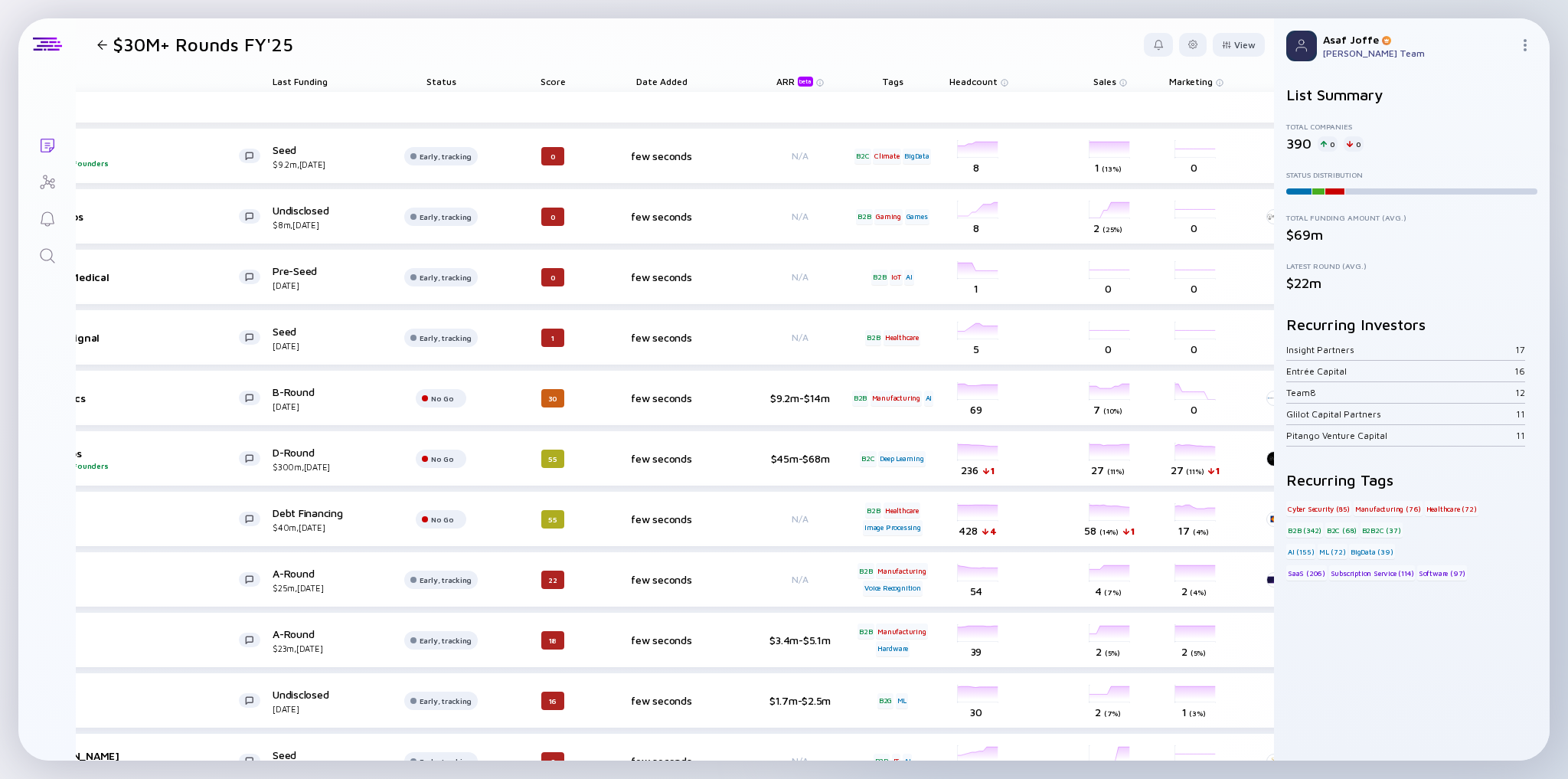
drag, startPoint x: 429, startPoint y: 156, endPoint x: 418, endPoint y: 127, distance: 31.0
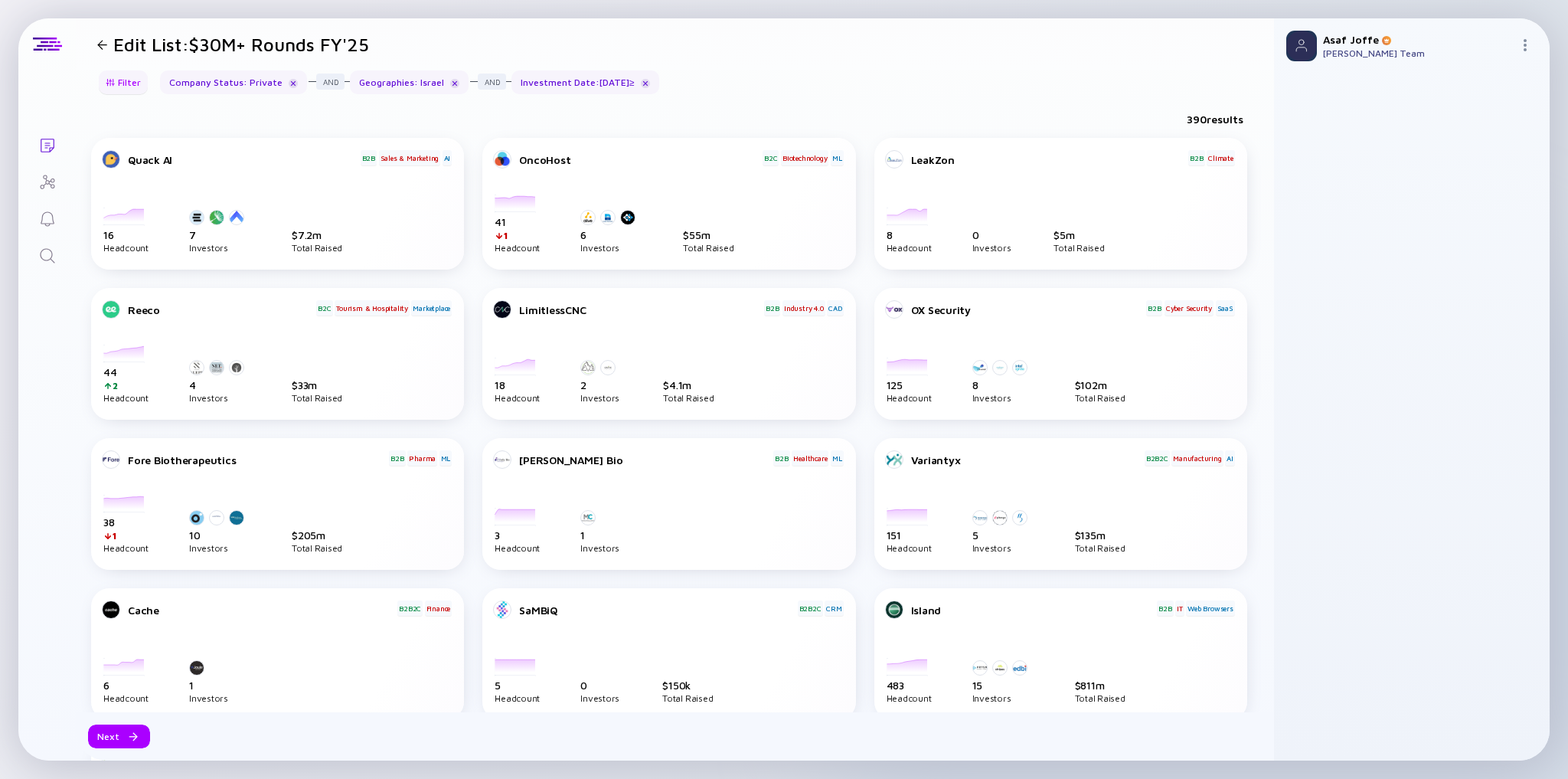
click at [106, 90] on div "Filter" at bounding box center [123, 82] width 53 height 24
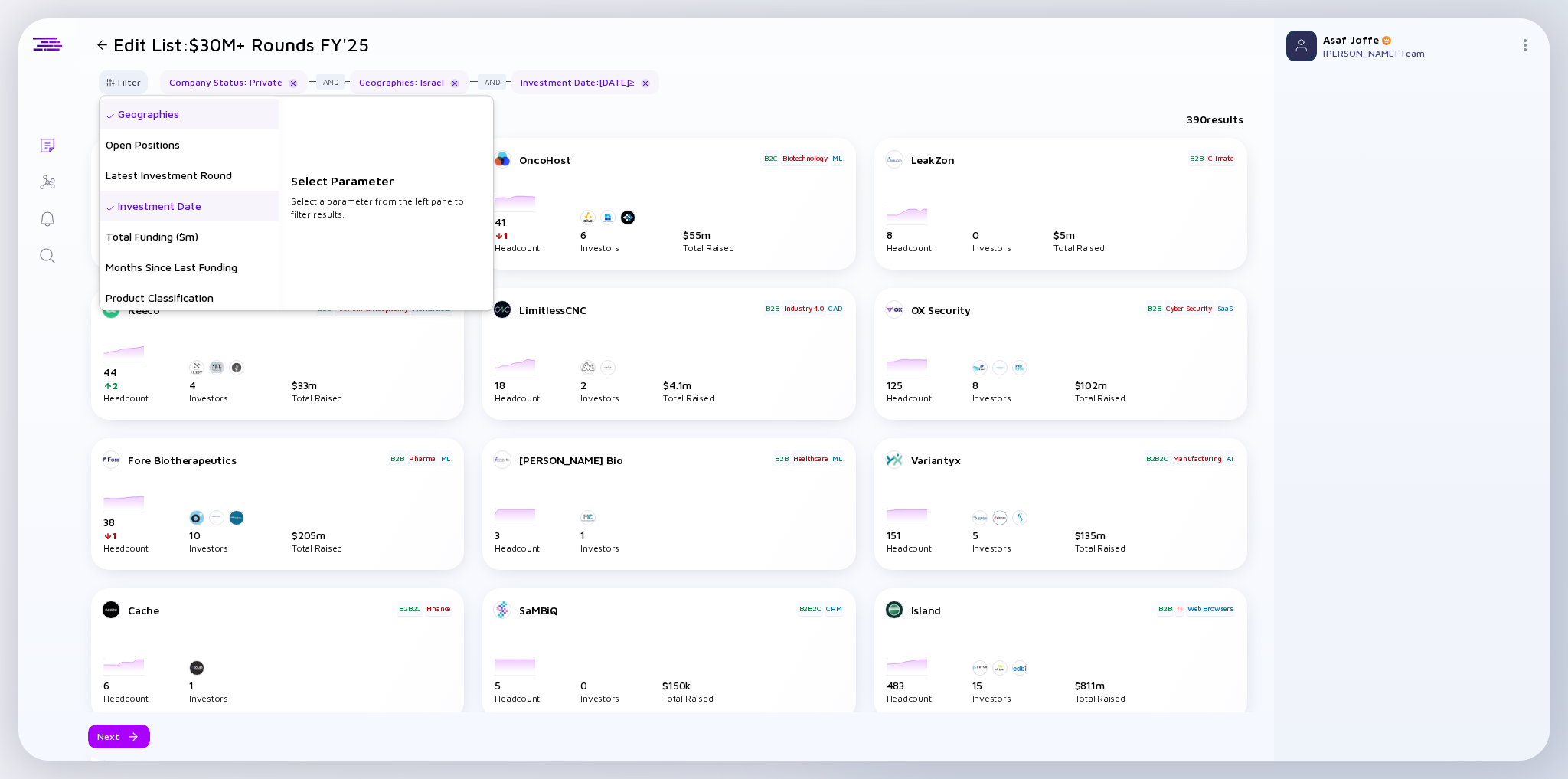
scroll to position [245, 0]
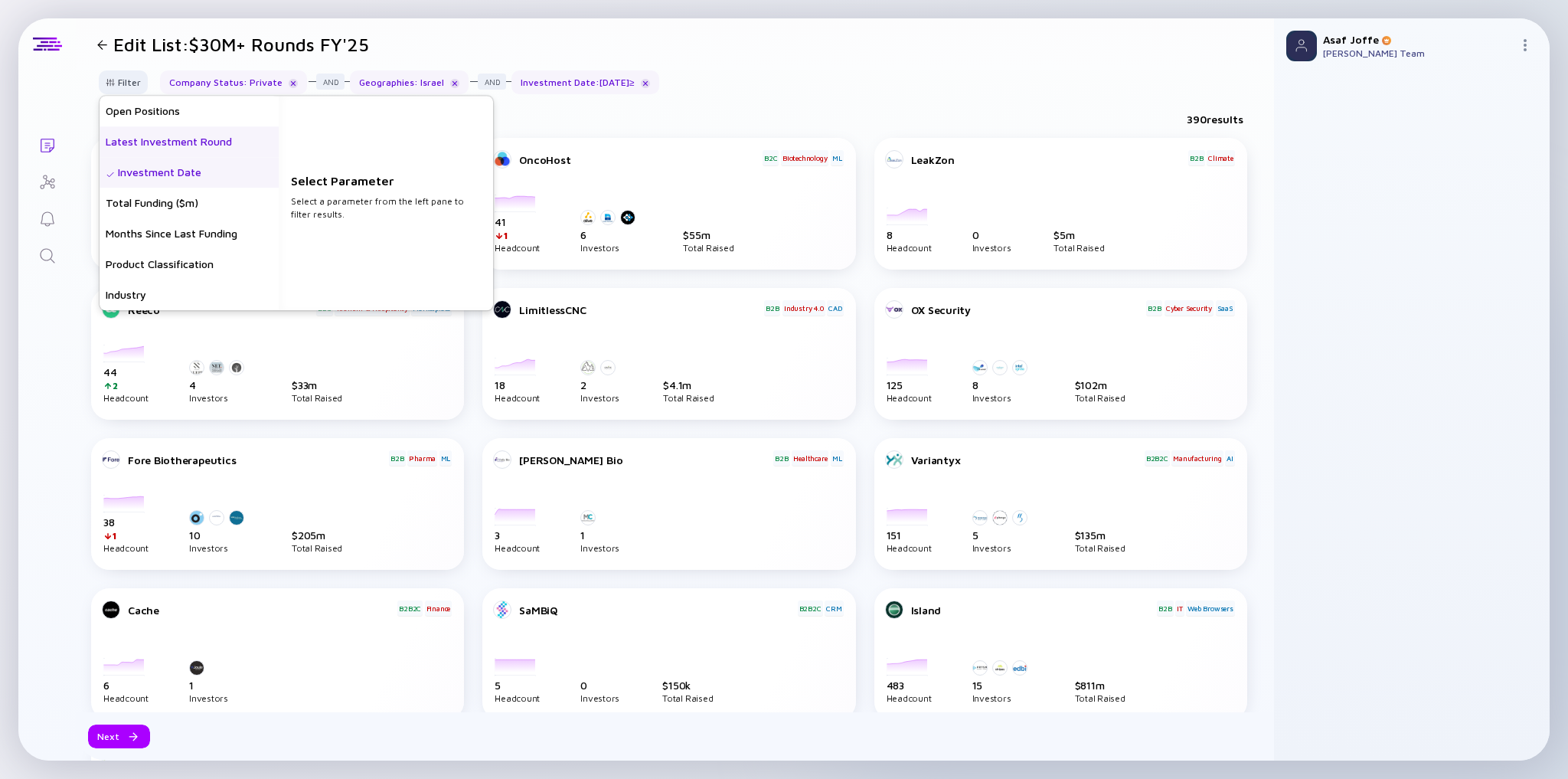
click at [191, 143] on div "Latest Investment Round" at bounding box center [189, 142] width 179 height 30
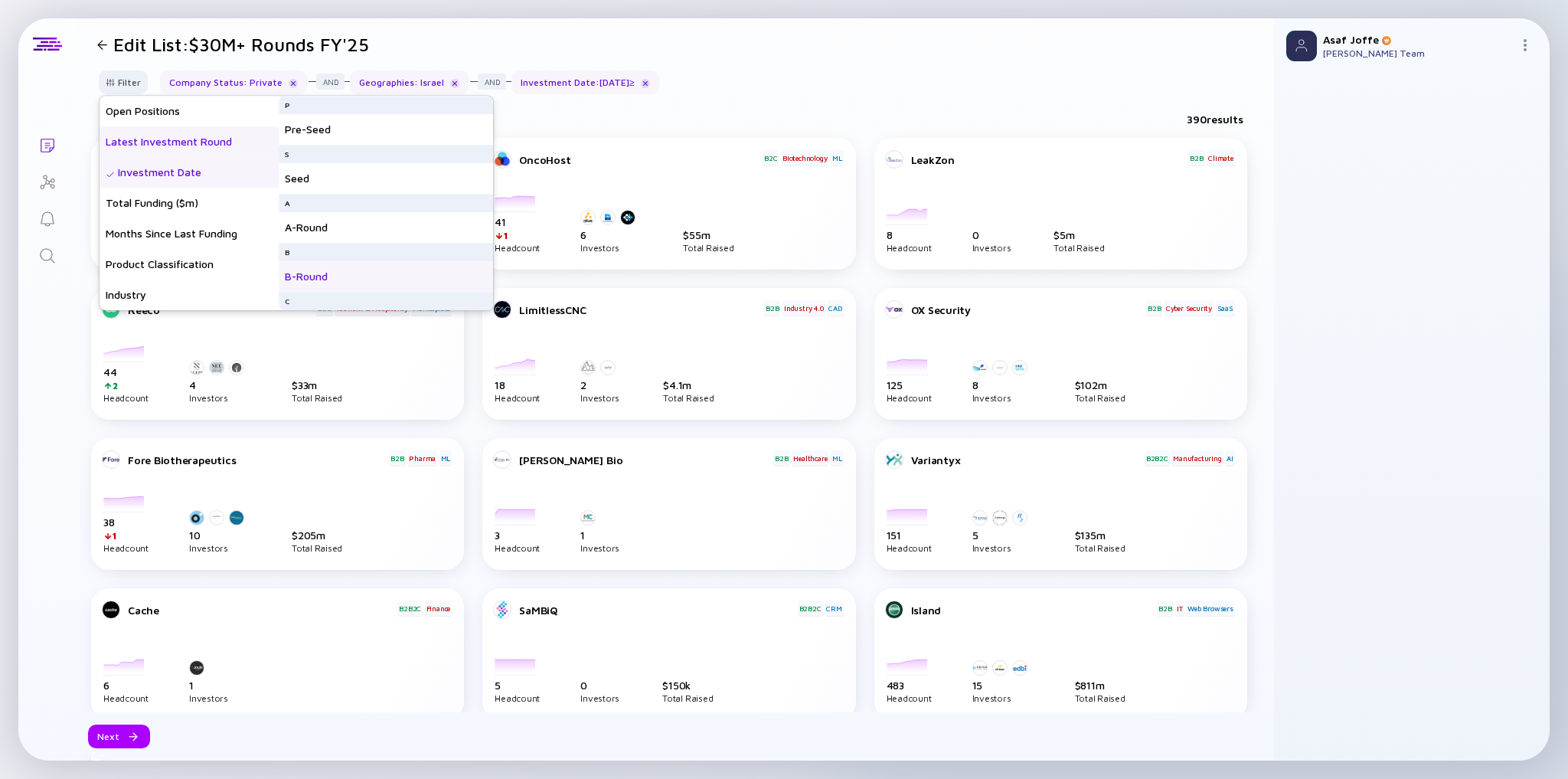
click at [373, 280] on div "B-Round" at bounding box center [386, 276] width 214 height 30
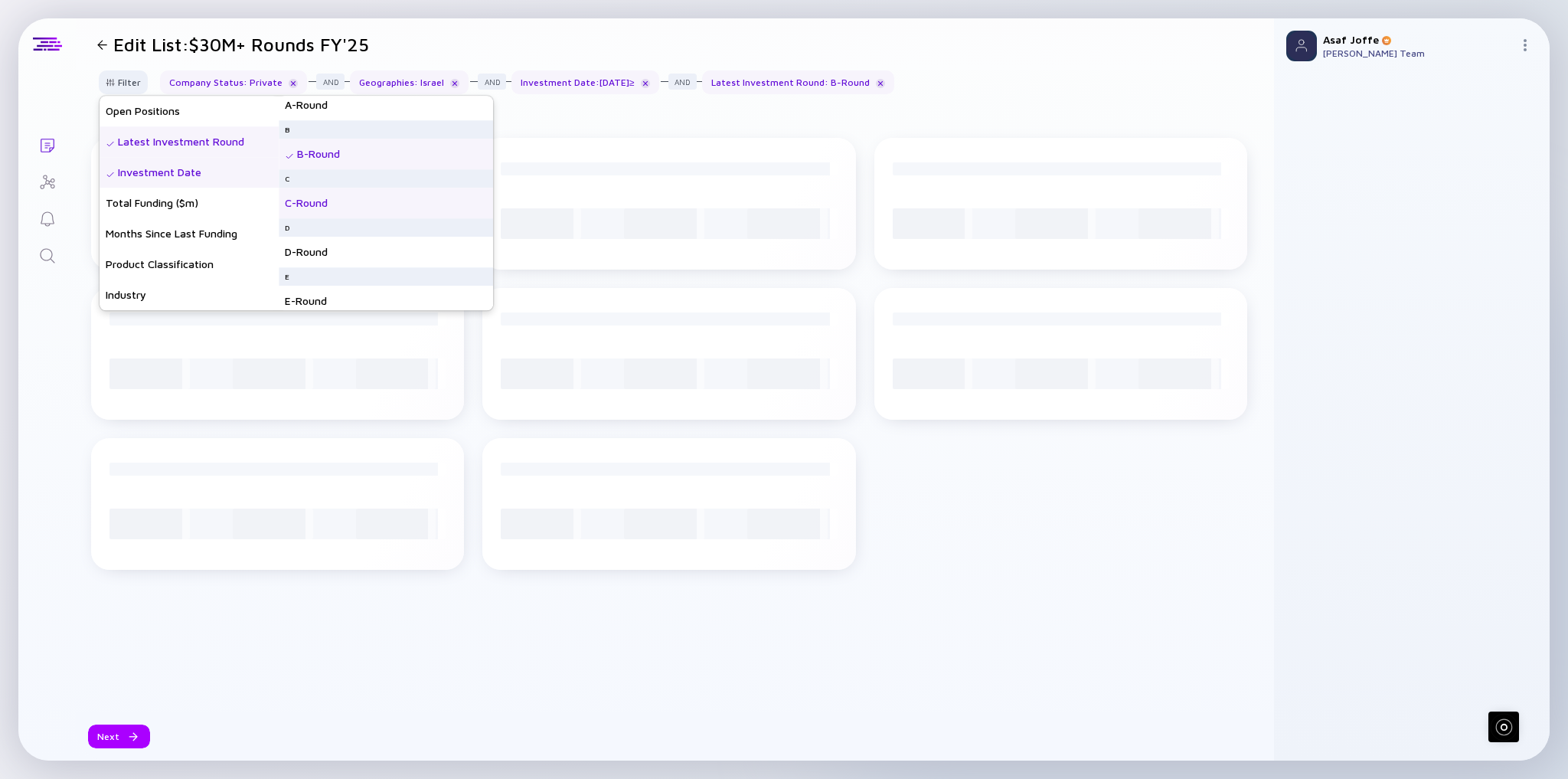
click at [365, 216] on div "C-Round" at bounding box center [386, 203] width 214 height 30
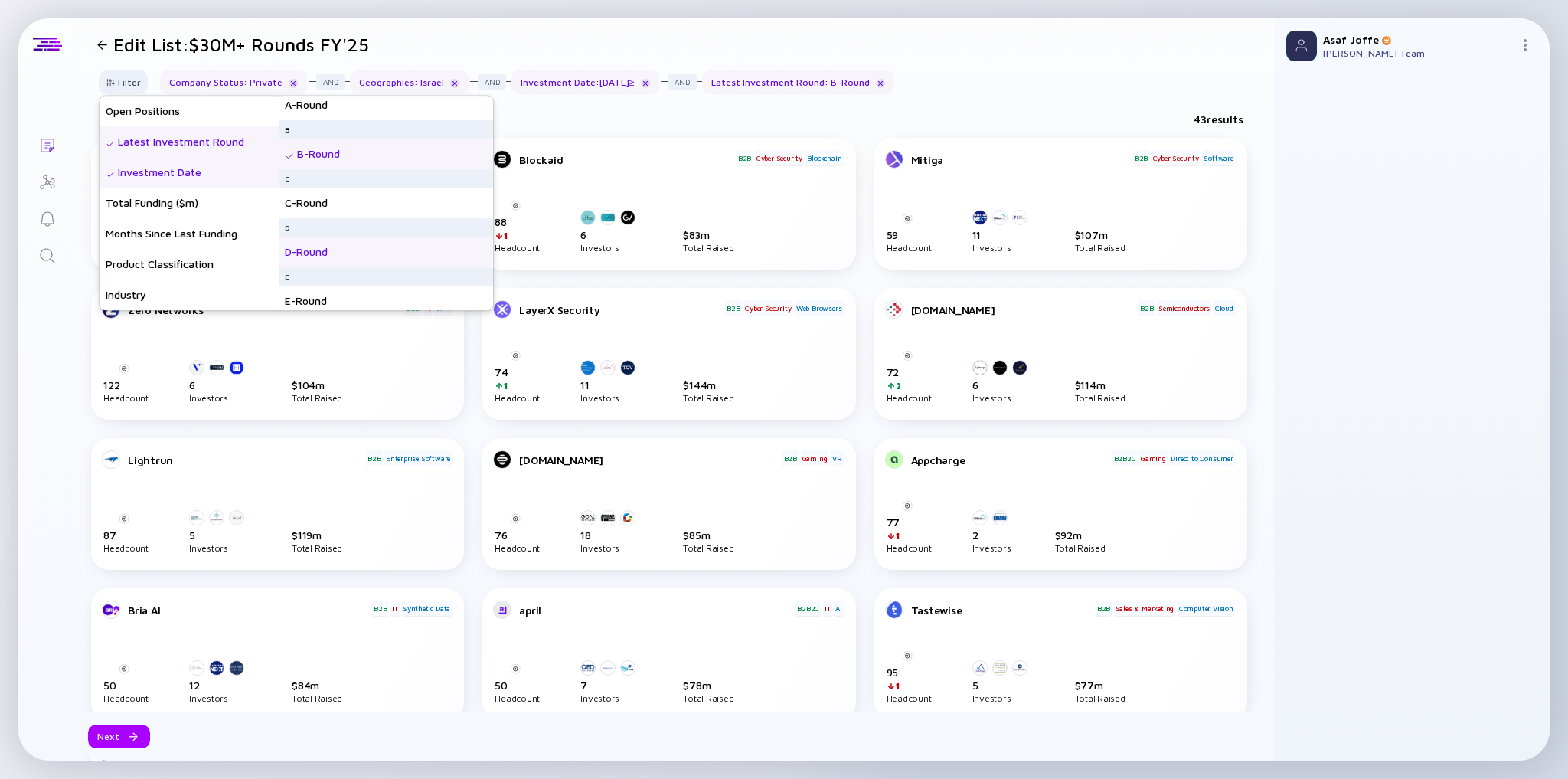
click at [364, 258] on div "D-Round" at bounding box center [386, 251] width 214 height 30
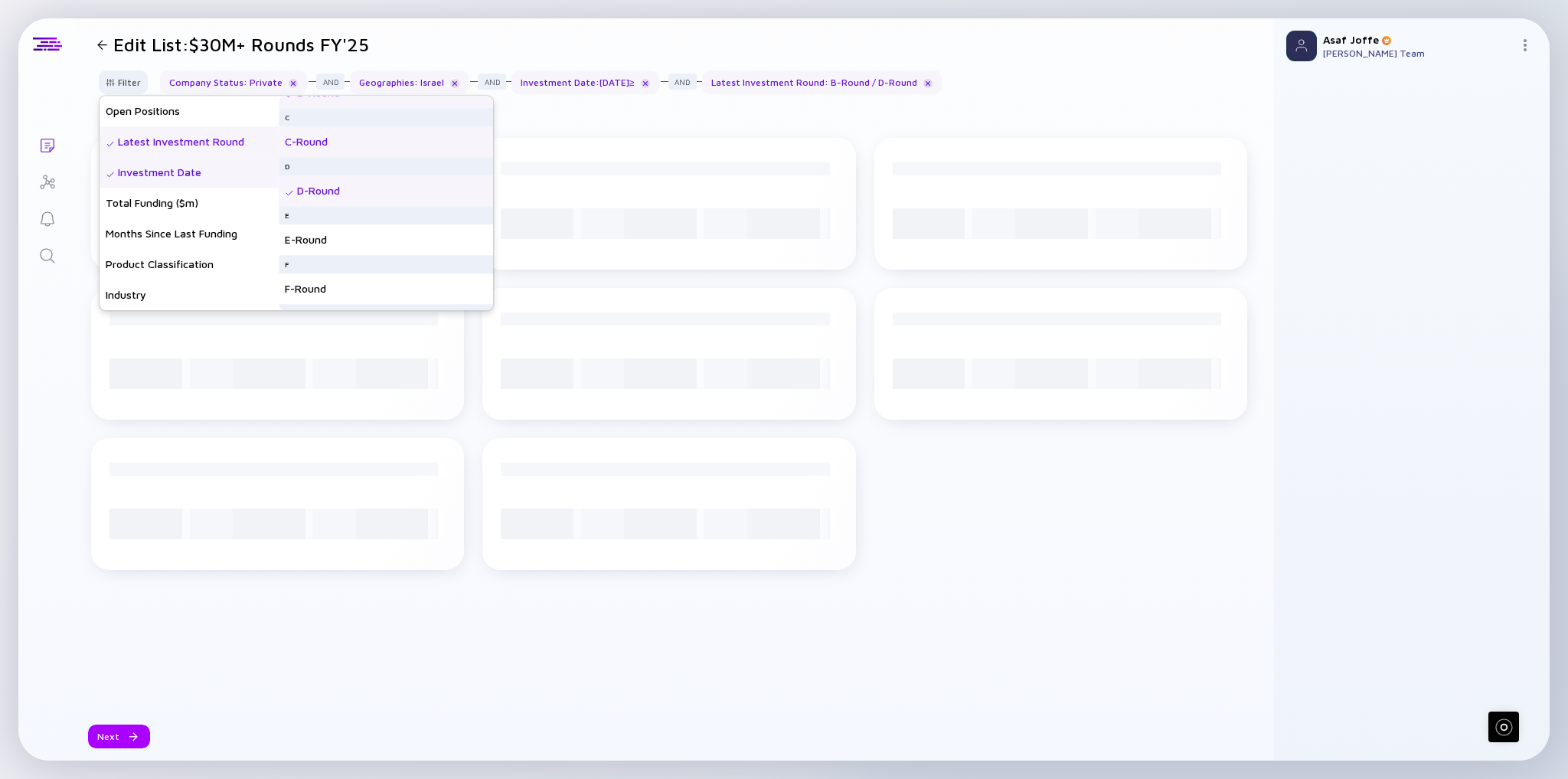
click at [352, 147] on div "C-Round" at bounding box center [386, 142] width 214 height 30
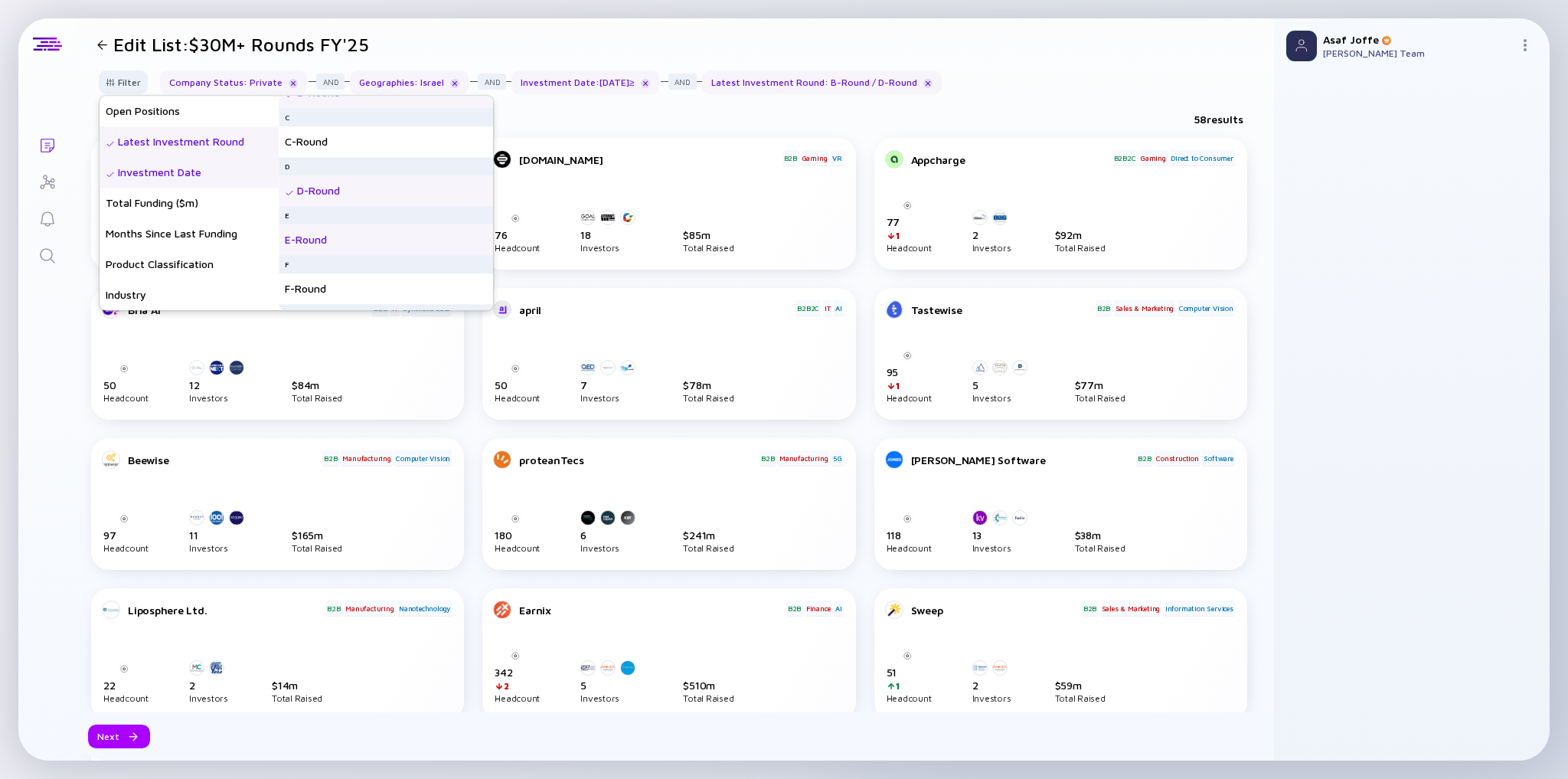
click at [357, 248] on div "E-Round" at bounding box center [386, 240] width 214 height 30
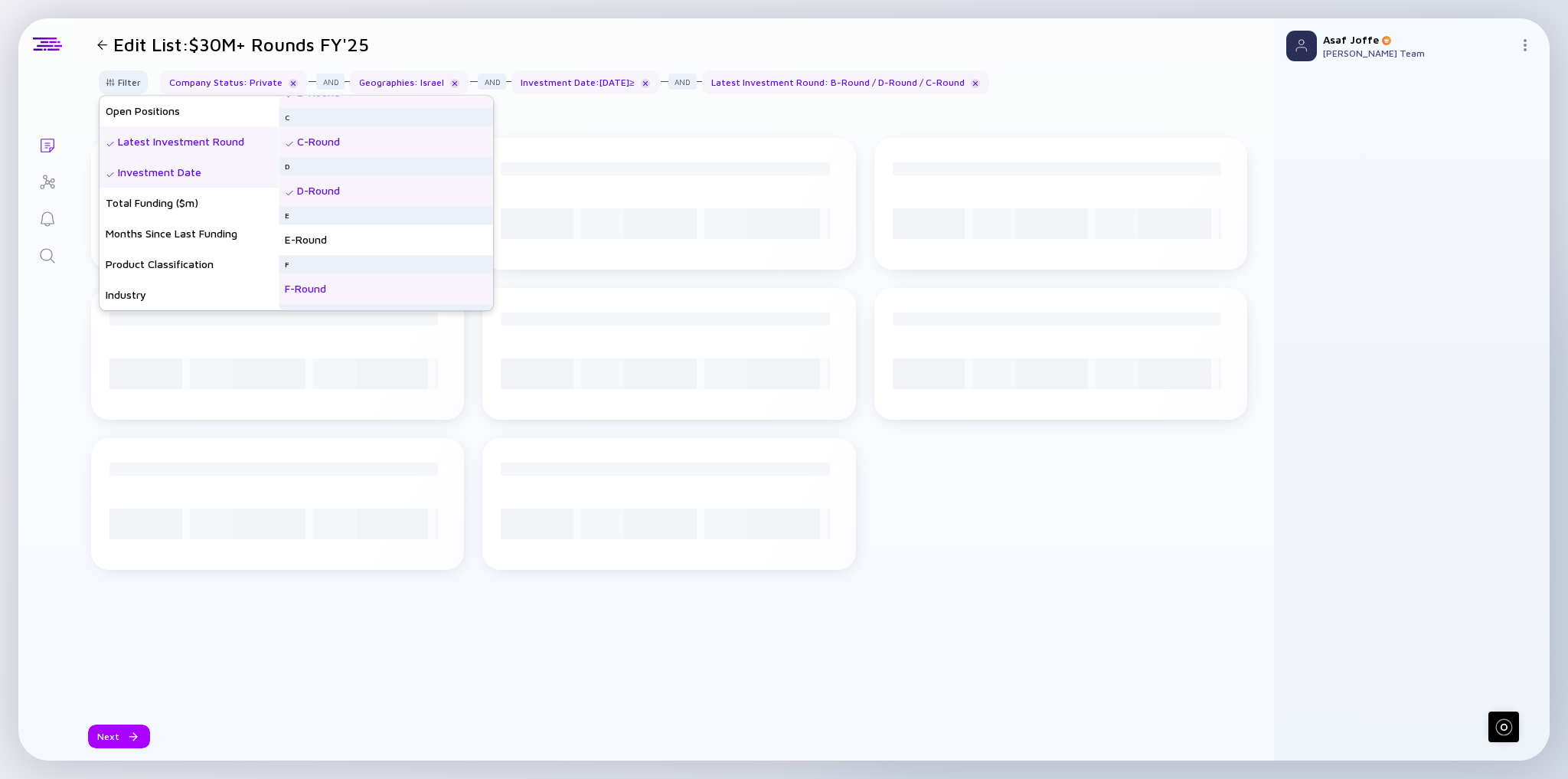
click at [353, 283] on div "F-Round" at bounding box center [386, 289] width 214 height 30
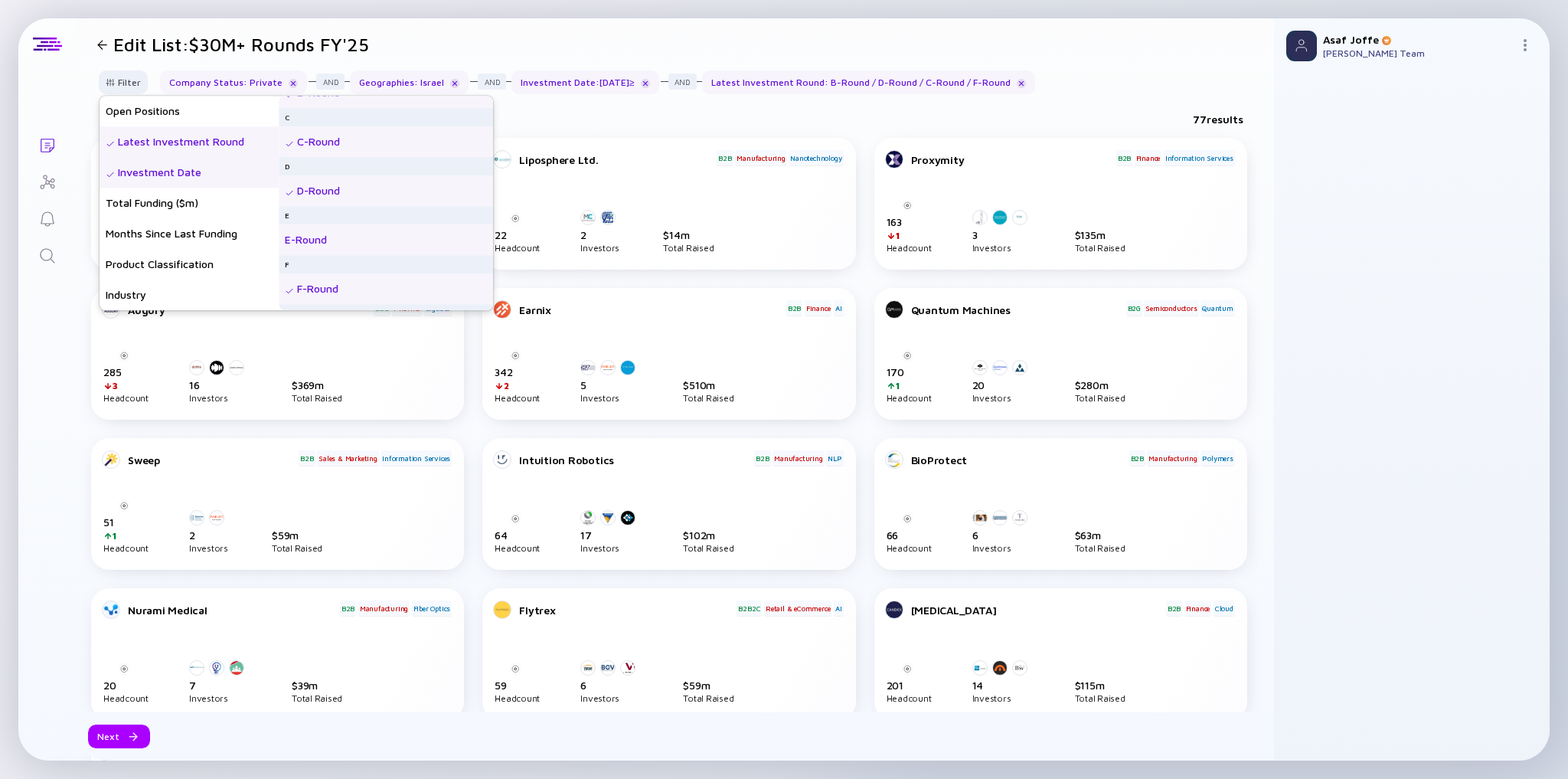
click at [399, 242] on div "E-Round" at bounding box center [386, 240] width 214 height 30
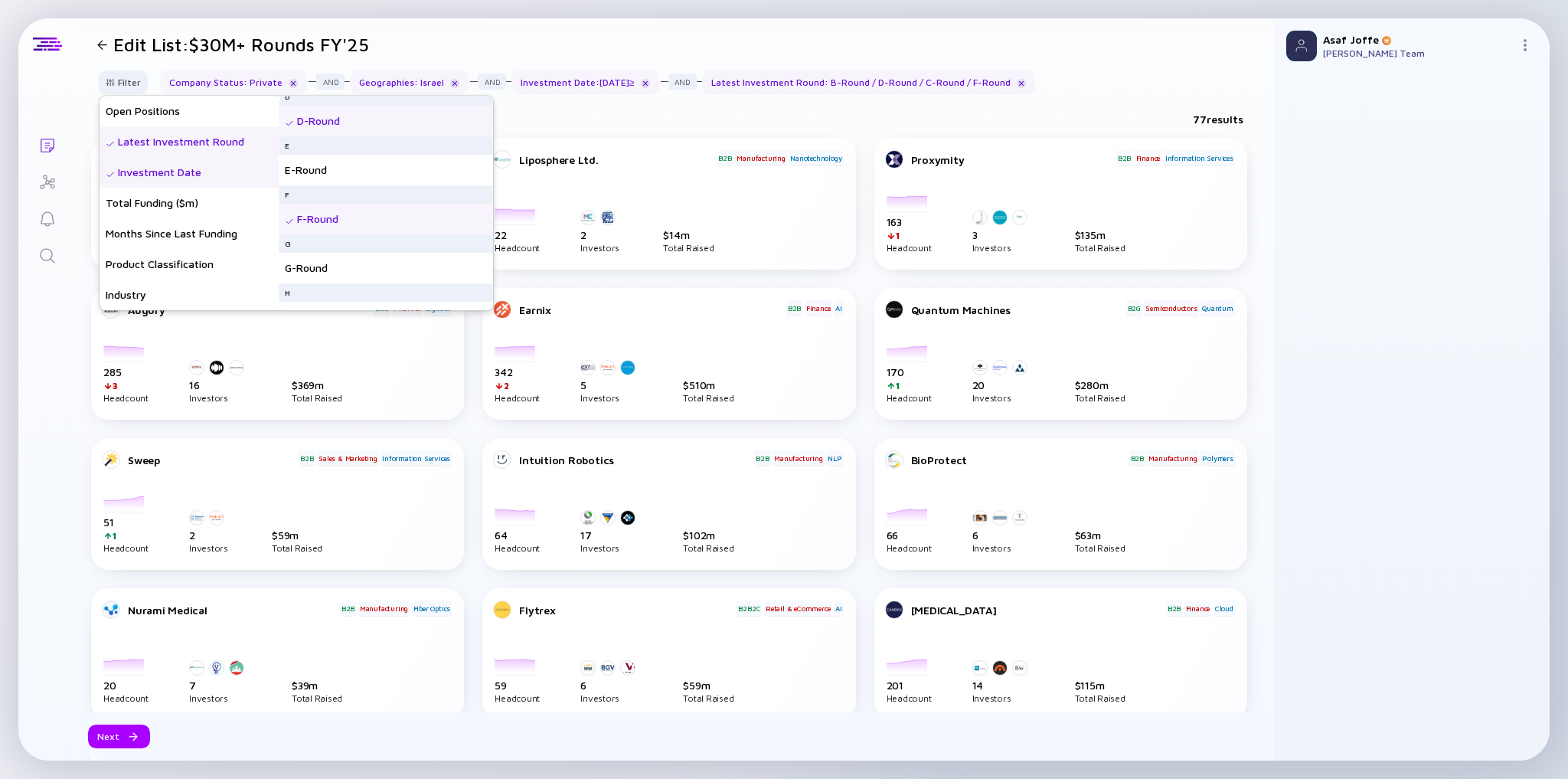
scroll to position [307, 0]
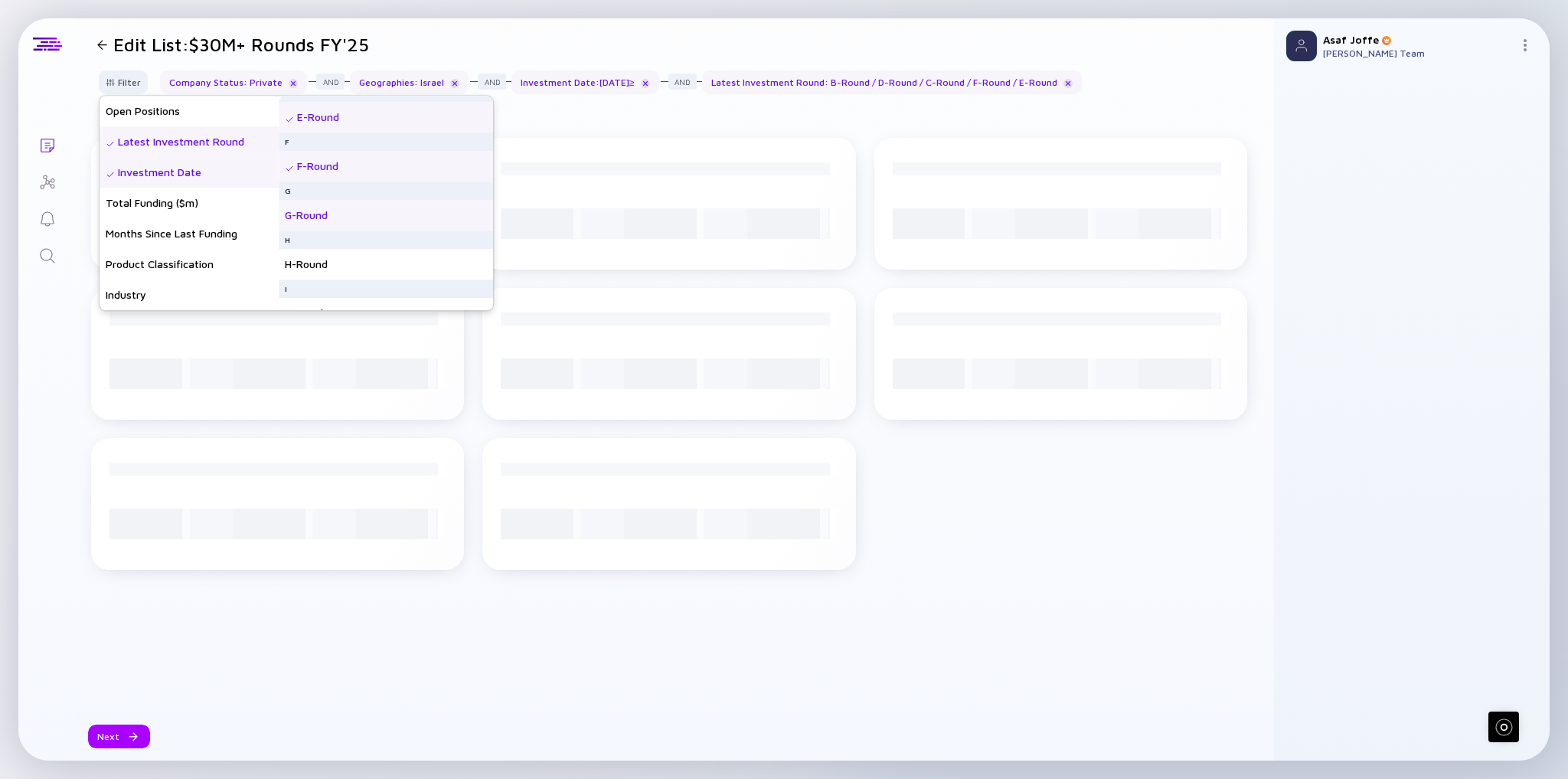
click at [391, 213] on div "G-Round" at bounding box center [386, 215] width 214 height 30
click at [381, 255] on div "H-Round" at bounding box center [386, 264] width 214 height 30
click at [389, 218] on div "G-Round" at bounding box center [386, 215] width 214 height 30
click at [380, 255] on div "I-Round" at bounding box center [386, 251] width 214 height 30
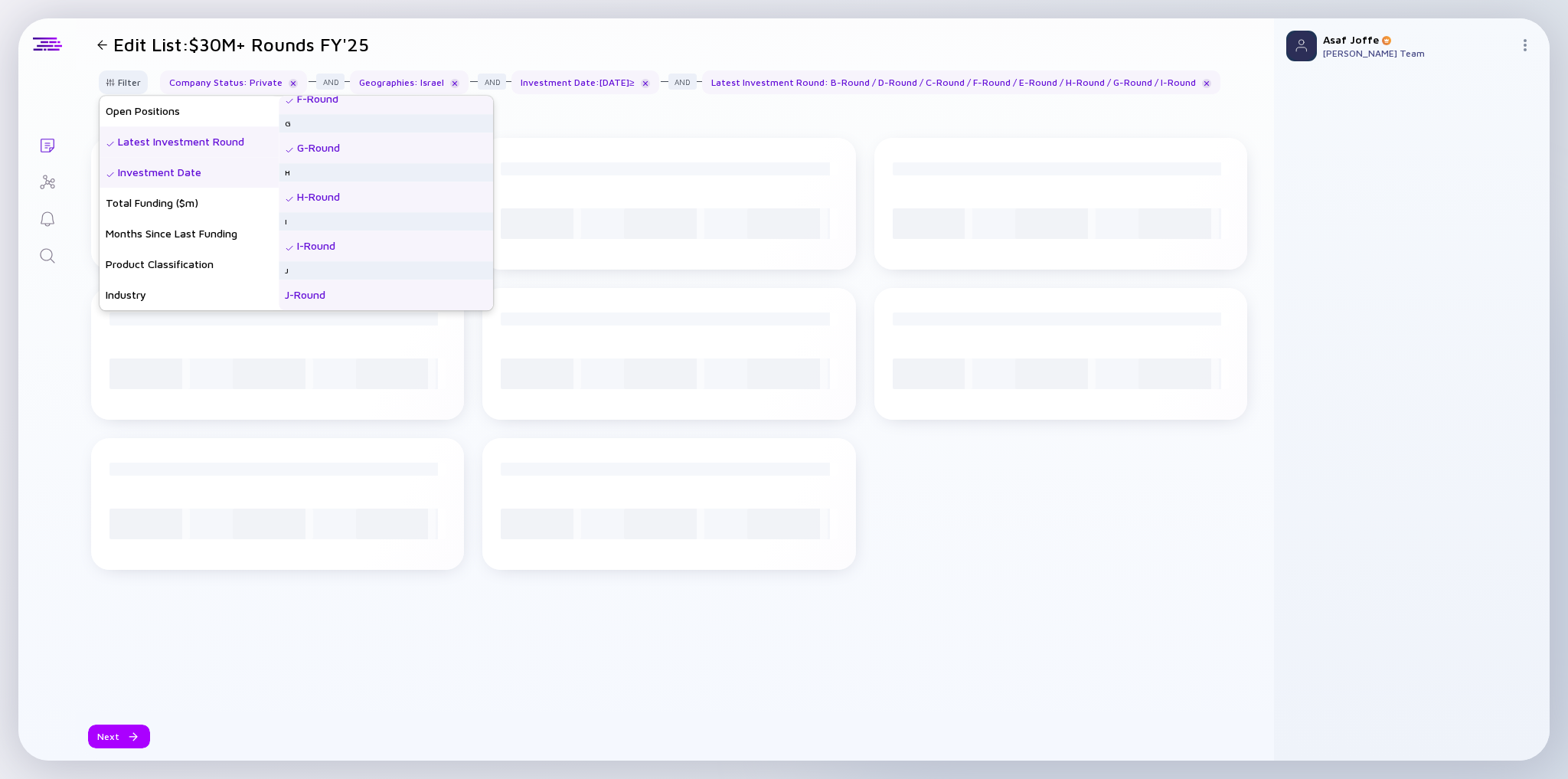
click at [376, 290] on div "J-Round" at bounding box center [386, 294] width 214 height 30
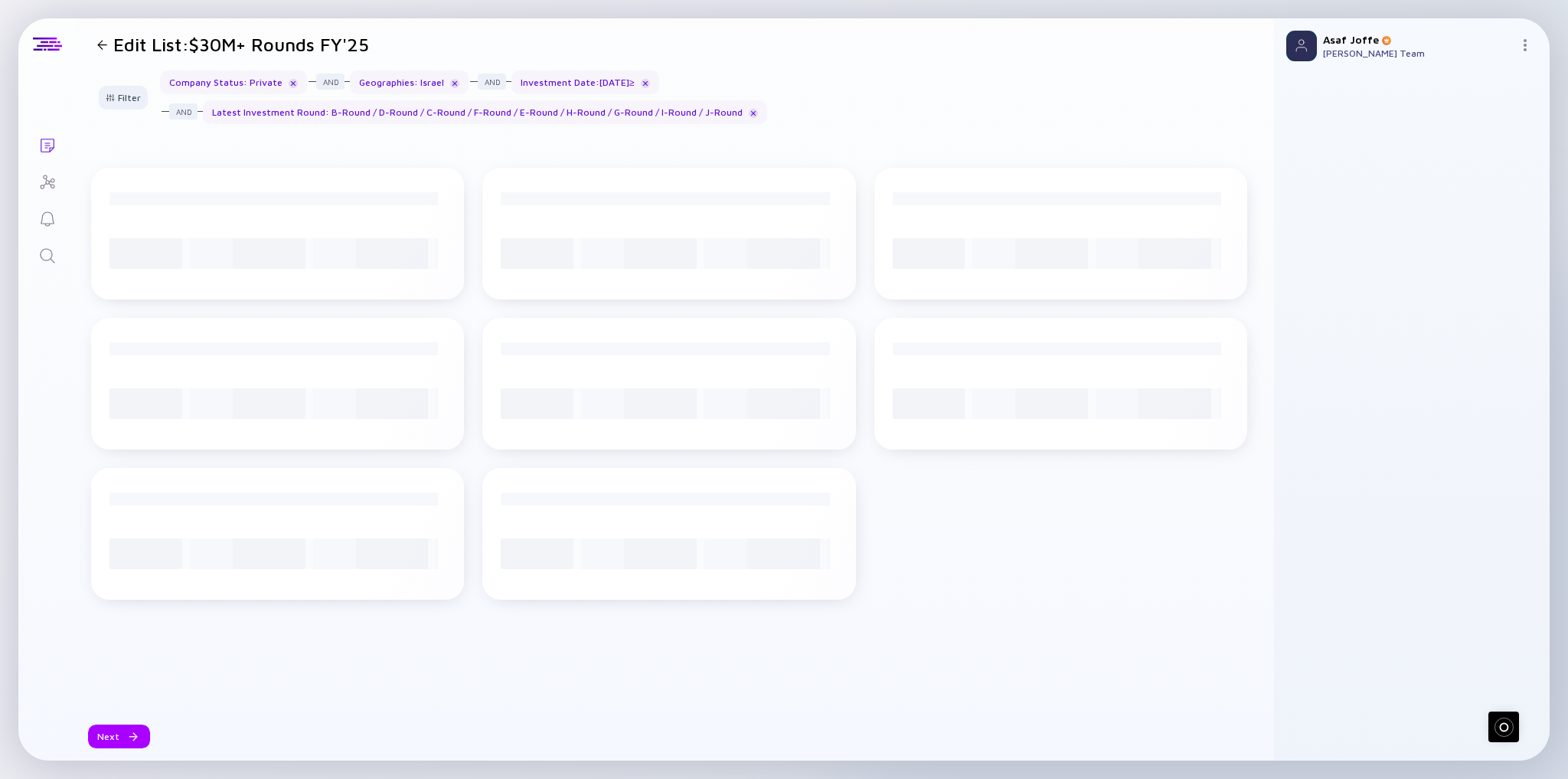
click at [763, 65] on header "Edit List: $30M+ Rounds FY'25" at bounding box center [675, 44] width 1198 height 52
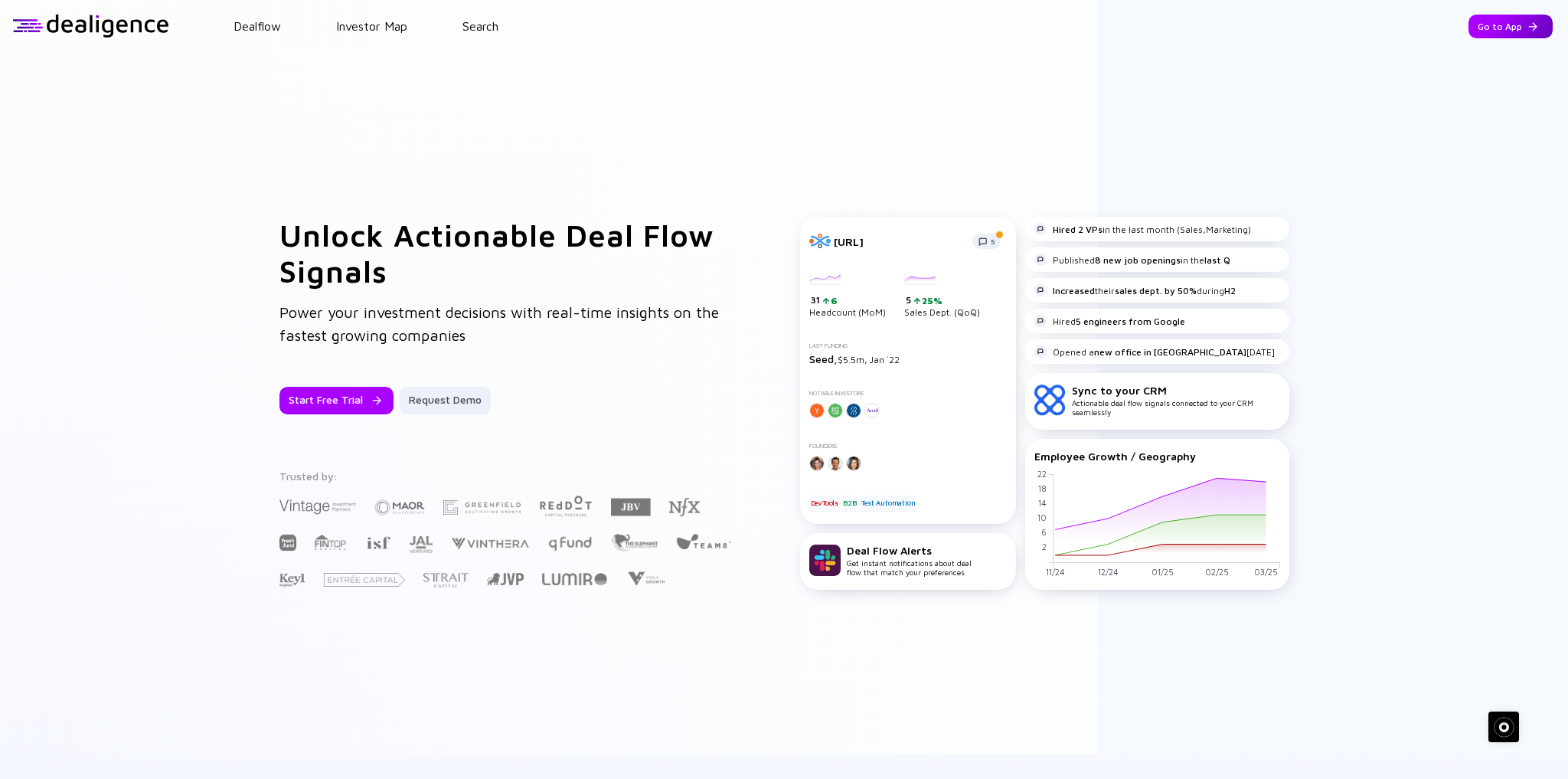
click at [1486, 23] on div "Go to App" at bounding box center [1511, 26] width 84 height 24
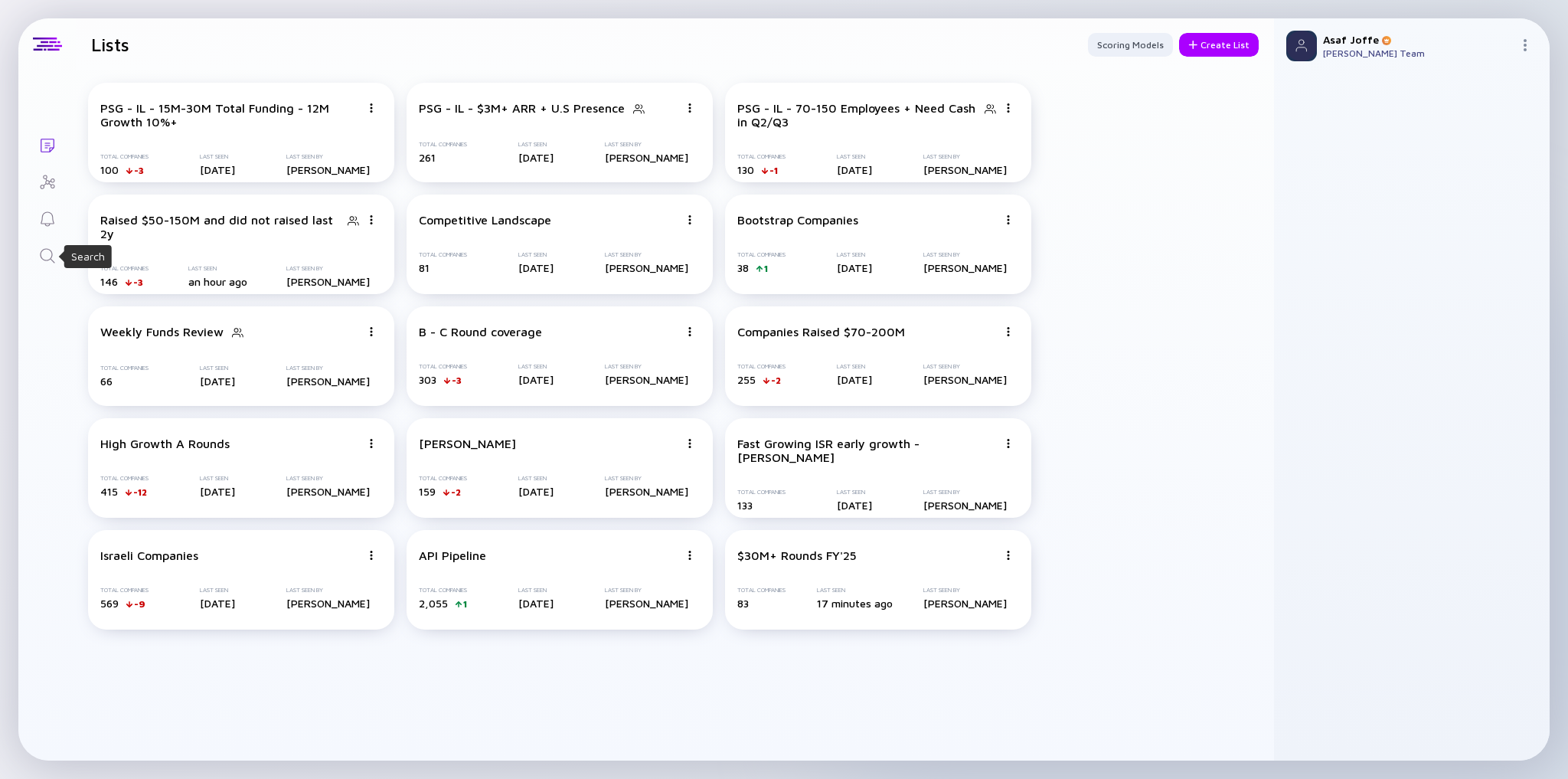
click at [52, 254] on icon "Search" at bounding box center [47, 255] width 18 height 18
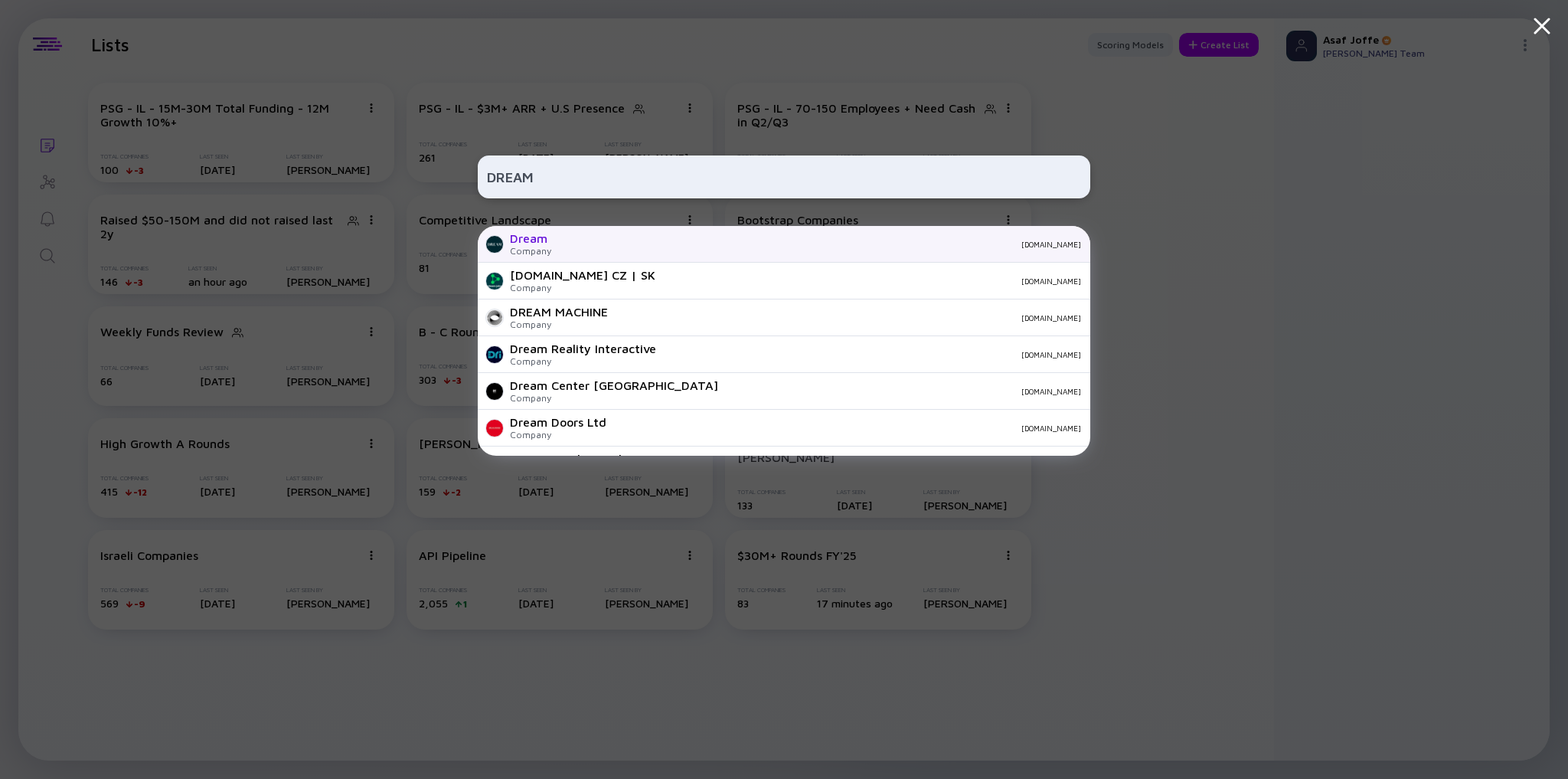
type input "DREAM"
click at [545, 245] on div "Dream" at bounding box center [530, 238] width 41 height 13
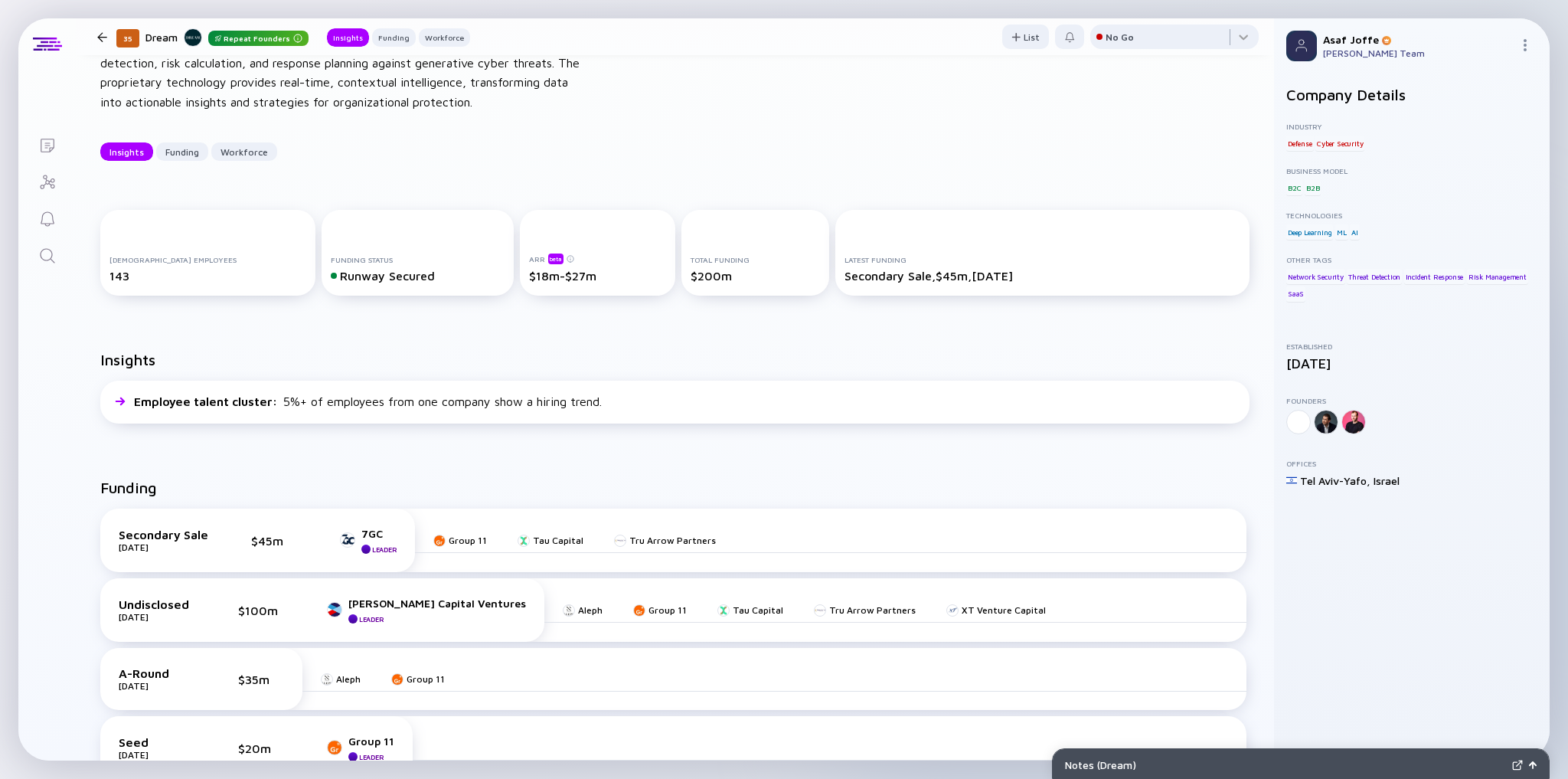
scroll to position [123, 0]
